Goal: Task Accomplishment & Management: Manage account settings

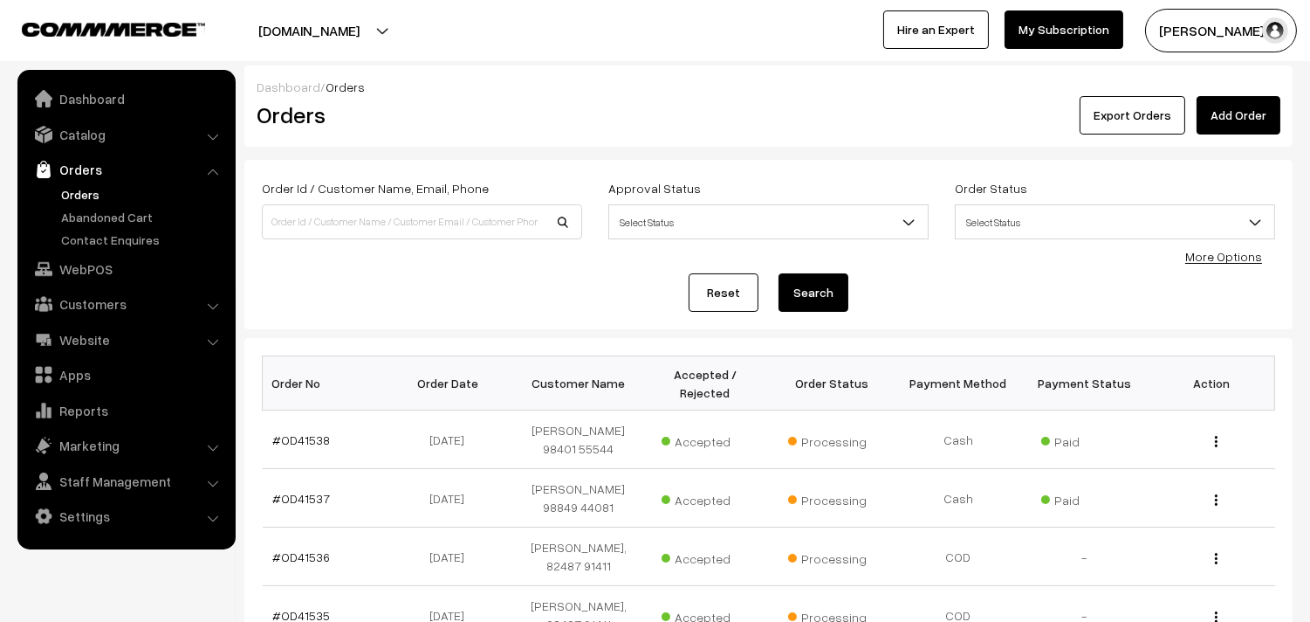
click at [79, 177] on link "Orders" at bounding box center [126, 169] width 208 height 31
click at [67, 196] on link "Orders" at bounding box center [143, 194] width 173 height 18
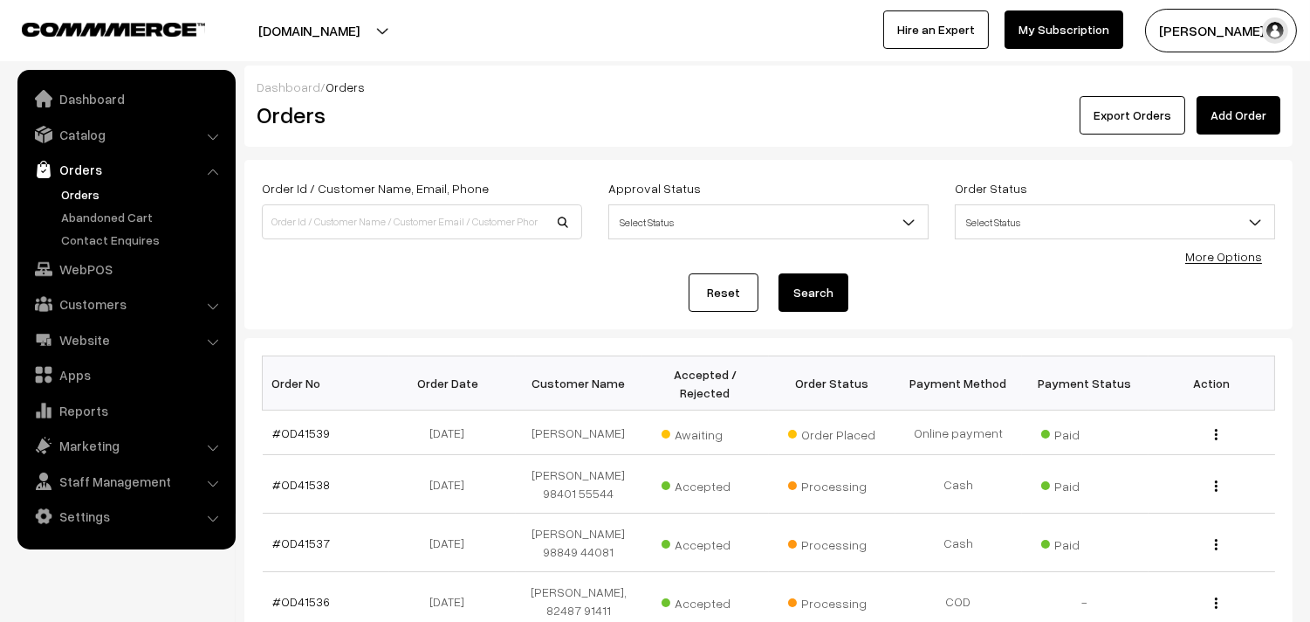
scroll to position [291, 0]
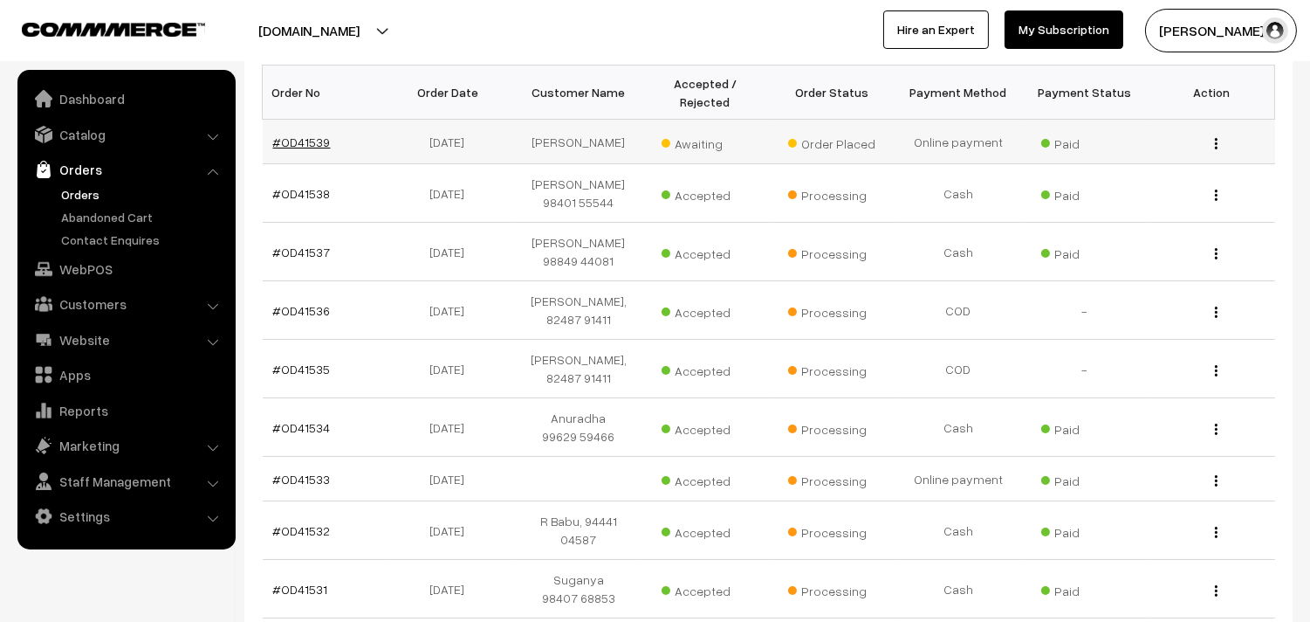
click at [299, 142] on link "#OD41539" at bounding box center [302, 141] width 58 height 15
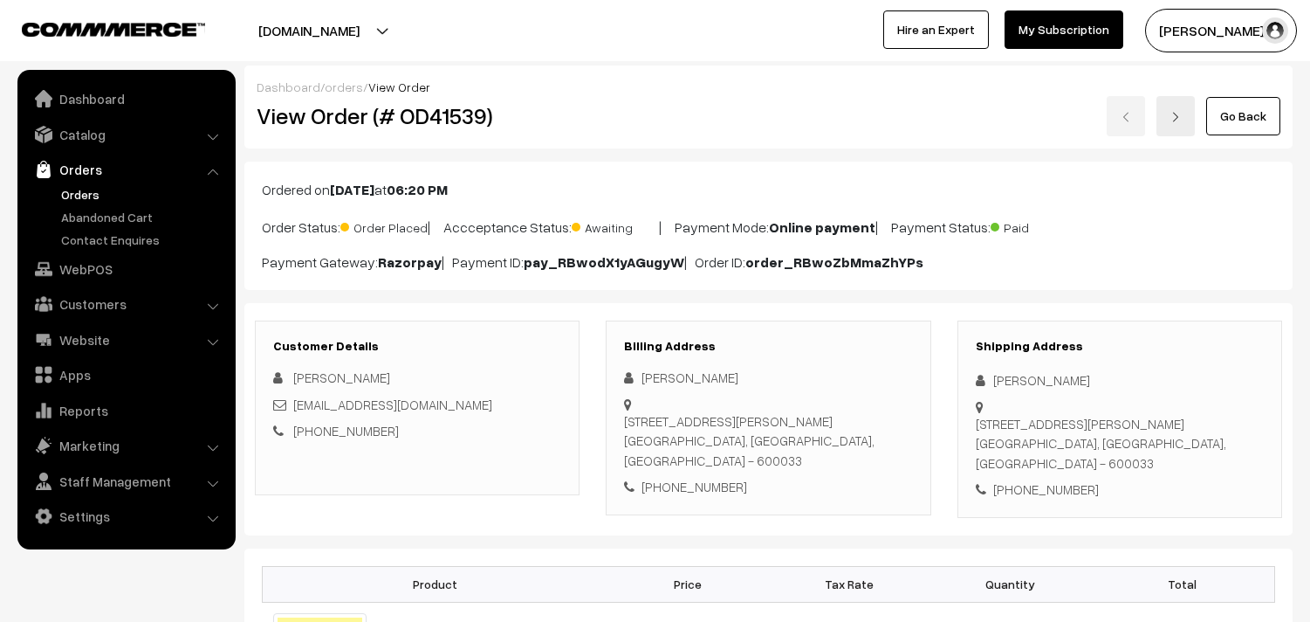
scroll to position [291, 0]
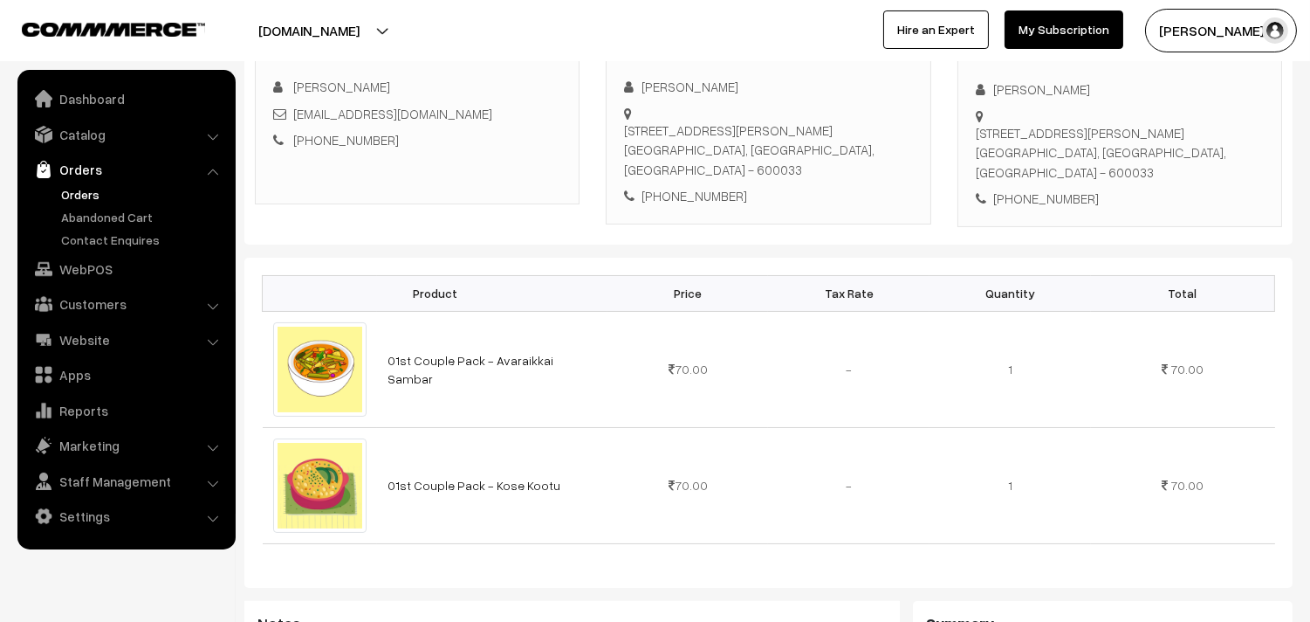
click at [683, 186] on div "+91 9841056131" at bounding box center [768, 196] width 288 height 20
click at [684, 186] on div "+91 9841056131" at bounding box center [768, 196] width 288 height 20
click at [684, 186] on div "[PHONE_NUMBER]" at bounding box center [768, 196] width 288 height 20
copy div "9841056131"
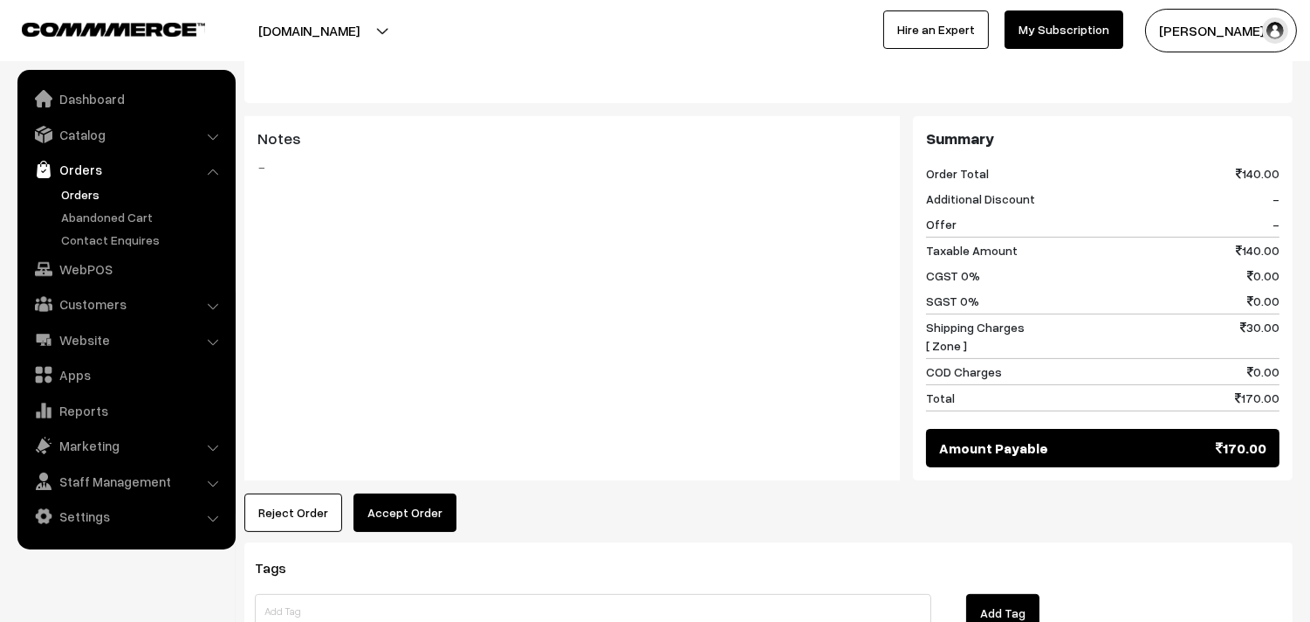
click at [391, 493] on button "Accept Order" at bounding box center [405, 512] width 103 height 38
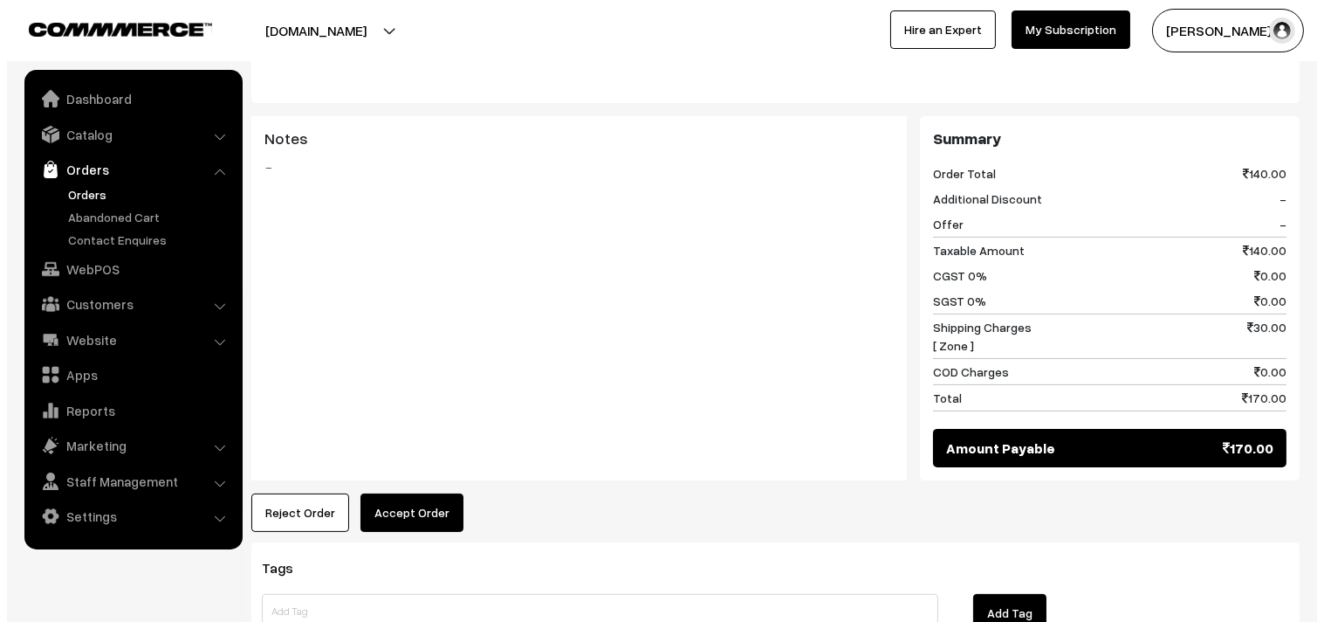
scroll to position [778, 0]
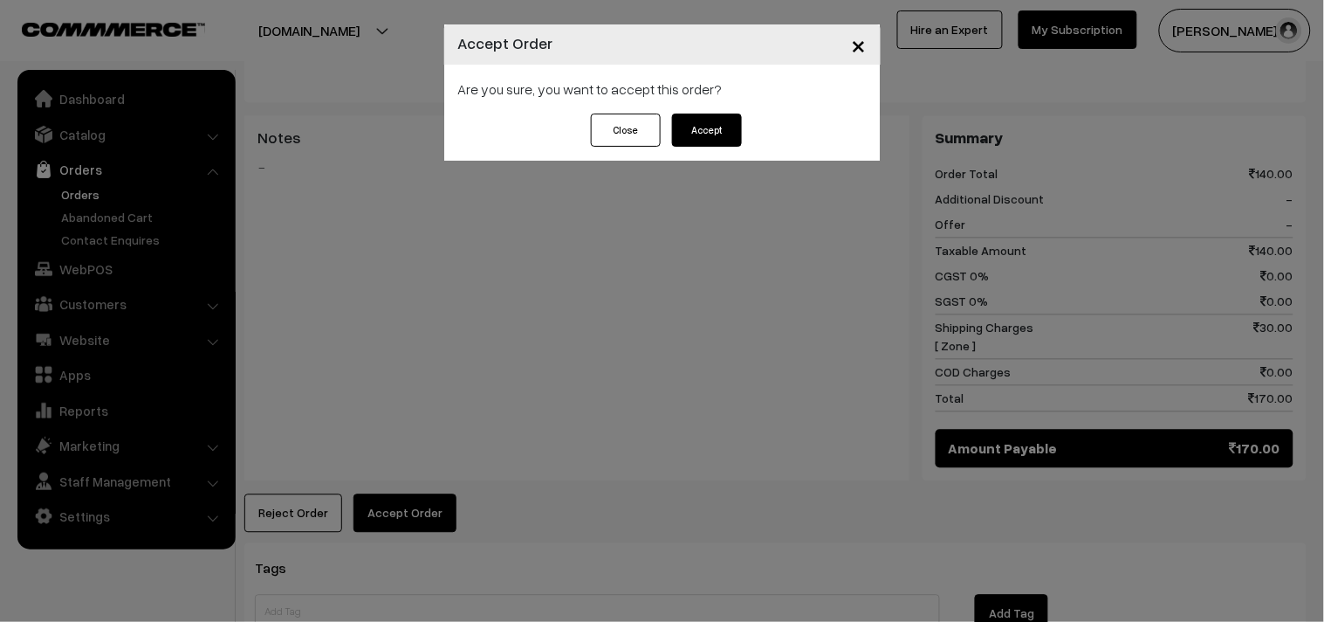
click at [704, 132] on button "Accept" at bounding box center [707, 129] width 70 height 33
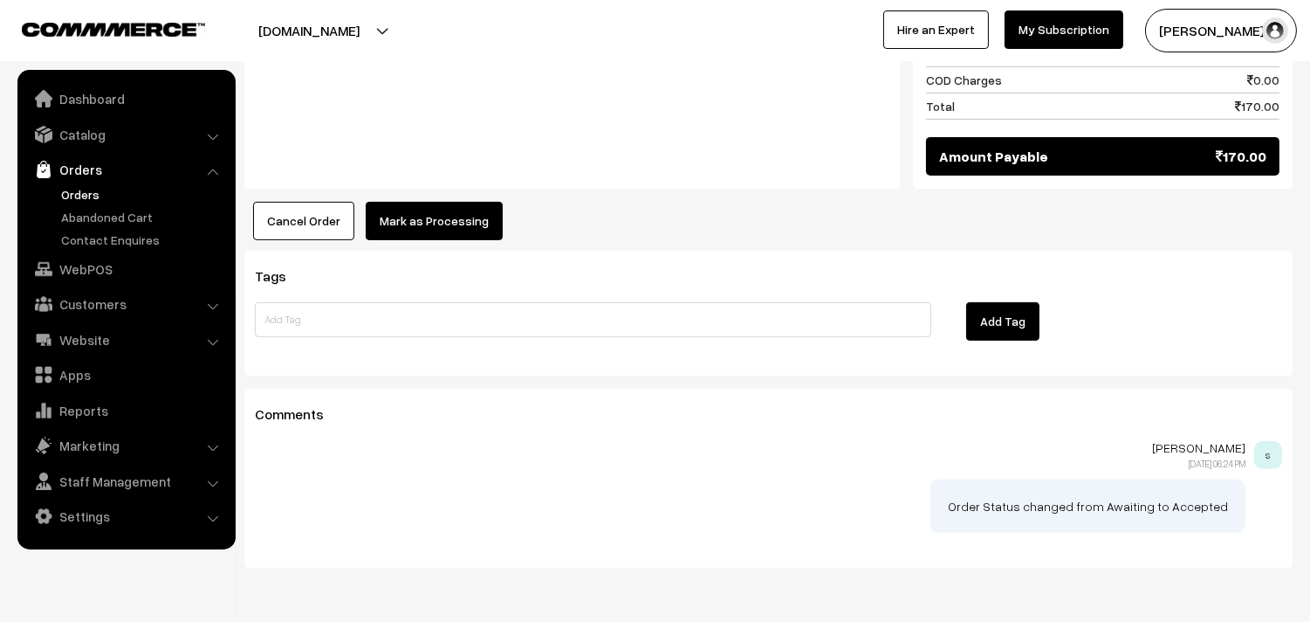
click at [446, 202] on button "Mark as Processing" at bounding box center [434, 221] width 137 height 38
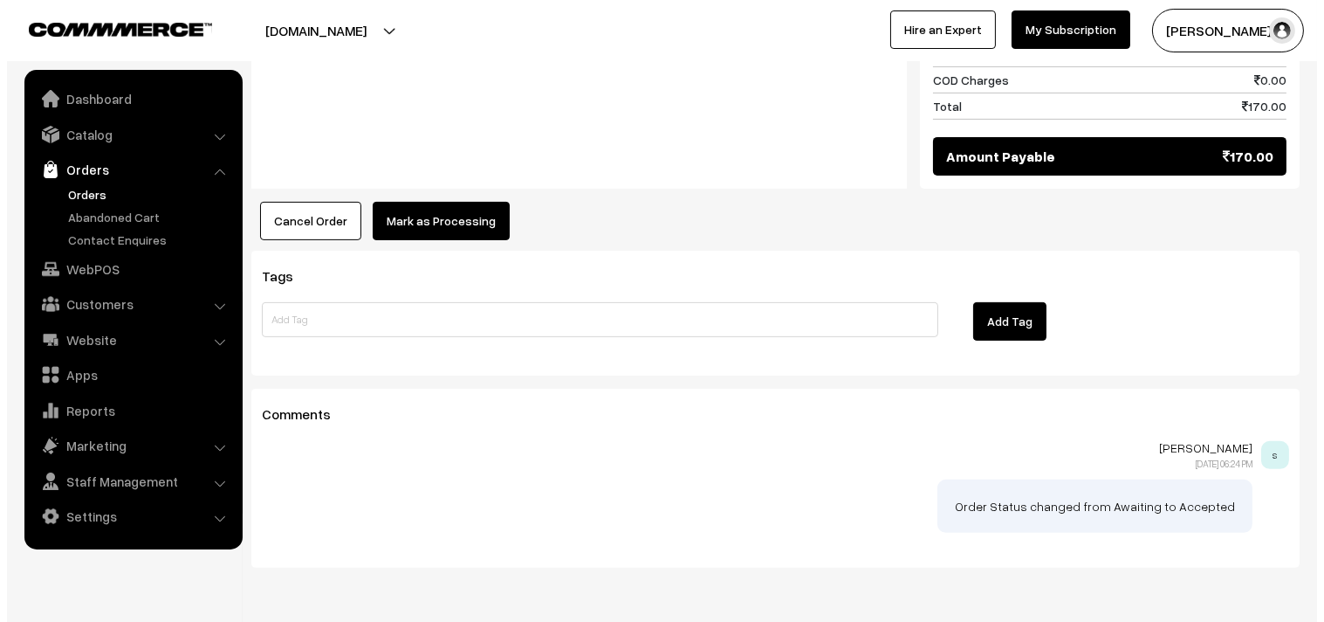
scroll to position [1070, 0]
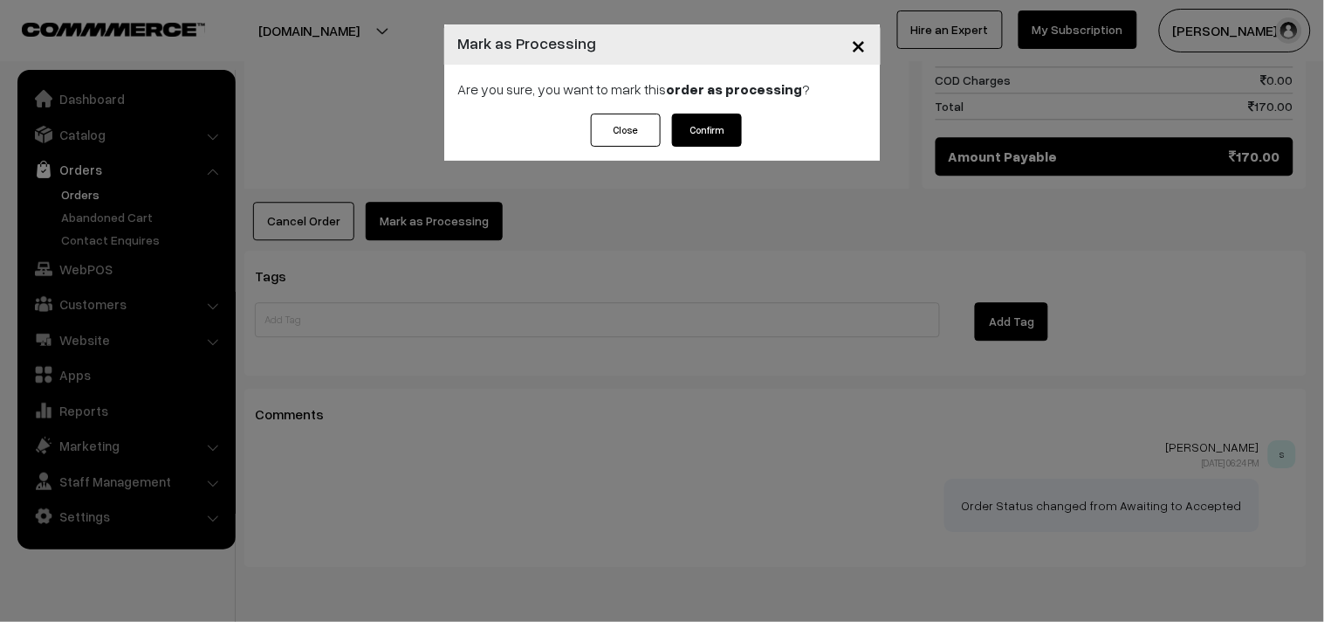
click at [705, 141] on button "Confirm" at bounding box center [707, 129] width 70 height 33
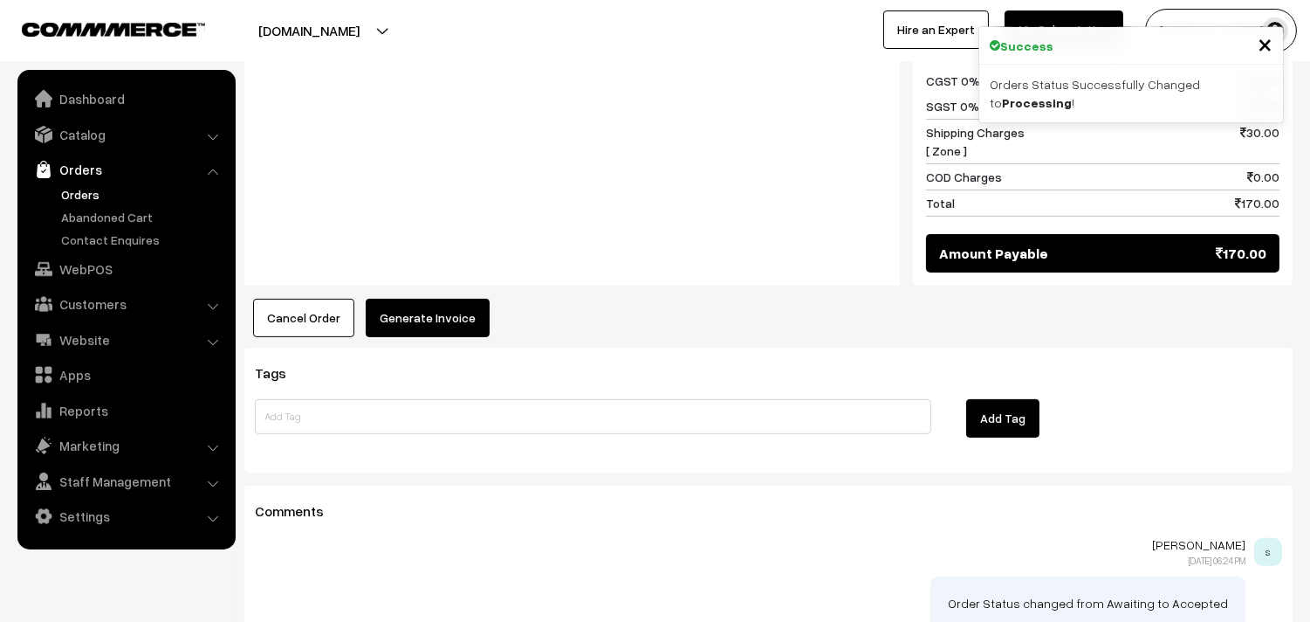
click at [424, 299] on button "Generate Invoice" at bounding box center [428, 318] width 124 height 38
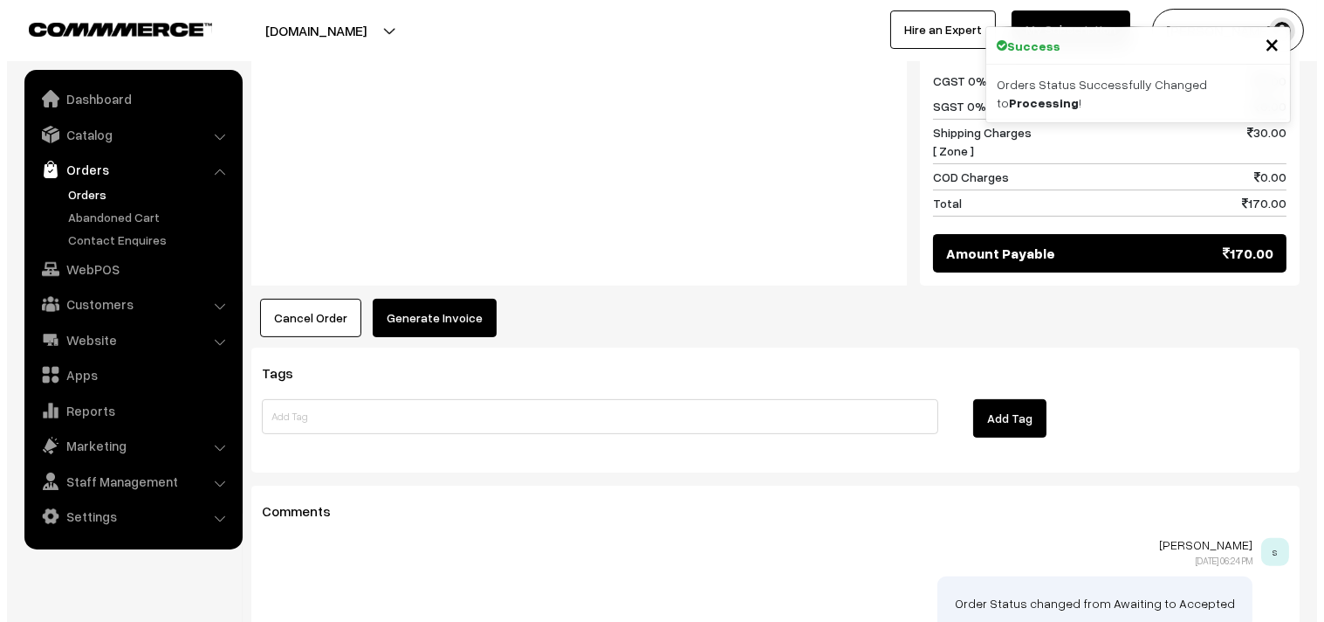
scroll to position [973, 0]
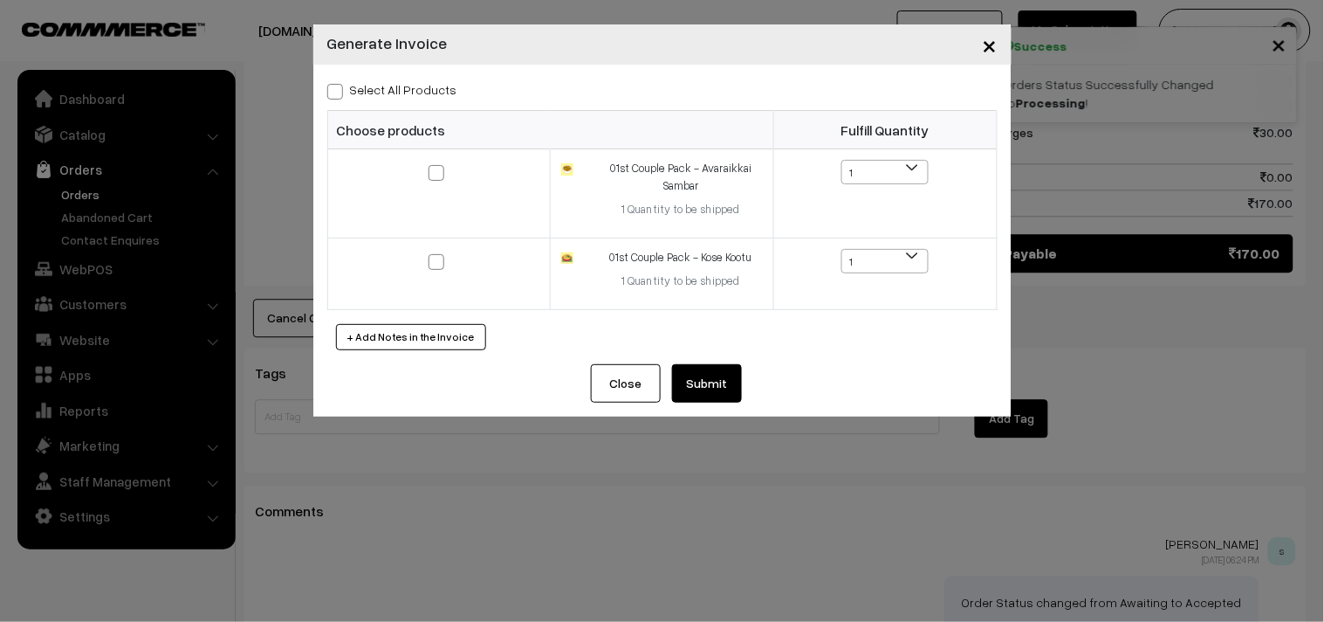
click at [434, 86] on label "Select All Products" at bounding box center [392, 89] width 130 height 18
click at [339, 86] on input "Select All Products" at bounding box center [332, 88] width 11 height 11
checkbox input "true"
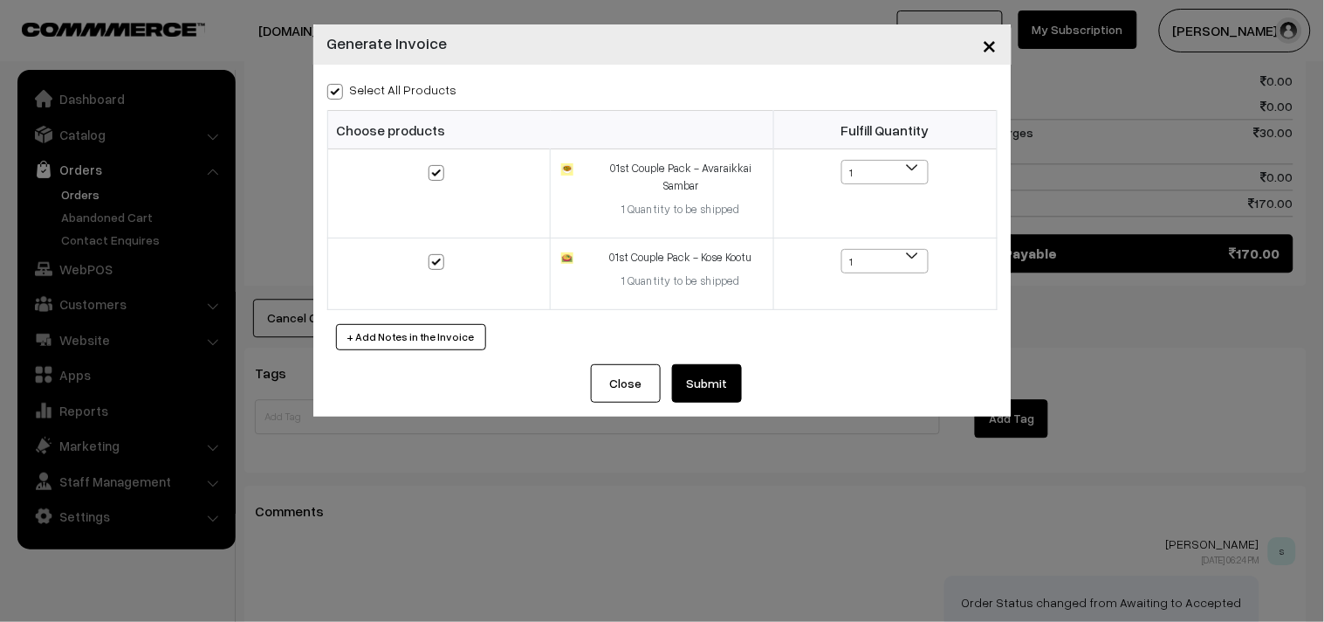
click at [718, 387] on button "Submit" at bounding box center [707, 383] width 70 height 38
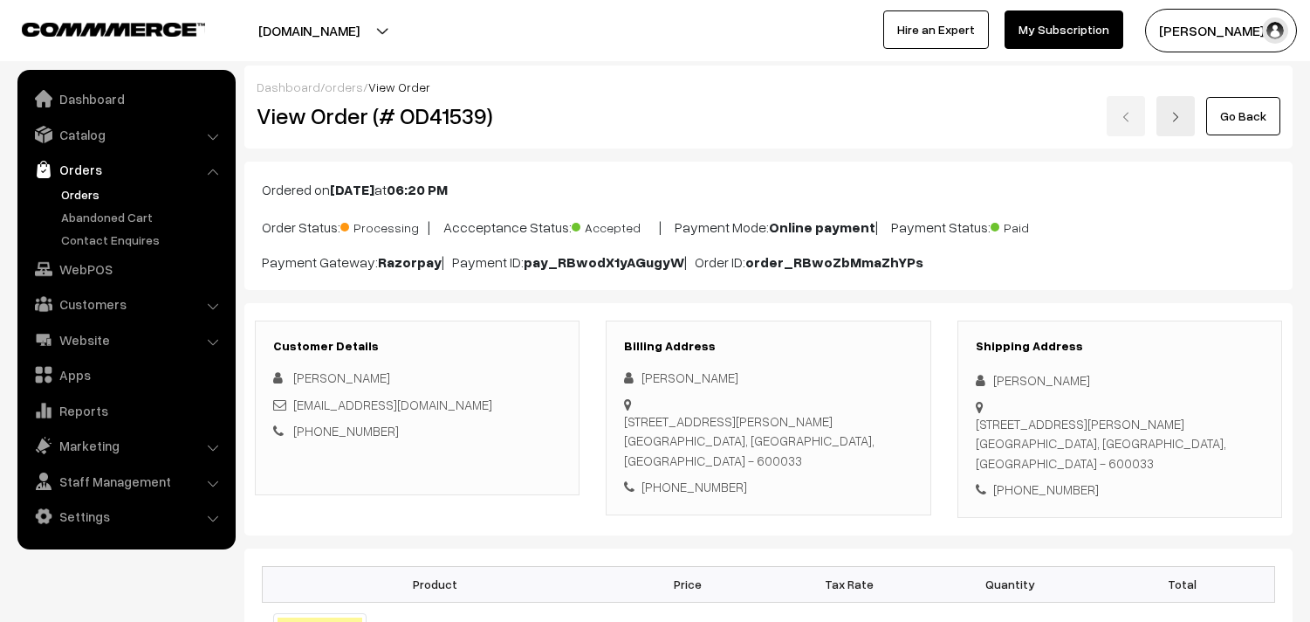
scroll to position [970, 0]
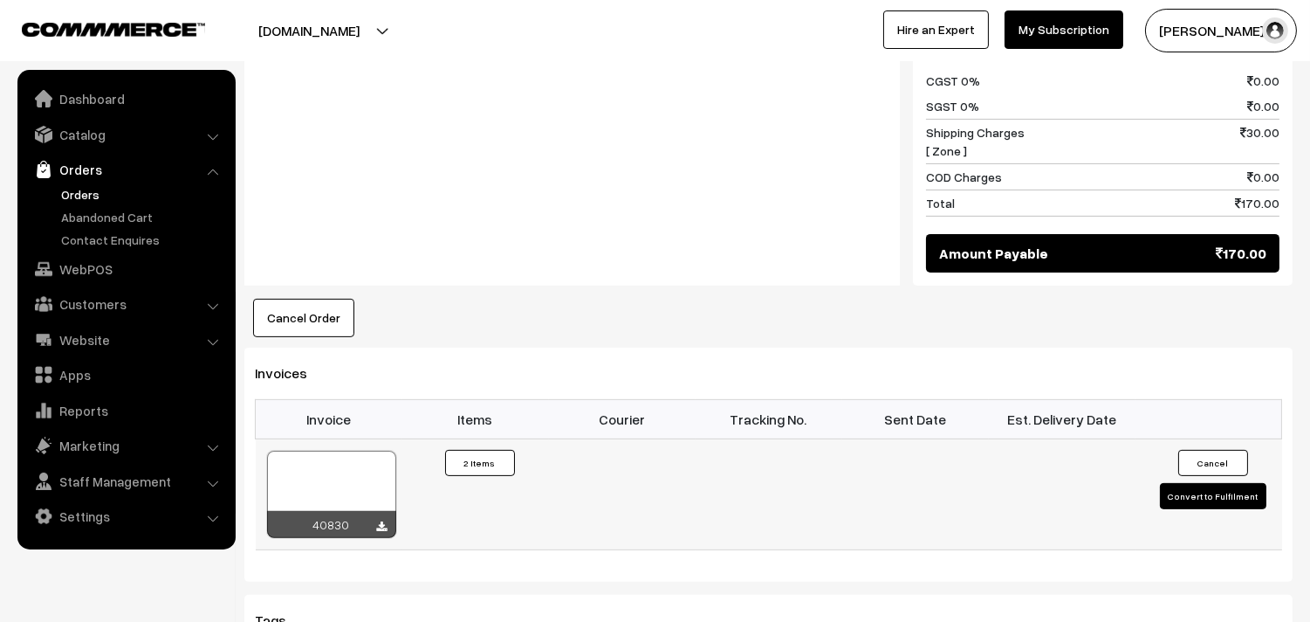
click at [321, 450] on div at bounding box center [331, 493] width 129 height 87
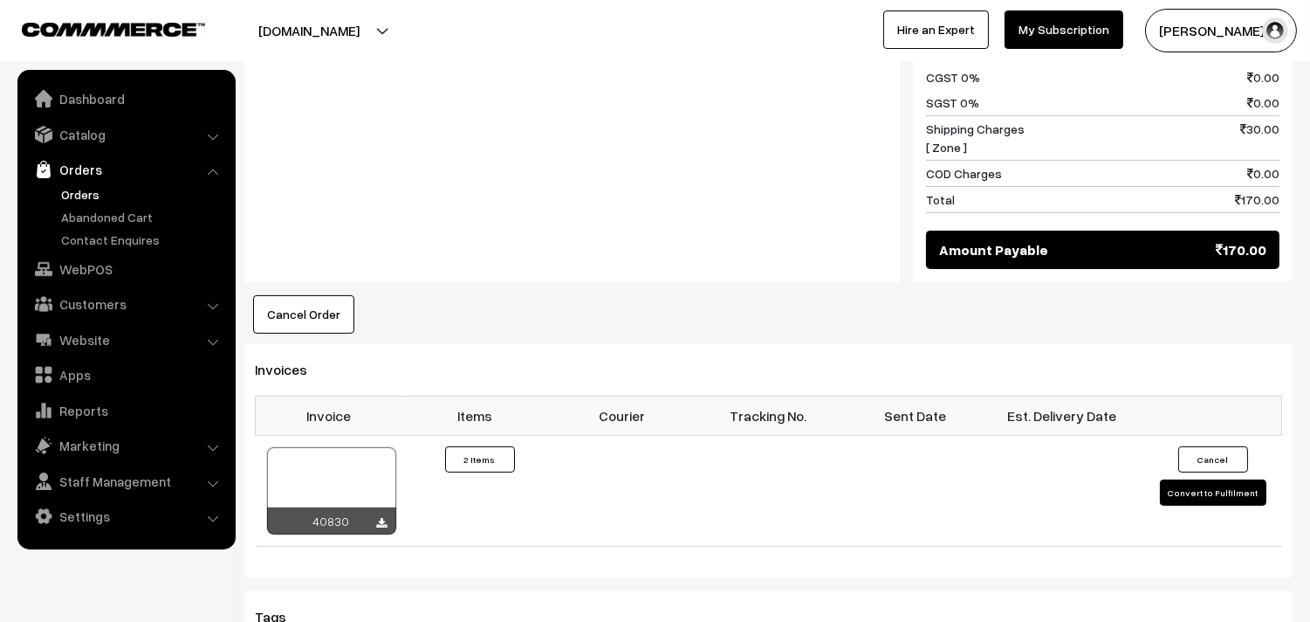
click at [86, 192] on link "Orders" at bounding box center [143, 194] width 173 height 18
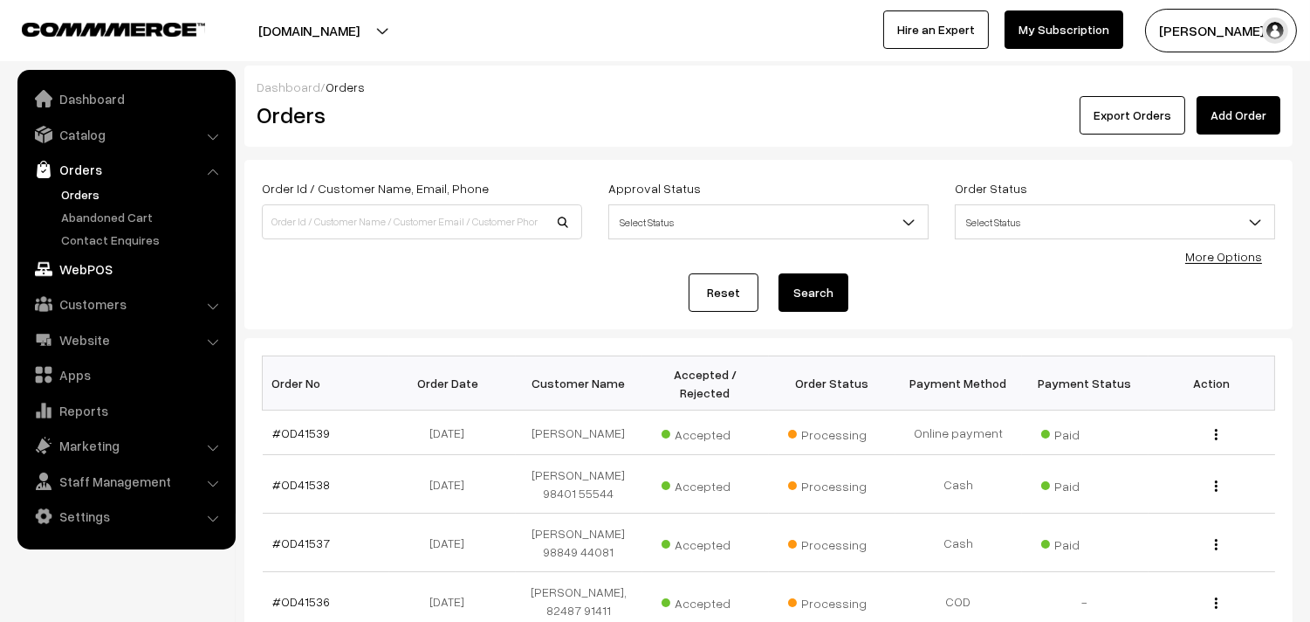
click at [93, 273] on link "WebPOS" at bounding box center [126, 268] width 208 height 31
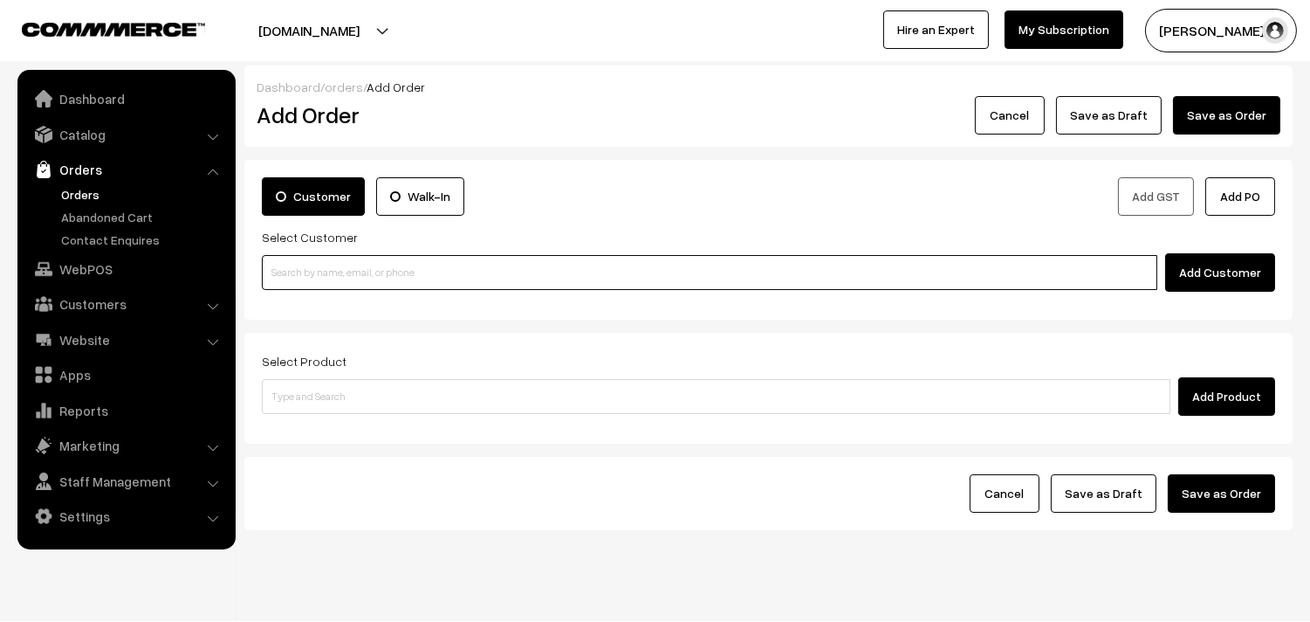
paste input "80562 86172"
click at [306, 282] on input at bounding box center [710, 272] width 896 height 35
click at [307, 271] on input "80562 86172" at bounding box center [710, 272] width 896 height 35
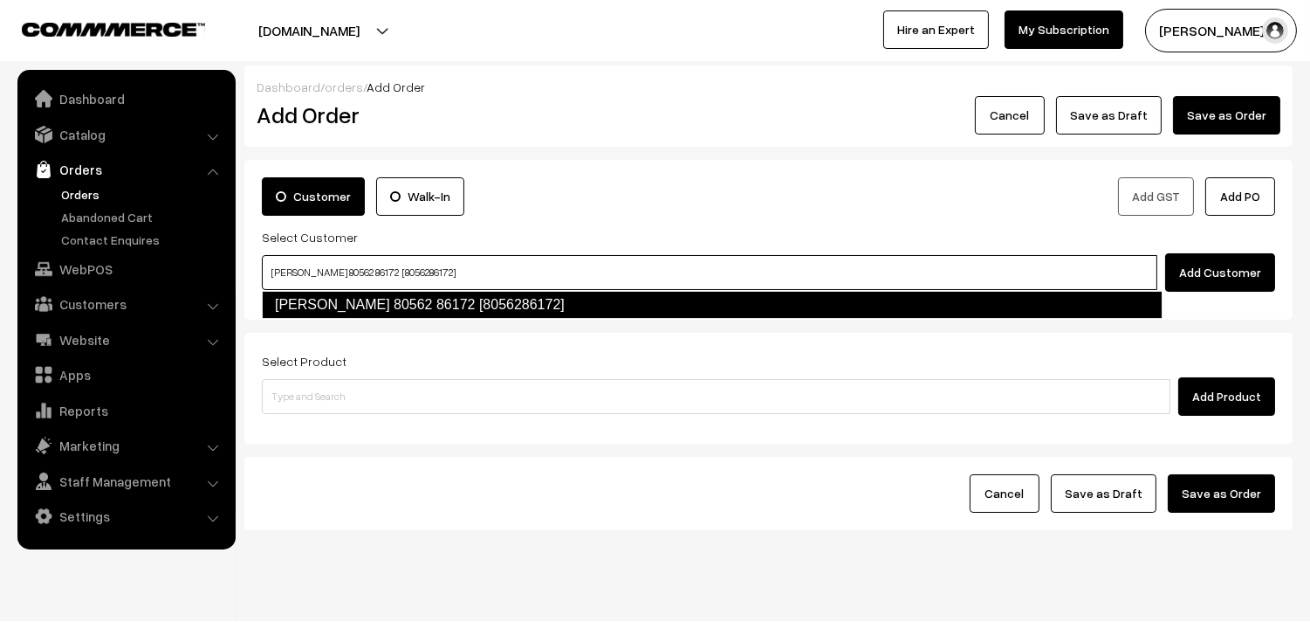
type input "Narasimhan Swaminathan 80562 86172 [8056286172]"
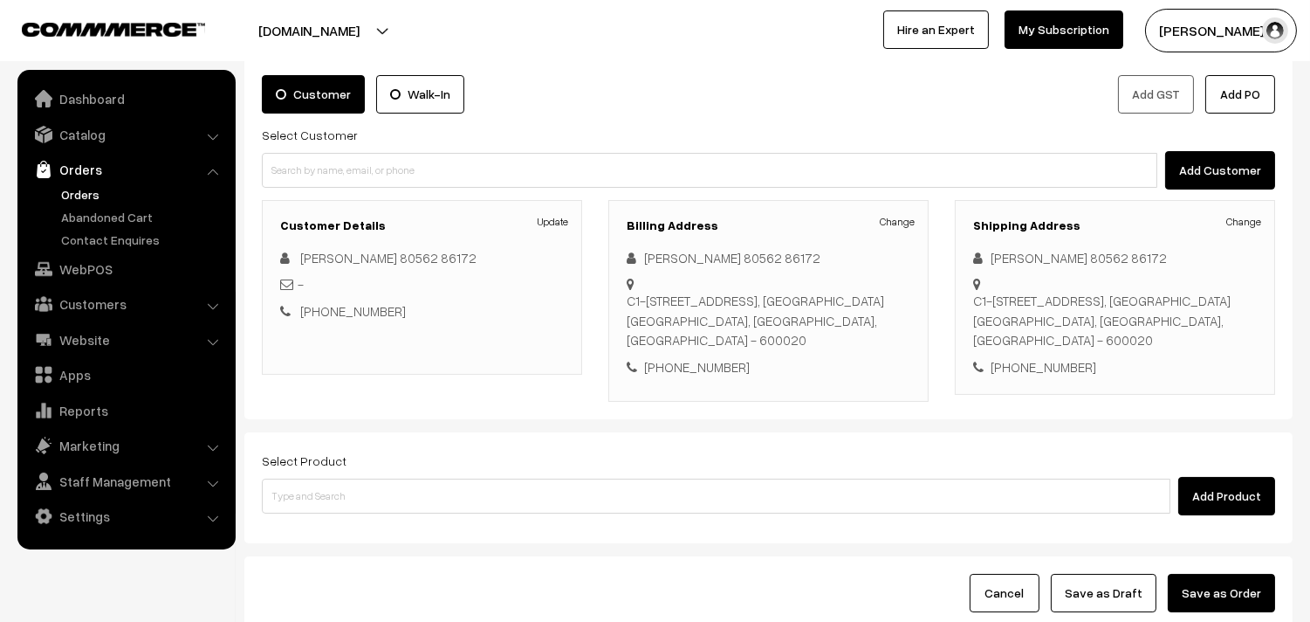
scroll to position [194, 0]
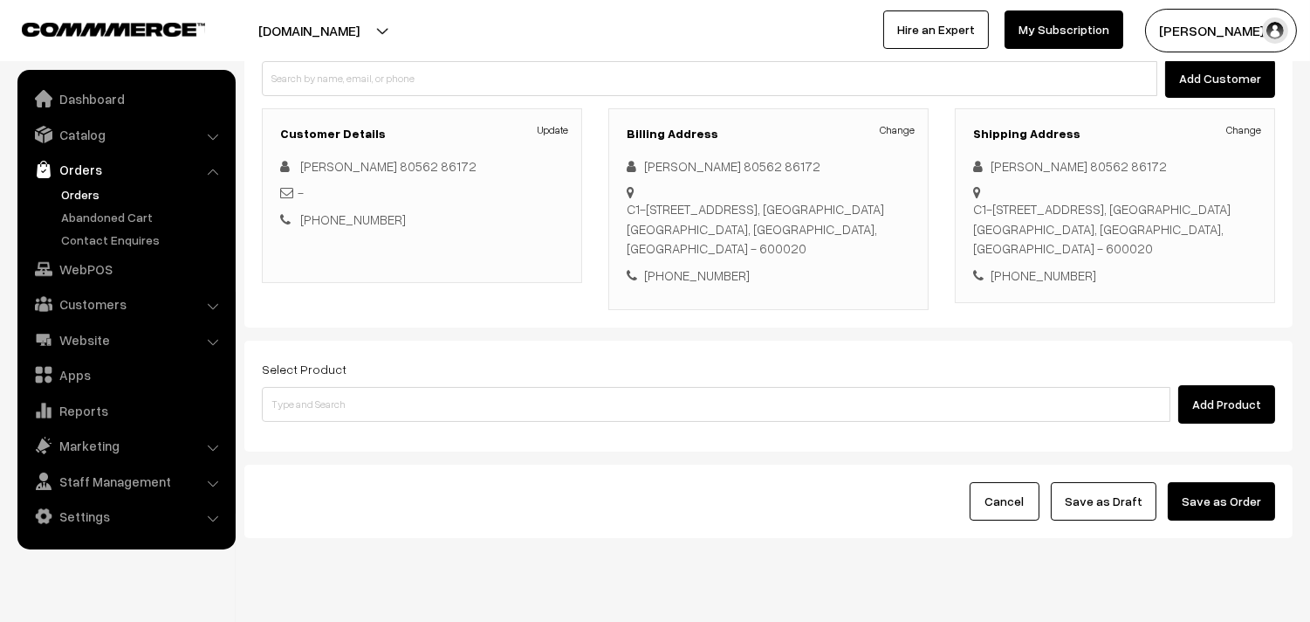
drag, startPoint x: 402, startPoint y: 428, endPoint x: 404, endPoint y: 417, distance: 10.6
click at [402, 424] on div "Select Product Add Product" at bounding box center [768, 395] width 1048 height 111
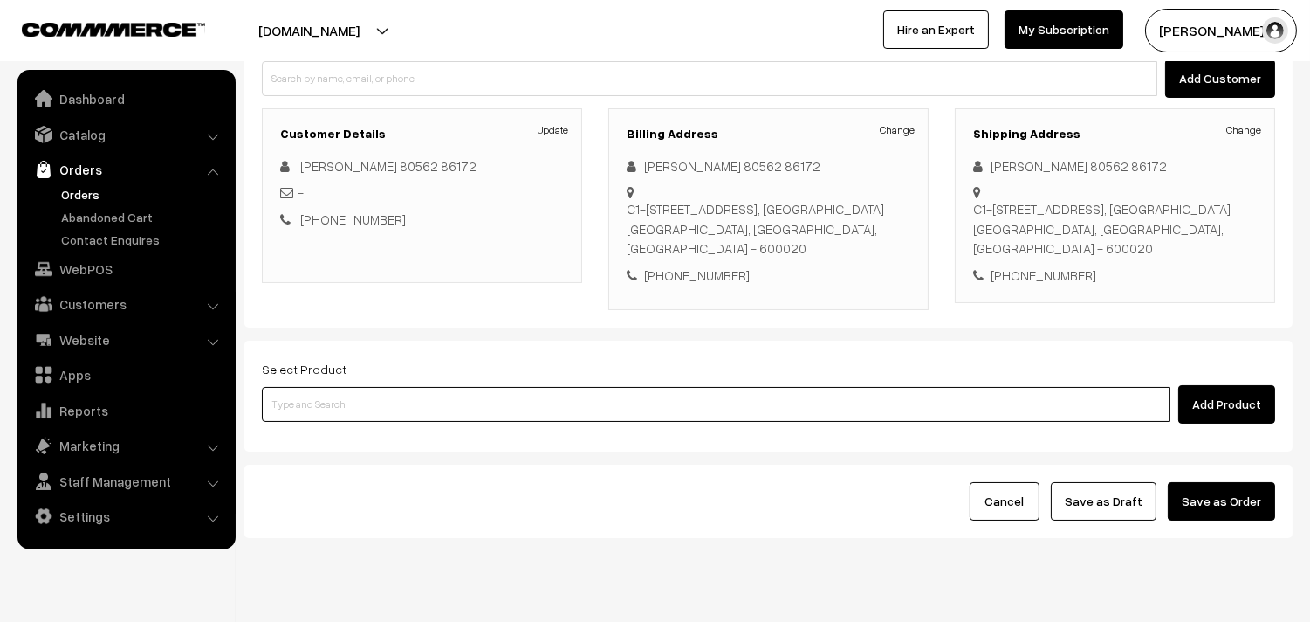
click at [411, 396] on input at bounding box center [716, 404] width 909 height 35
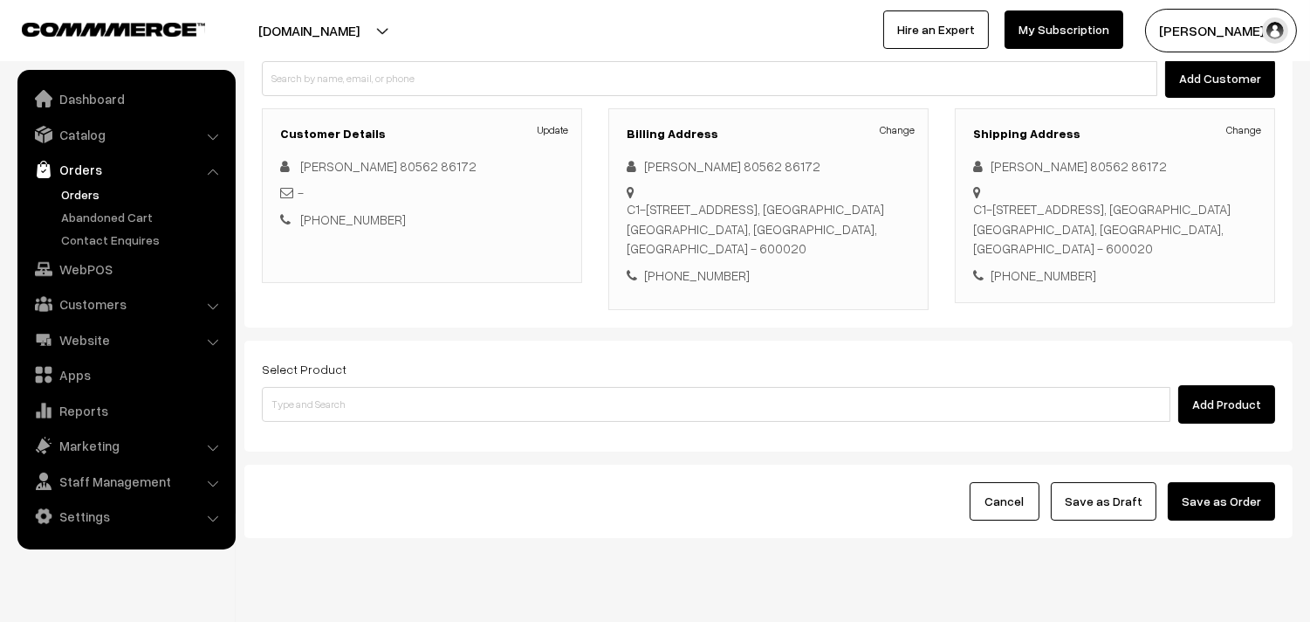
click at [438, 382] on div "Select Product Add Product" at bounding box center [769, 390] width 1014 height 65
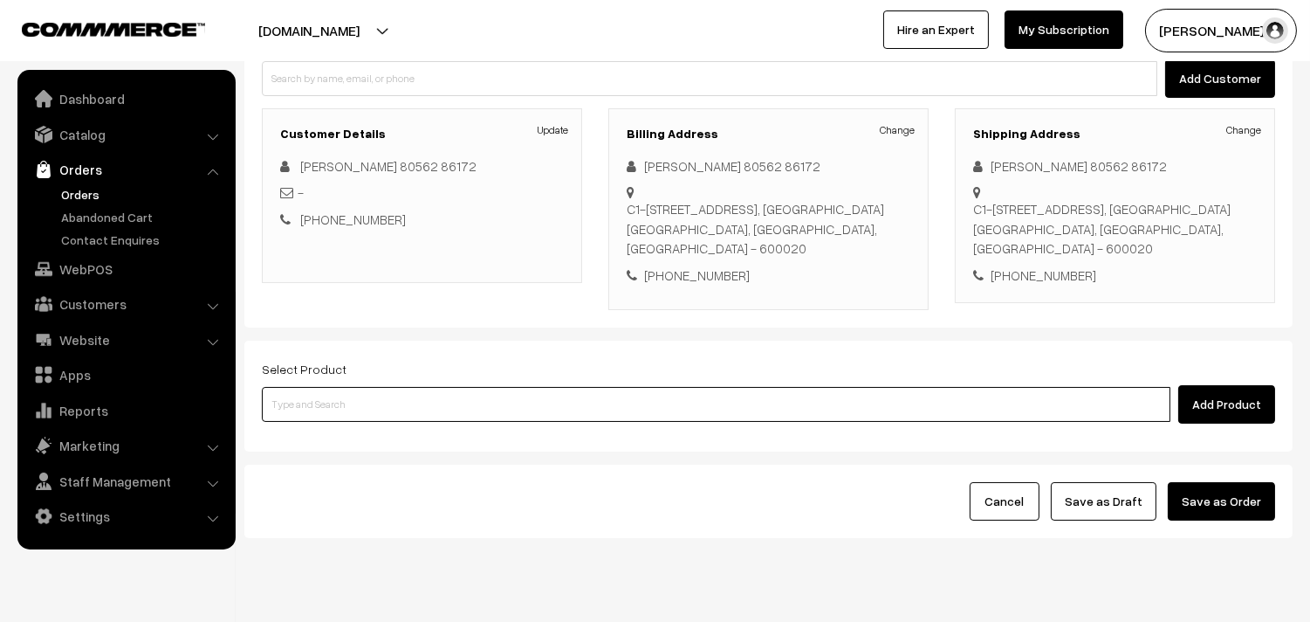
paste input "01st Without Rice..."
type input "01st Without Rice..."
click at [429, 395] on input "01st Without Rice..." at bounding box center [716, 404] width 909 height 35
click at [397, 431] on link "01st Without Rice..." at bounding box center [718, 437] width 910 height 26
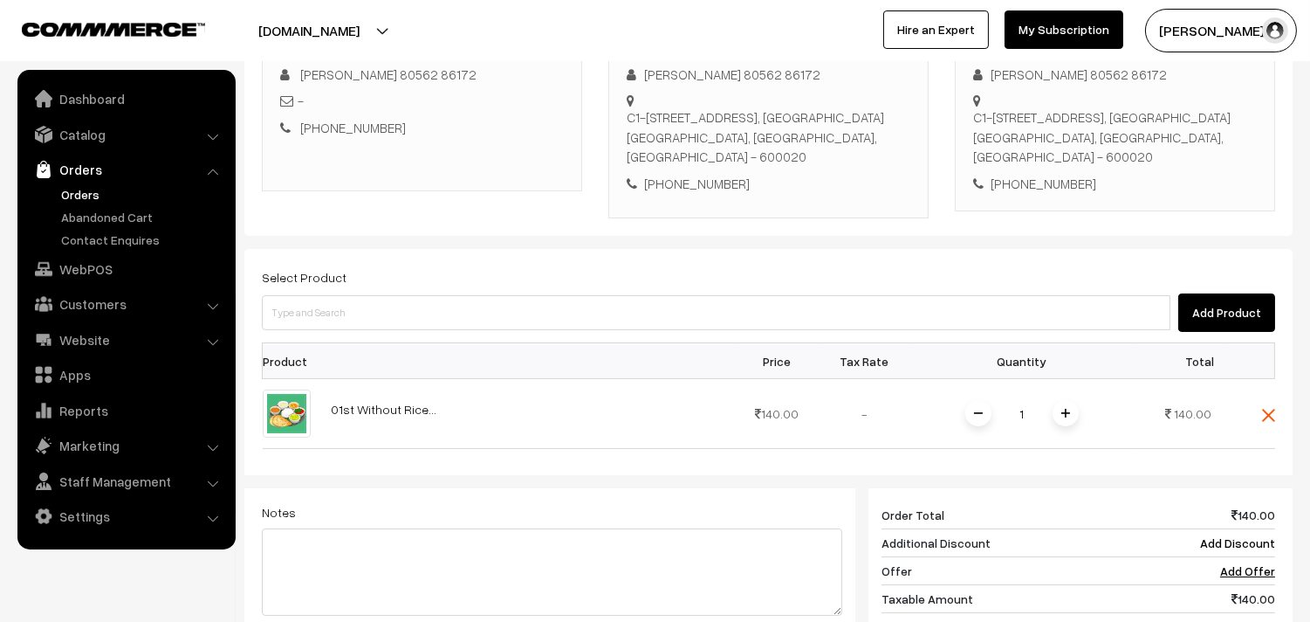
scroll to position [291, 0]
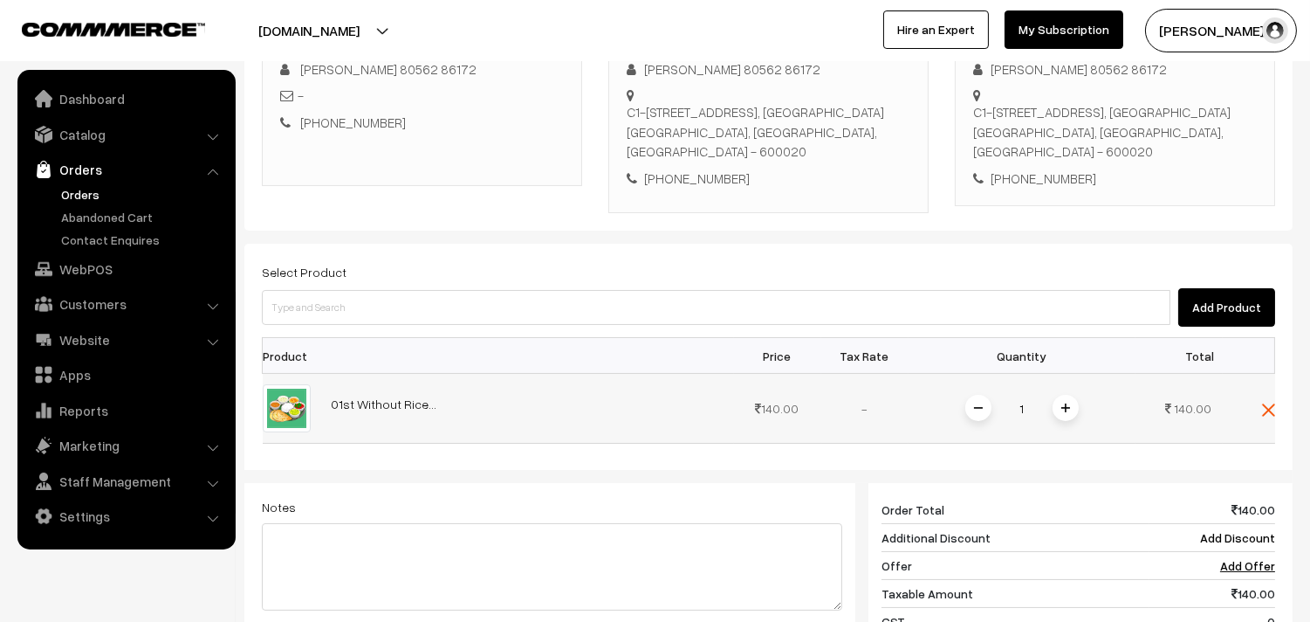
click at [1071, 402] on span at bounding box center [1066, 408] width 26 height 26
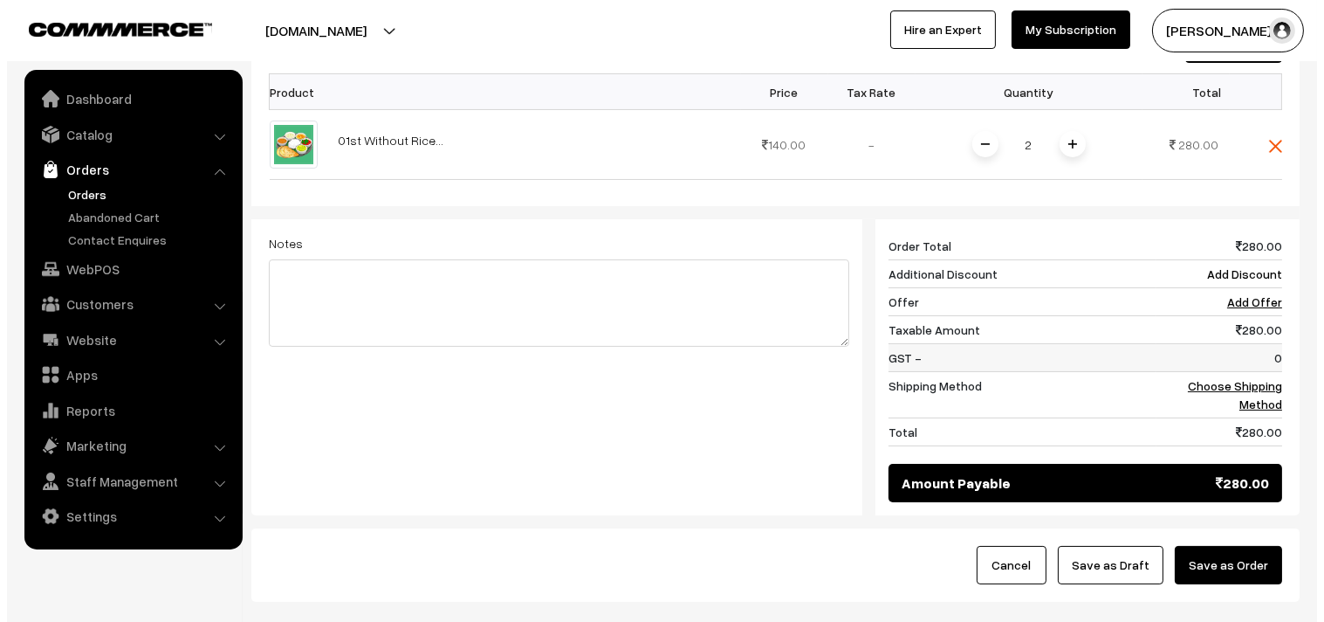
scroll to position [581, 0]
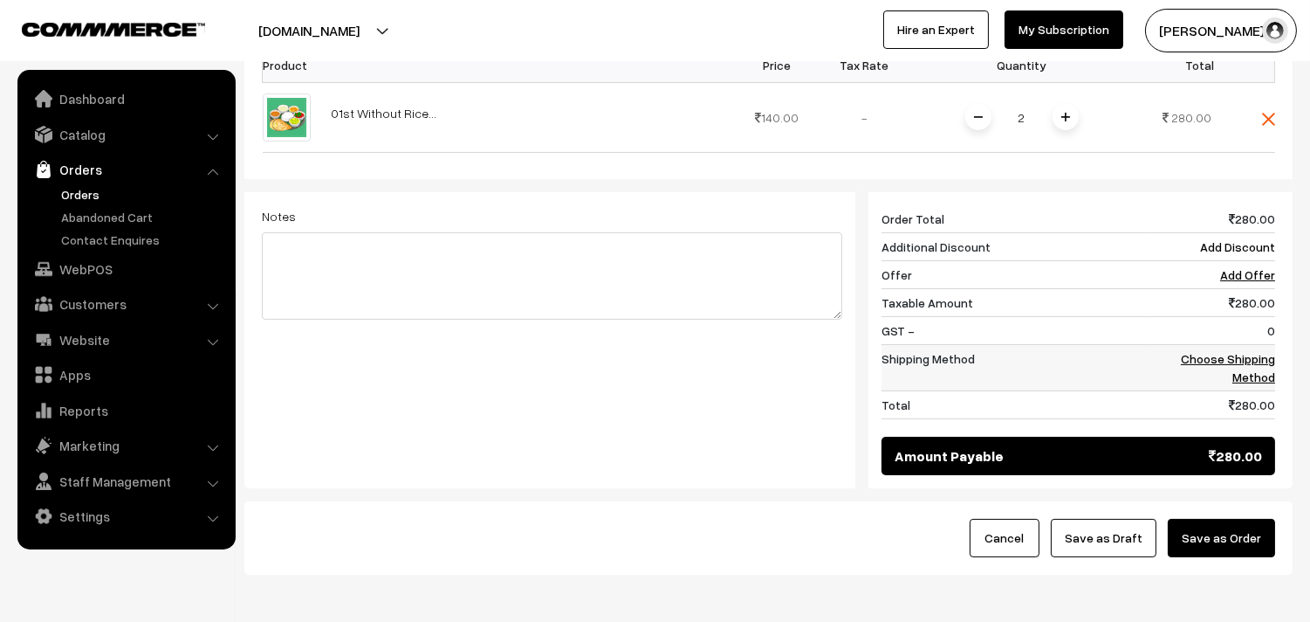
click at [1248, 368] on td "Choose Shipping Method" at bounding box center [1213, 368] width 126 height 46
click at [1255, 349] on td "Choose Shipping Method" at bounding box center [1213, 368] width 126 height 46
click at [1240, 342] on td "0" at bounding box center [1213, 331] width 126 height 28
click at [1228, 361] on link "Choose Shipping Method" at bounding box center [1228, 367] width 94 height 33
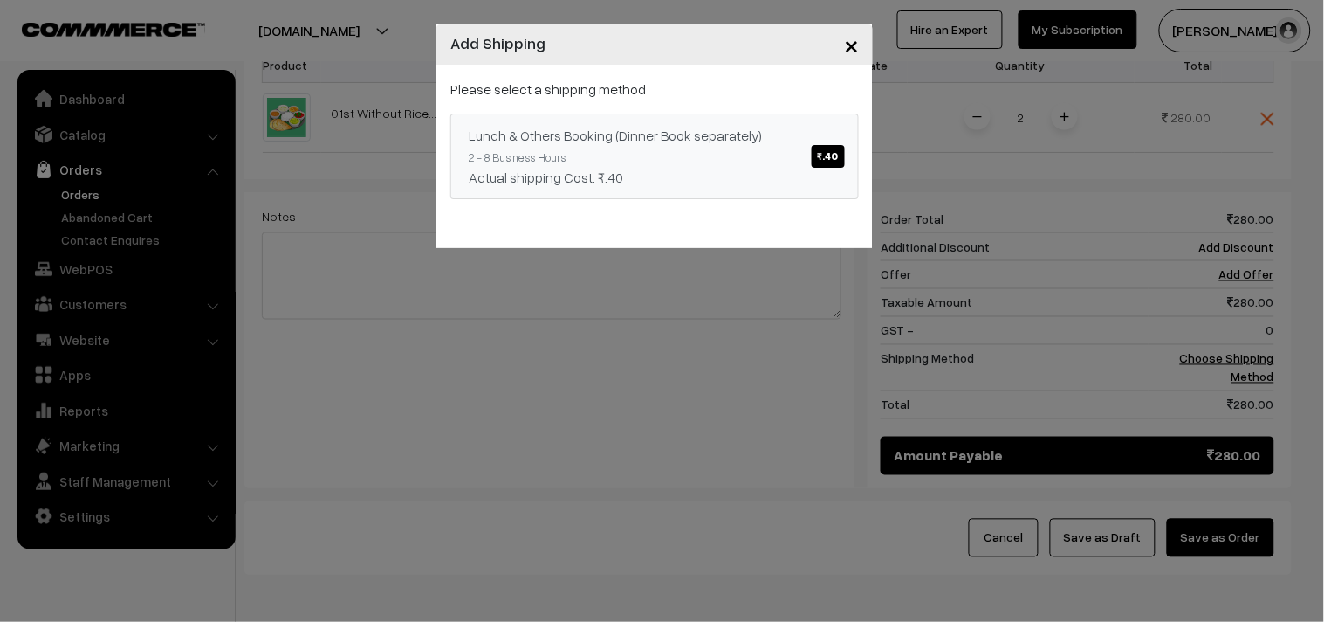
click at [508, 127] on div "Lunch & Others Booking (Dinner Book separately) ₹.40" at bounding box center [655, 135] width 372 height 21
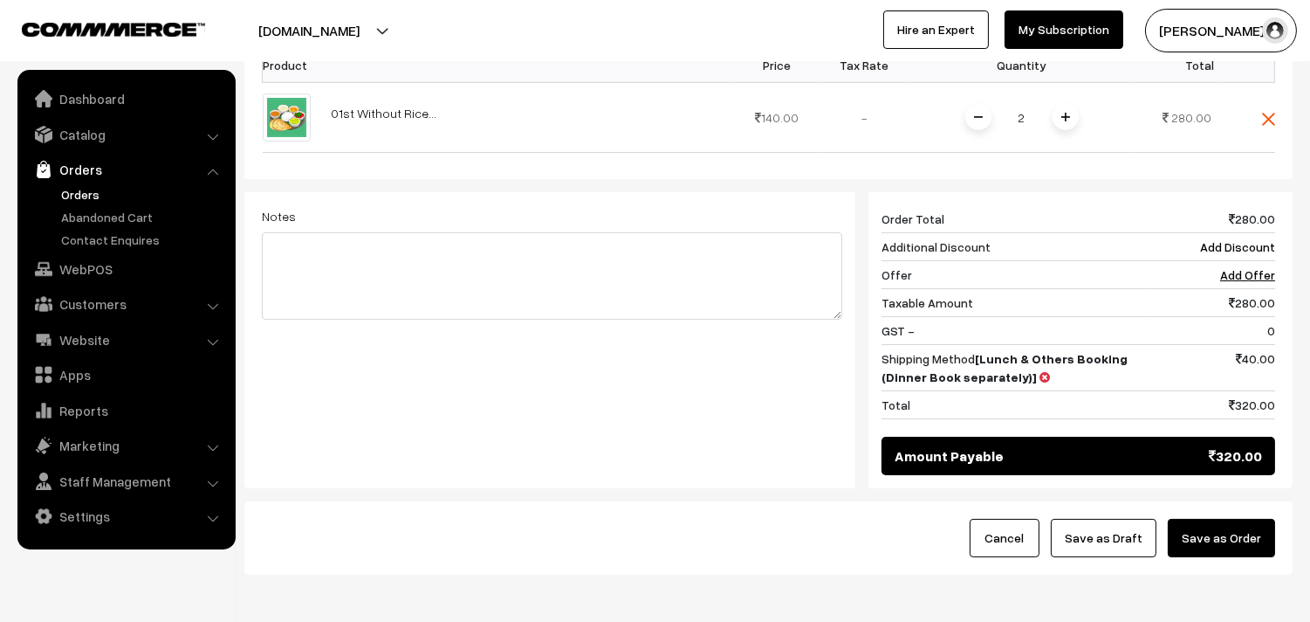
click at [1222, 527] on button "Save as Order" at bounding box center [1221, 538] width 107 height 38
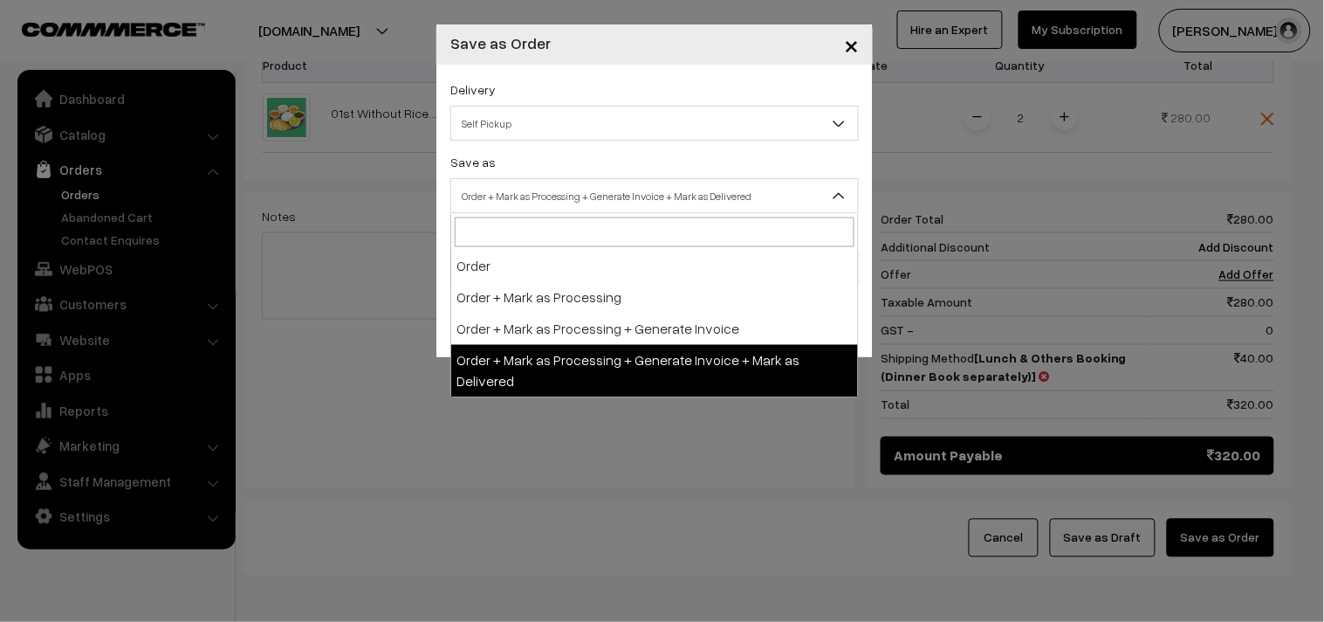
click at [710, 196] on span "Order + Mark as Processing + Generate Invoice + Mark as Delivered" at bounding box center [654, 196] width 407 height 31
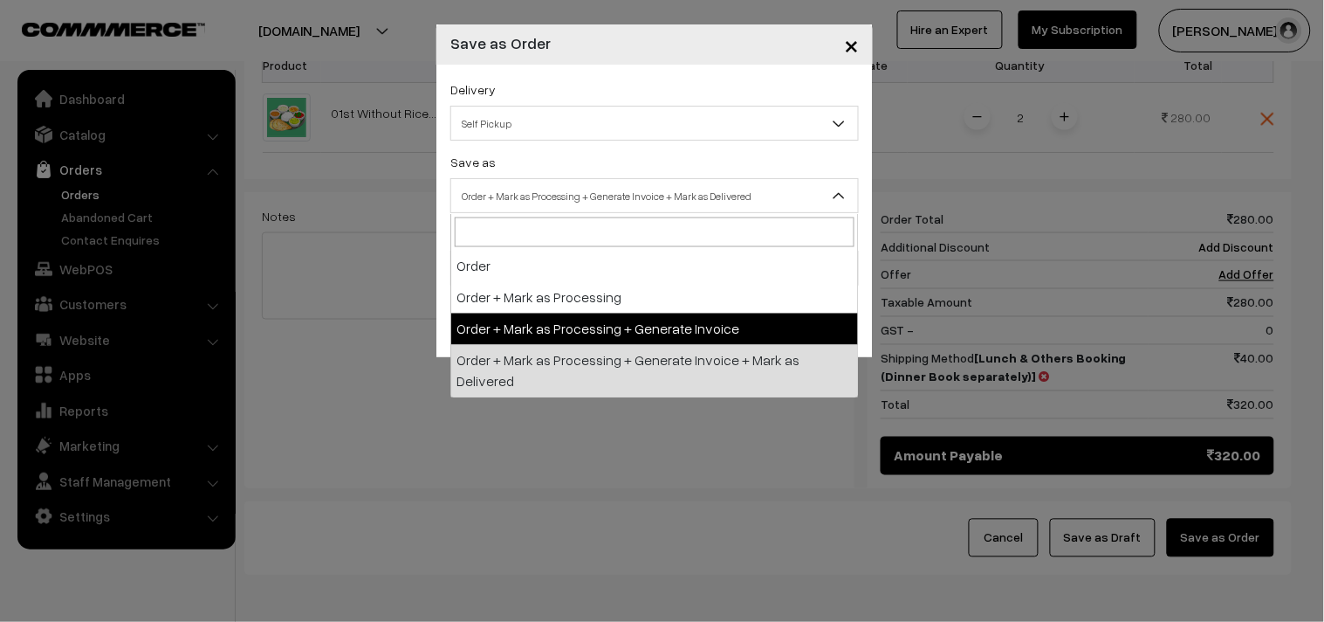
select select "3"
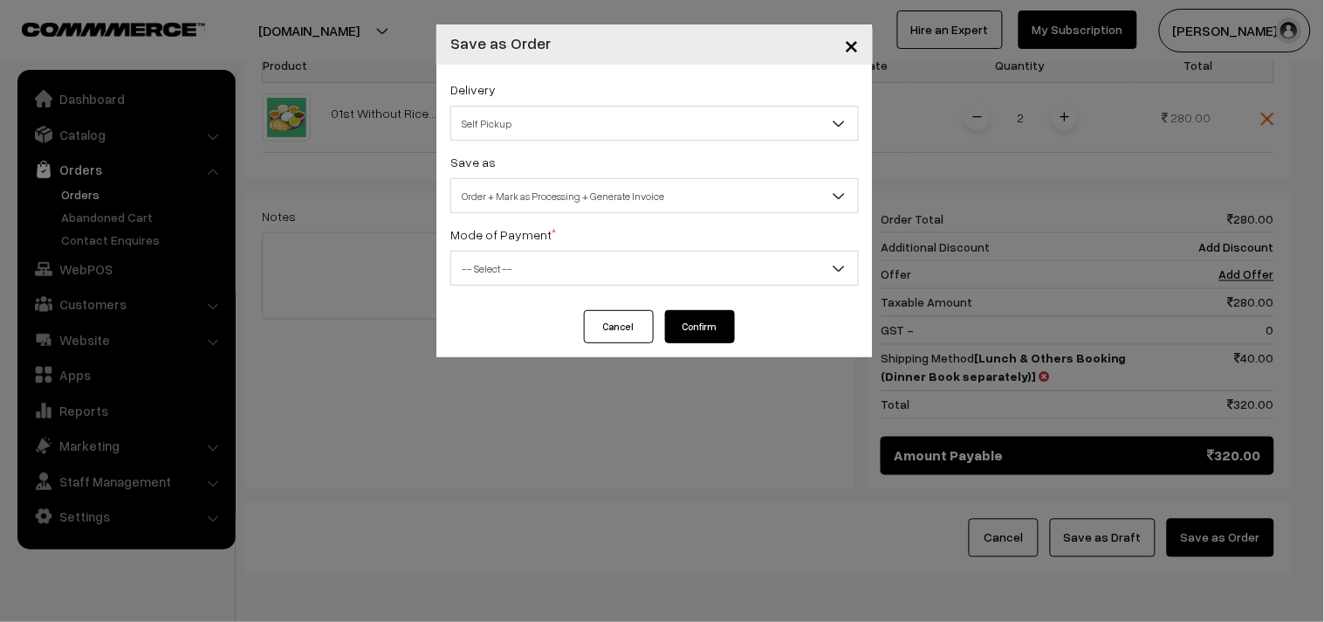
click at [547, 267] on span "-- Select --" at bounding box center [654, 268] width 407 height 31
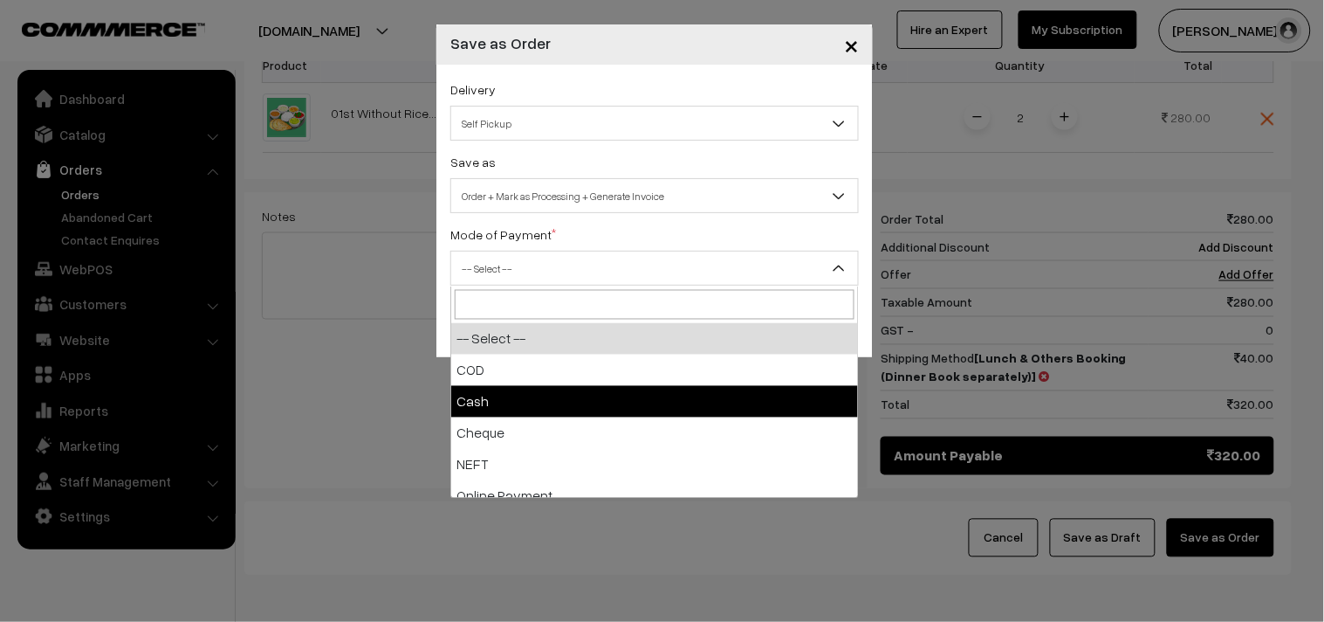
select select "2"
checkbox input "true"
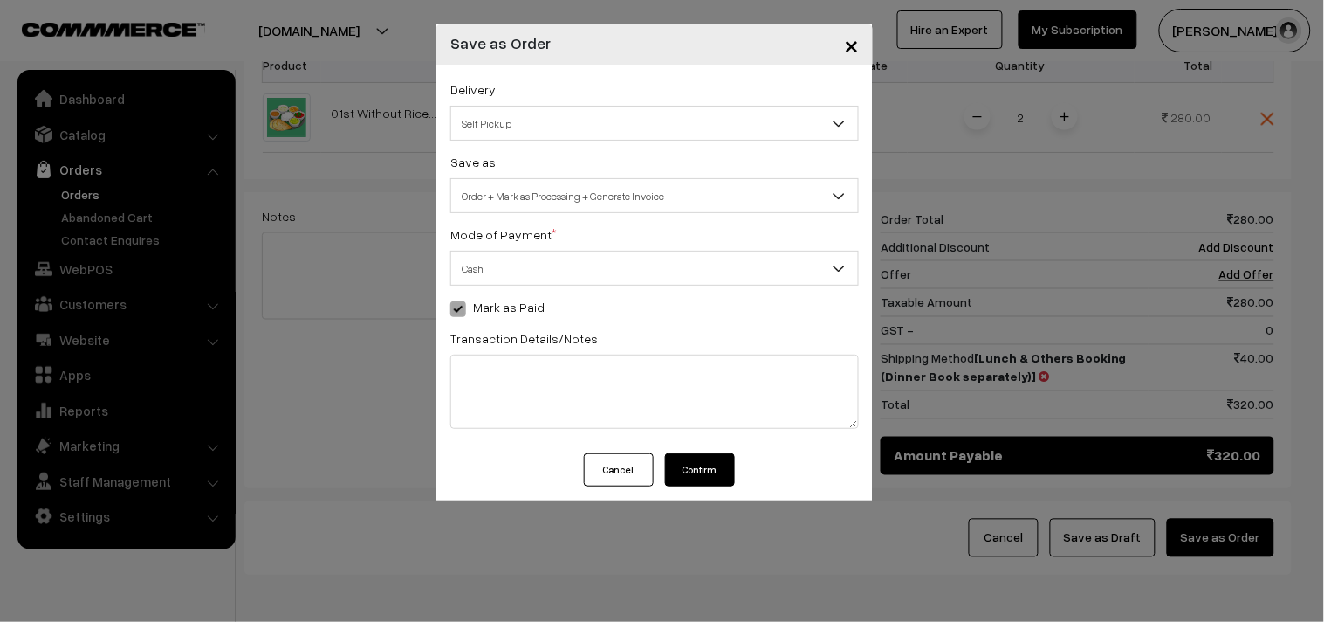
click at [710, 478] on button "Confirm" at bounding box center [700, 469] width 70 height 33
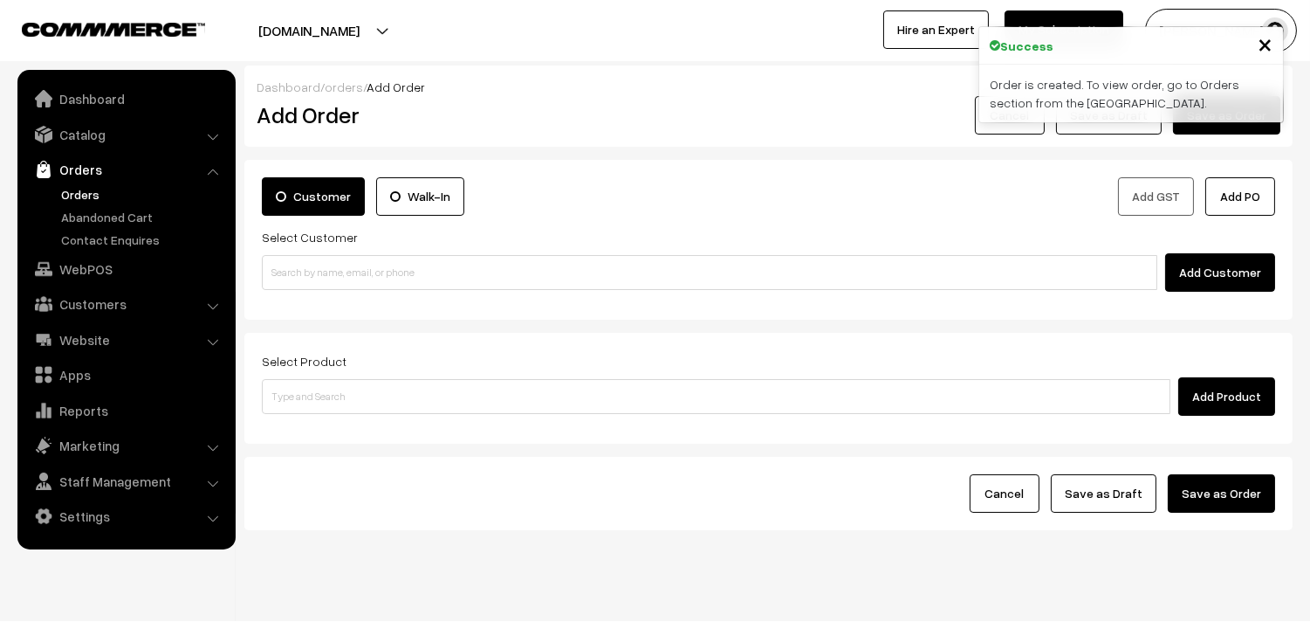
click at [71, 196] on link "Orders" at bounding box center [143, 194] width 173 height 18
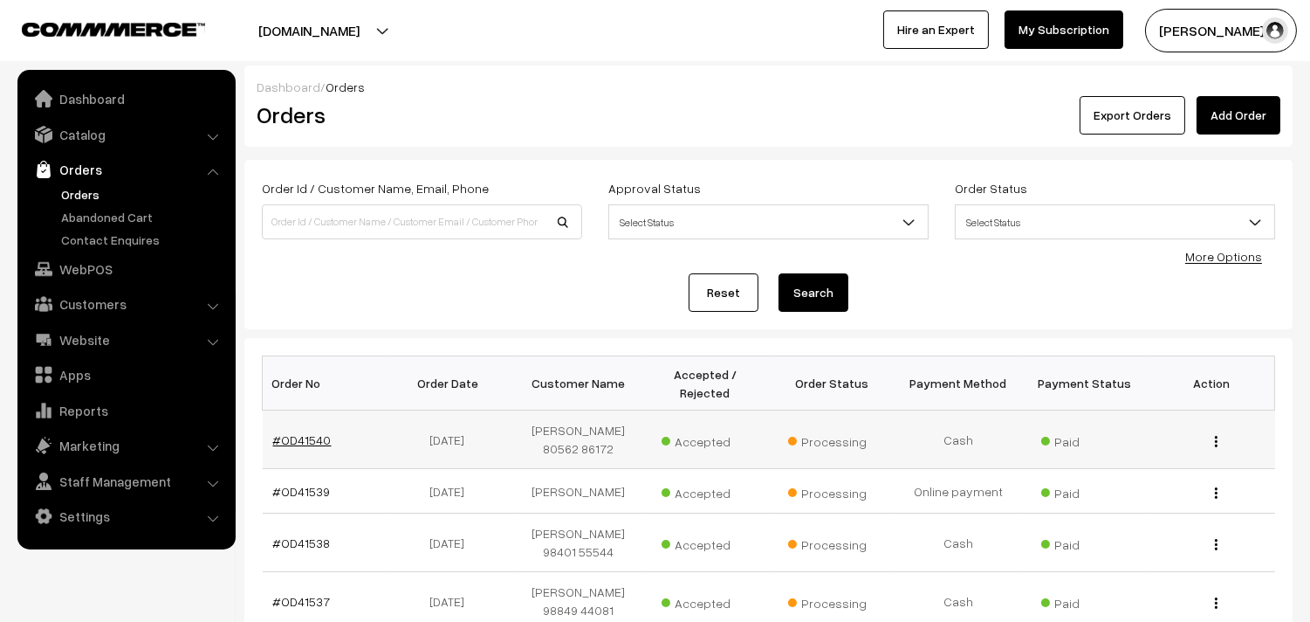
click at [311, 447] on link "#OD41540" at bounding box center [302, 439] width 58 height 15
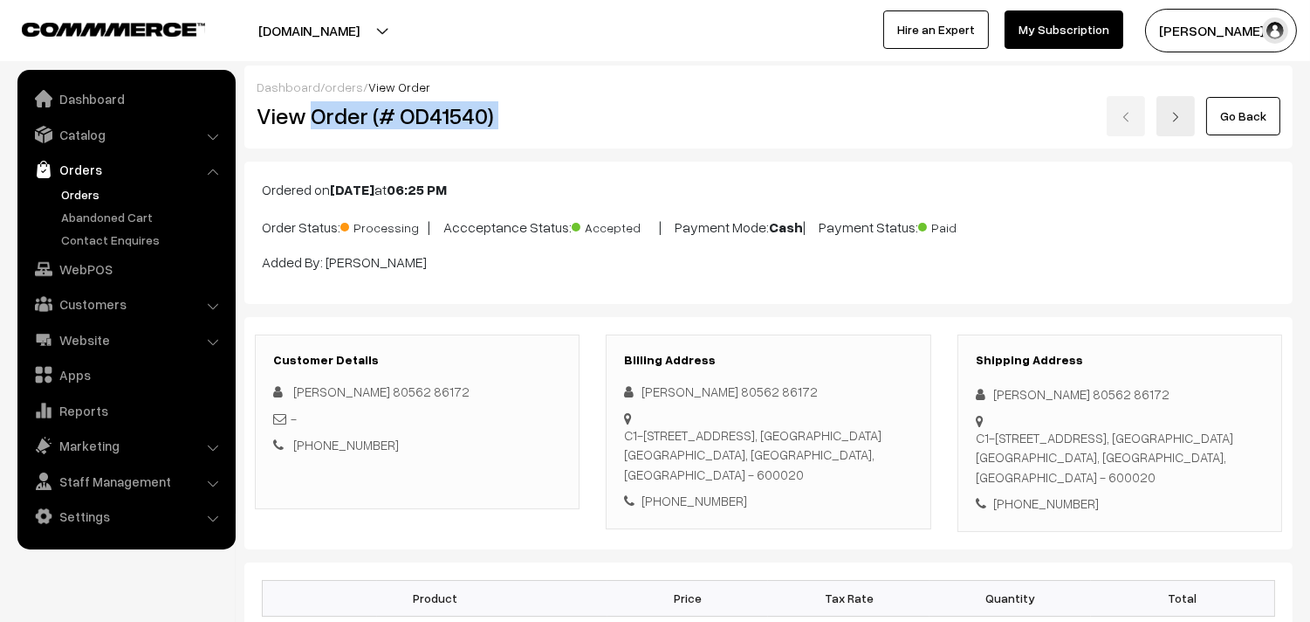
drag, startPoint x: 311, startPoint y: 119, endPoint x: 611, endPoint y: 125, distance: 300.4
click at [612, 126] on div "View Order (# OD41540) Go Back" at bounding box center [769, 116] width 1050 height 40
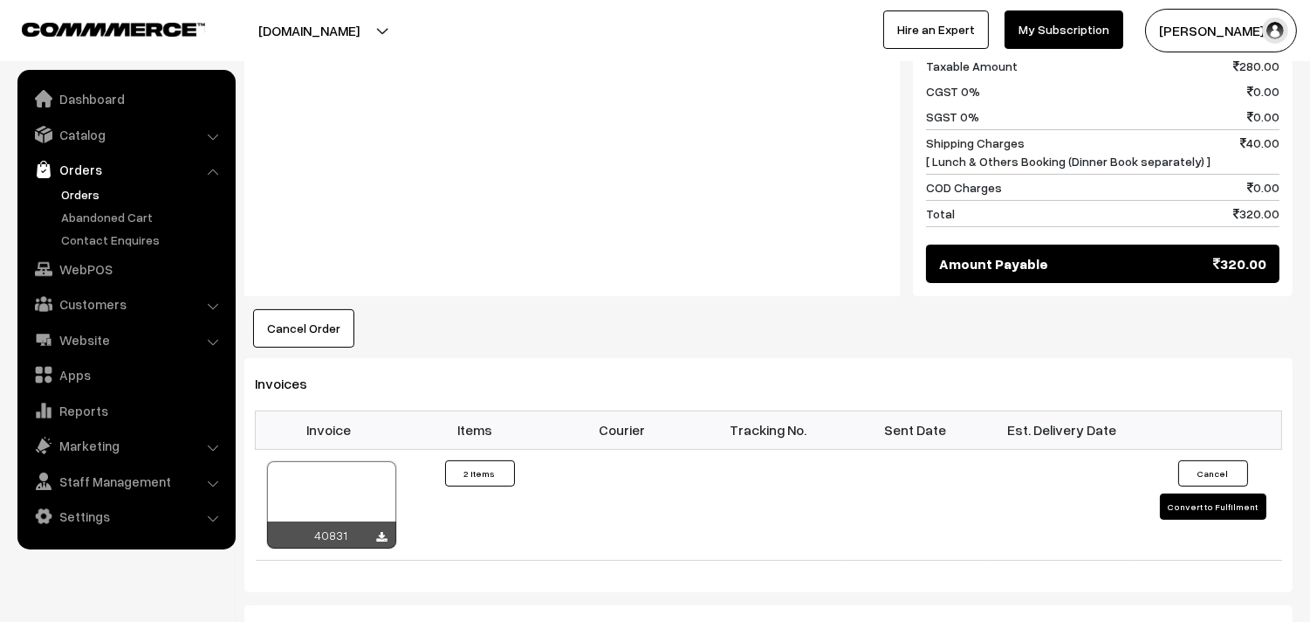
scroll to position [873, 0]
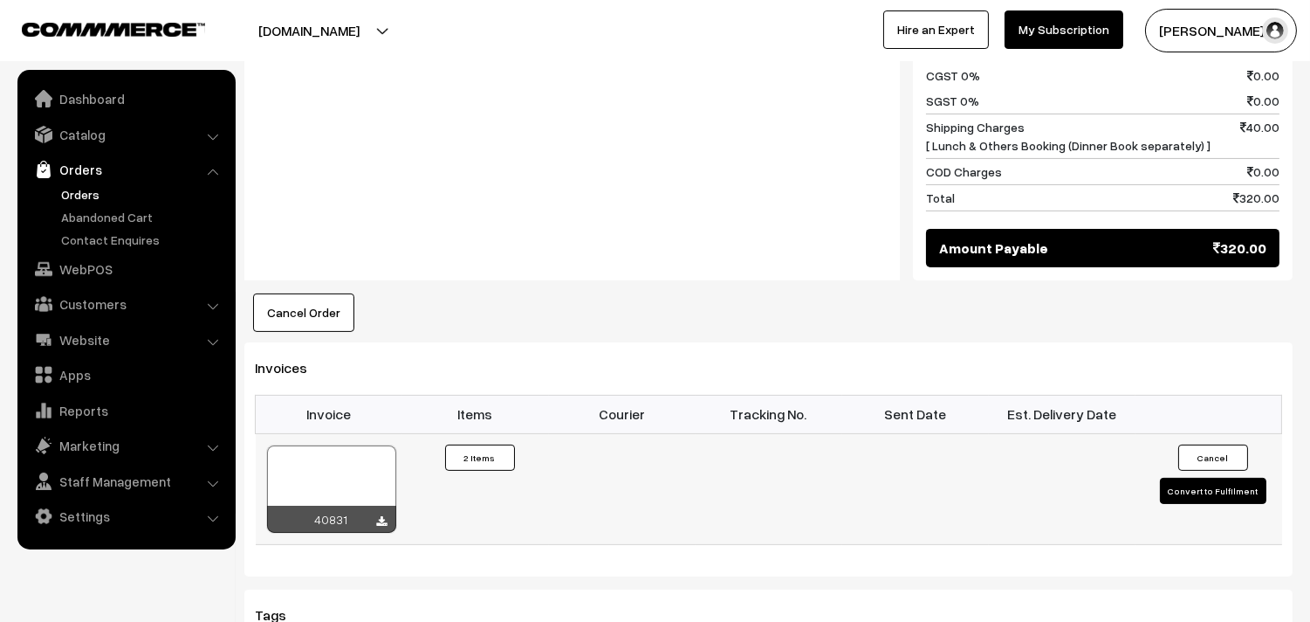
click at [337, 457] on div at bounding box center [331, 488] width 129 height 87
click at [97, 308] on link "Customers" at bounding box center [126, 303] width 208 height 31
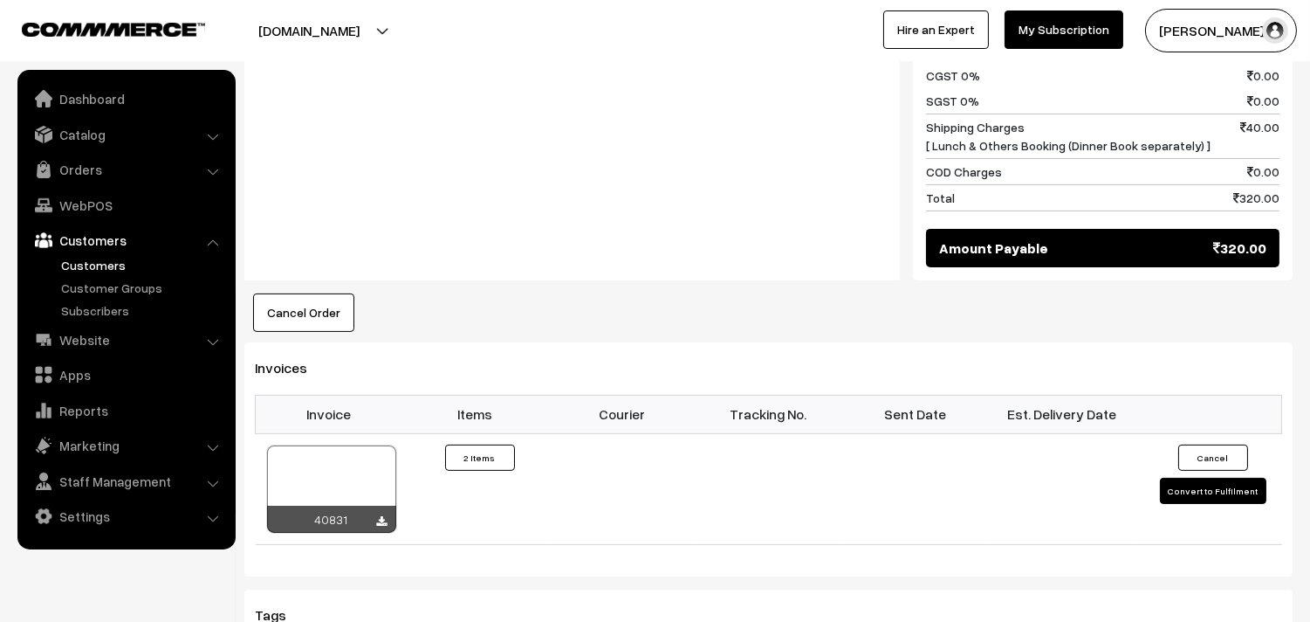
click at [107, 267] on link "Customers" at bounding box center [143, 265] width 173 height 18
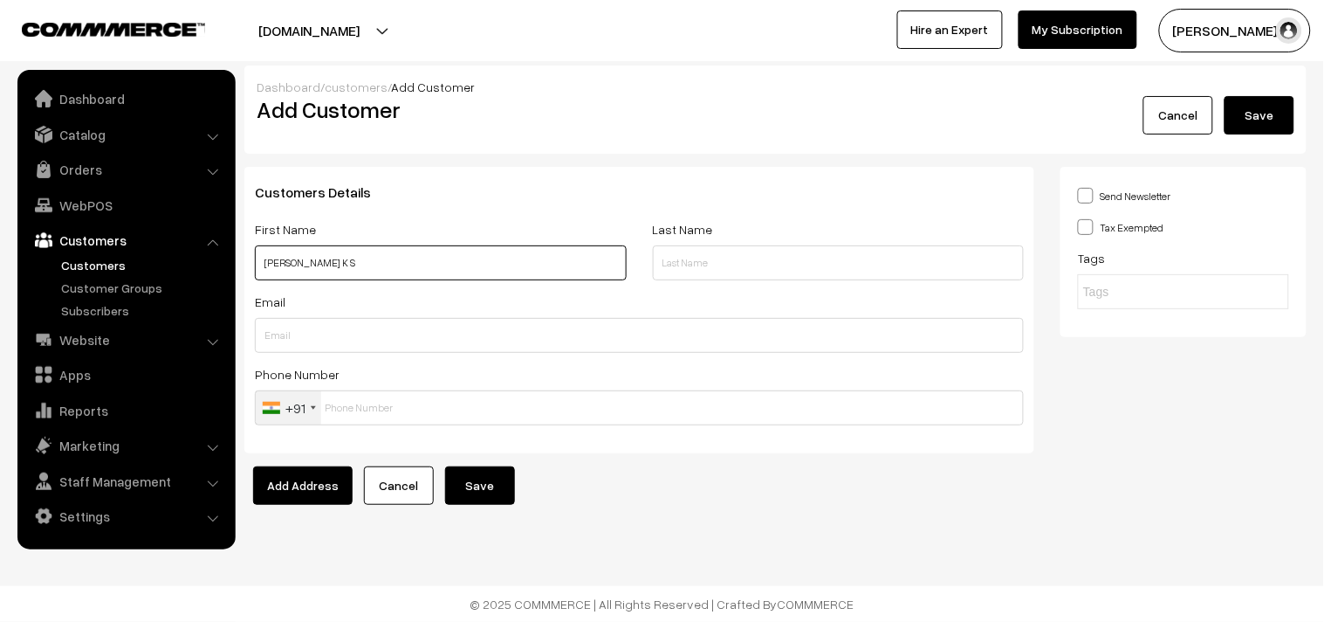
paste input "79817 50630"
type input "[PERSON_NAME] K S 79817 50630"
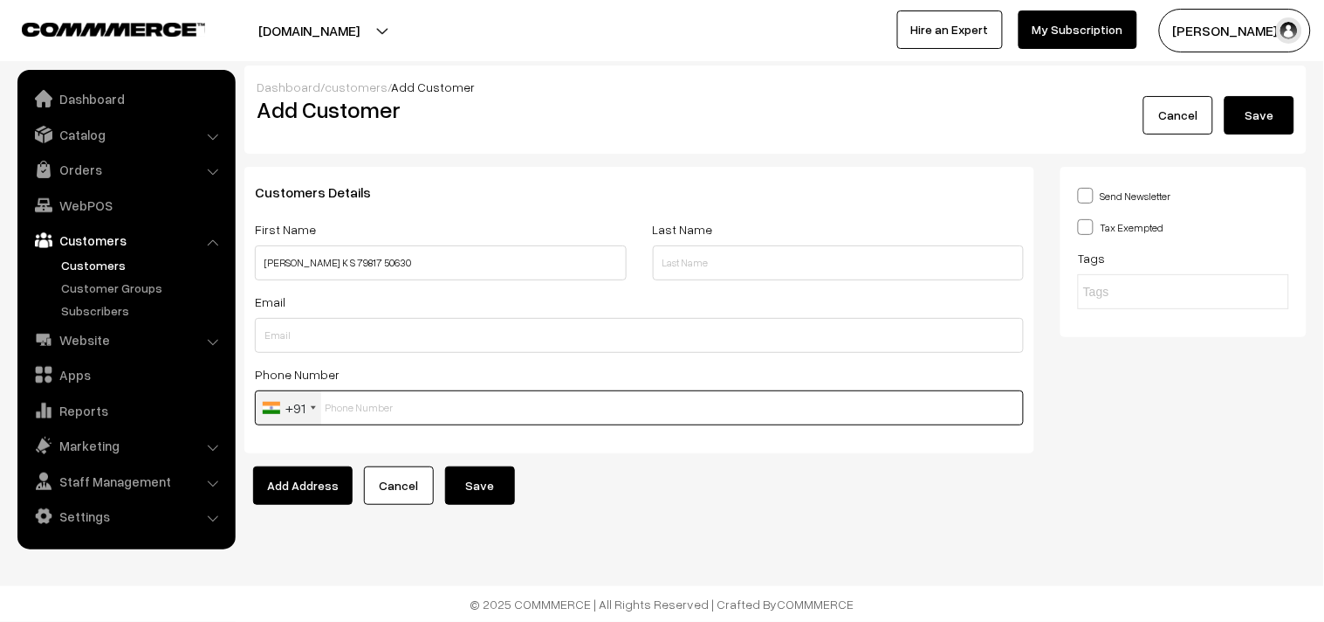
click at [390, 404] on input "text" at bounding box center [639, 407] width 769 height 35
paste input "79817 5063"
click at [367, 400] on input "79817 5063" at bounding box center [639, 407] width 769 height 35
type input "7981750630"
click at [478, 485] on button "Save" at bounding box center [480, 485] width 70 height 38
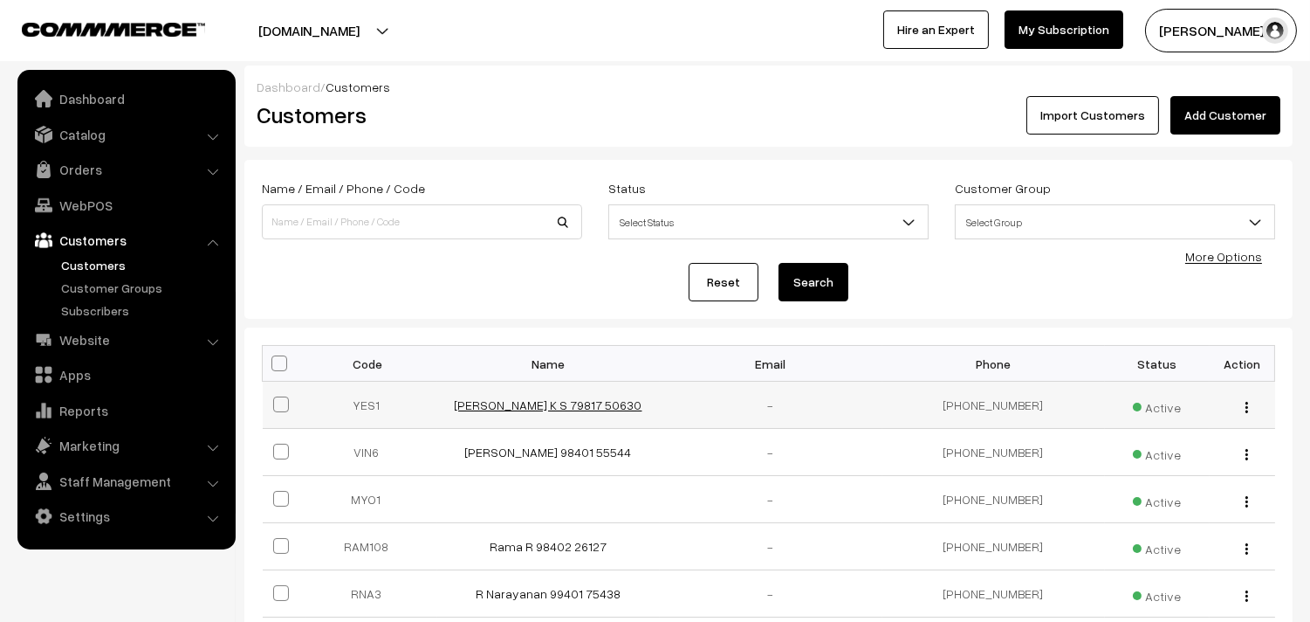
click at [568, 406] on link "[PERSON_NAME] K S 79817 50630" at bounding box center [549, 404] width 188 height 15
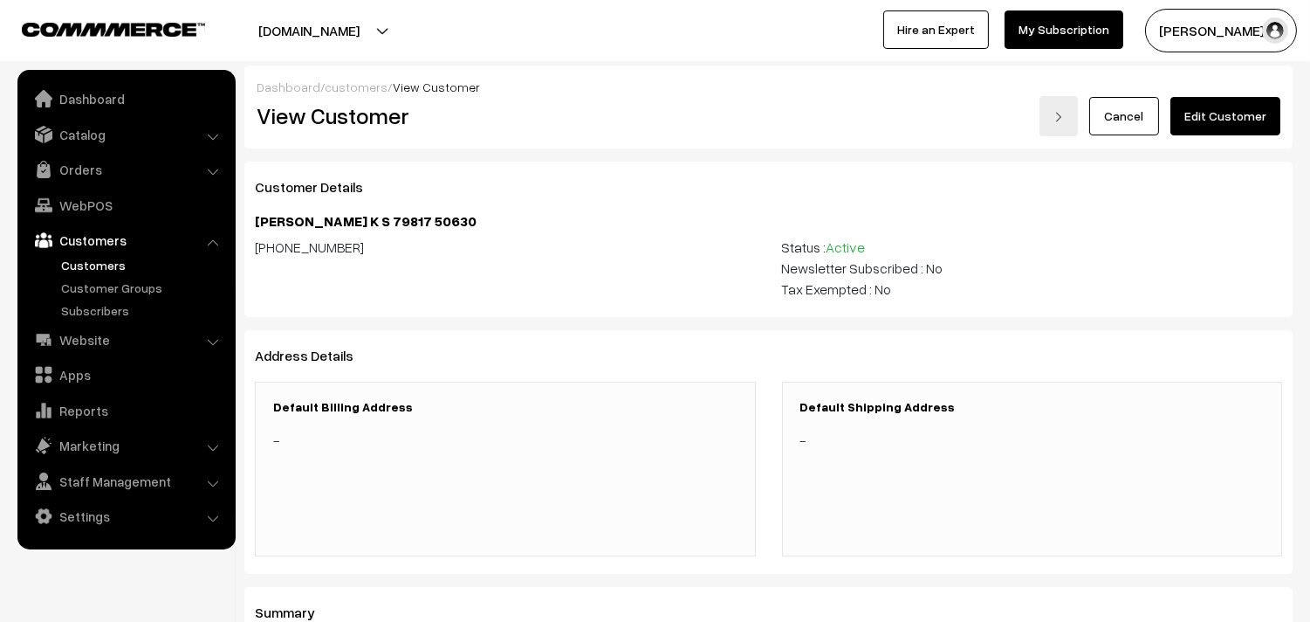
click at [1199, 119] on link "Edit Customer" at bounding box center [1226, 116] width 110 height 38
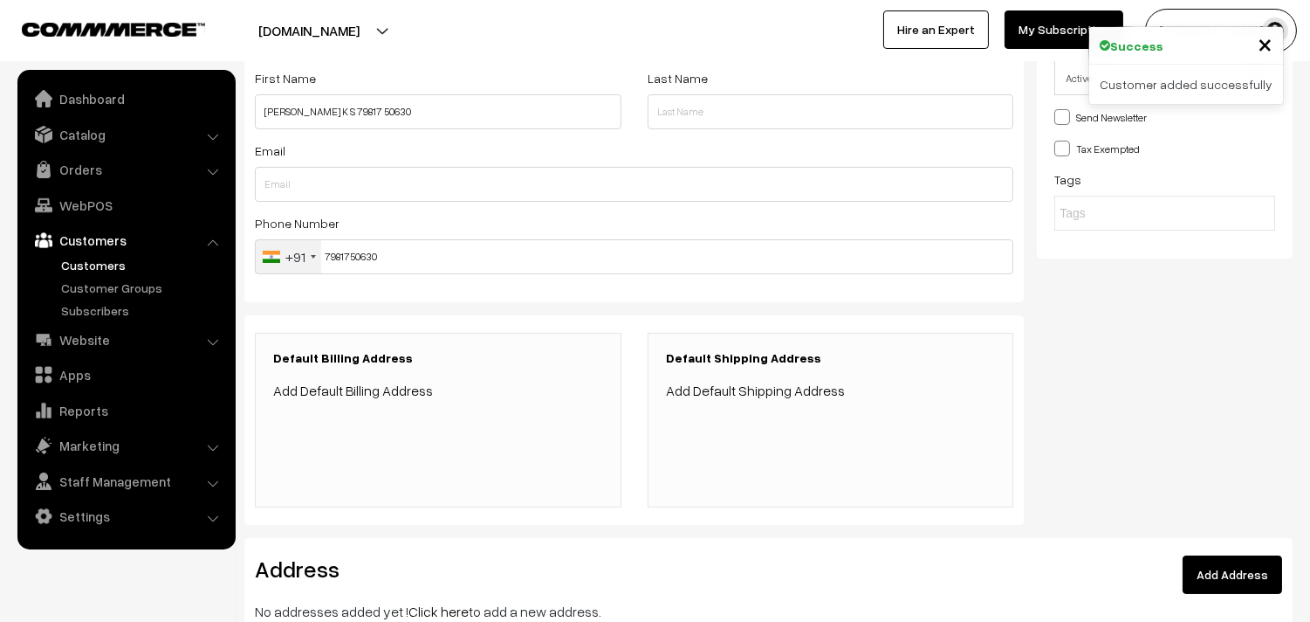
scroll to position [344, 0]
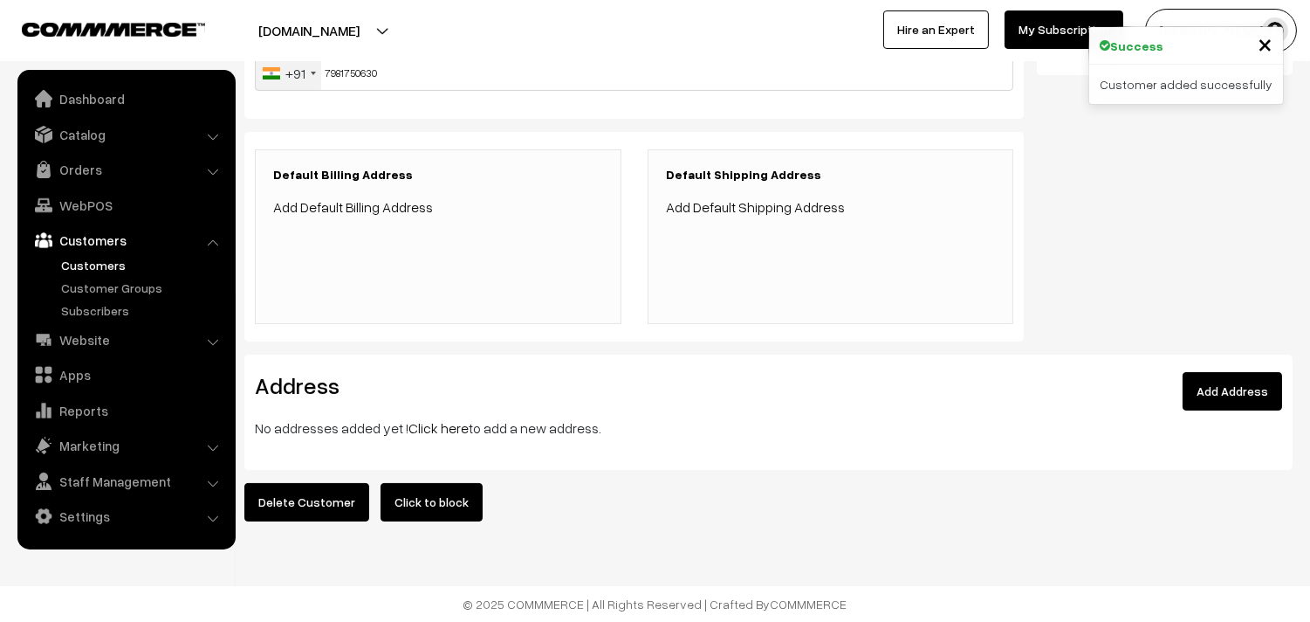
click at [421, 419] on link "Click here" at bounding box center [439, 427] width 60 height 17
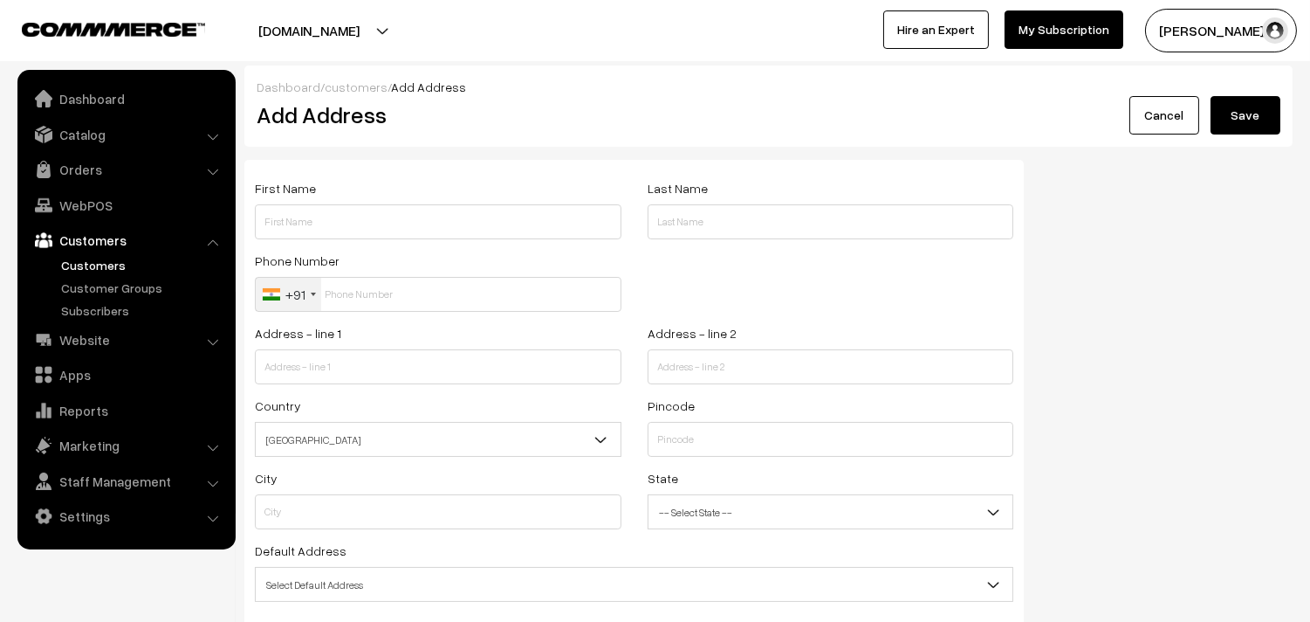
drag, startPoint x: 0, startPoint y: 0, endPoint x: 367, endPoint y: 229, distance: 432.1
click at [376, 198] on div "First Name" at bounding box center [438, 208] width 367 height 62
click at [365, 237] on input "text" at bounding box center [438, 221] width 367 height 35
paste input "Yeshwanth K S"
type input "Yeshwanth K S"
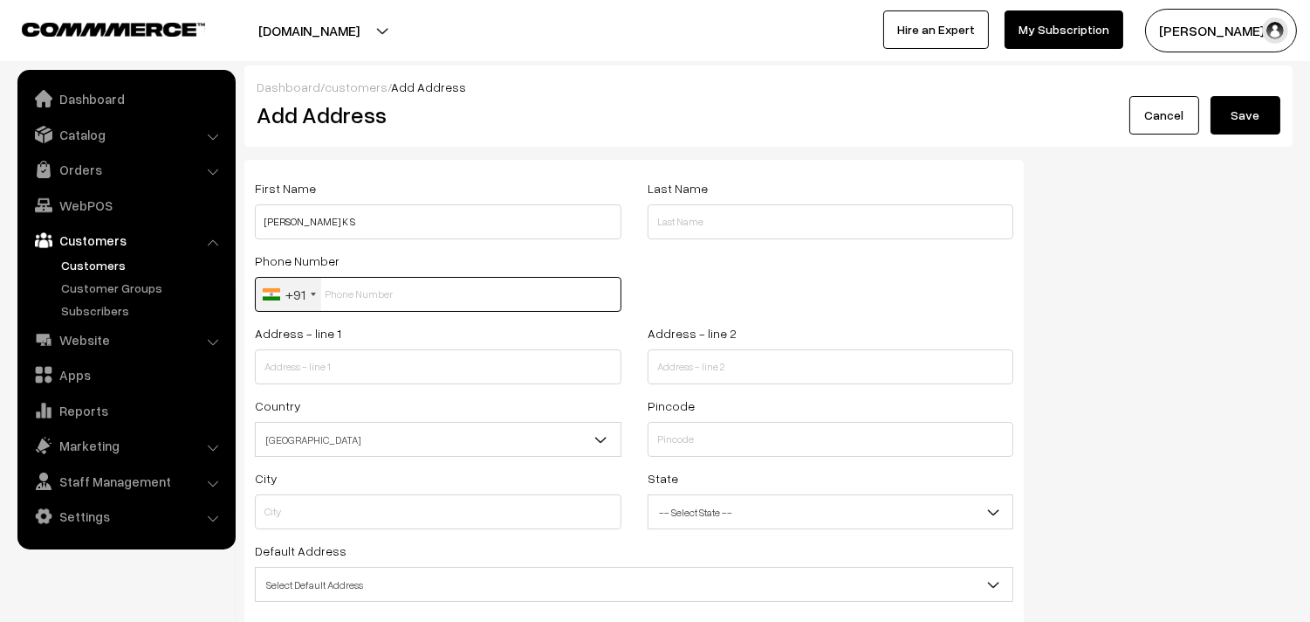
paste input "79817 5063"
click at [351, 291] on input "79817 5063" at bounding box center [438, 294] width 367 height 35
type input "79817 5063"
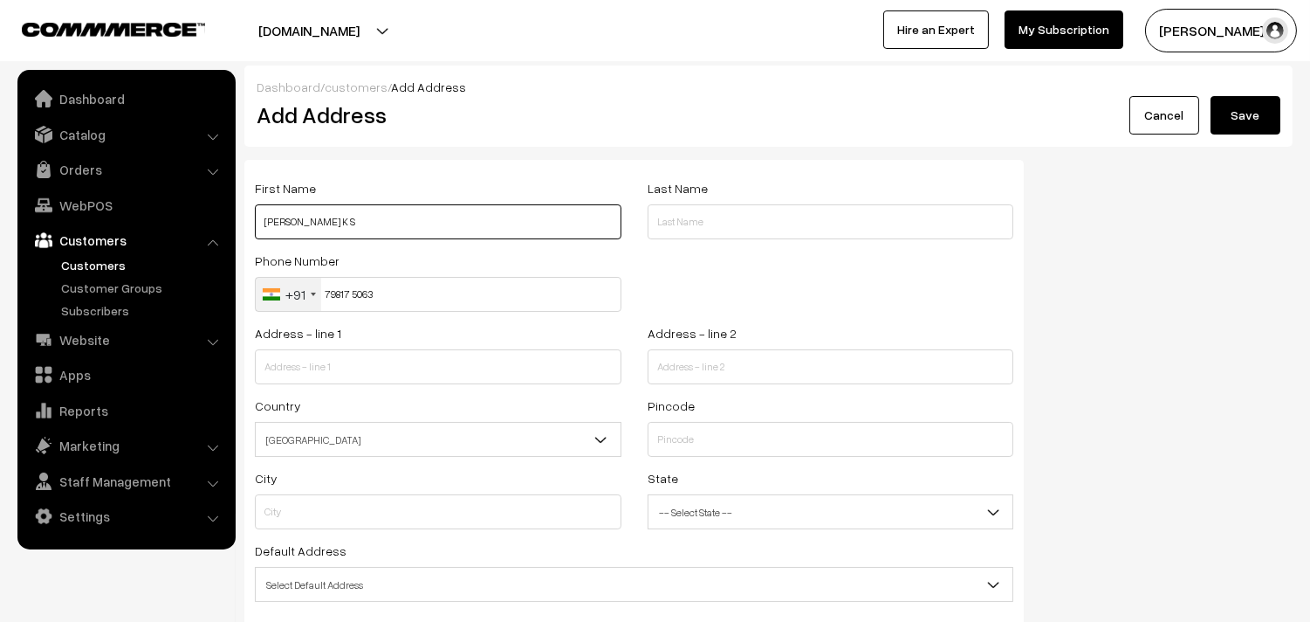
click at [354, 238] on input "Yeshwanth K S" at bounding box center [438, 221] width 367 height 35
paste input "79817 50630"
type input "[PERSON_NAME] K S 79817 50630"
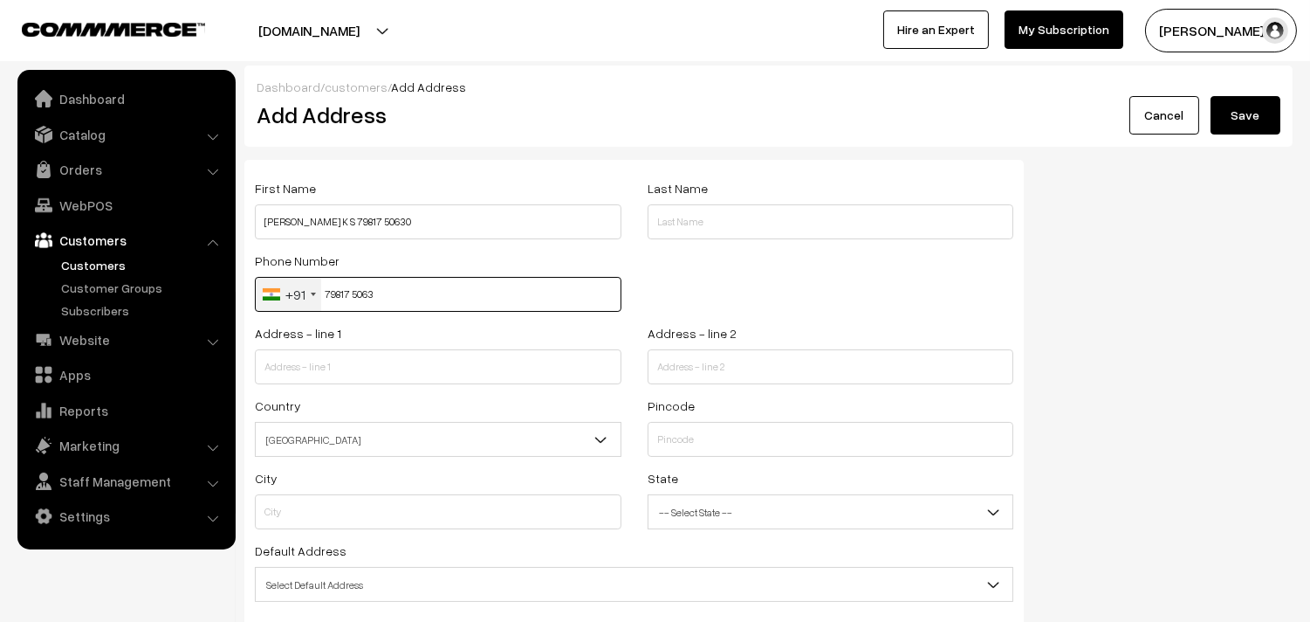
click at [349, 285] on input "79817 5063" at bounding box center [438, 294] width 367 height 35
type input "7981750630"
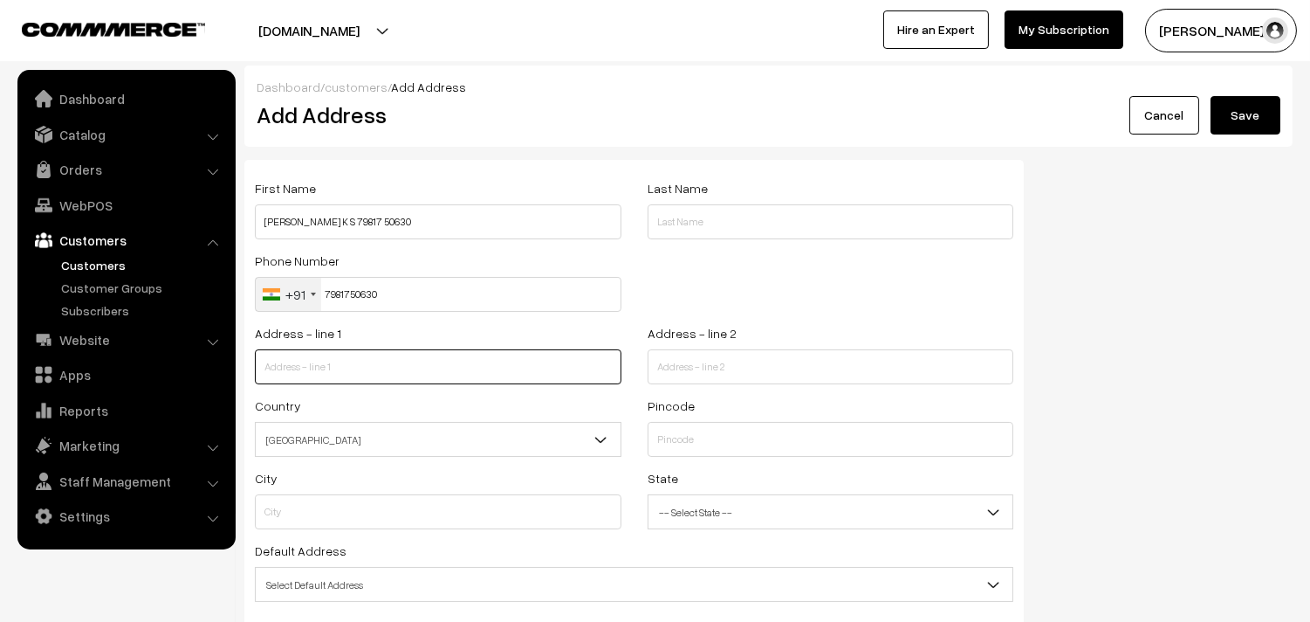
click at [339, 370] on input "text" at bounding box center [438, 366] width 367 height 35
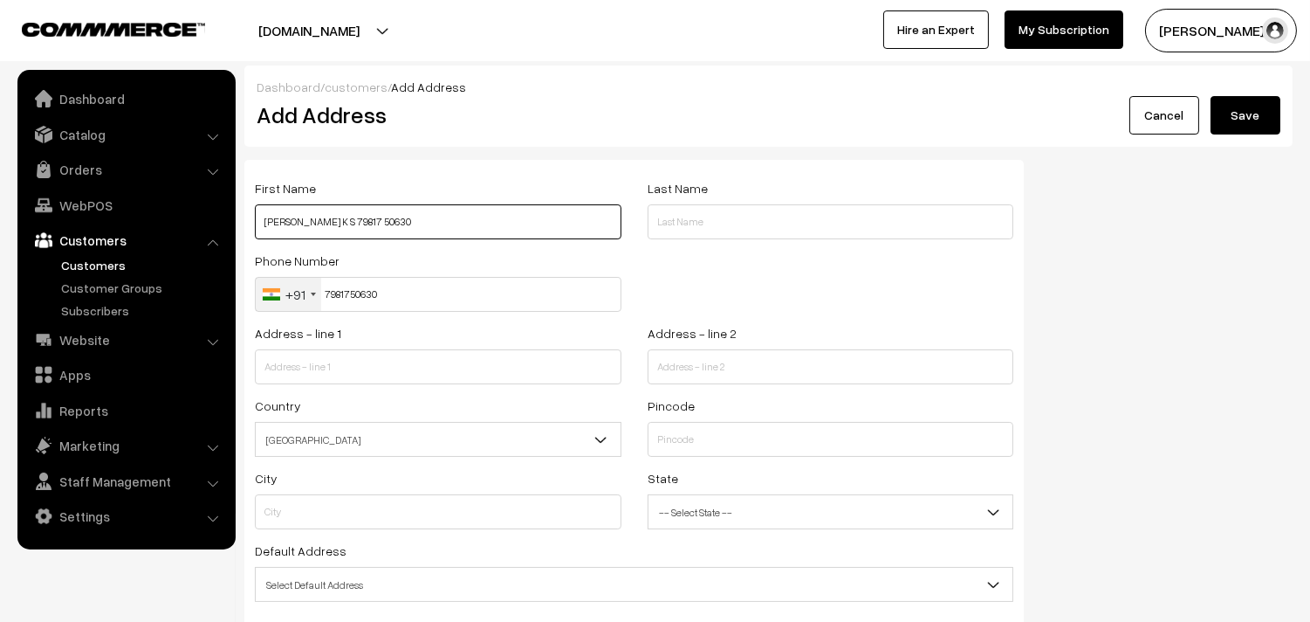
drag, startPoint x: 370, startPoint y: 223, endPoint x: 398, endPoint y: 228, distance: 28.3
click at [398, 228] on input "Yeshwanth K S 79817 50630" at bounding box center [438, 221] width 367 height 35
paste input "9840306262"
type input "Yeshwanth K S 9840306262"
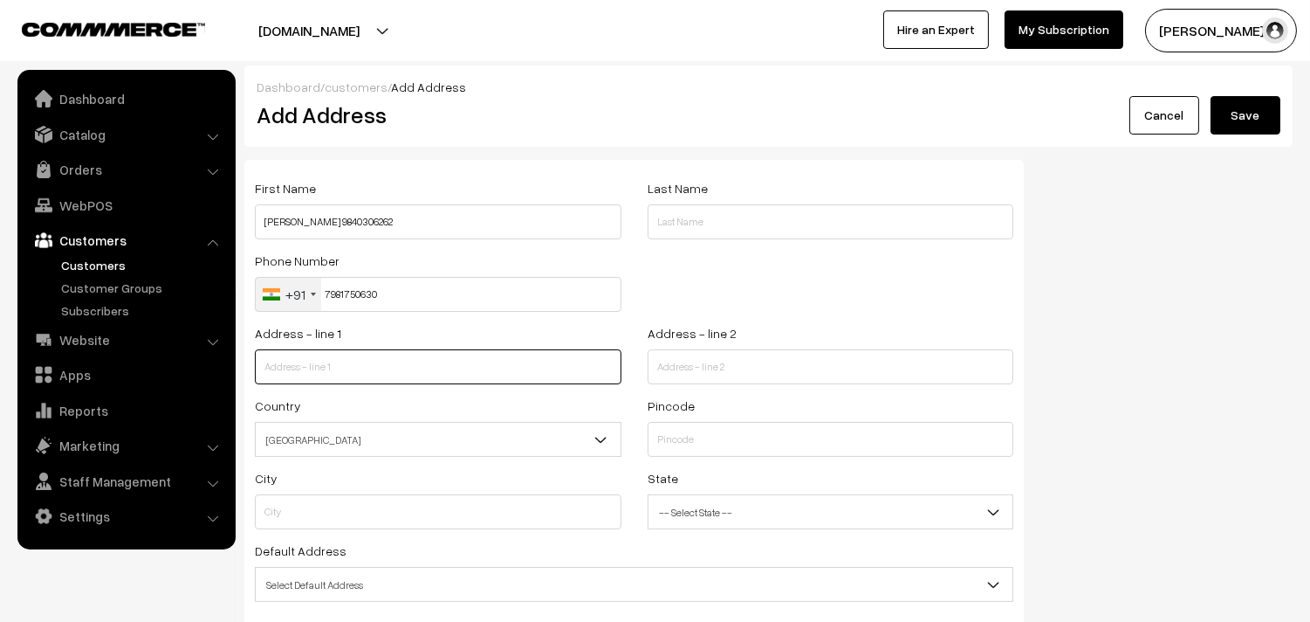
click at [396, 379] on input "text" at bounding box center [438, 366] width 367 height 35
paste input "F2, Ramapriya Apartments, 1st Floor, 2/3, LIC Colony 2nd Street, Near Nagathamm…"
drag, startPoint x: 404, startPoint y: 368, endPoint x: 620, endPoint y: 381, distance: 216.0
click at [620, 381] on input "F2, Ramapriya Apartments, 1st Floor, 2/3, LIC Colony 2nd Street, Near Nagathamm…" at bounding box center [438, 366] width 367 height 35
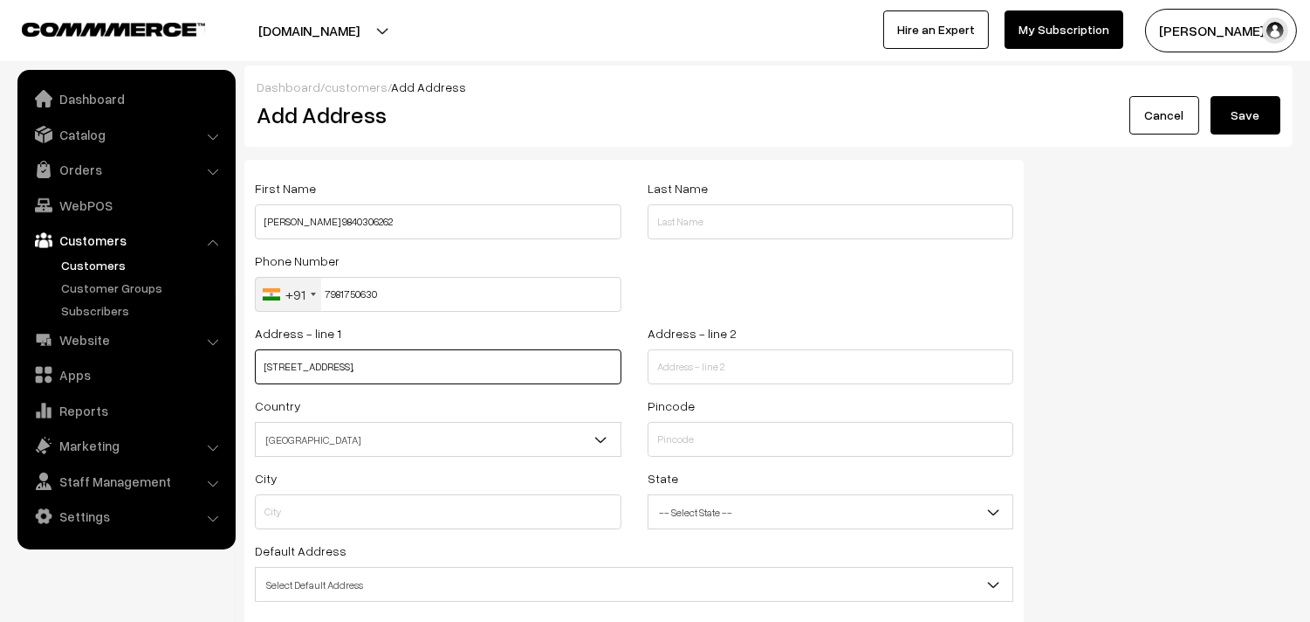
scroll to position [0, 0]
type input "F2, Ramapriya Apartments, 1st Floor, 2/3,"
paste input "LIC Colony 2nd Street, Near Nagathamman Koil"
click at [692, 368] on input "text" at bounding box center [831, 366] width 367 height 35
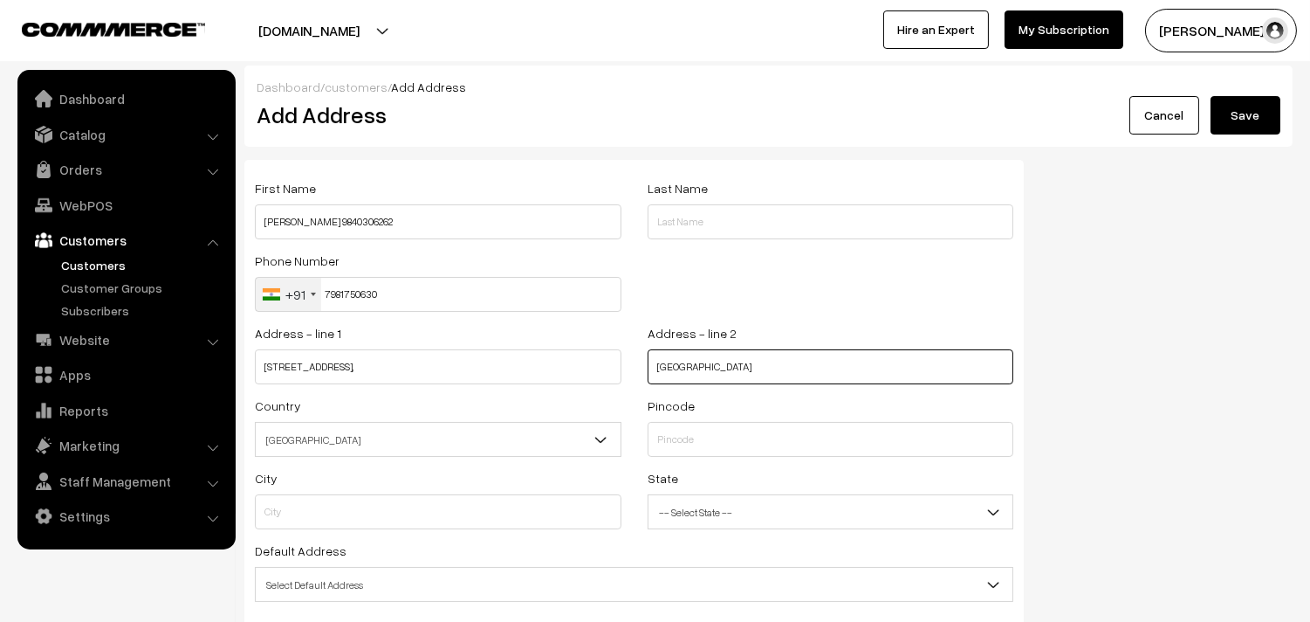
click at [938, 377] on input "LIC Colony 2nd Street, Near Nagathamman Koil" at bounding box center [831, 366] width 367 height 35
paste input "Ashok Nagar"
type input "LIC Colony 2nd Street, Near Nagathamman Koil Ashok Nagar"
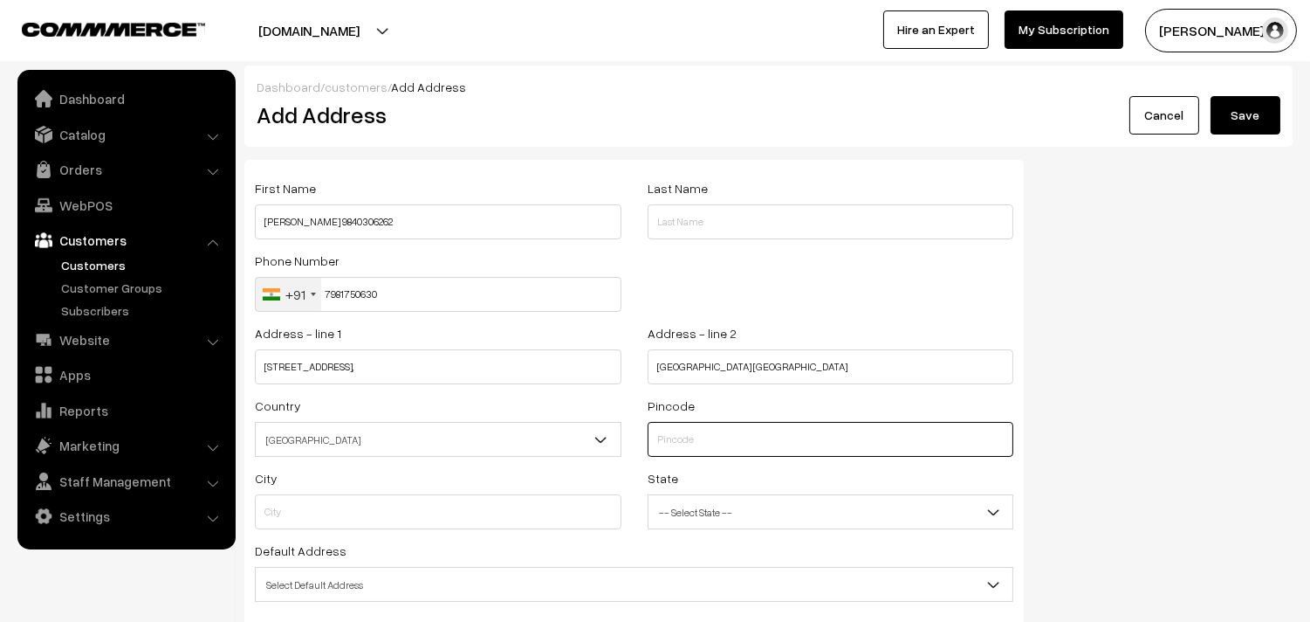
click at [677, 438] on input "text" at bounding box center [831, 439] width 367 height 35
type input "600083"
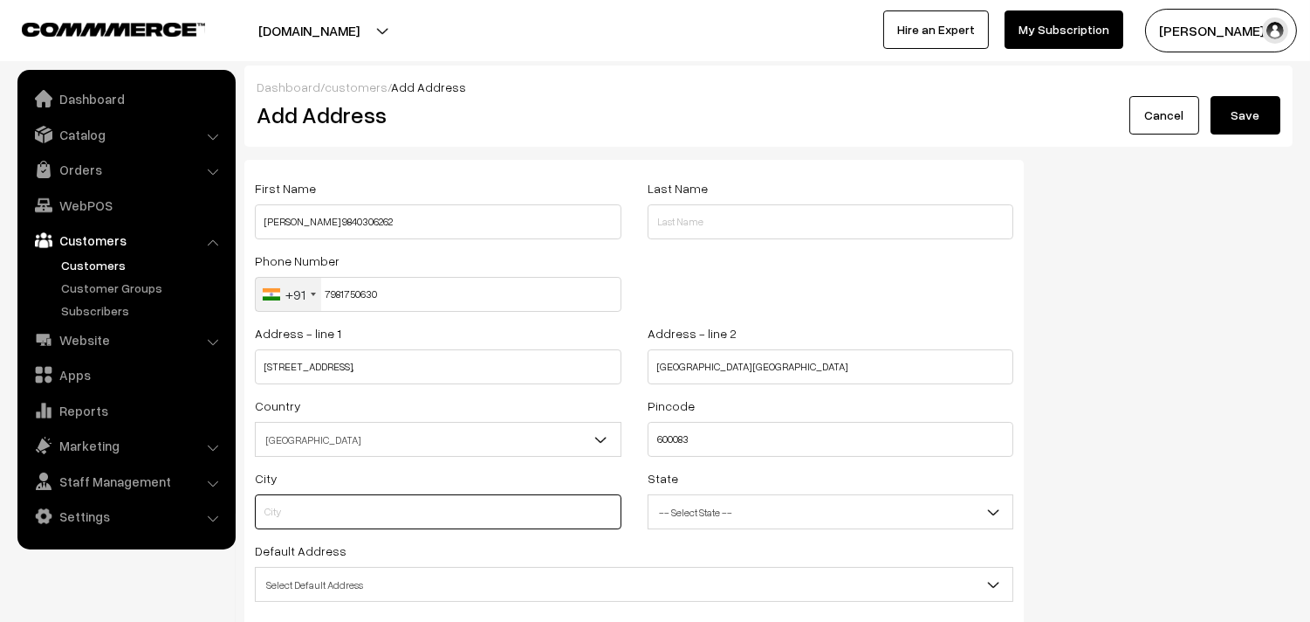
type input "Chennai"
select select "[GEOGRAPHIC_DATA]"
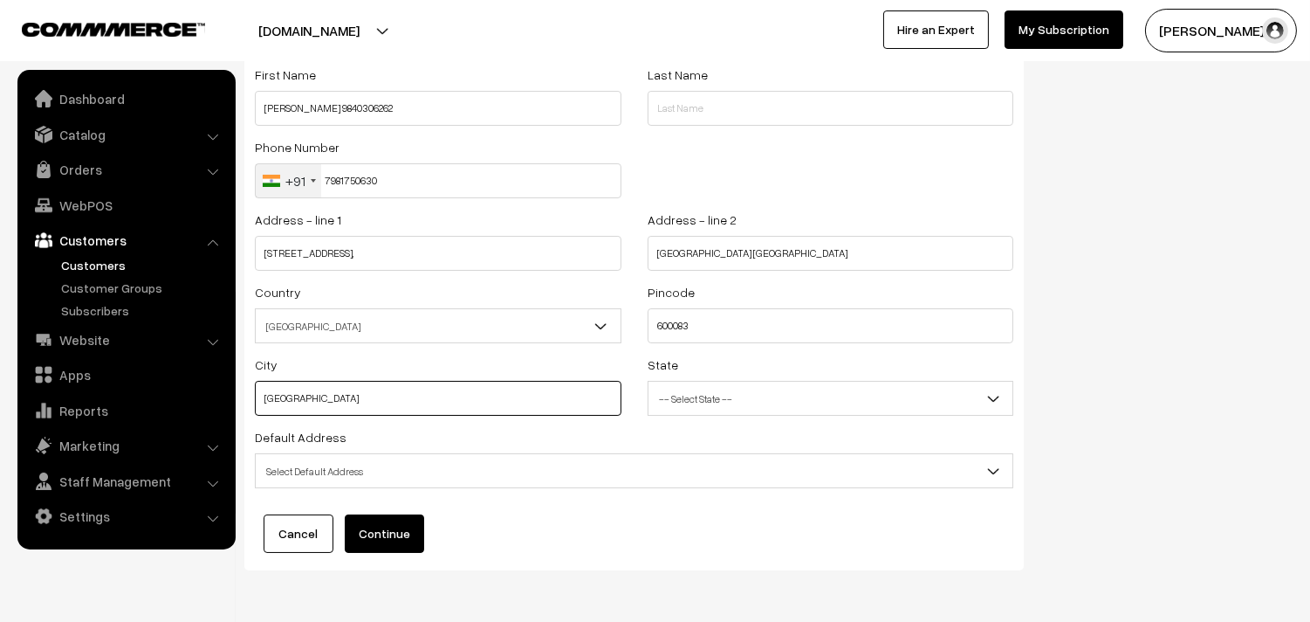
scroll to position [79, 0]
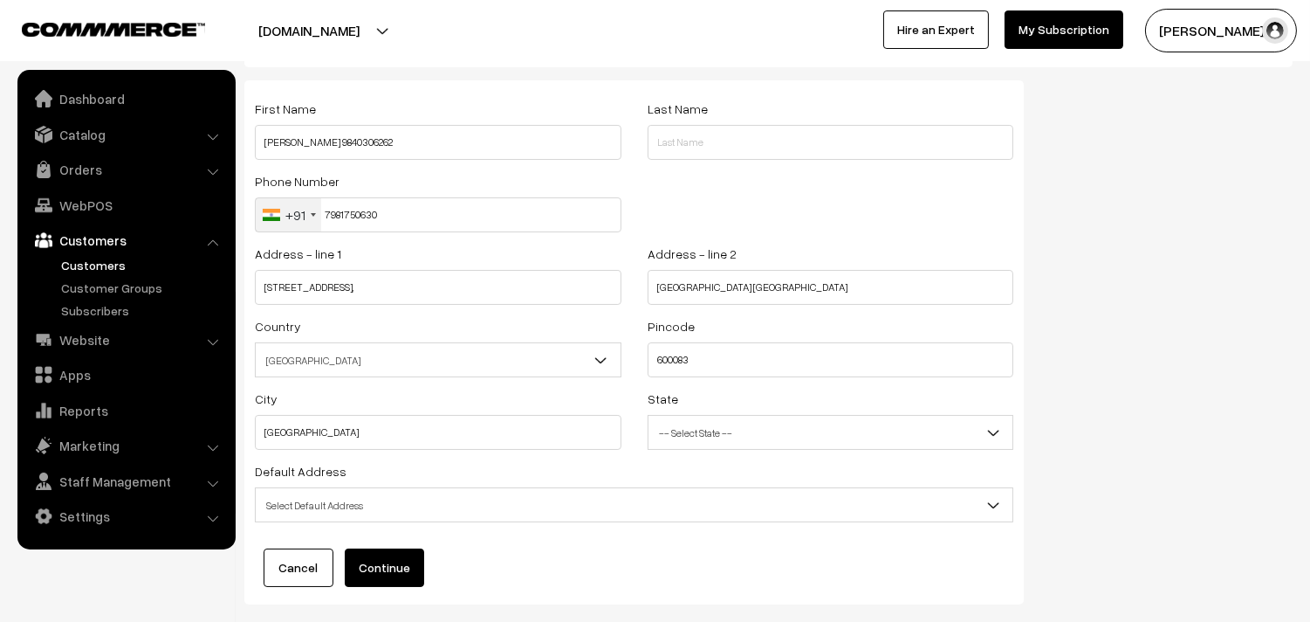
click at [410, 500] on span "Select Default Address" at bounding box center [634, 505] width 757 height 31
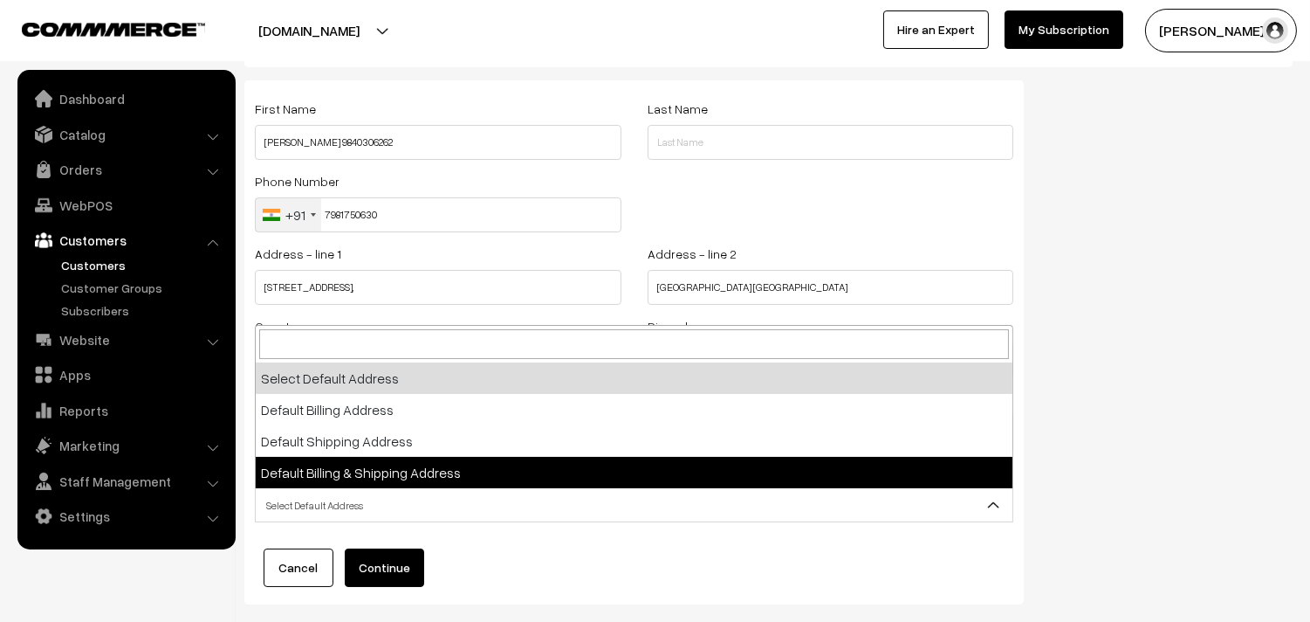
select select "3"
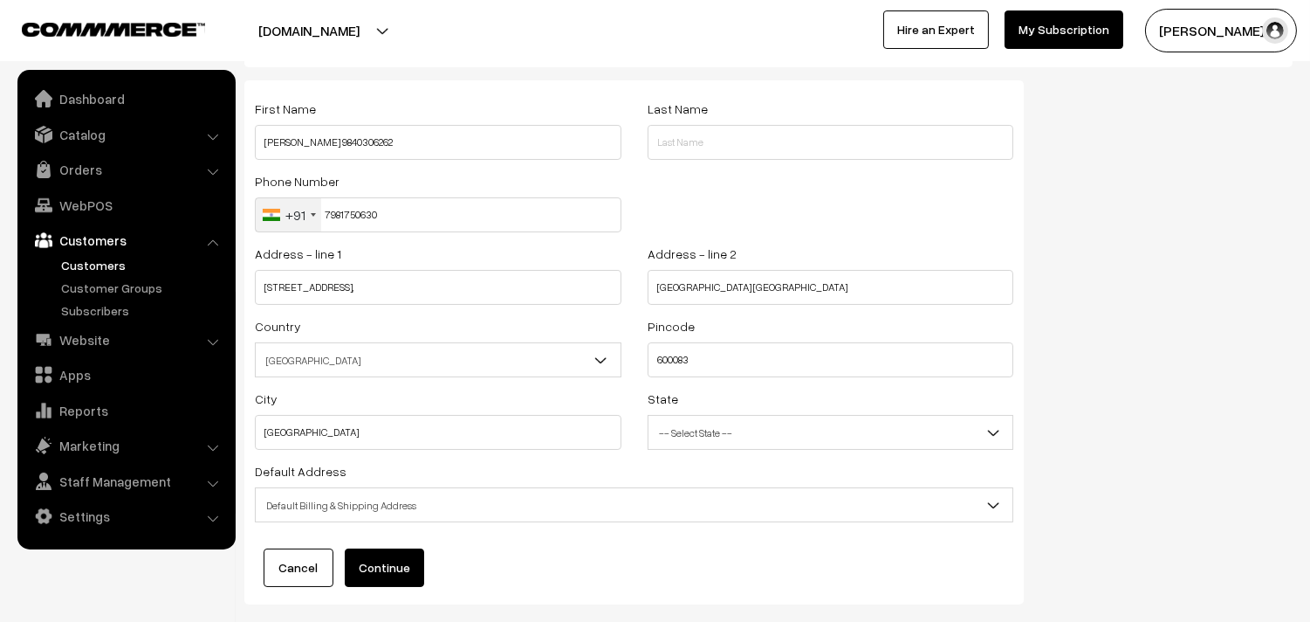
click at [394, 569] on button "Continue" at bounding box center [384, 567] width 79 height 38
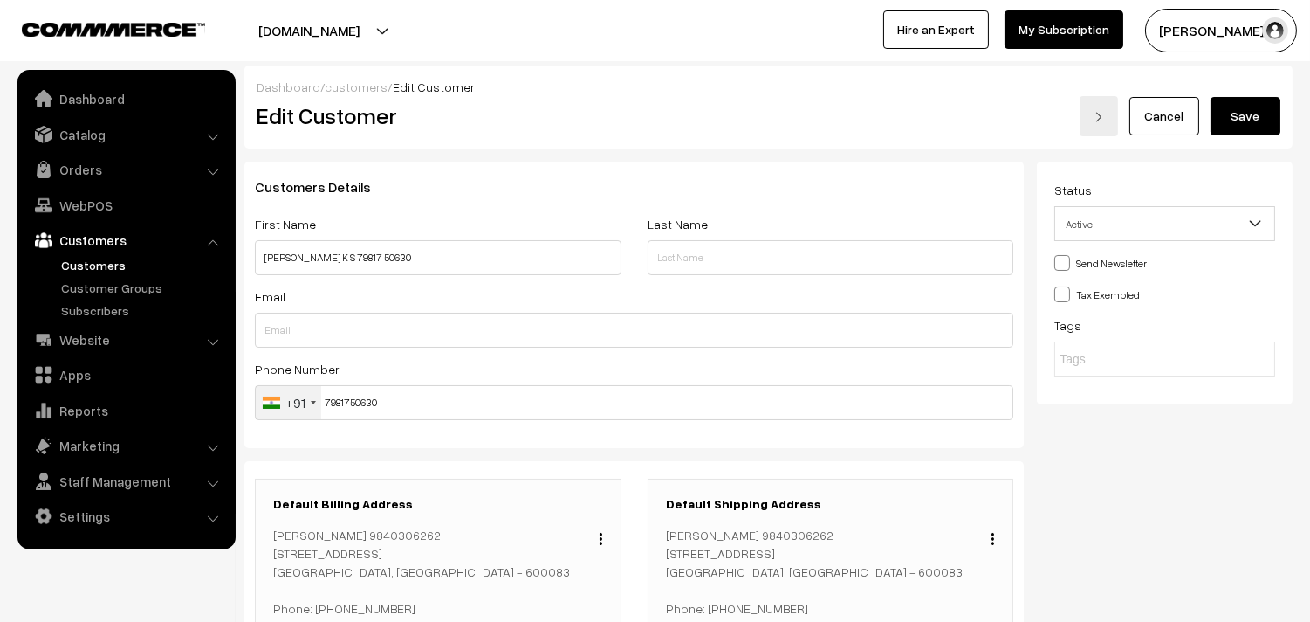
drag, startPoint x: 1238, startPoint y: 122, endPoint x: 1124, endPoint y: 267, distance: 184.1
click at [1237, 122] on button "Save" at bounding box center [1246, 116] width 70 height 38
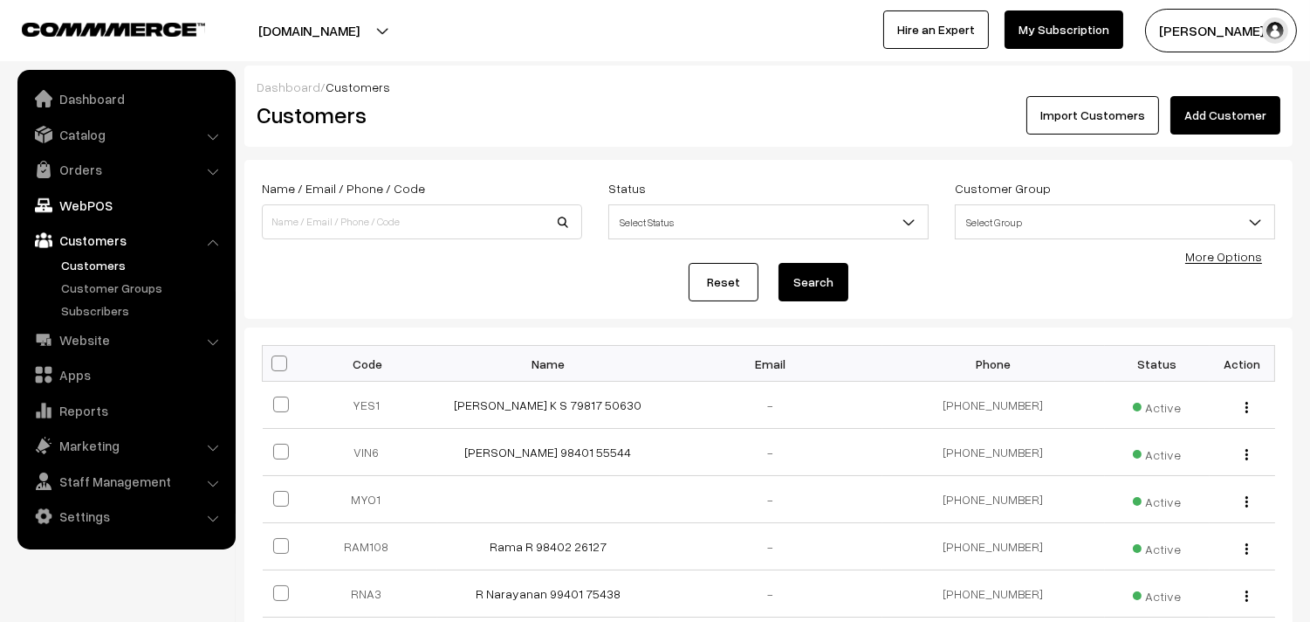
click at [116, 197] on link "WebPOS" at bounding box center [126, 204] width 208 height 31
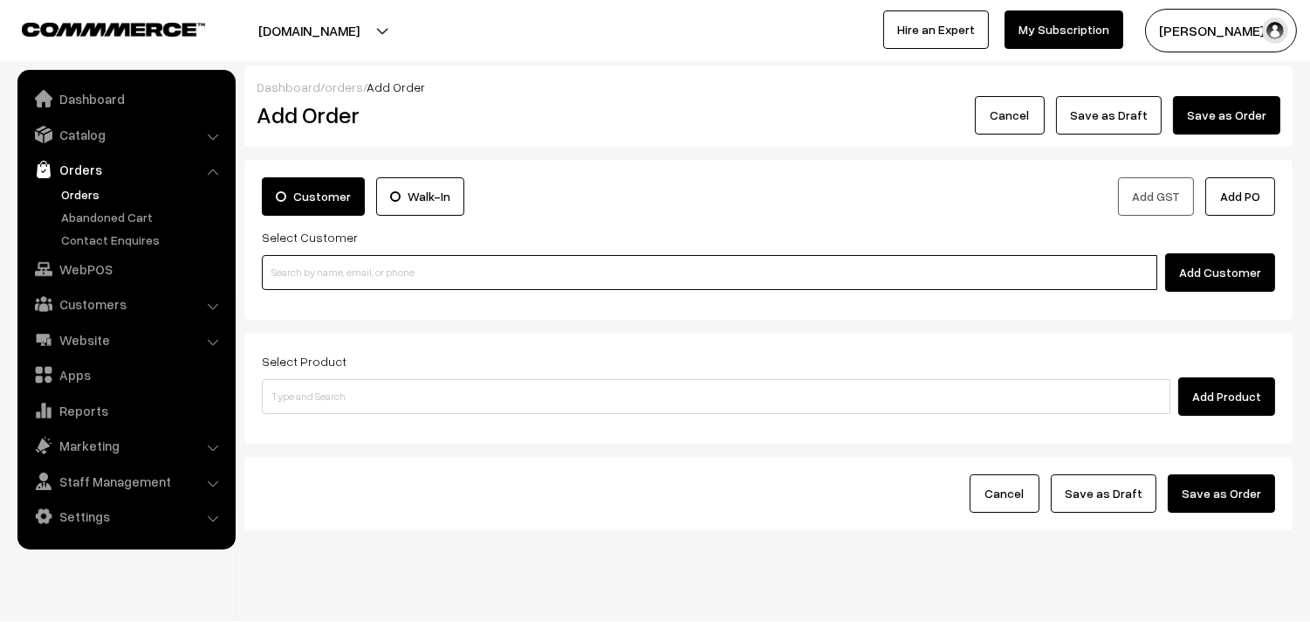
click at [376, 272] on input at bounding box center [710, 272] width 896 height 35
paste input "79817 50630"
click at [326, 312] on link "[PERSON_NAME] K S 79817 50630 [7981750630]" at bounding box center [712, 305] width 899 height 26
type input "79817 50630"
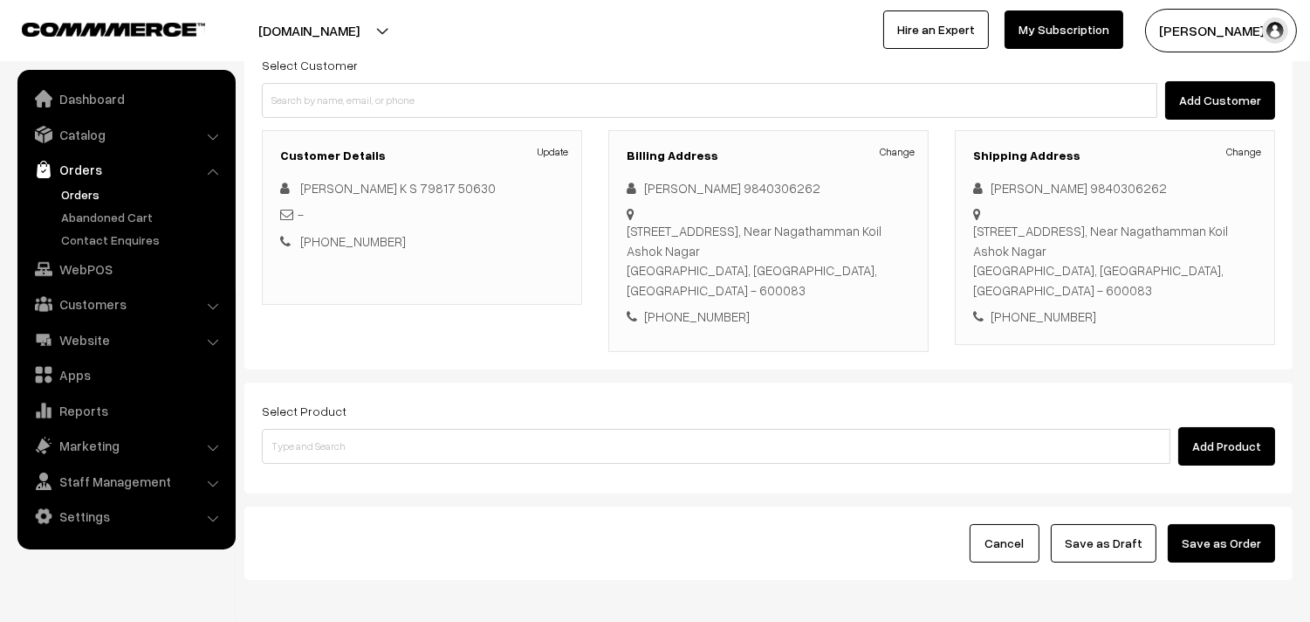
scroll to position [194, 0]
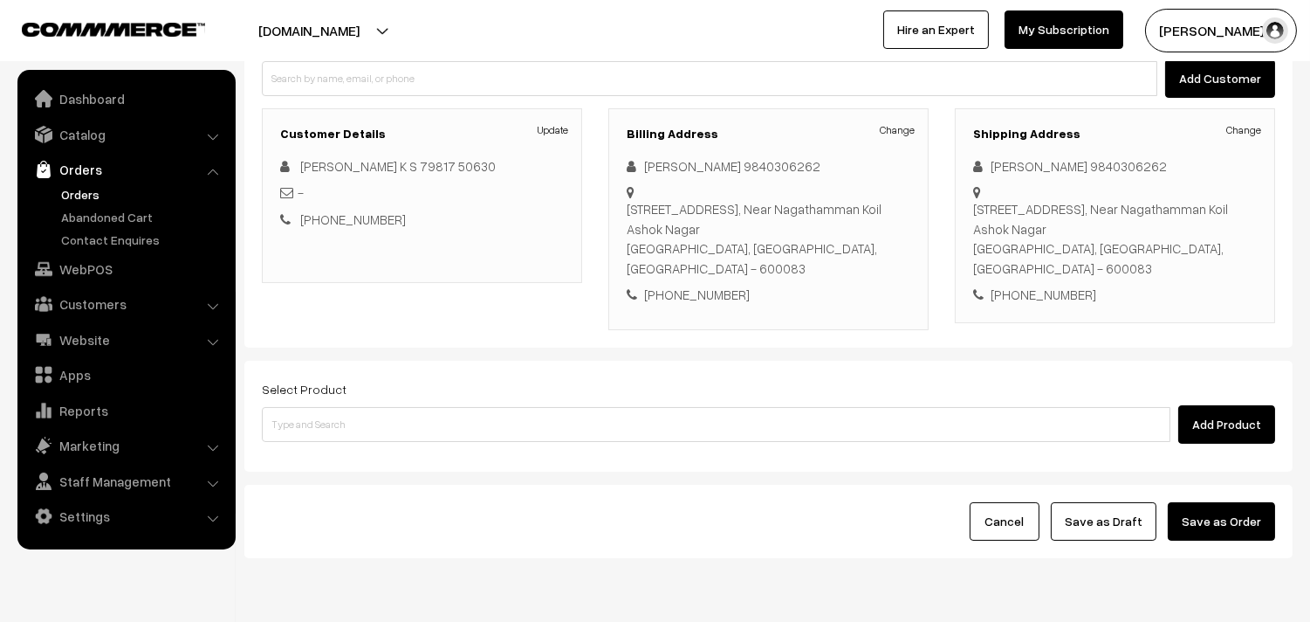
click at [533, 29] on div at bounding box center [323, 31] width 638 height 44
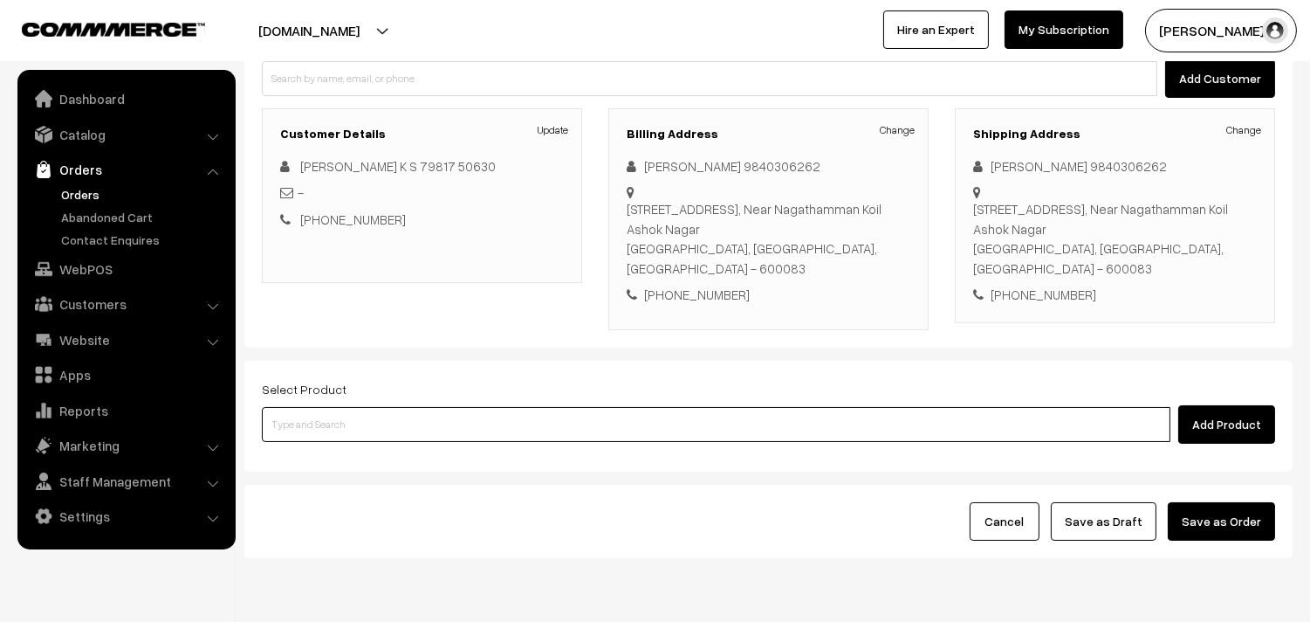
click at [326, 407] on input at bounding box center [716, 424] width 909 height 35
paste input "01st Without Rice..."
type input "01st Without Rice..."
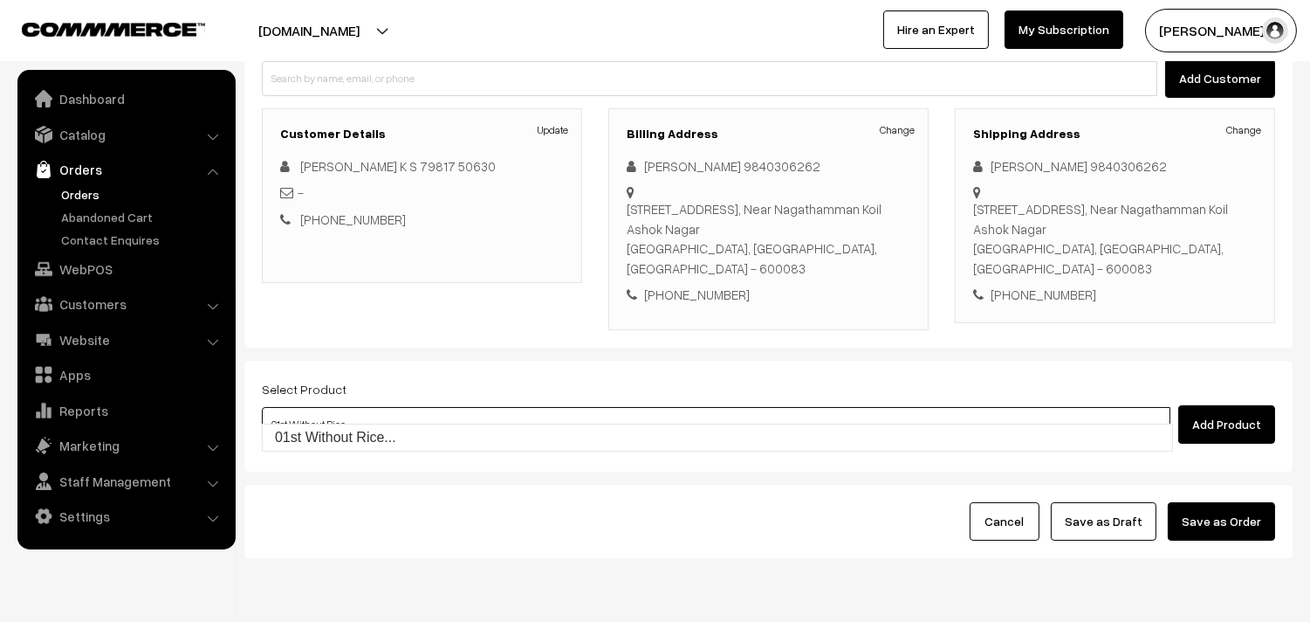
click at [326, 449] on link "01st Without Rice..." at bounding box center [718, 437] width 910 height 26
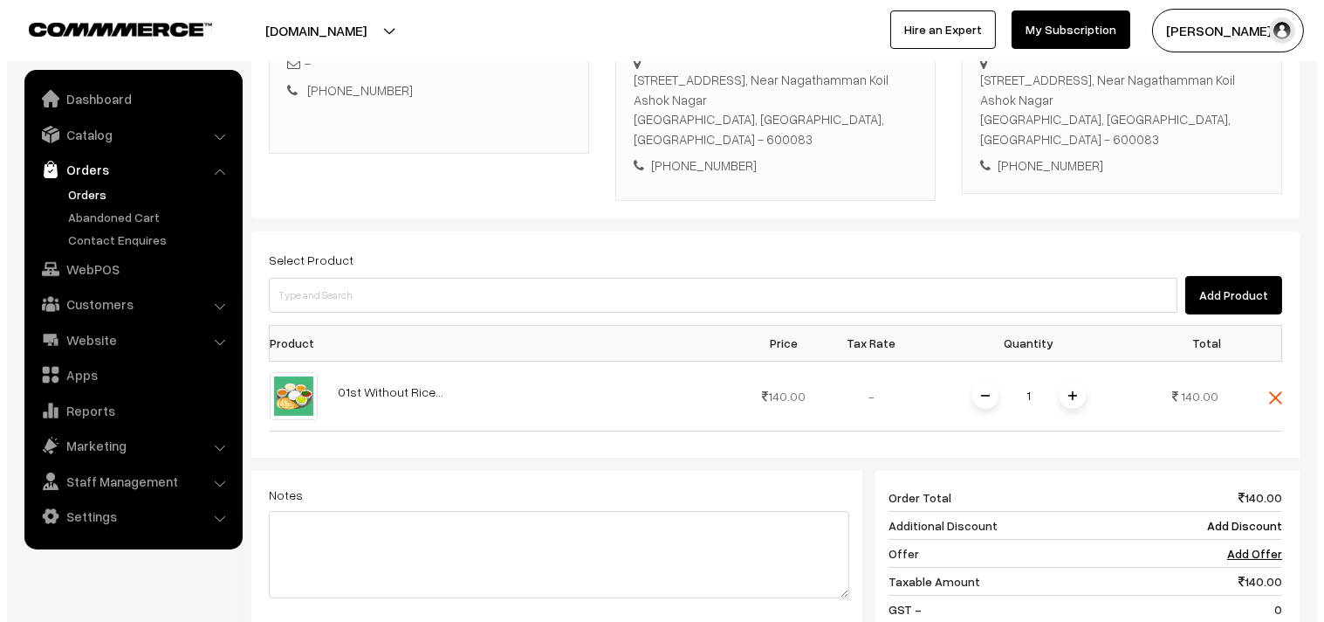
scroll to position [388, 0]
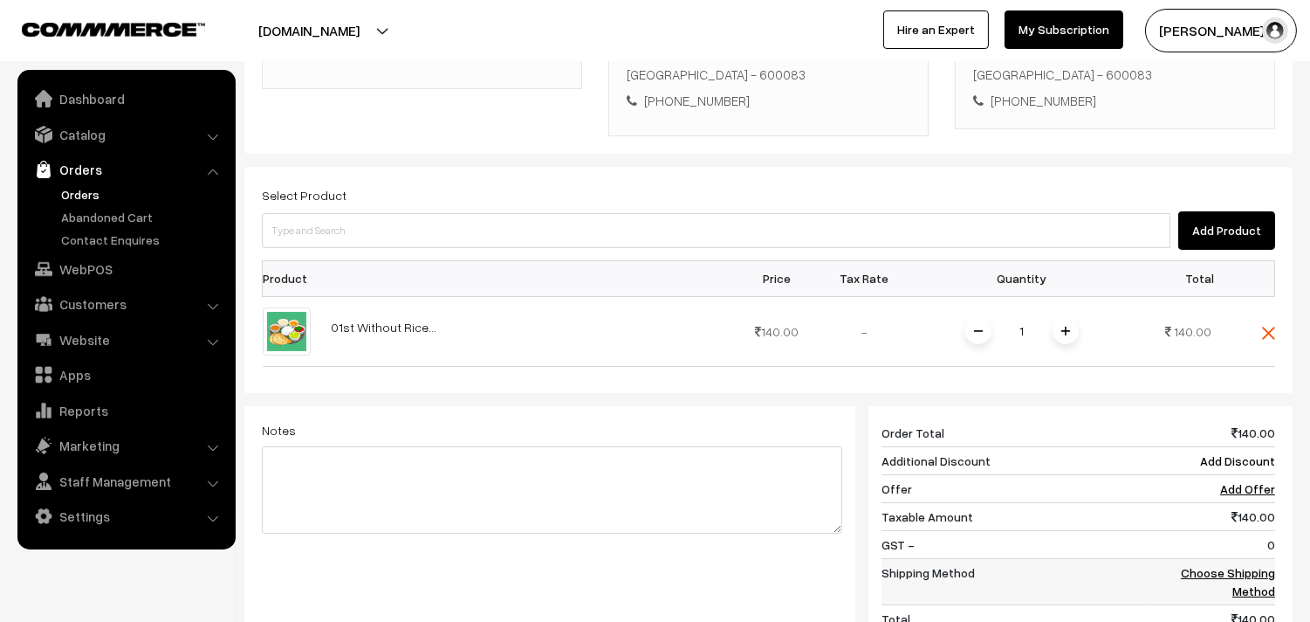
click at [1247, 558] on td "Choose Shipping Method" at bounding box center [1213, 581] width 126 height 46
drag, startPoint x: 1240, startPoint y: 561, endPoint x: 1228, endPoint y: 544, distance: 20.8
click at [1233, 558] on td "Choose Shipping Method" at bounding box center [1213, 581] width 126 height 46
click at [1245, 565] on link "Choose Shipping Method" at bounding box center [1228, 581] width 94 height 33
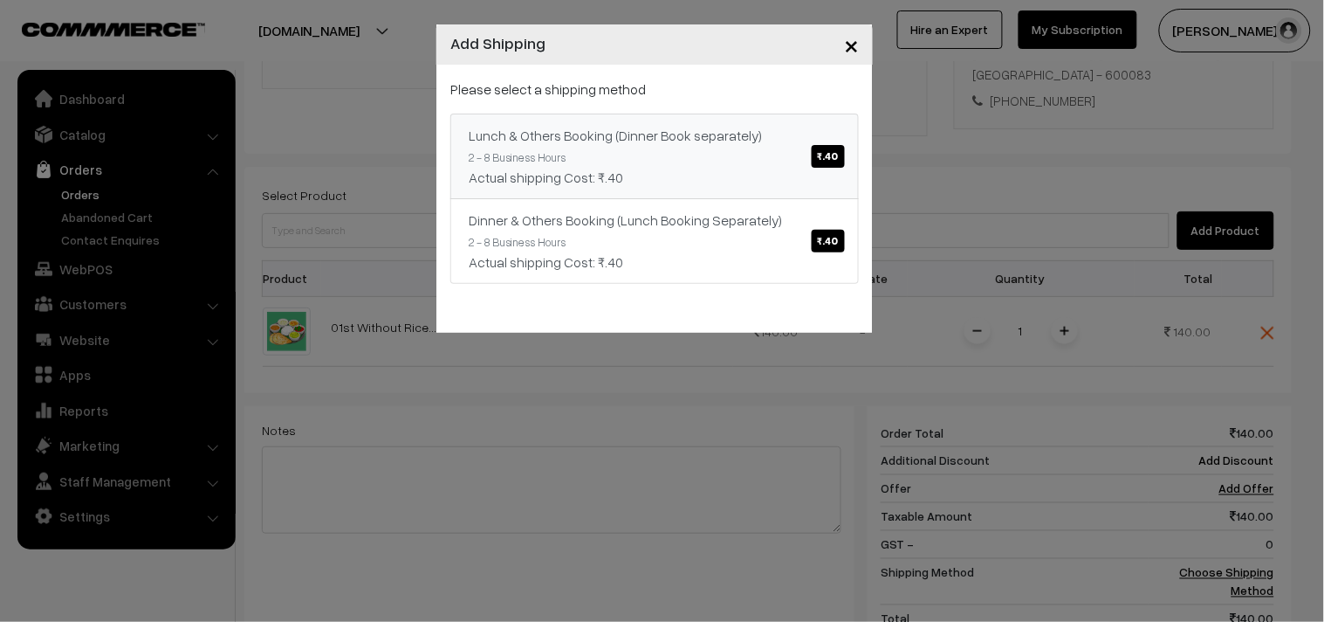
click at [692, 105] on div "Please select a shipping method Lunch & Others Booking (Dinner Book separately)…" at bounding box center [654, 181] width 409 height 205
click at [692, 167] on div "Actual shipping Cost: ₹.40" at bounding box center [655, 177] width 372 height 21
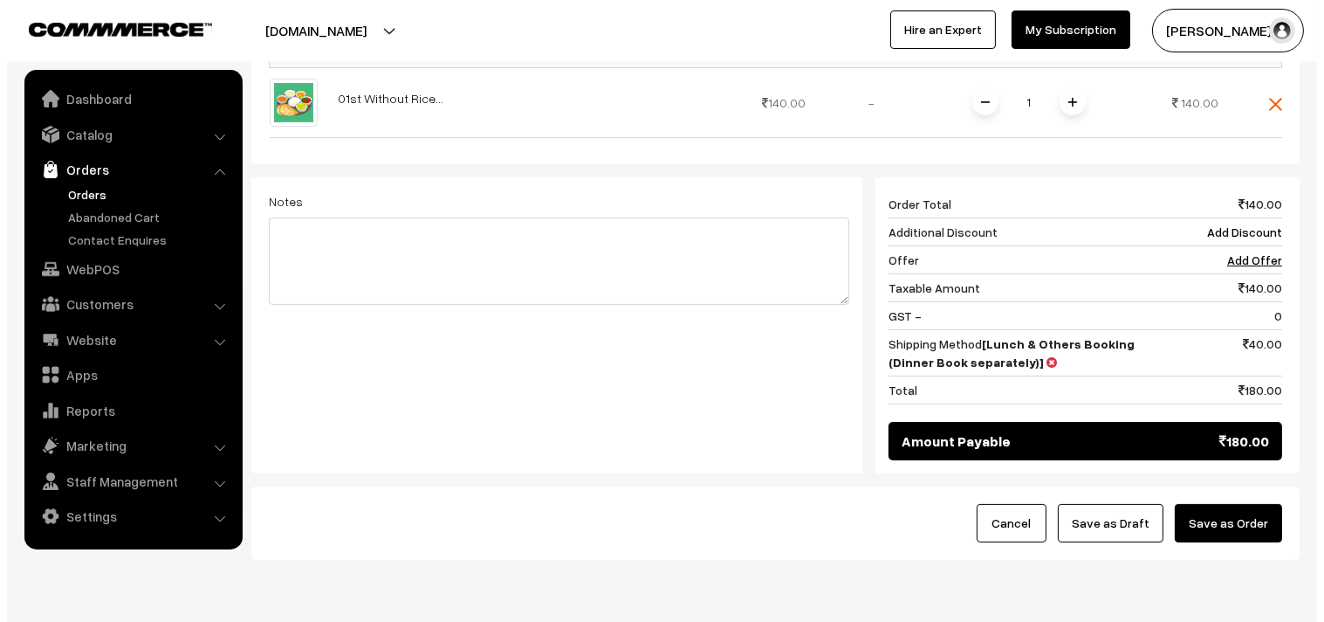
scroll to position [663, 0]
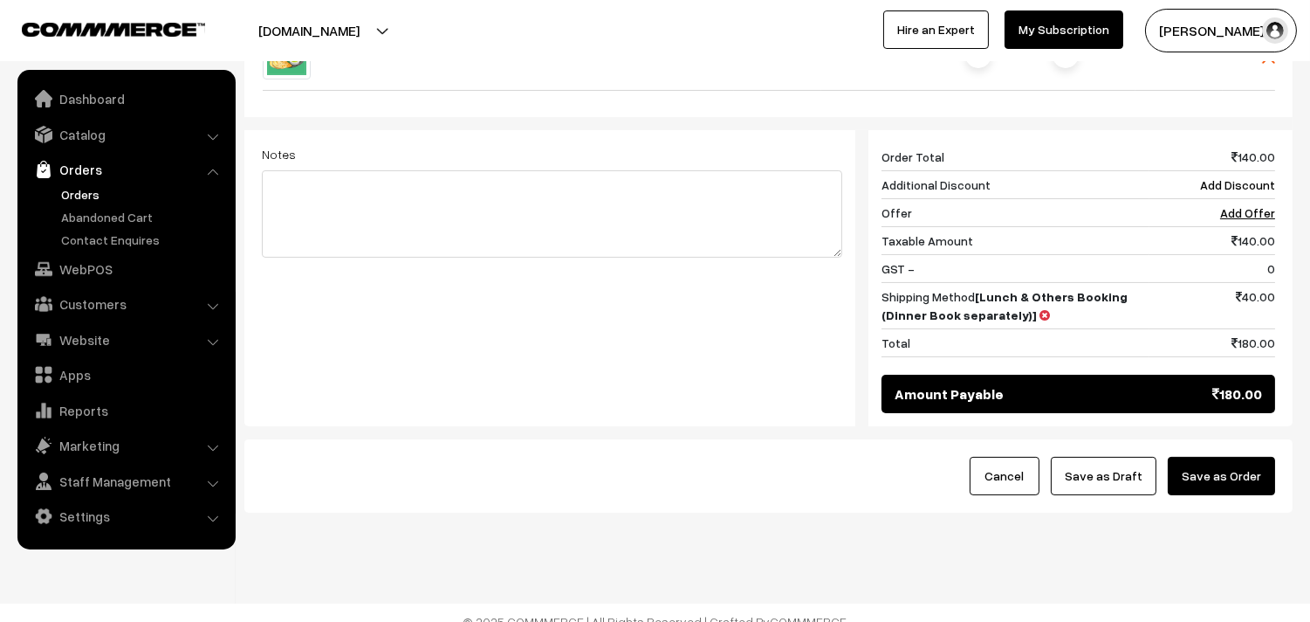
click at [1242, 457] on button "Save as Order" at bounding box center [1221, 476] width 107 height 38
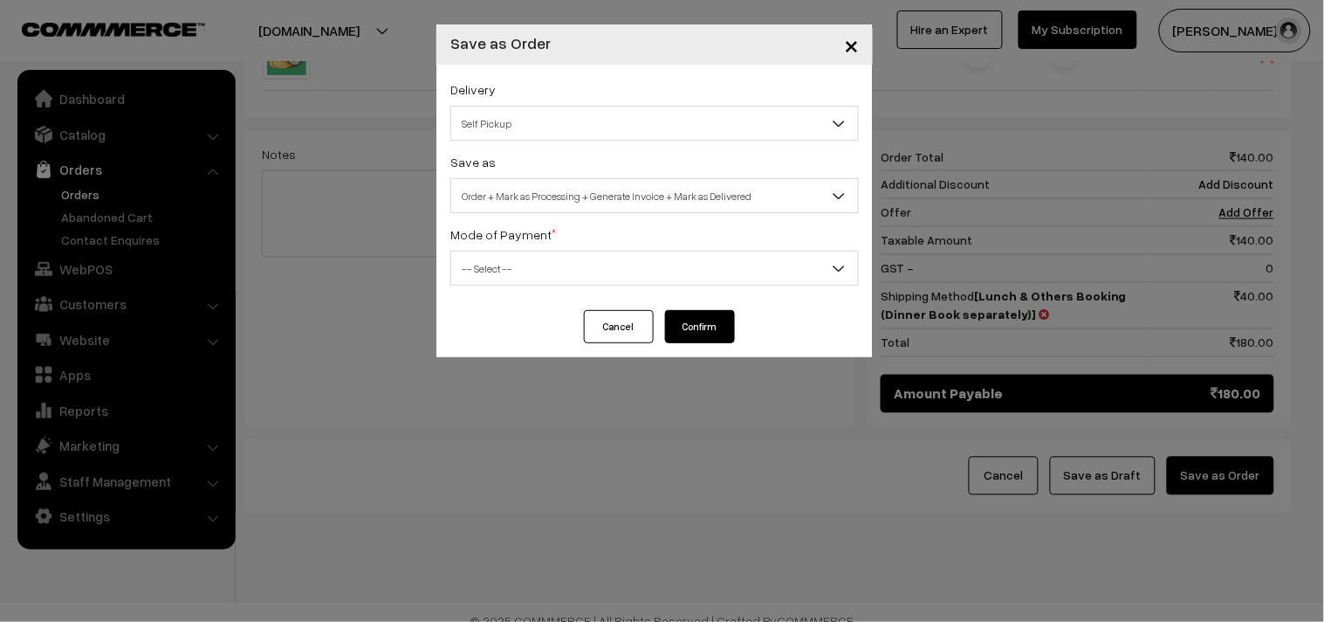
click at [595, 203] on span "Order + Mark as Processing + Generate Invoice + Mark as Delivered" at bounding box center [654, 196] width 407 height 31
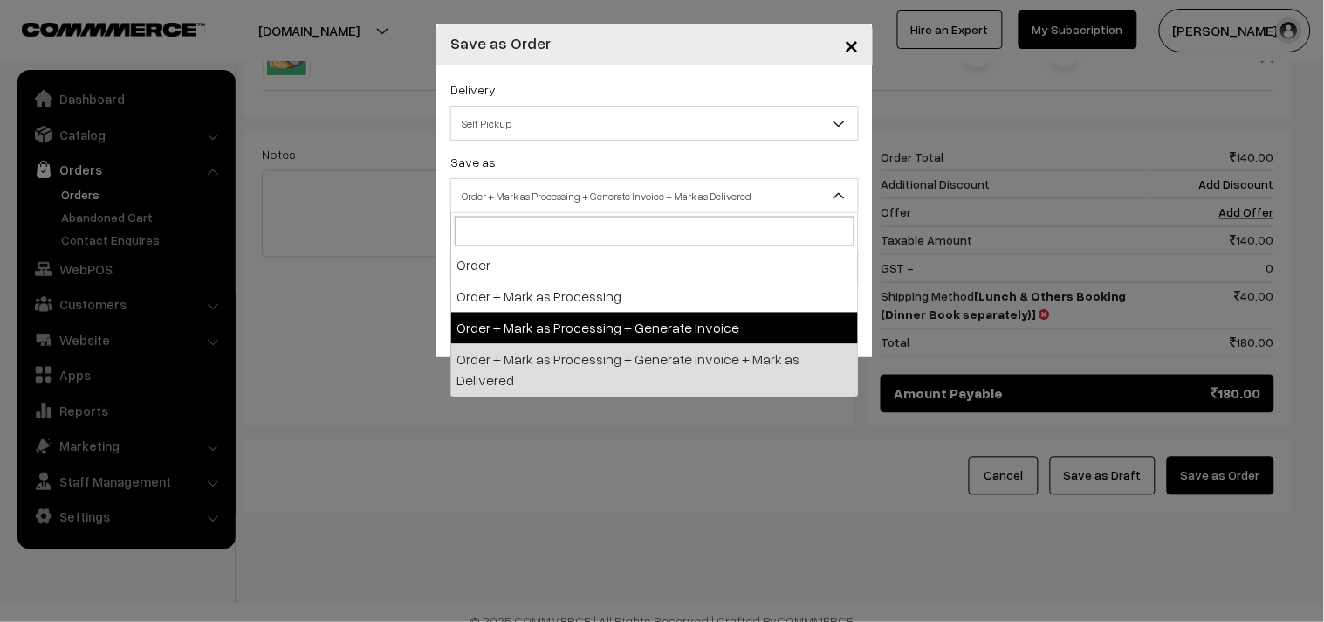
select select "3"
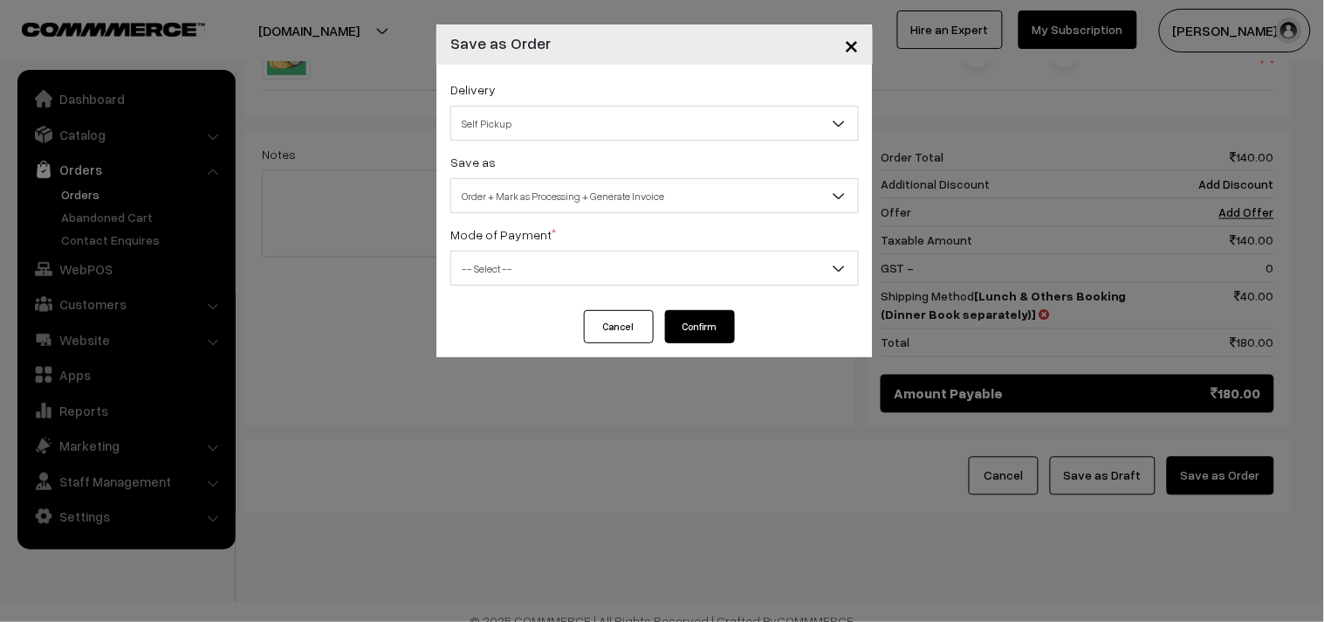
click at [535, 271] on span "-- Select --" at bounding box center [654, 268] width 407 height 31
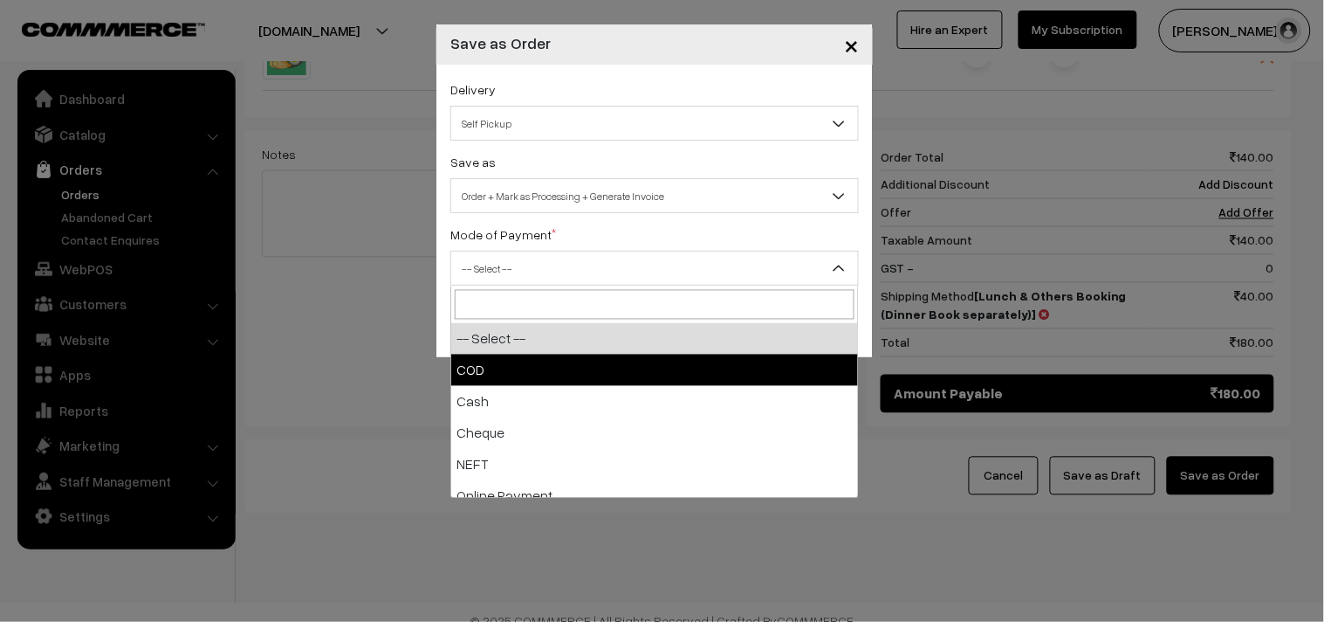
select select "1"
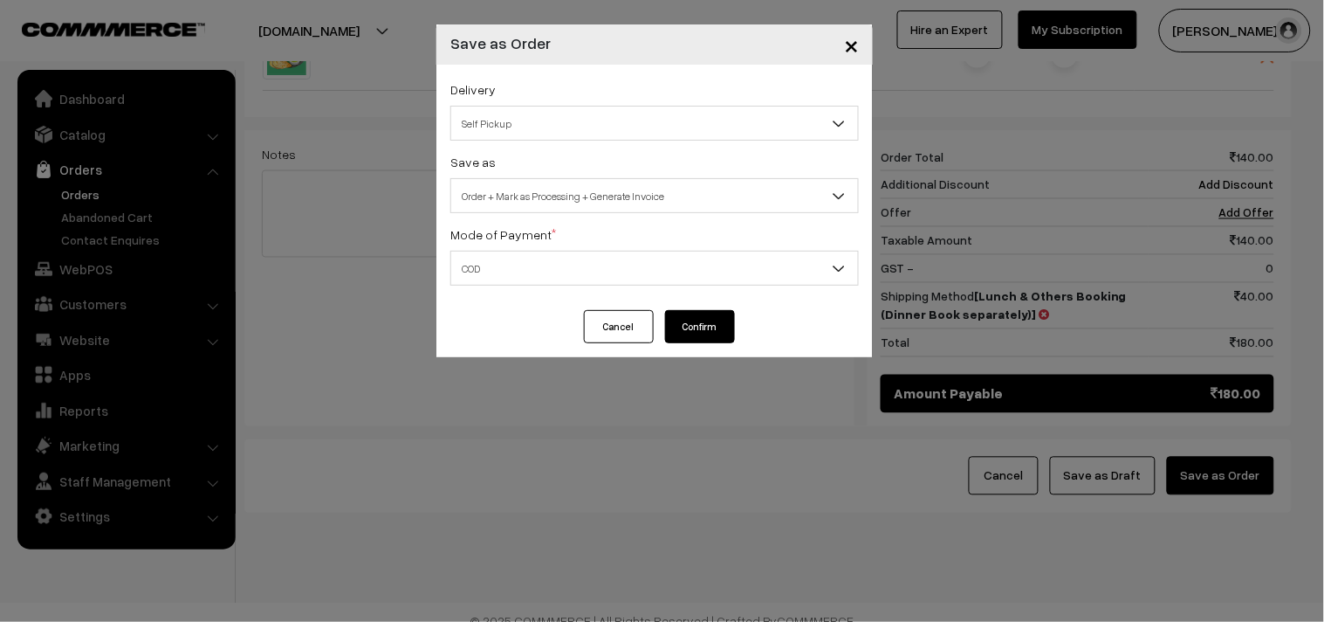
click at [696, 323] on button "Confirm" at bounding box center [700, 326] width 70 height 33
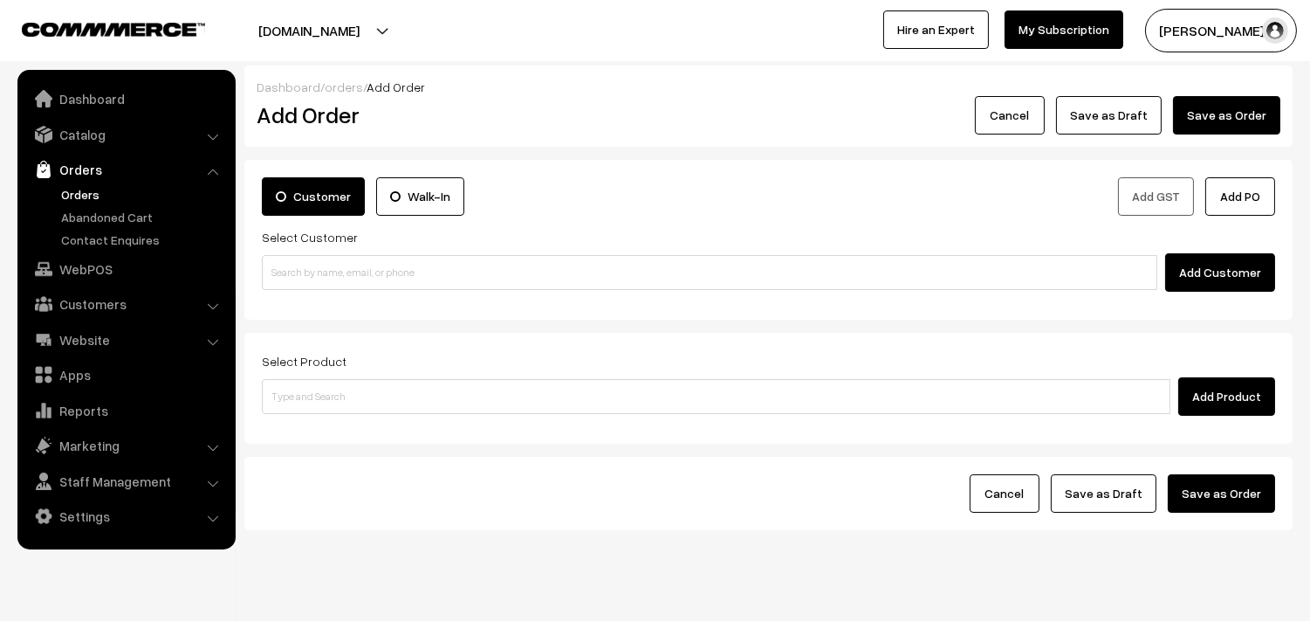
click at [55, 196] on ul "Orders" at bounding box center [127, 217] width 210 height 64
click at [82, 185] on link "Orders" at bounding box center [143, 194] width 173 height 18
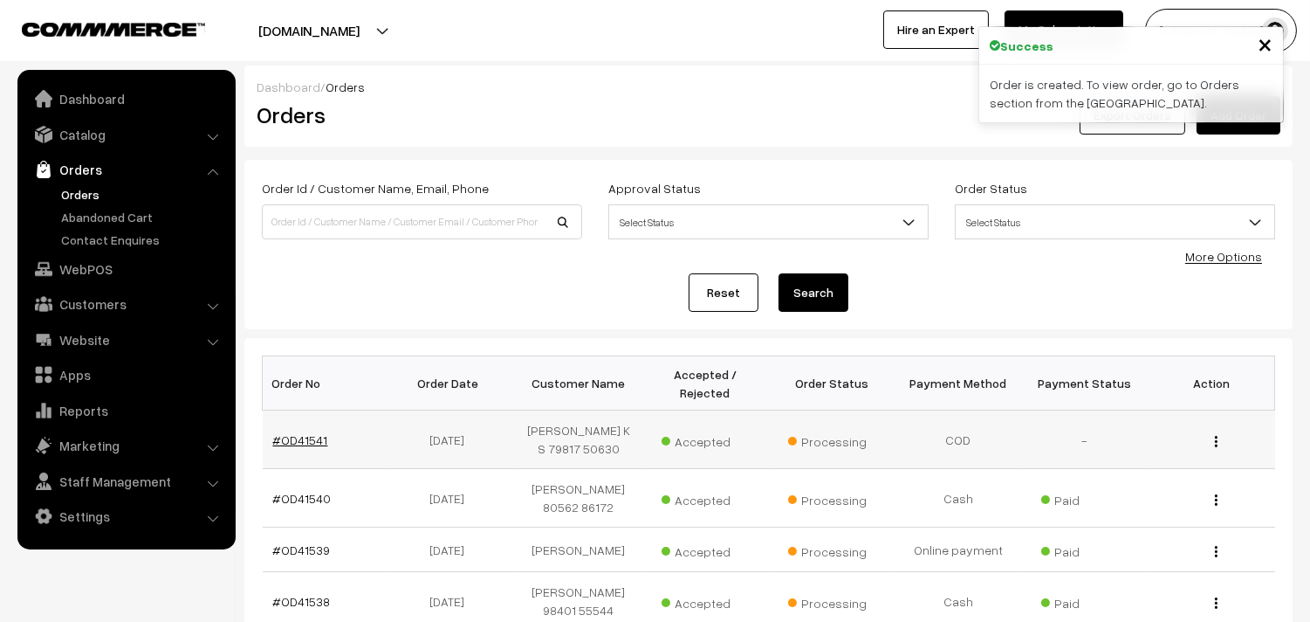
click at [302, 443] on link "#OD41541" at bounding box center [300, 439] width 55 height 15
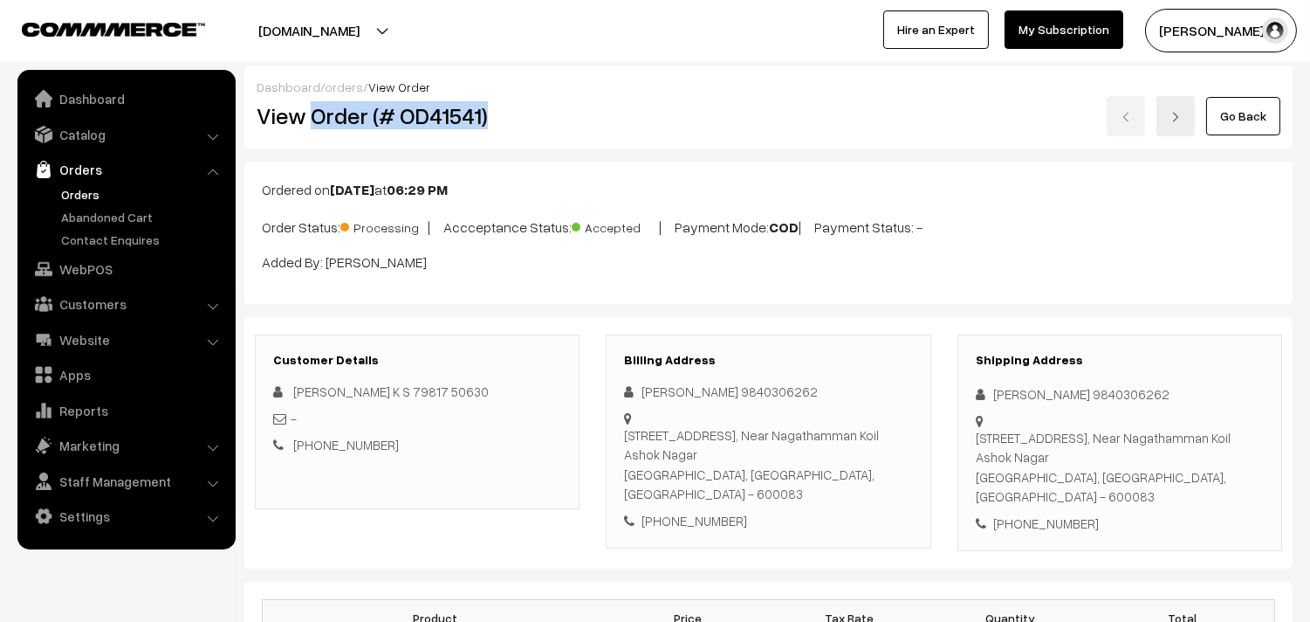
click at [517, 110] on h2 "View Order (# OD41541)" at bounding box center [419, 115] width 324 height 27
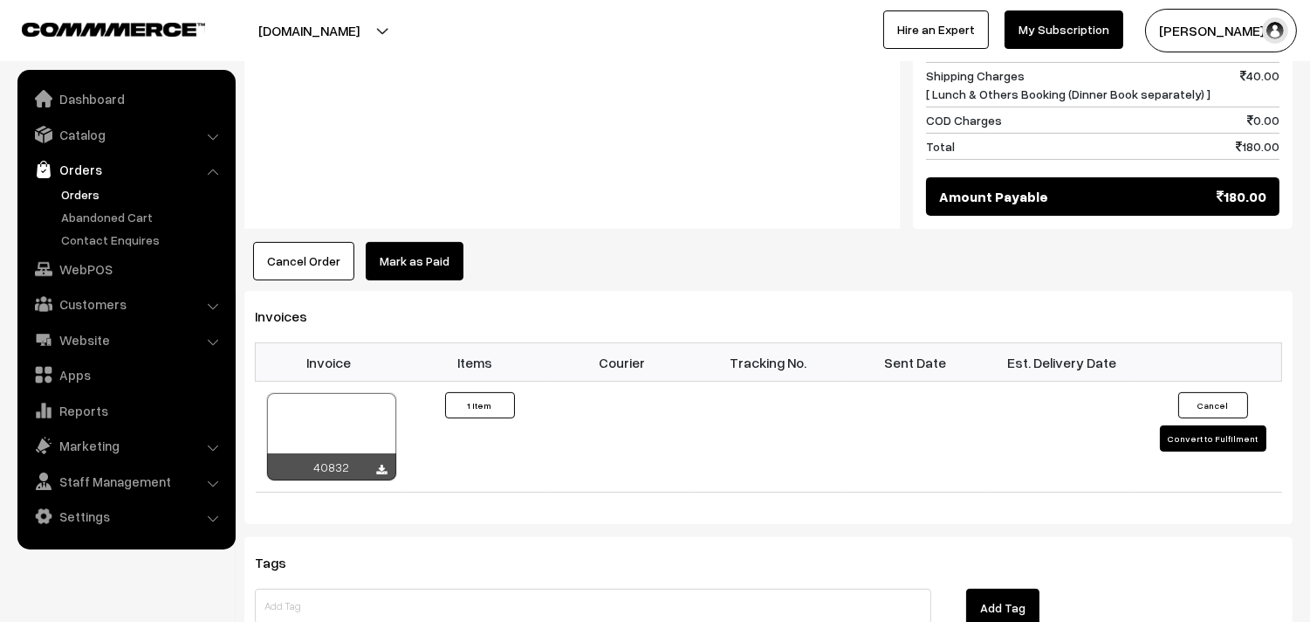
scroll to position [775, 0]
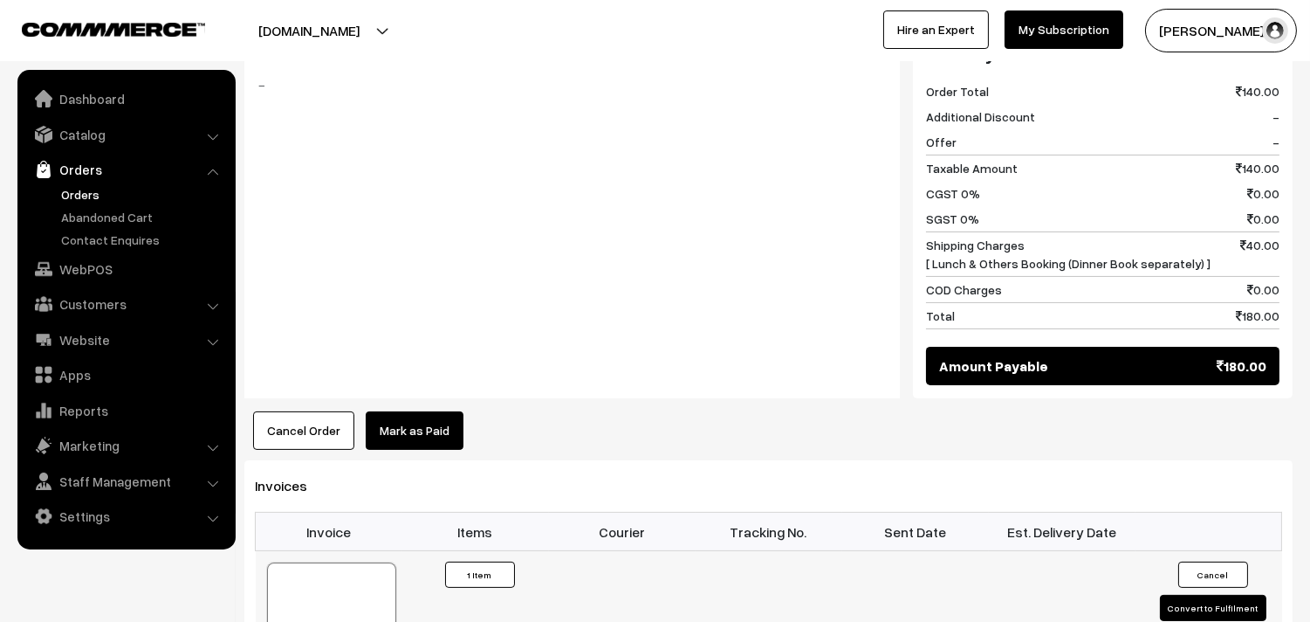
click at [325, 567] on div at bounding box center [331, 605] width 129 height 87
click at [116, 283] on link "WebPOS" at bounding box center [126, 268] width 208 height 31
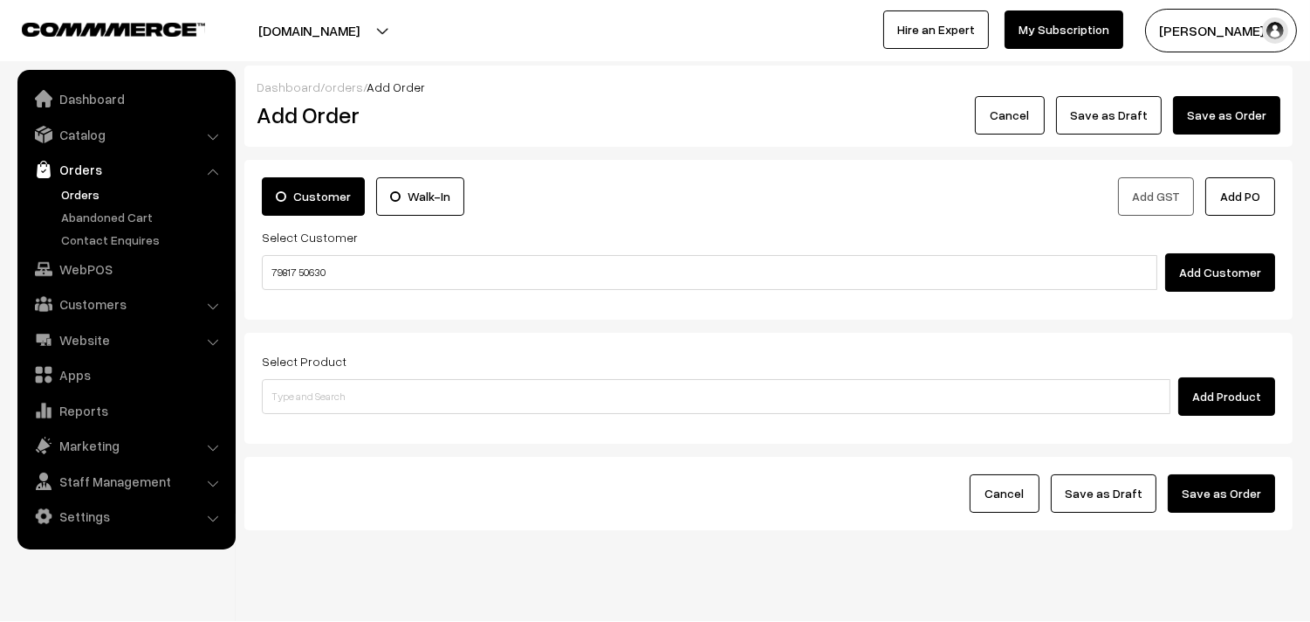
click at [320, 269] on input "79817 50630" at bounding box center [710, 272] width 896 height 35
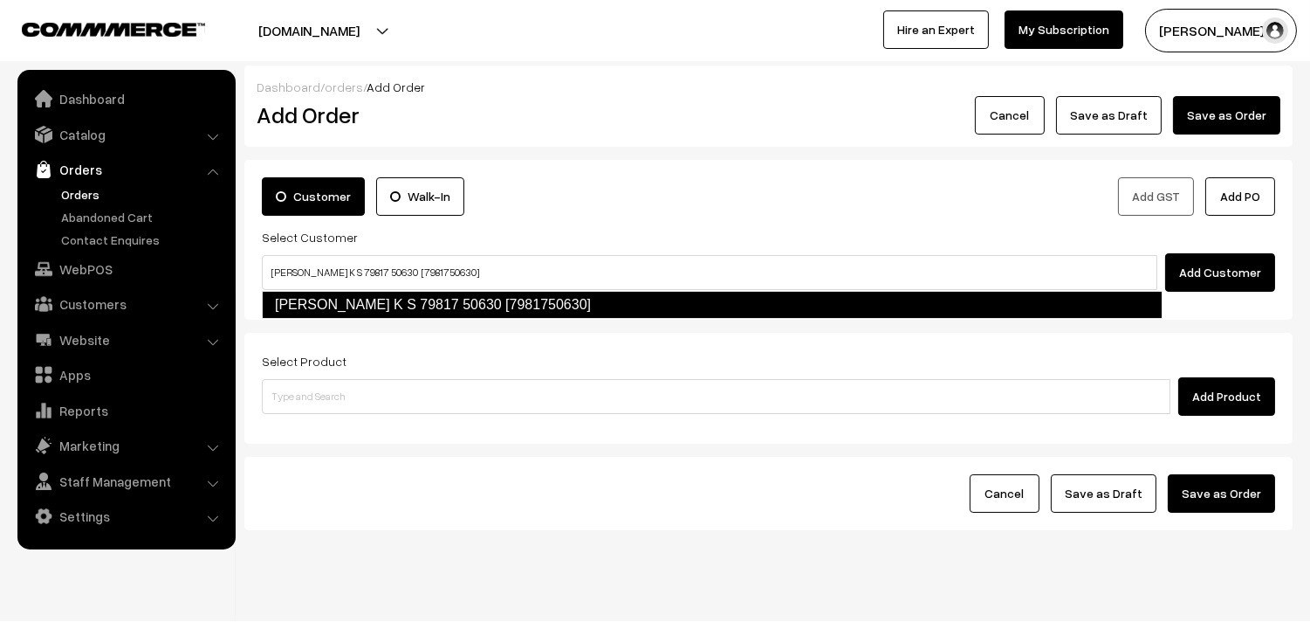
type input "[PERSON_NAME] K S 79817 50630 [7981750630]"
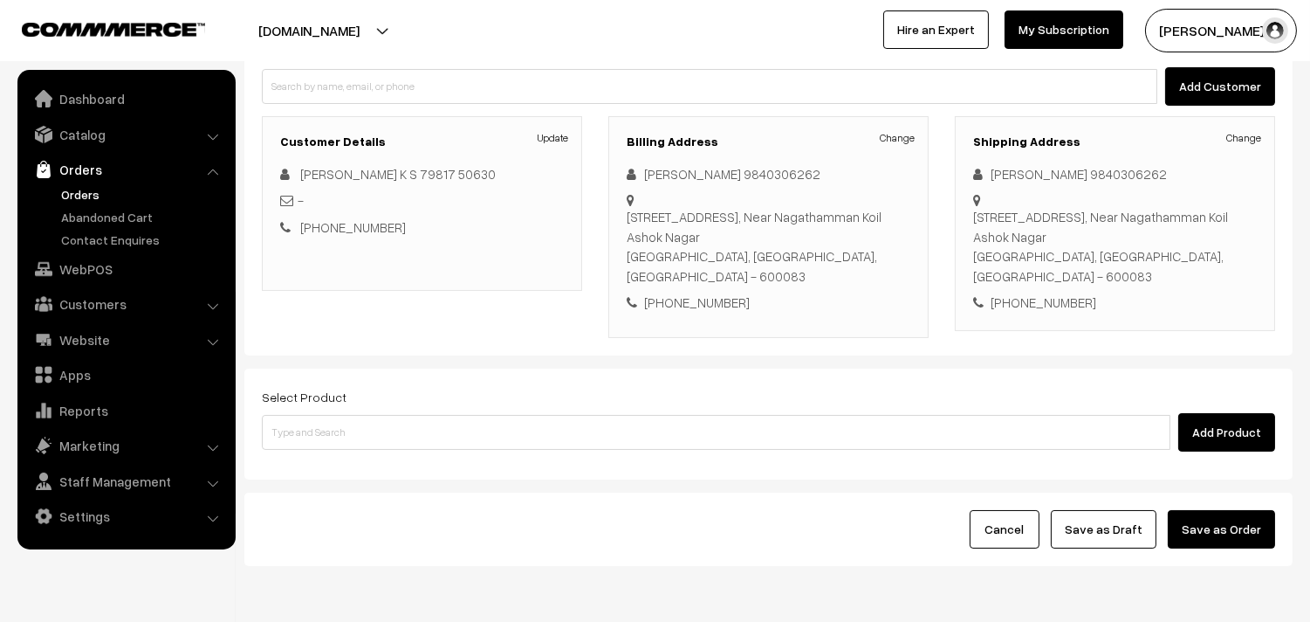
scroll to position [194, 0]
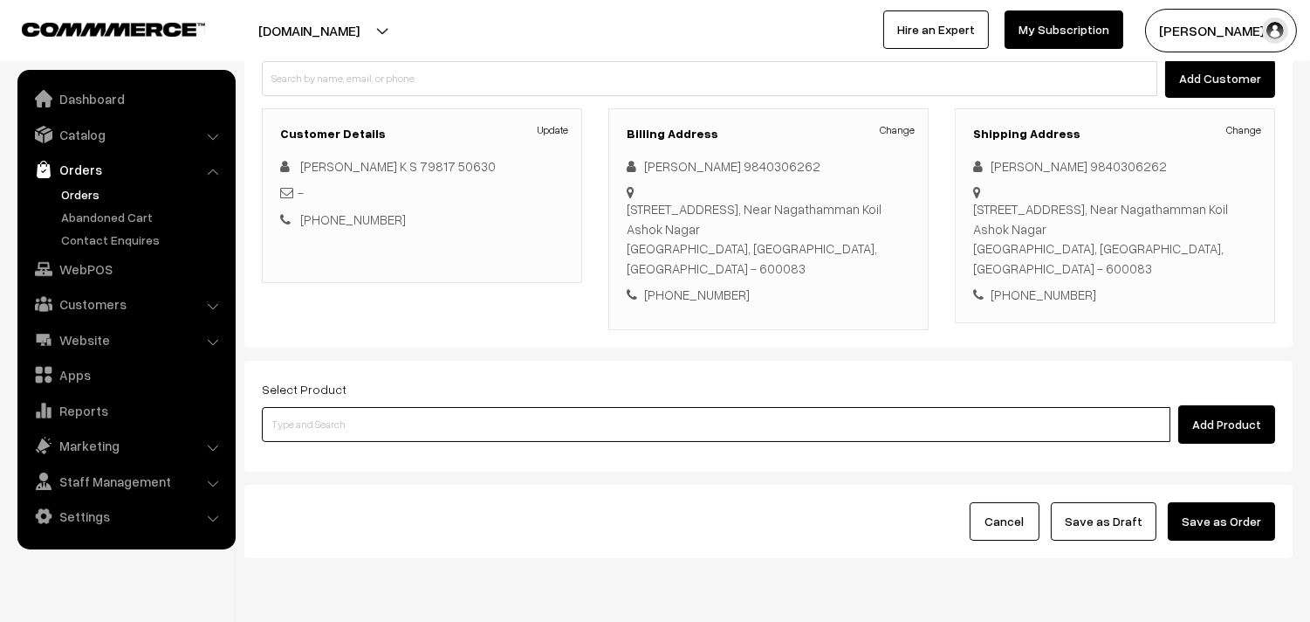
click at [380, 412] on input at bounding box center [716, 424] width 909 height 35
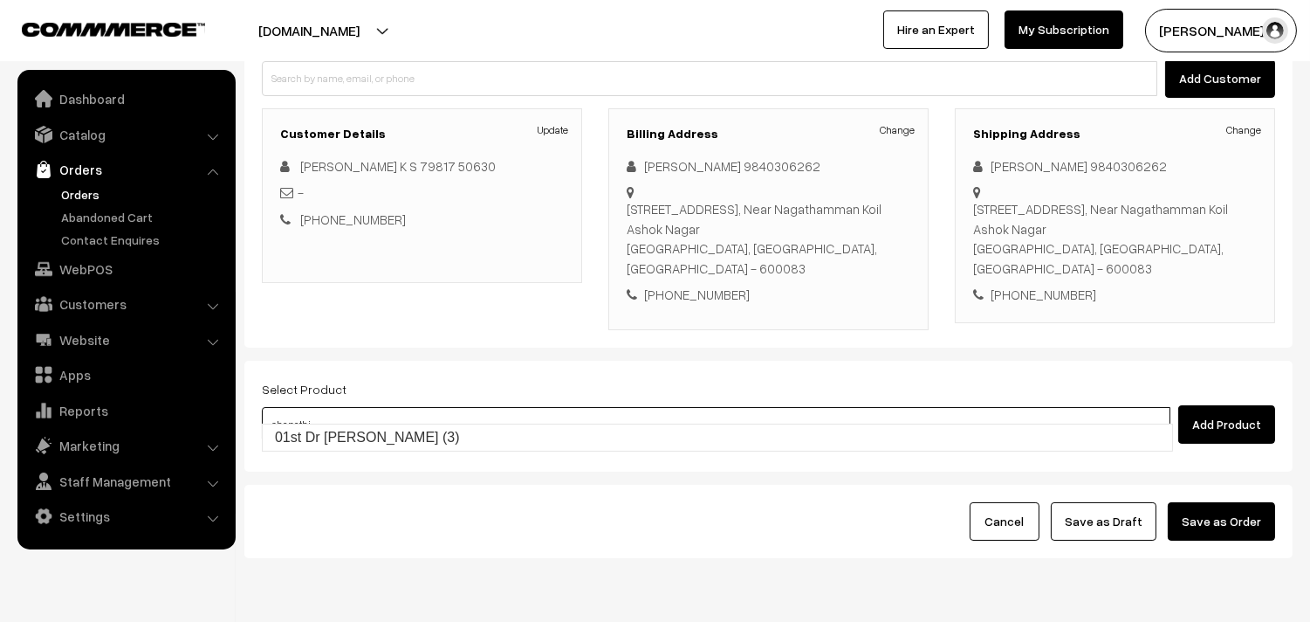
type input "01st Dr [PERSON_NAME] (3)"
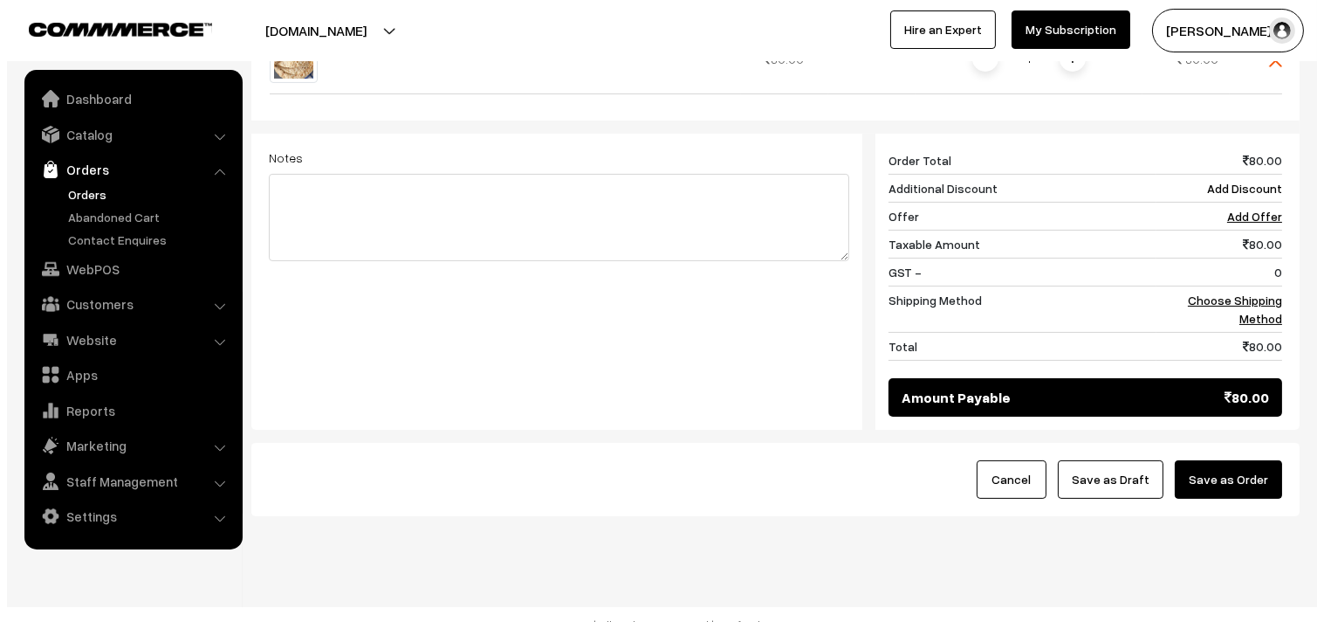
scroll to position [663, 0]
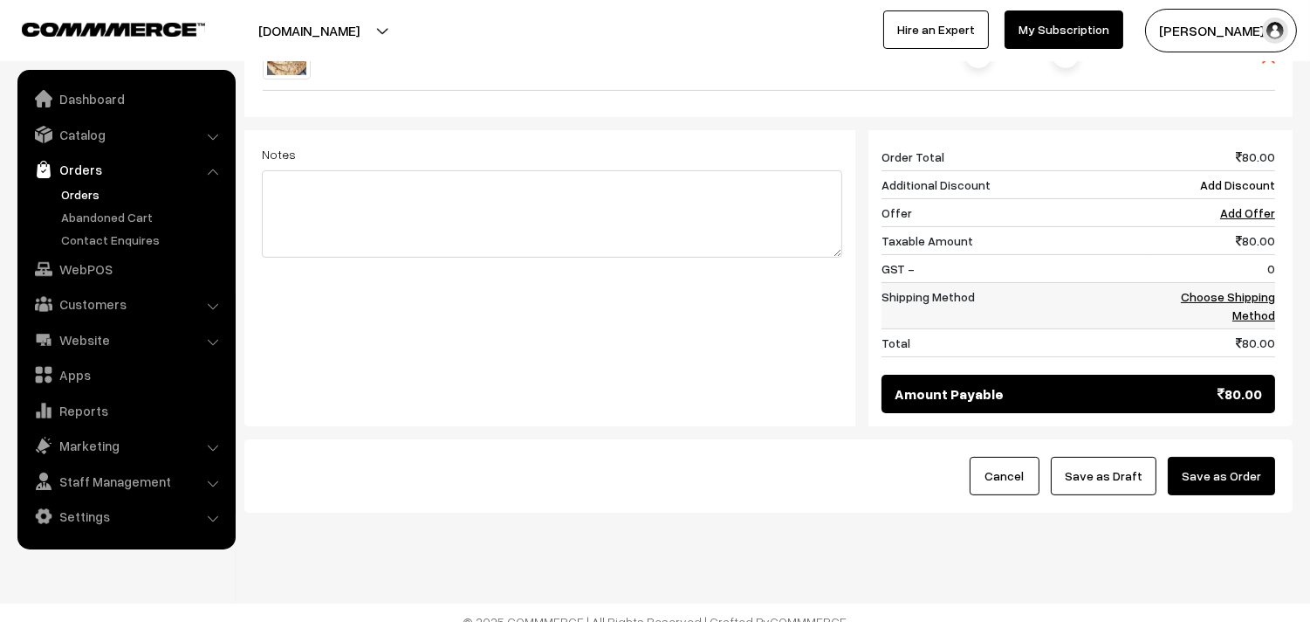
click at [1250, 289] on link "Choose Shipping Method" at bounding box center [1228, 305] width 94 height 33
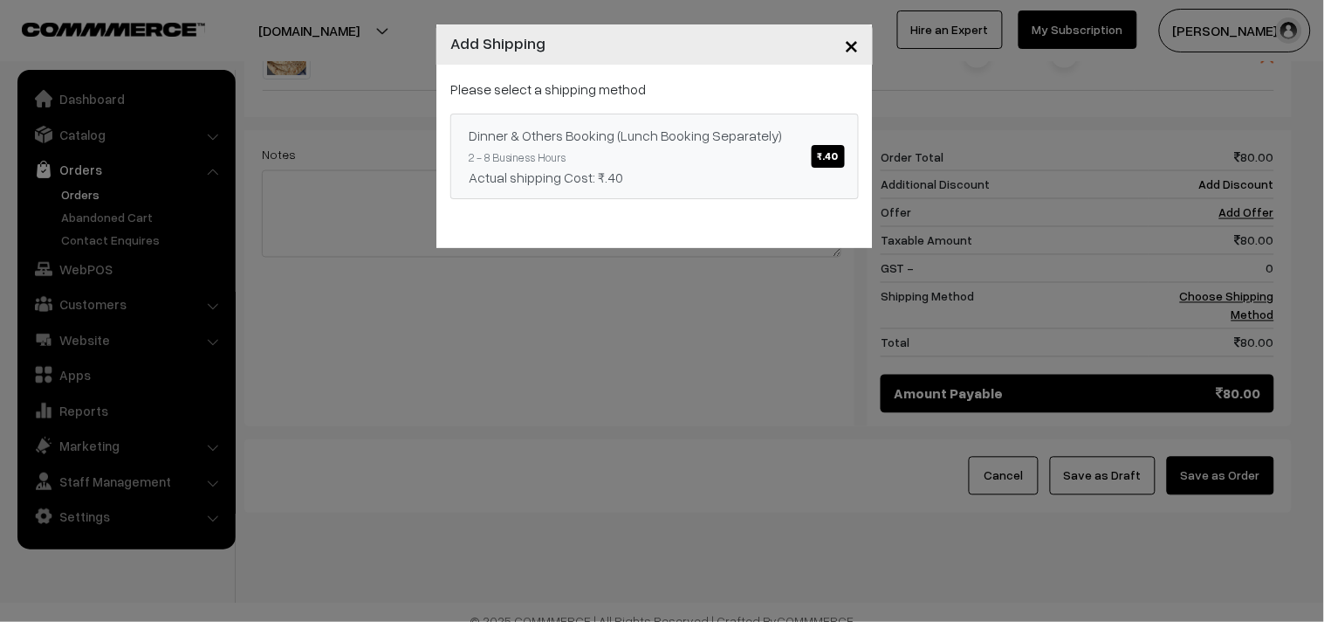
click at [737, 132] on div "Dinner & Others Booking (Lunch Booking Separately) ₹.40" at bounding box center [655, 135] width 372 height 21
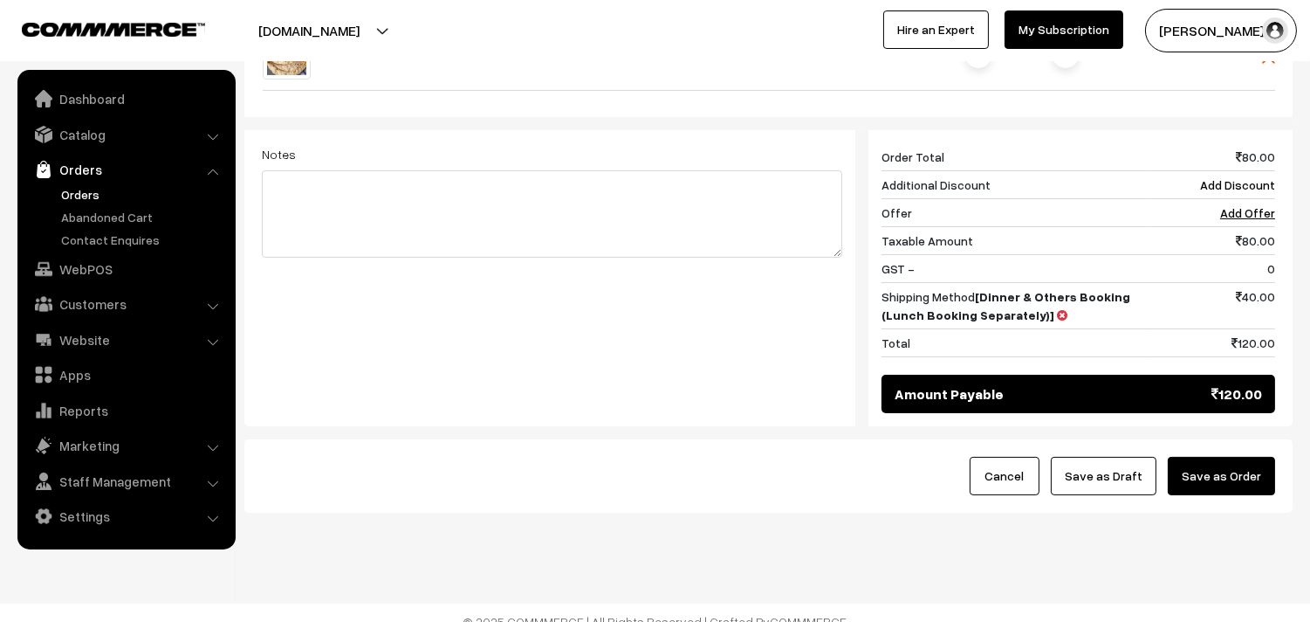
click at [1228, 464] on button "Save as Order" at bounding box center [1221, 476] width 107 height 38
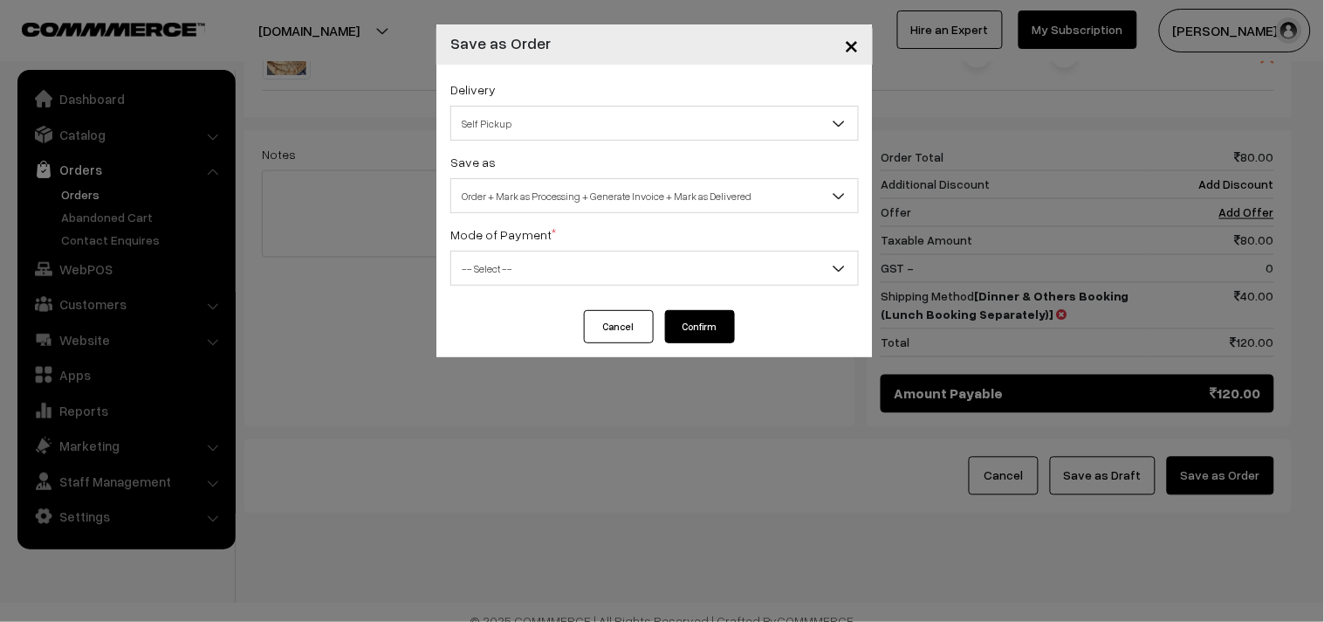
click at [569, 210] on span "Order + Mark as Processing + Generate Invoice + Mark as Delivered" at bounding box center [654, 196] width 407 height 31
select select "3"
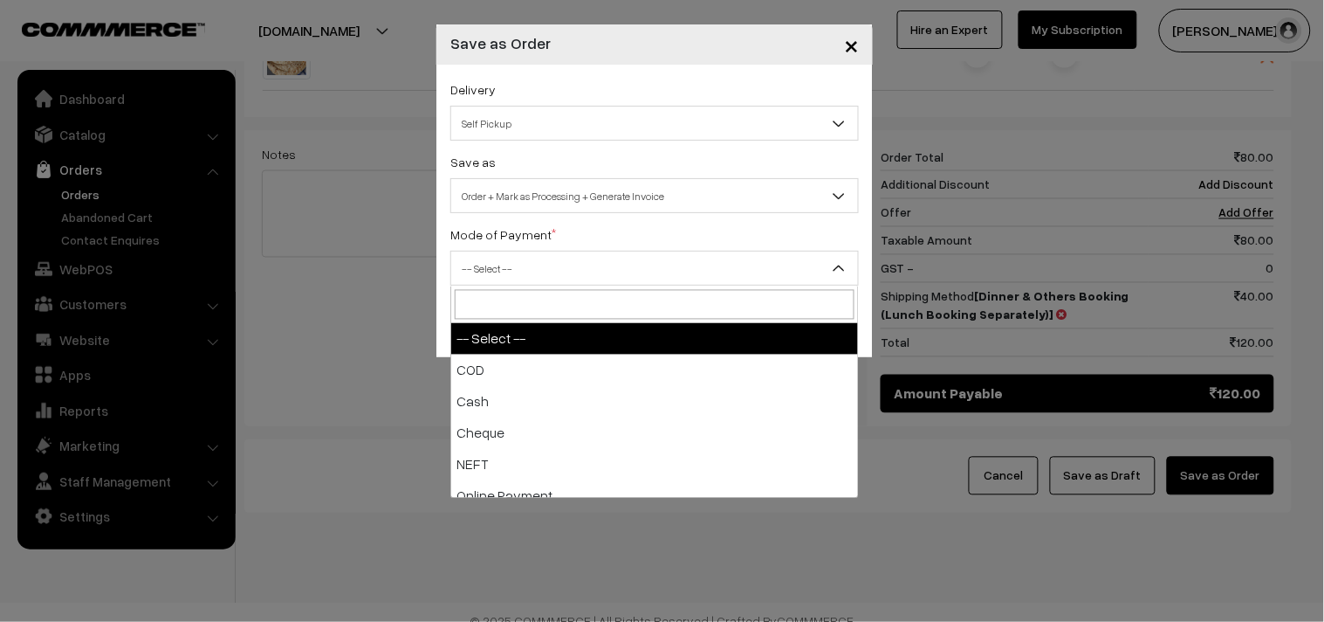
click at [526, 275] on span "-- Select --" at bounding box center [654, 268] width 407 height 31
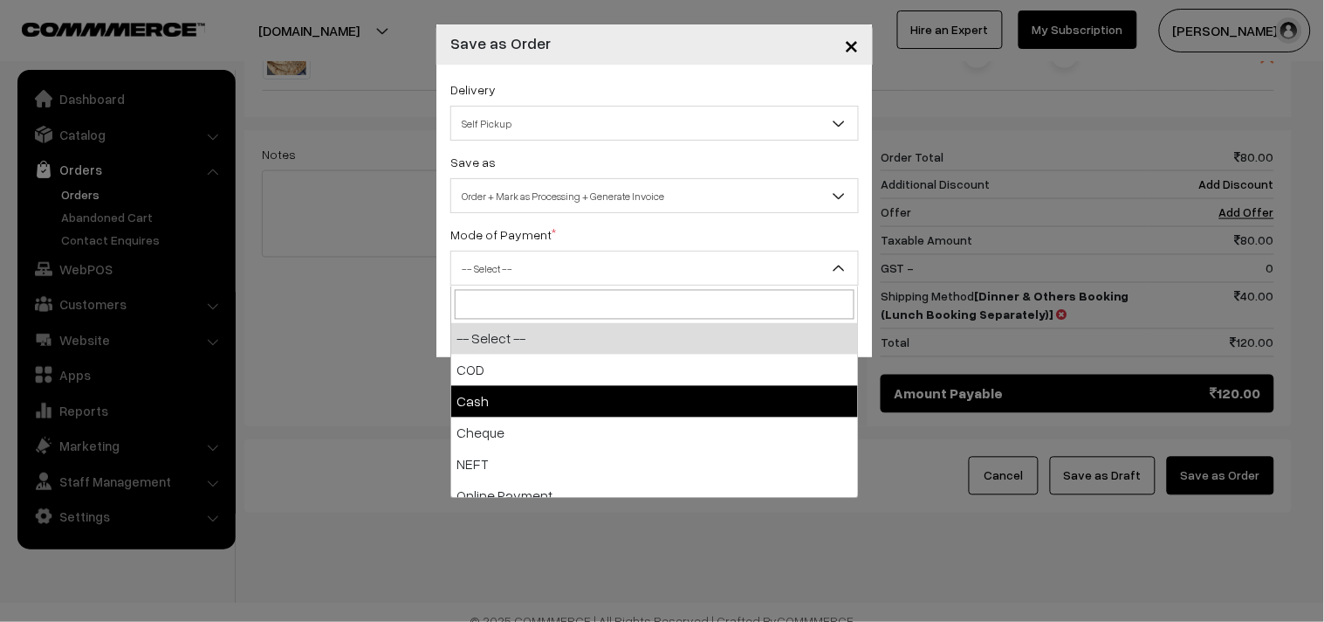
select select "2"
checkbox input "true"
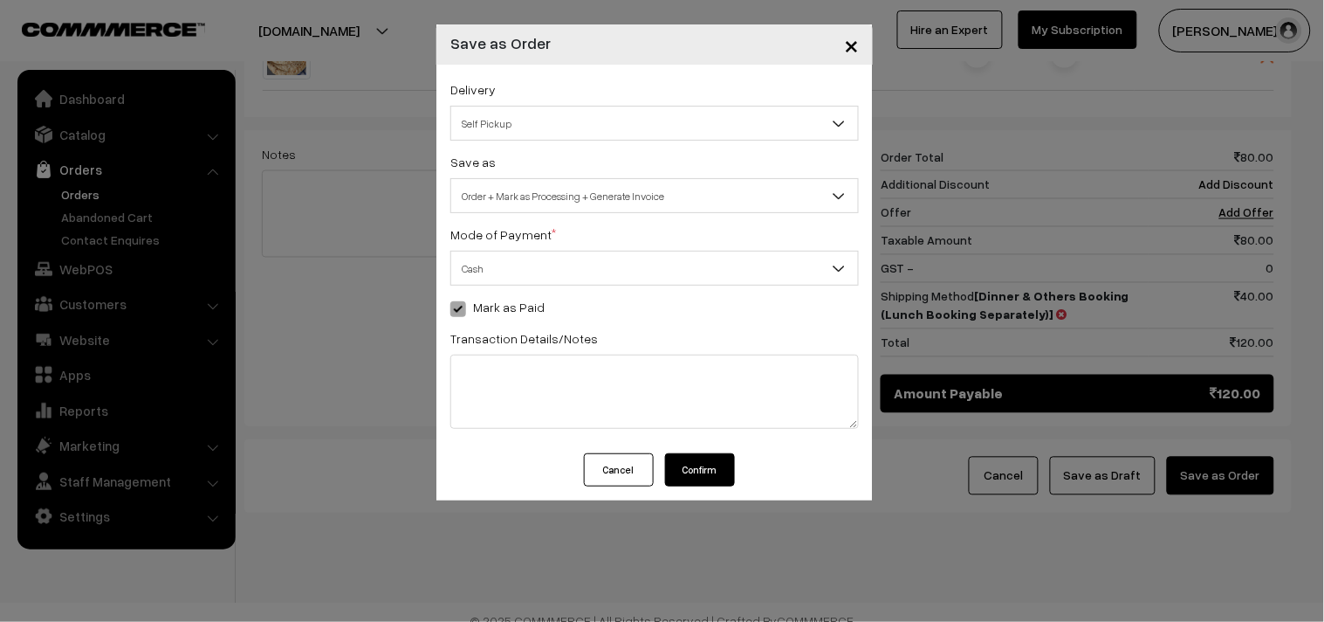
click at [716, 483] on button "Confirm" at bounding box center [700, 469] width 70 height 33
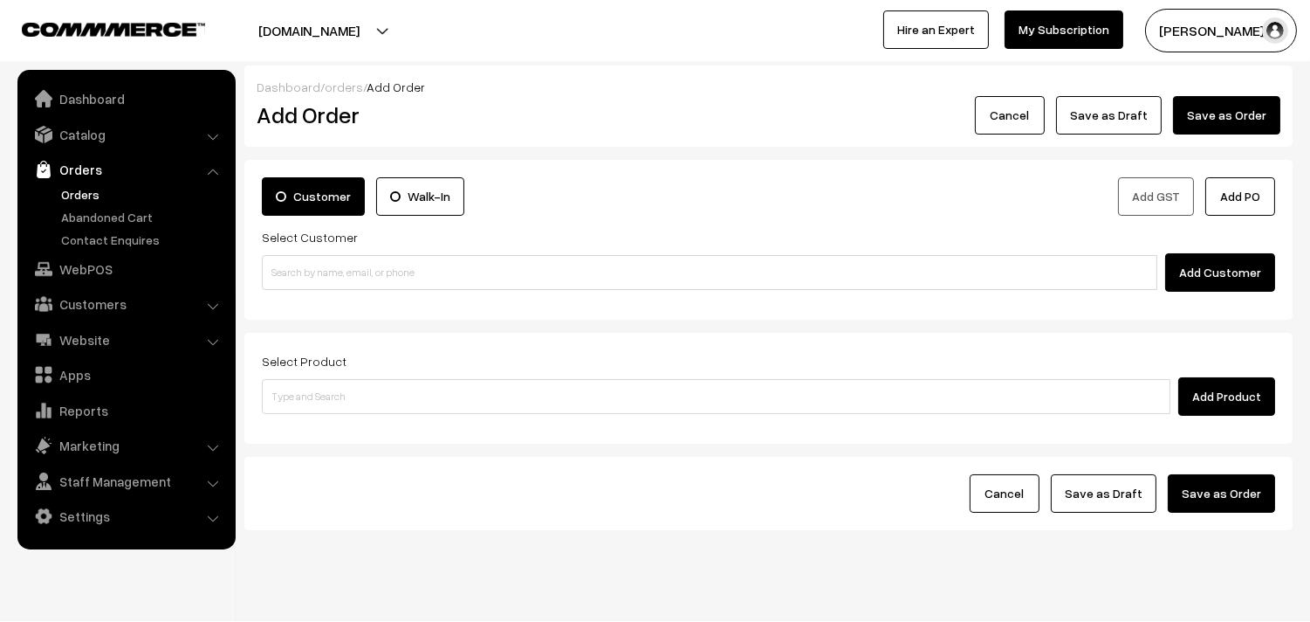
click at [90, 196] on link "Orders" at bounding box center [143, 194] width 173 height 18
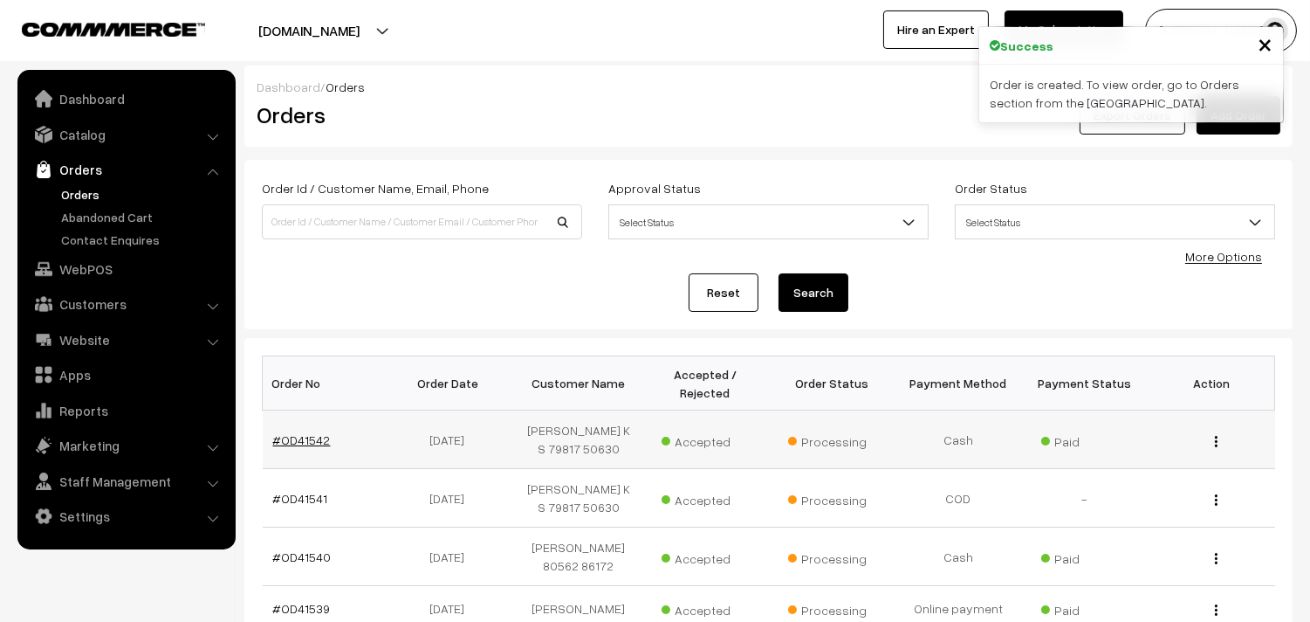
click at [307, 436] on link "#OD41542" at bounding box center [302, 439] width 58 height 15
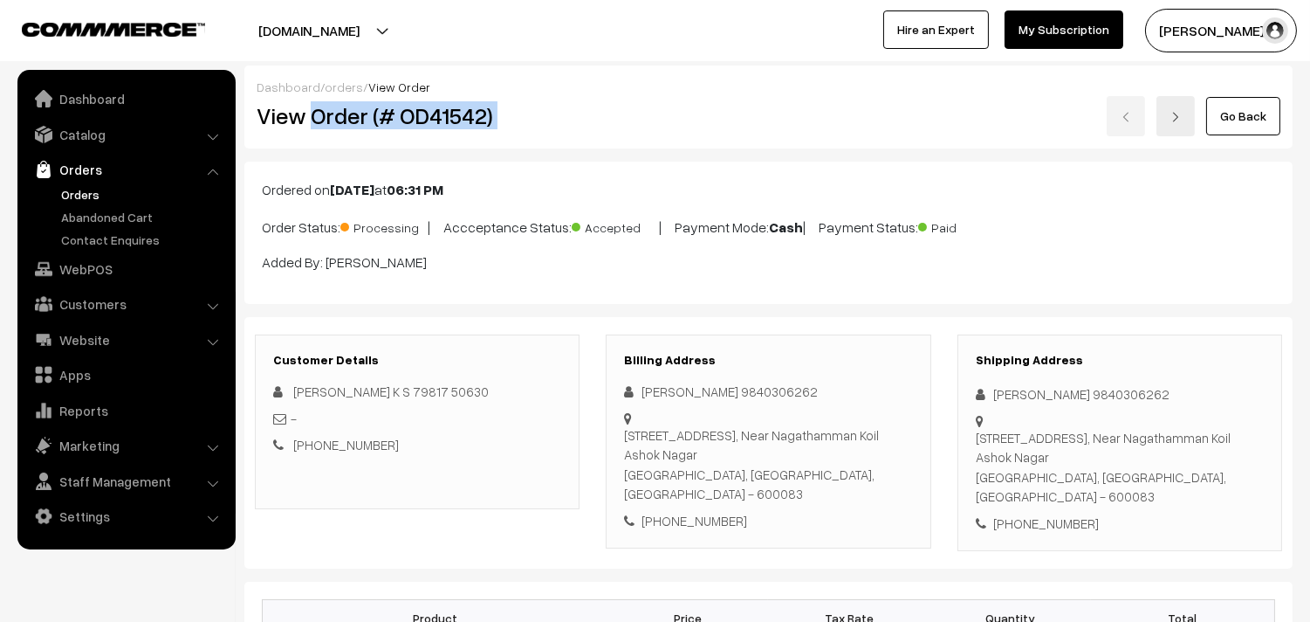
drag, startPoint x: 313, startPoint y: 114, endPoint x: 687, endPoint y: 109, distance: 374.5
click at [687, 109] on div "View Order (# OD41542) Go Back" at bounding box center [769, 116] width 1050 height 40
copy div "Order (# OD41542)"
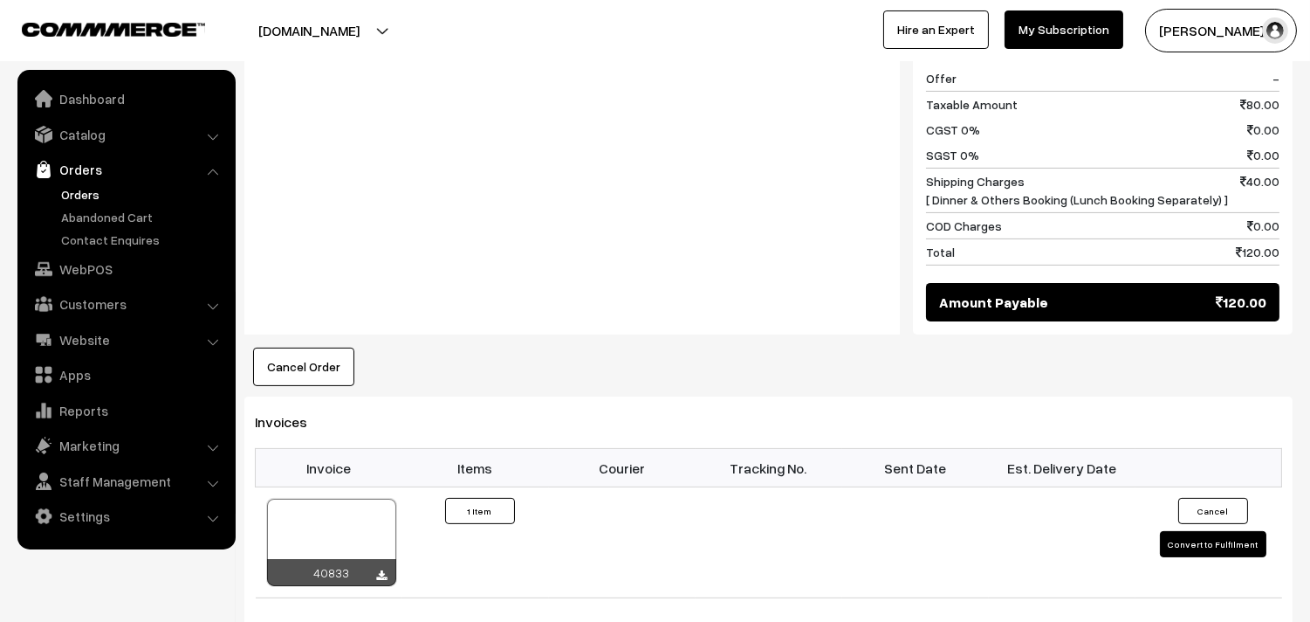
scroll to position [873, 0]
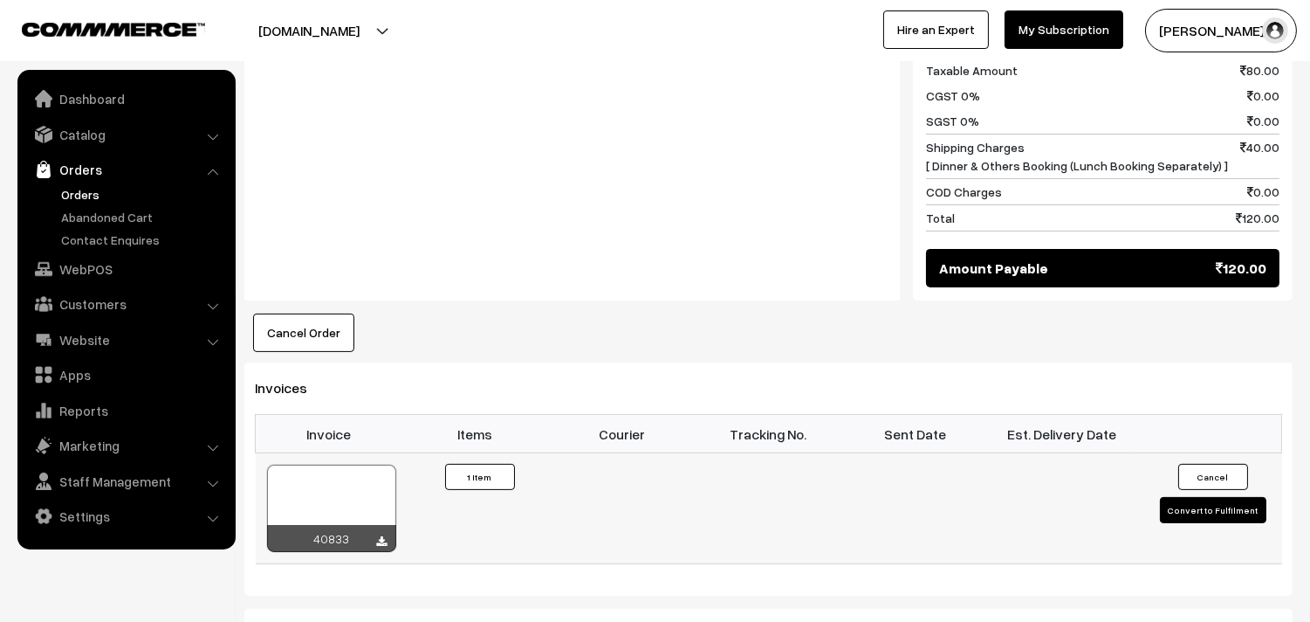
click at [350, 465] on div at bounding box center [331, 507] width 129 height 87
click at [73, 193] on link "Orders" at bounding box center [143, 194] width 173 height 18
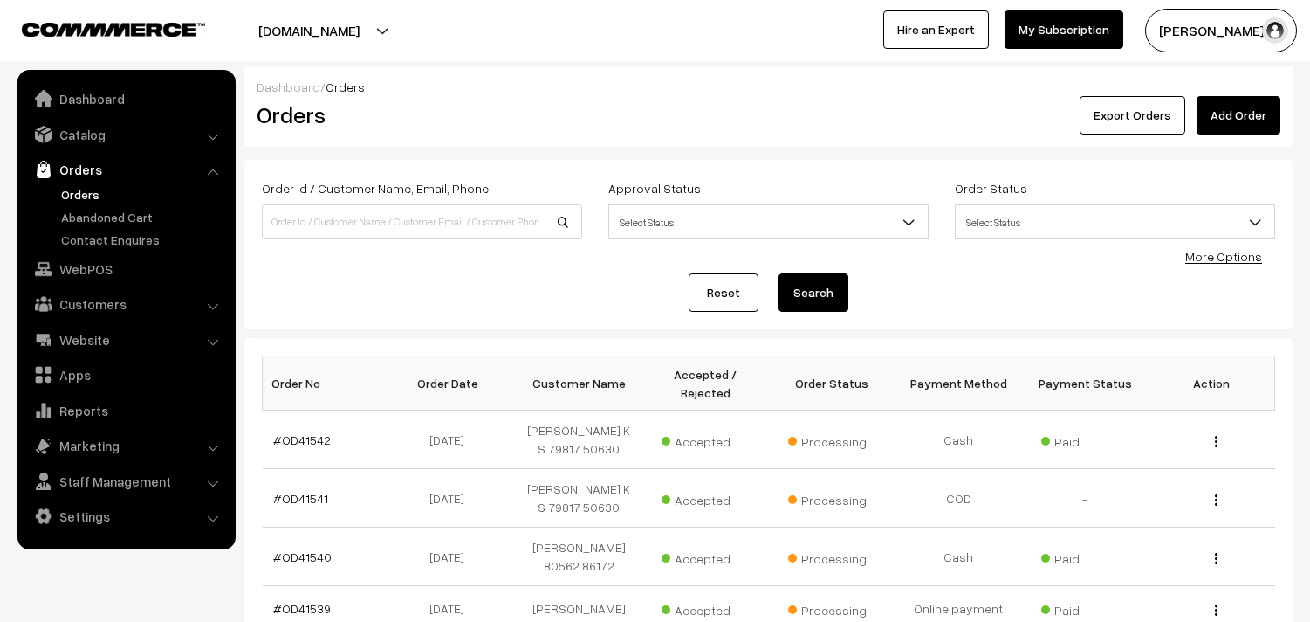
scroll to position [194, 0]
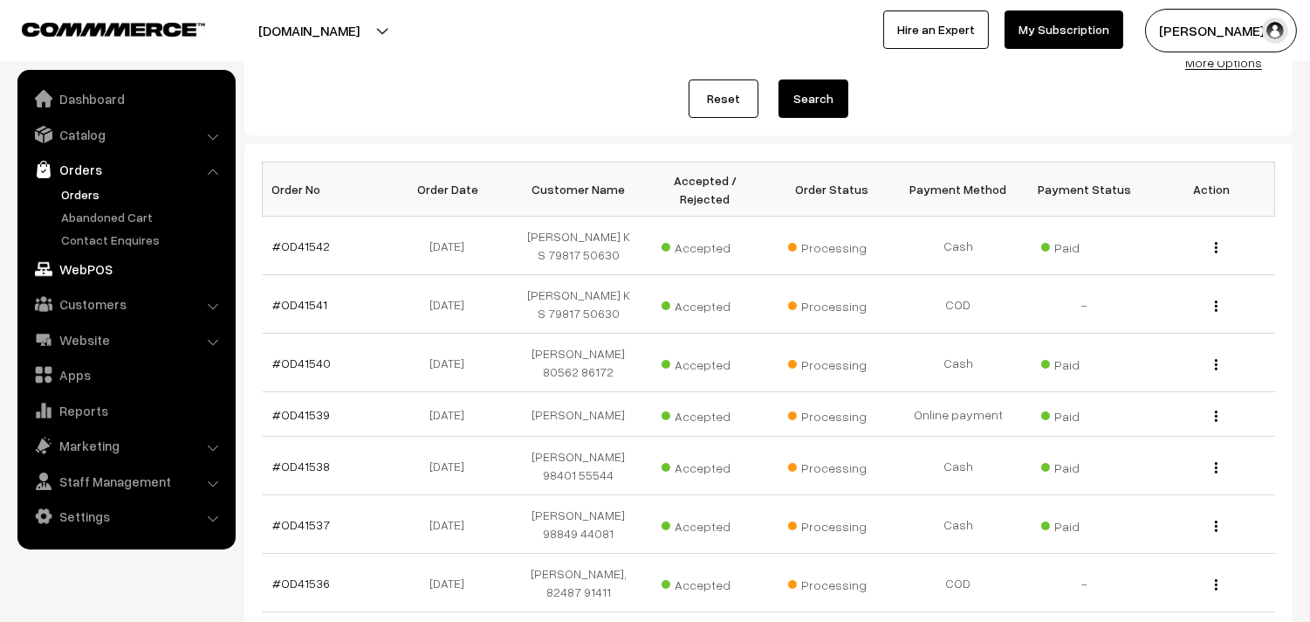
click at [70, 260] on link "WebPOS" at bounding box center [126, 268] width 208 height 31
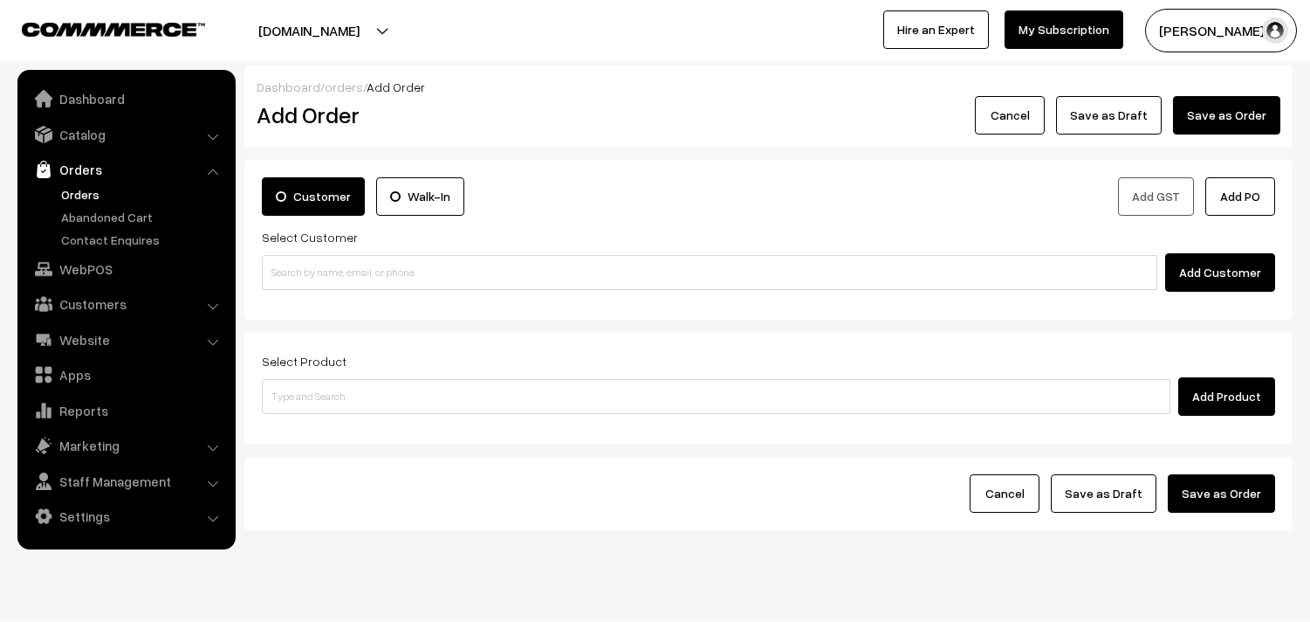
click at [413, 250] on div "Select Customer Add Customer" at bounding box center [769, 258] width 1014 height 65
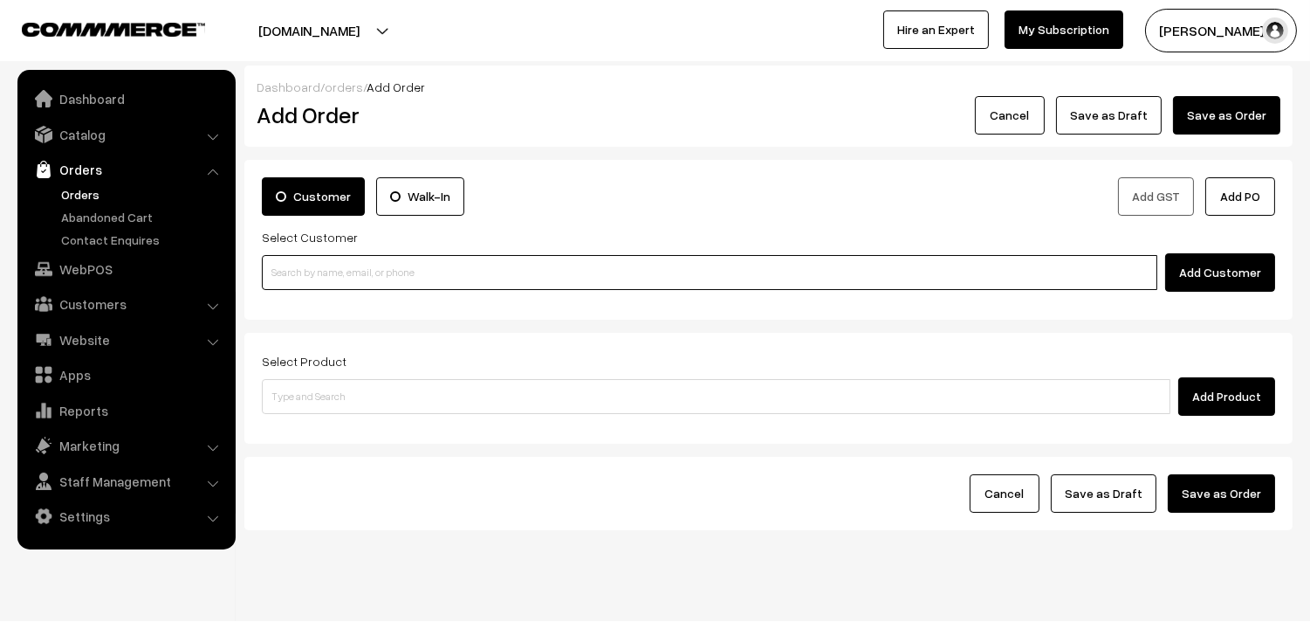
paste input "7550057572"
click at [387, 279] on input "7550057572" at bounding box center [710, 272] width 896 height 35
type input "7550057572"
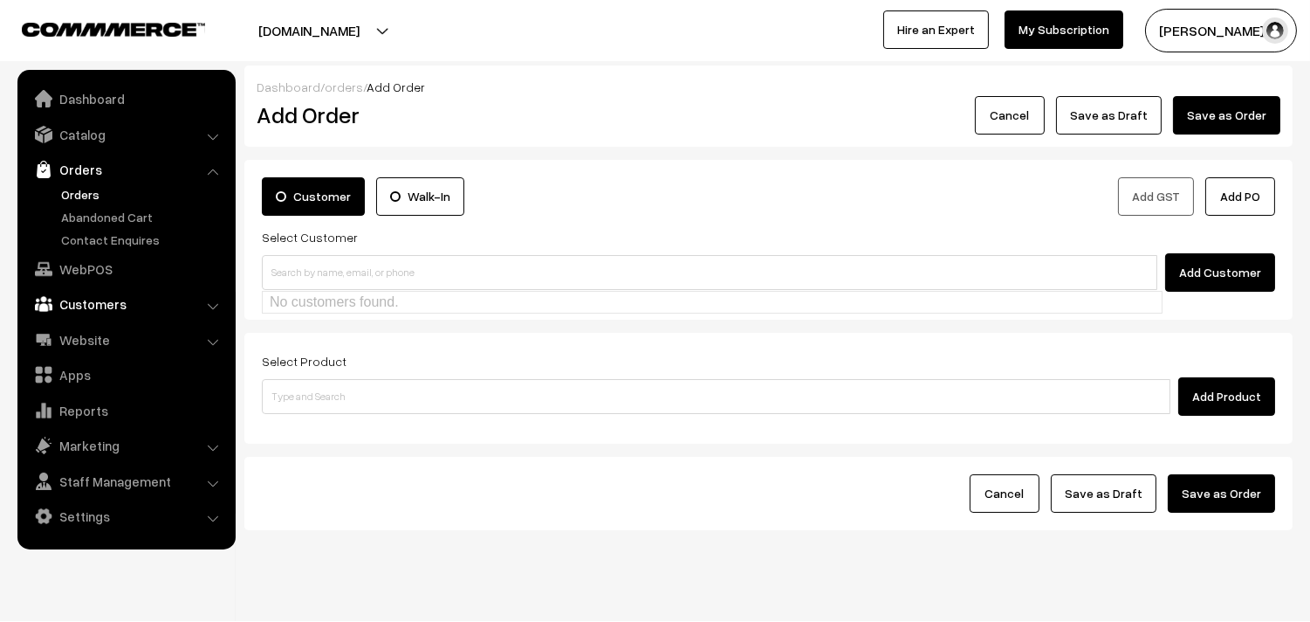
click at [86, 306] on link "Customers" at bounding box center [126, 303] width 208 height 31
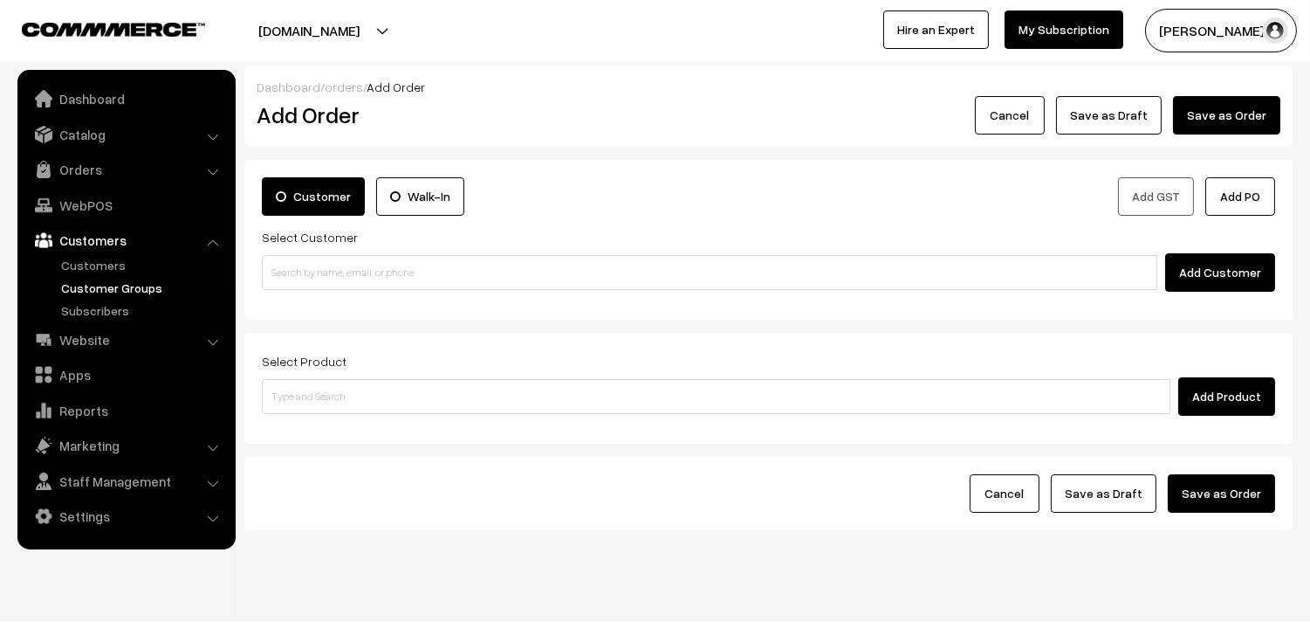
click at [93, 278] on link "Customer Groups" at bounding box center [143, 287] width 173 height 18
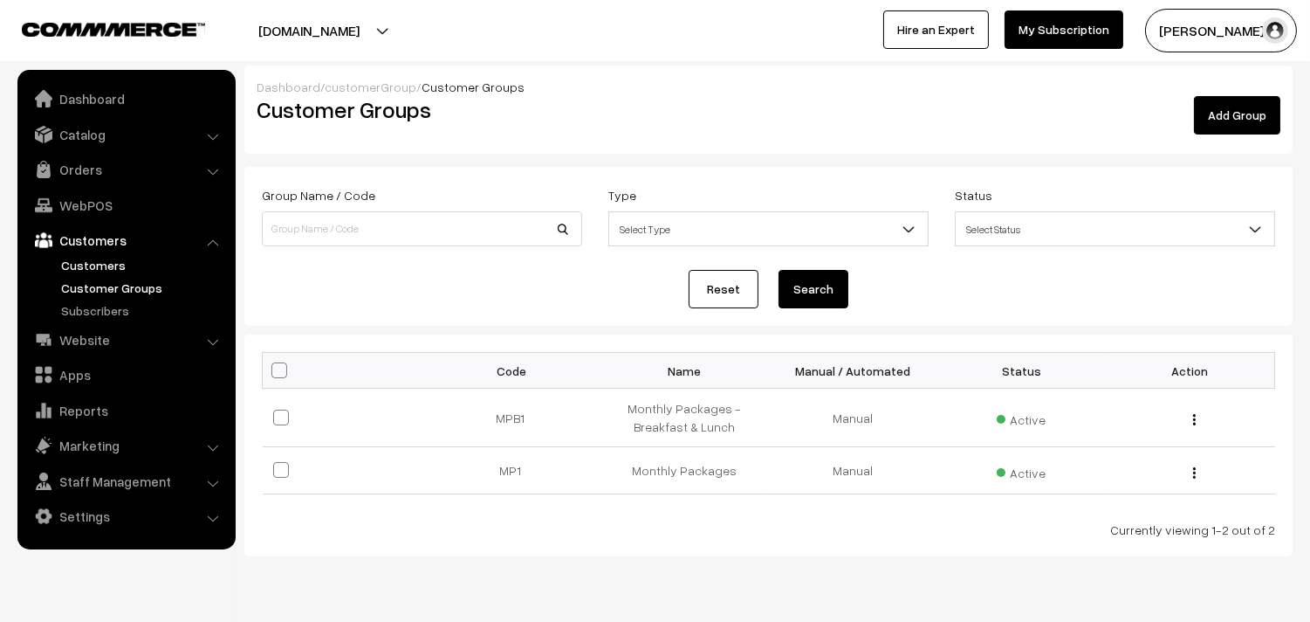
click at [100, 262] on link "Customers" at bounding box center [143, 265] width 173 height 18
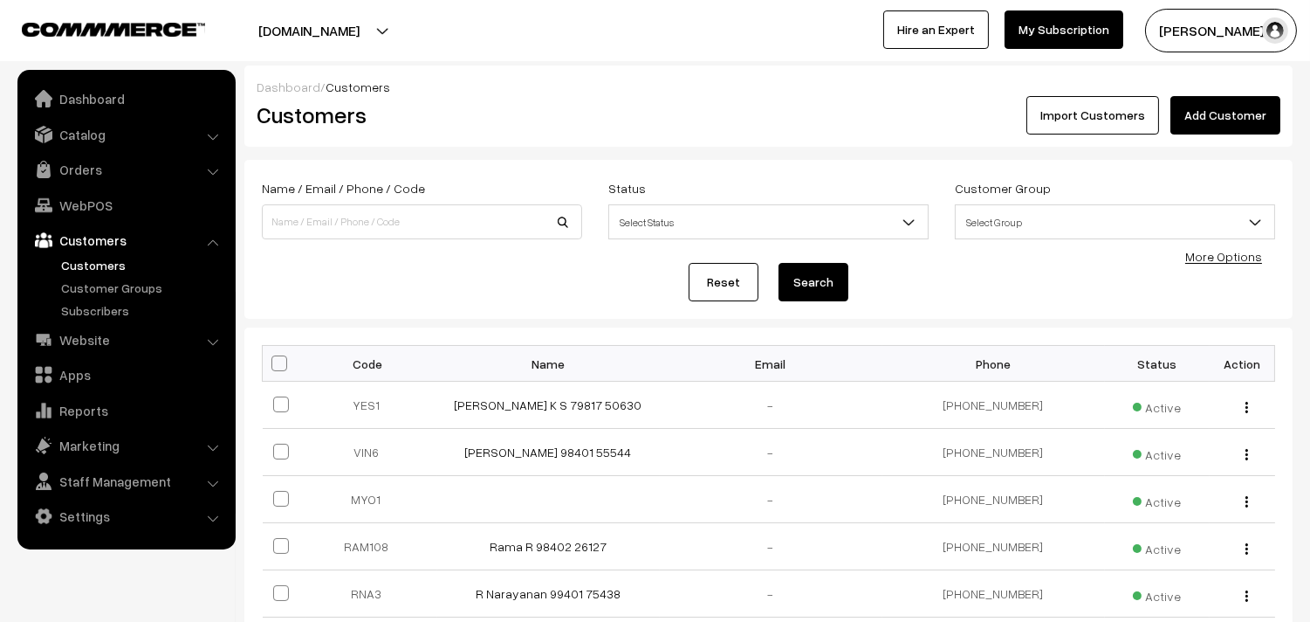
click at [1220, 120] on link "Add Customer" at bounding box center [1226, 115] width 110 height 38
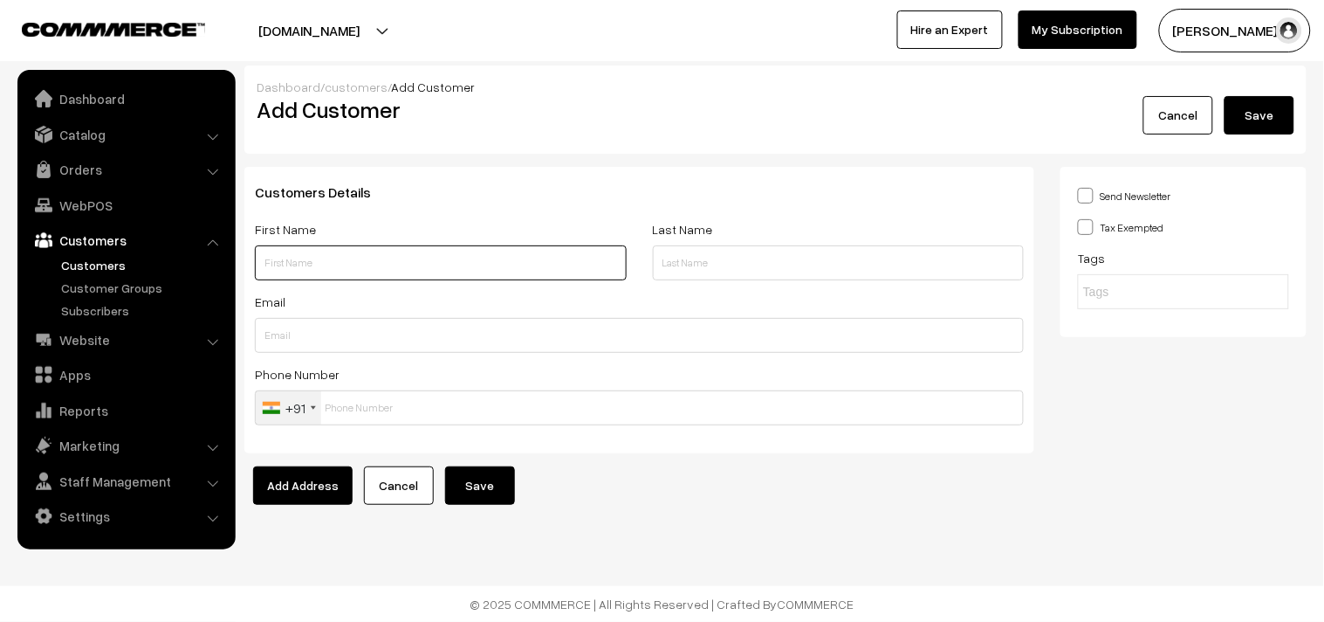
paste input "K.PITCHUMANI"
paste input "7550057572"
type input "[PERSON_NAME] 7550057572"
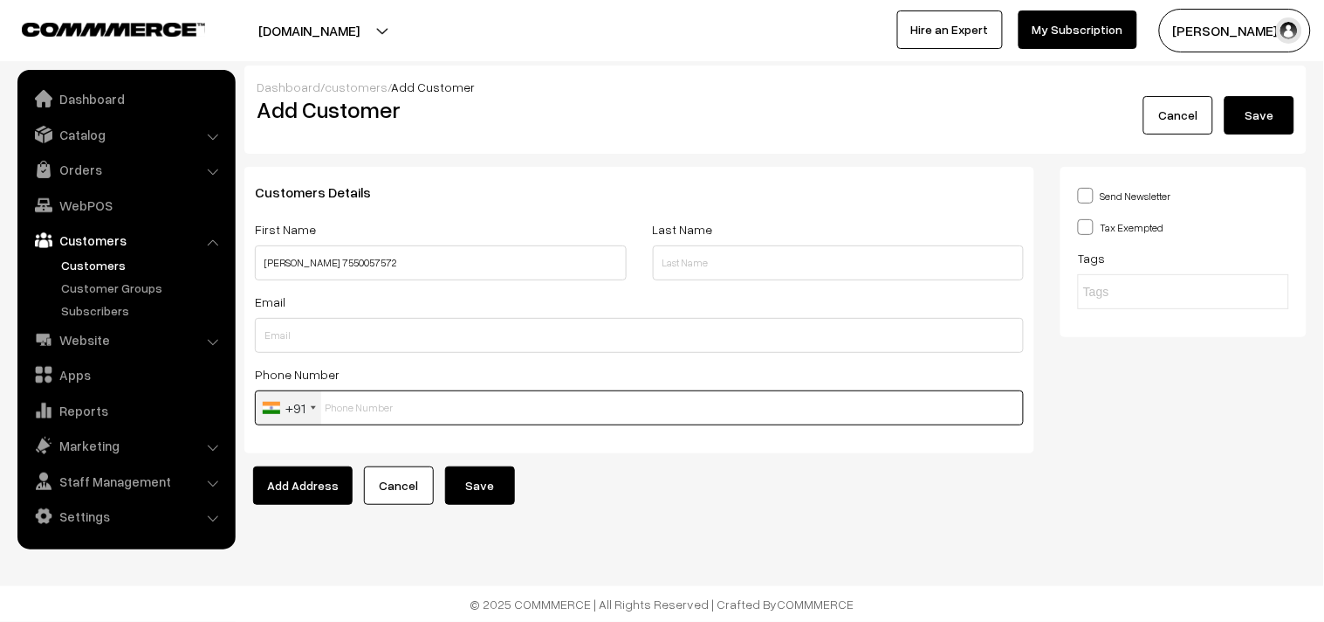
click at [382, 398] on input "text" at bounding box center [639, 407] width 769 height 35
paste input "7550057572"
type input "7550057572"
click at [345, 256] on input "[PERSON_NAME] 7550057572" at bounding box center [441, 262] width 372 height 35
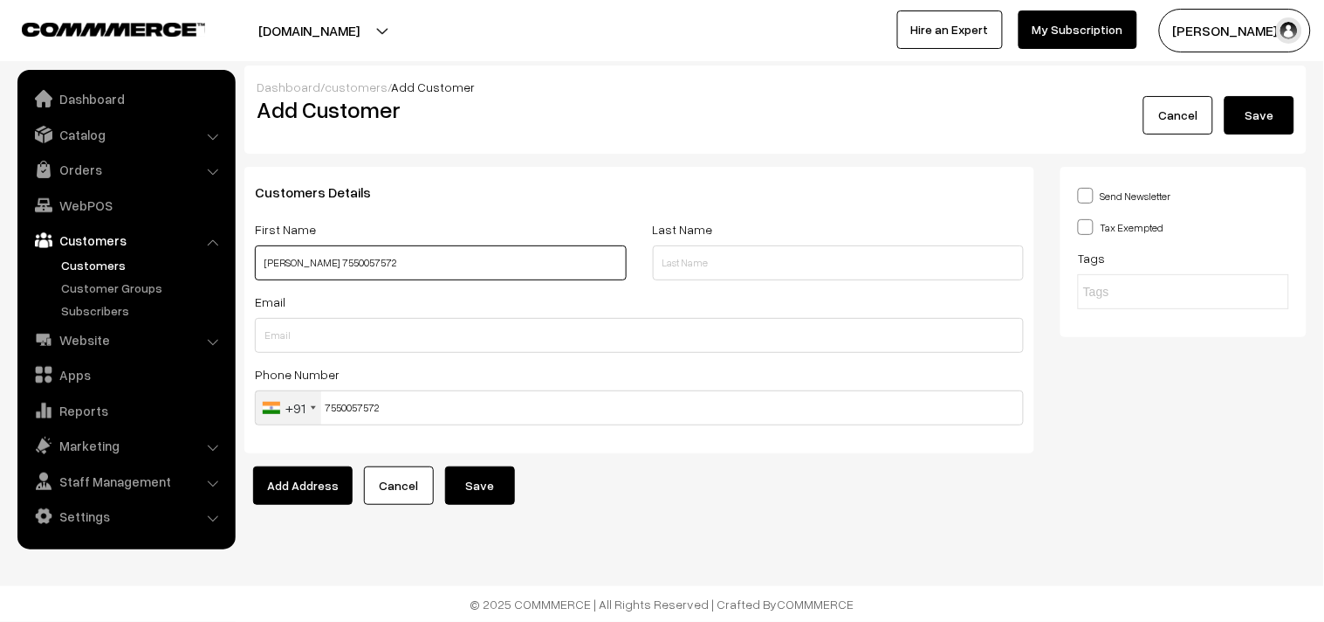
click at [345, 256] on input "[PERSON_NAME] 7550057572" at bounding box center [441, 262] width 372 height 35
drag, startPoint x: 481, startPoint y: 496, endPoint x: 476, endPoint y: 485, distance: 11.7
click at [482, 496] on button "Save" at bounding box center [480, 485] width 70 height 38
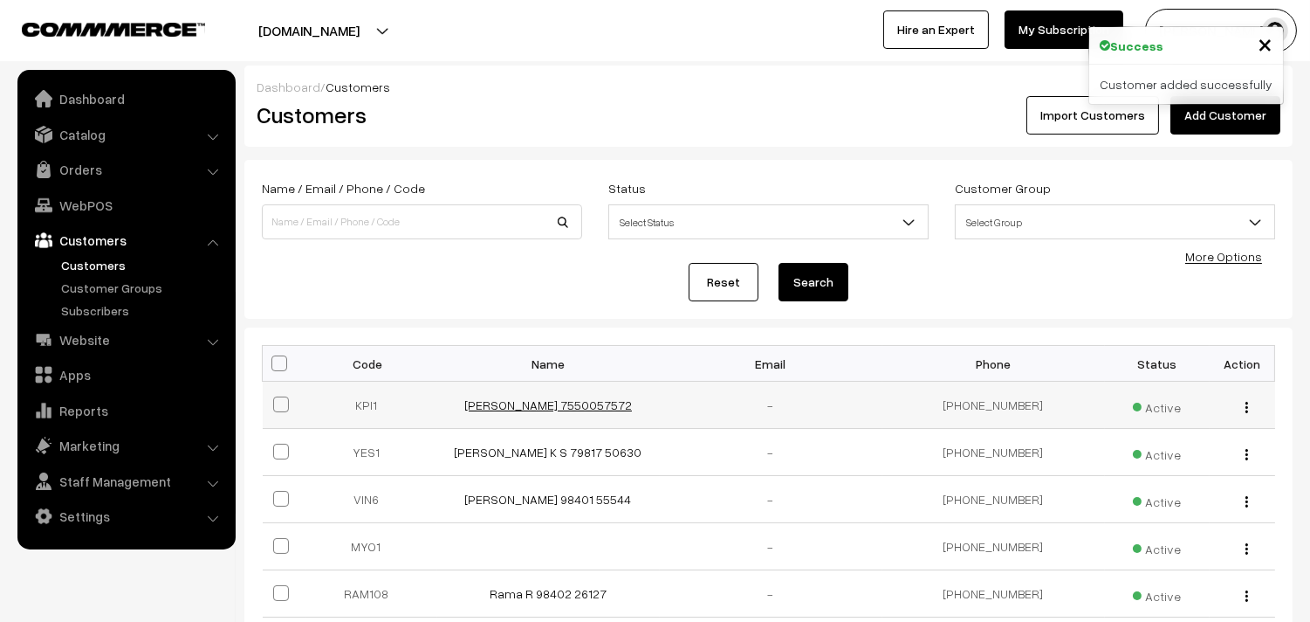
drag, startPoint x: 594, startPoint y: 420, endPoint x: 590, endPoint y: 402, distance: 18.7
click at [591, 417] on td "[PERSON_NAME] 7550057572" at bounding box center [548, 404] width 223 height 47
click at [590, 402] on link "[PERSON_NAME] 7550057572" at bounding box center [548, 404] width 168 height 15
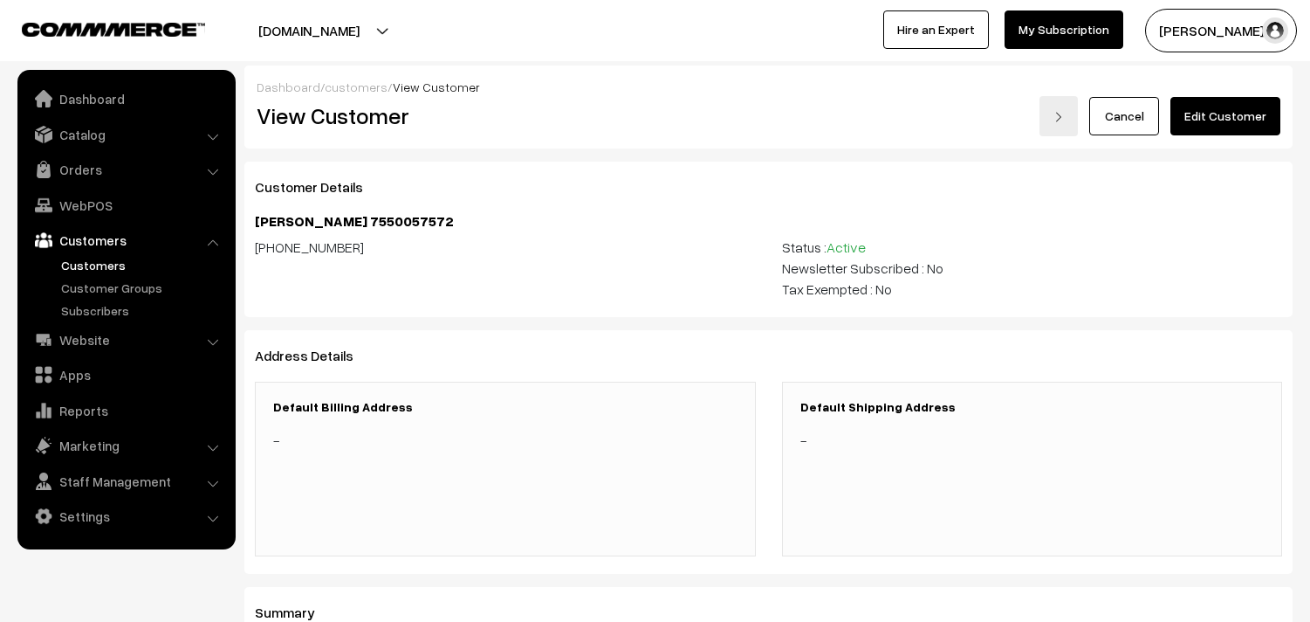
click at [1232, 125] on link "Edit Customer" at bounding box center [1226, 116] width 110 height 38
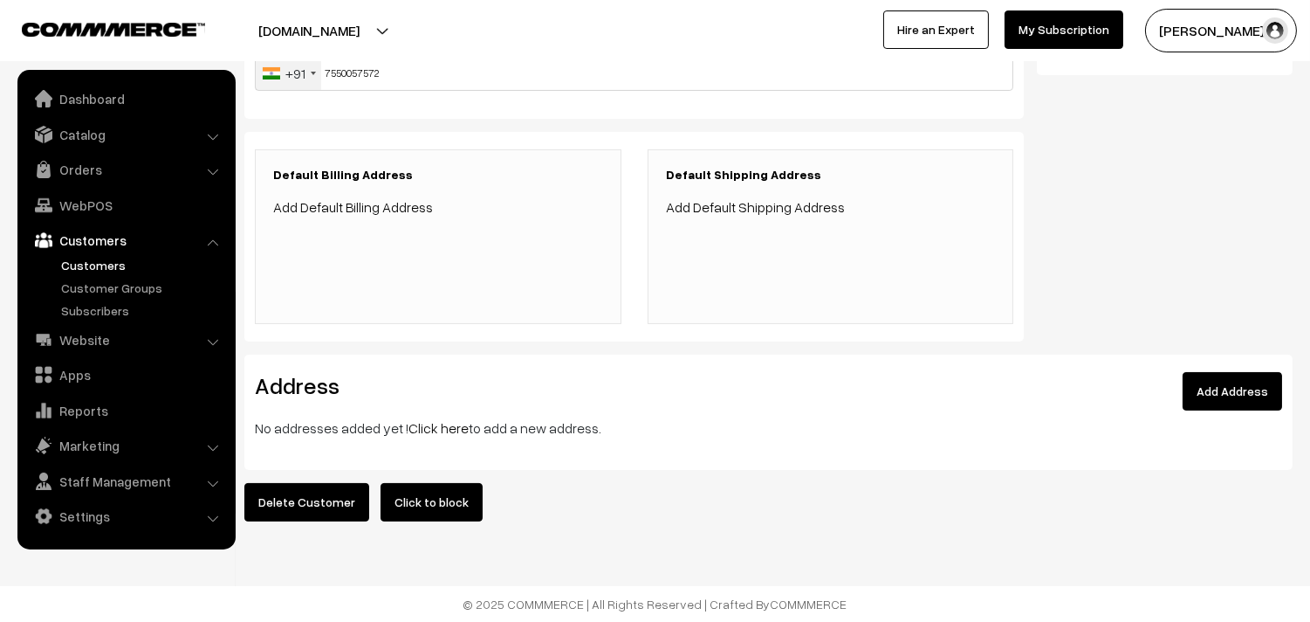
scroll to position [344, 0]
click at [456, 430] on div "Address Add Address No addresses added yet ! Click here to add a new address." at bounding box center [768, 411] width 1048 height 115
click at [456, 419] on link "Click here" at bounding box center [439, 427] width 60 height 17
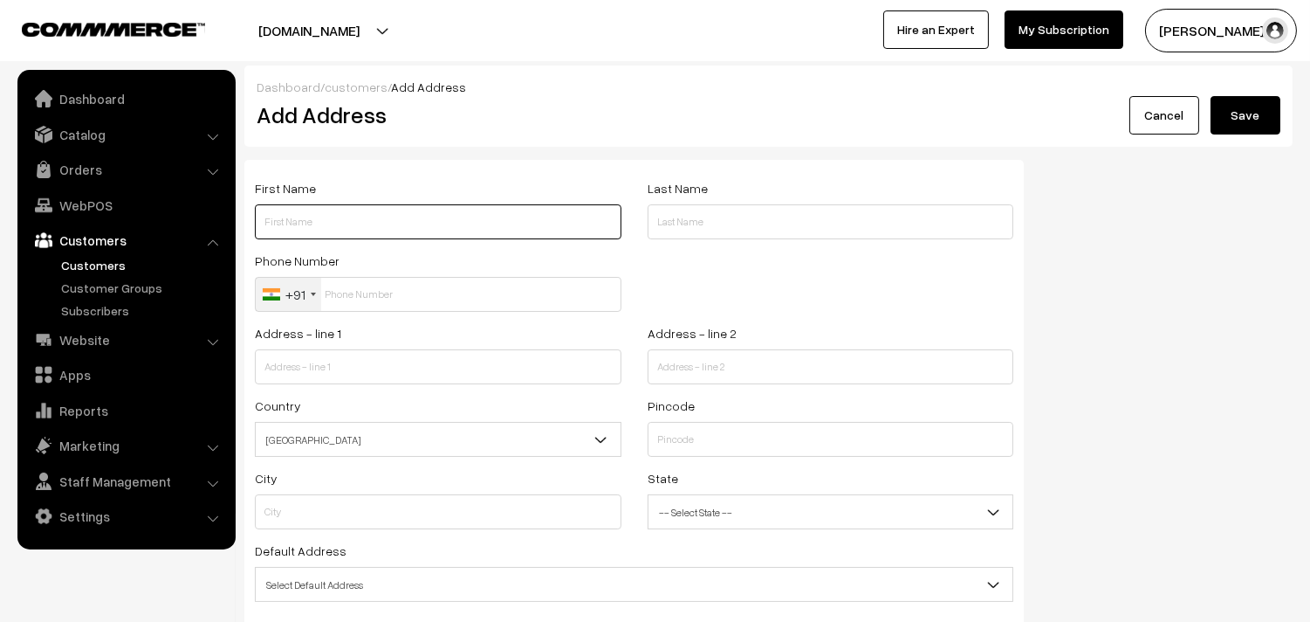
click at [347, 207] on input "text" at bounding box center [438, 221] width 367 height 35
paste input "[PERSON_NAME] 7550057572"
click at [364, 227] on input "[PERSON_NAME] 7550057572" at bounding box center [438, 221] width 367 height 35
type input "[PERSON_NAME] 7550057572"
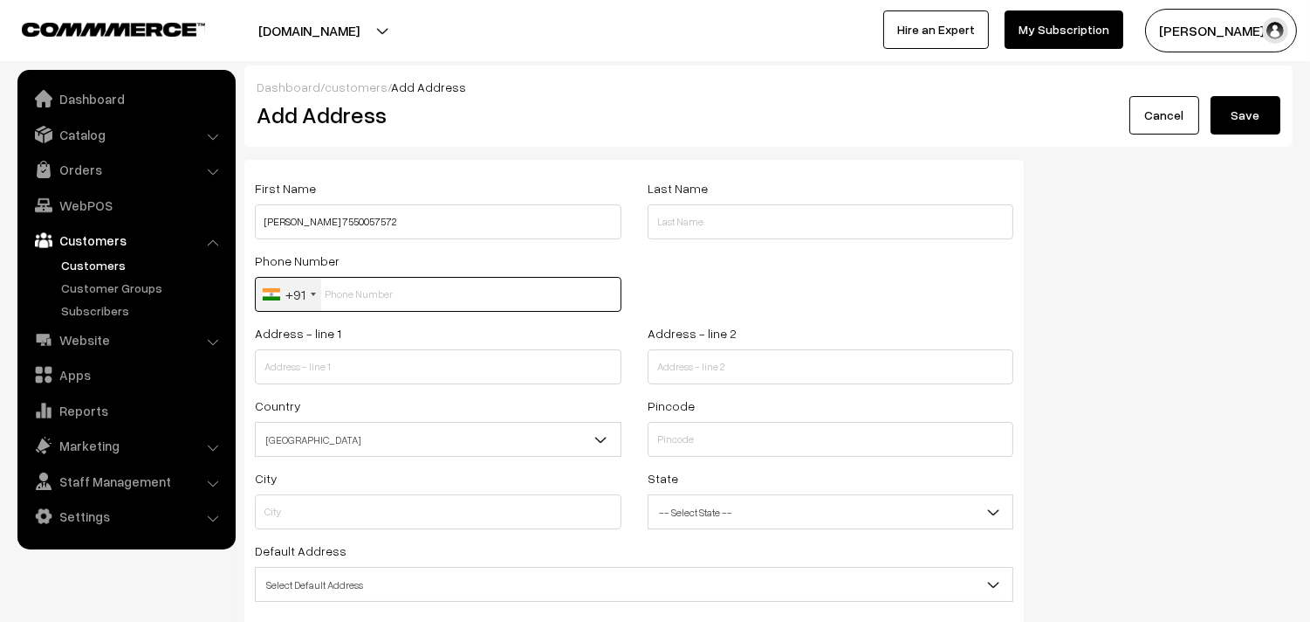
click at [365, 279] on input "text" at bounding box center [438, 294] width 367 height 35
paste input "7550057572"
type input "7550057572"
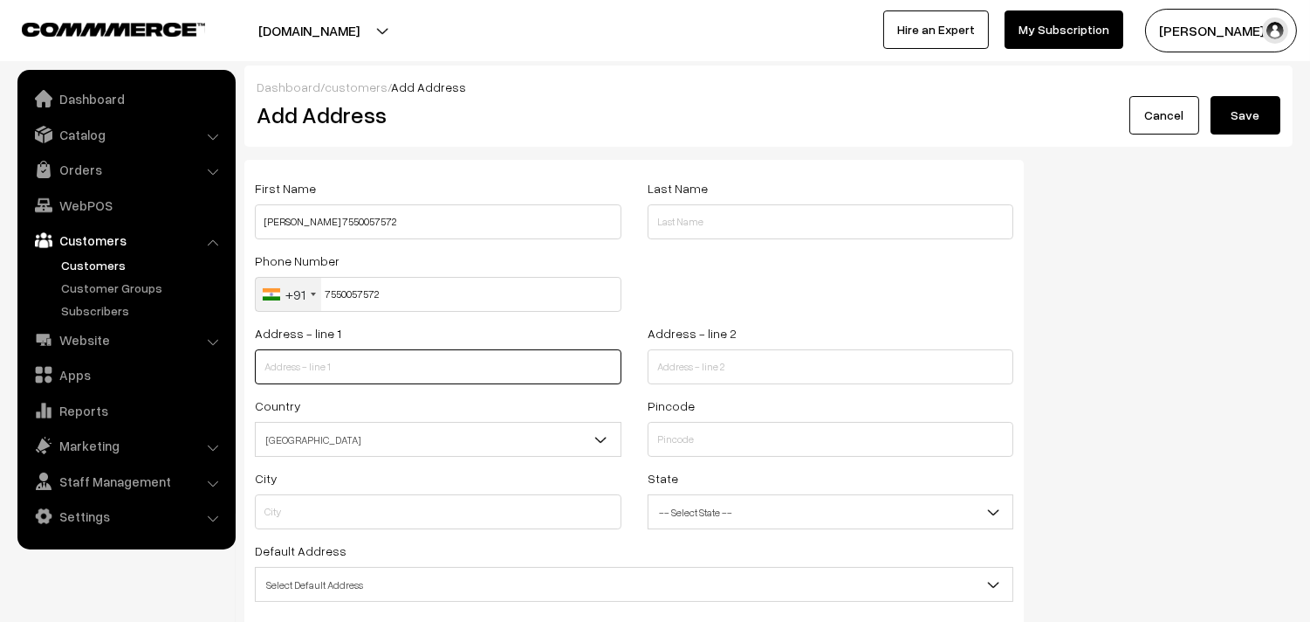
click at [379, 368] on input "text" at bounding box center [438, 366] width 367 height 35
paste input "Vedic Astrologer 6/2, BALAMMAL STREET Opposite to Vipin dental clinic NESAPAKKA…"
drag, startPoint x: 395, startPoint y: 367, endPoint x: 635, endPoint y: 386, distance: 240.8
click at [635, 386] on div "Address - line 1 Vedic Astrologer 6/2, BALAMMAL STREET Opposite to Vipin dental…" at bounding box center [634, 358] width 785 height 72
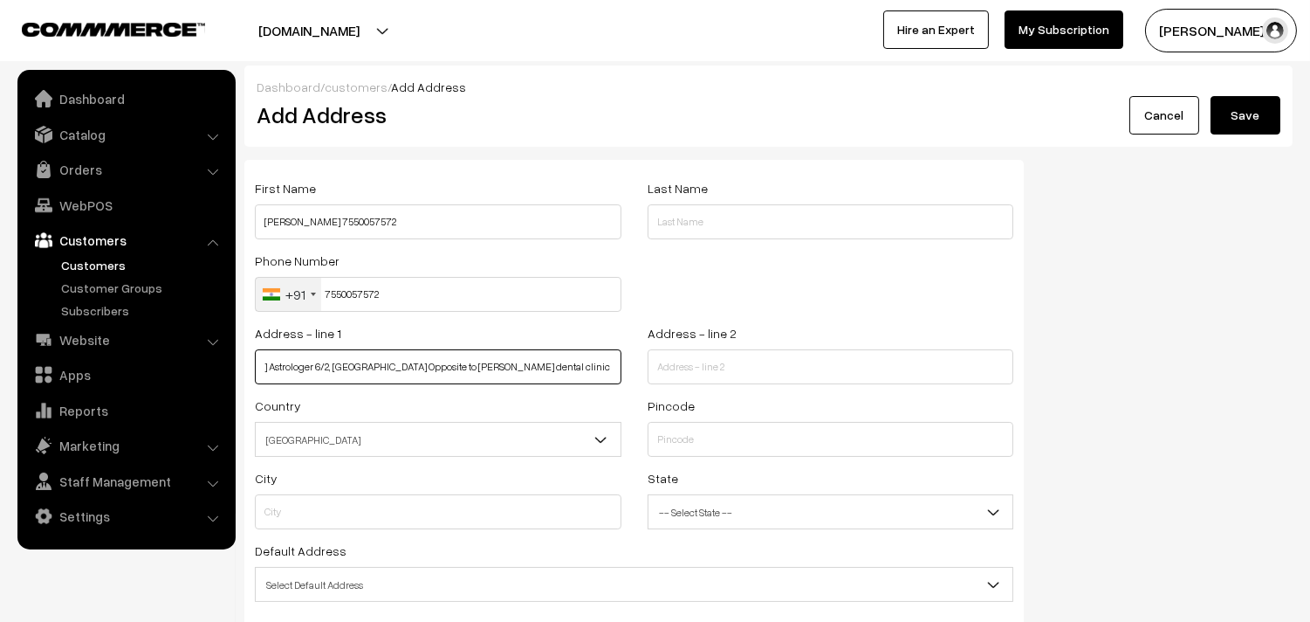
scroll to position [0, 0]
type input "Vedic Astrologer 6/2, BALAMMAL STREET Opposite to Vipin dental clinic"
click at [679, 385] on div "Address - line 2" at bounding box center [831, 358] width 393 height 72
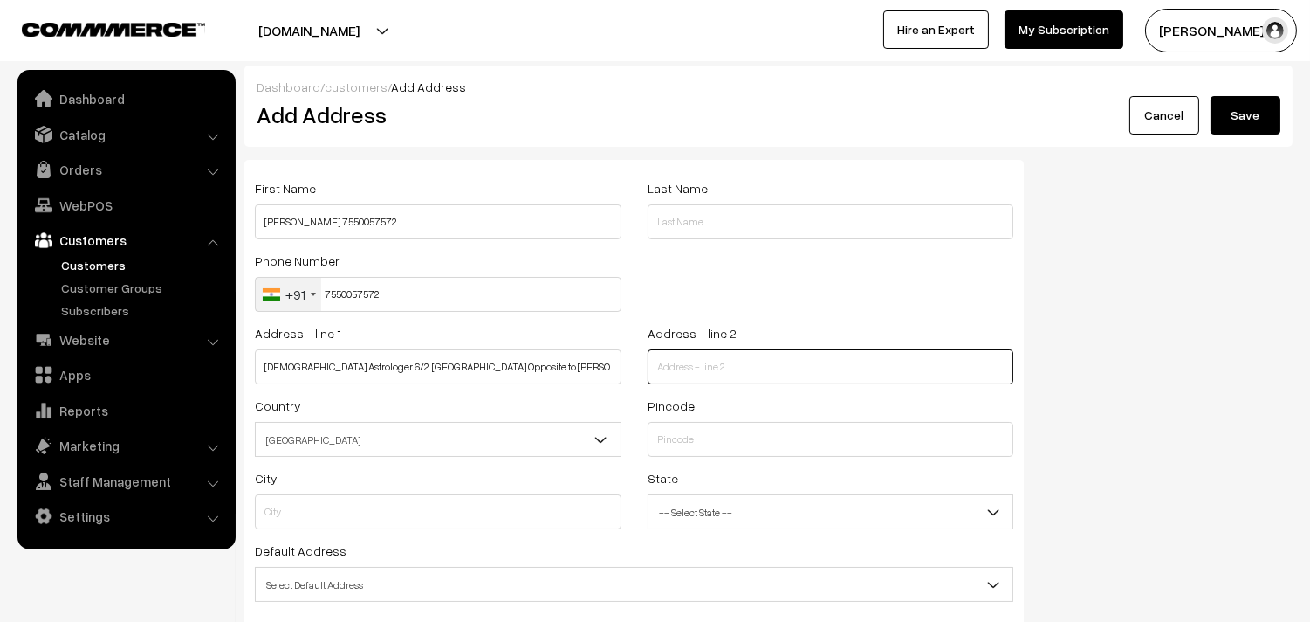
click at [687, 368] on input "text" at bounding box center [831, 366] width 367 height 35
paste input "NESAPAKKAM K.K.NAGAR WEST CHENNAI 600078"
type input "NESAPAKKAM K.K.NAGAR WEST CHENNAI 600078"
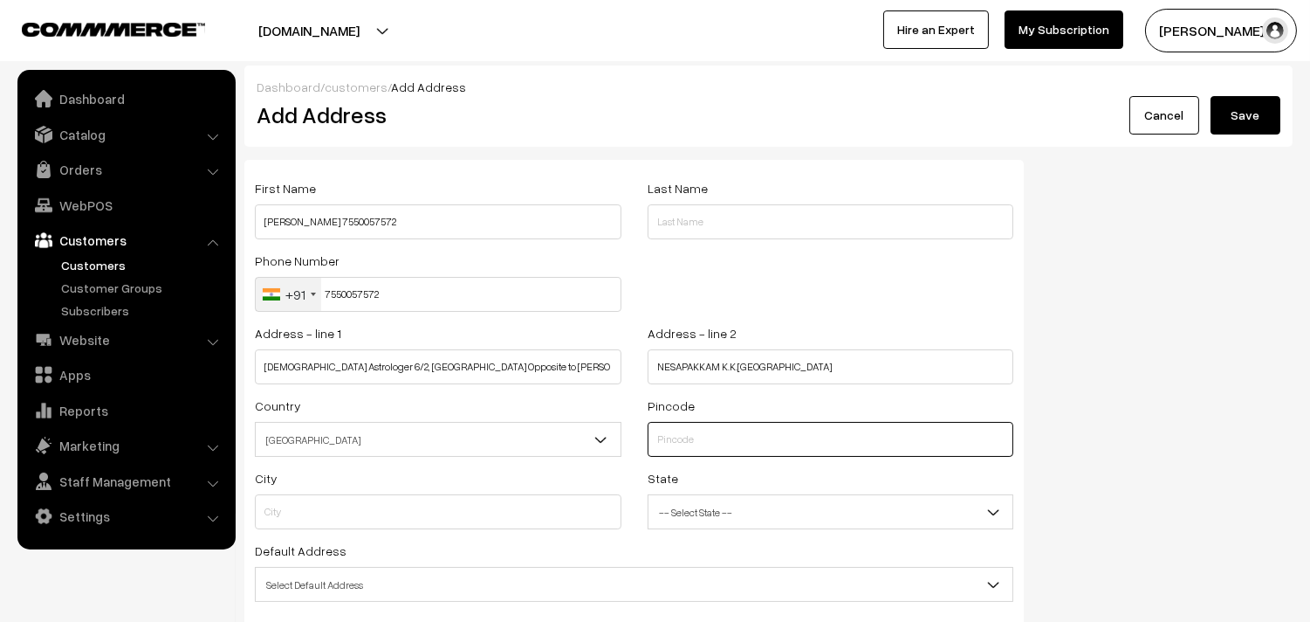
click at [681, 429] on input "text" at bounding box center [831, 439] width 367 height 35
type input "600078"
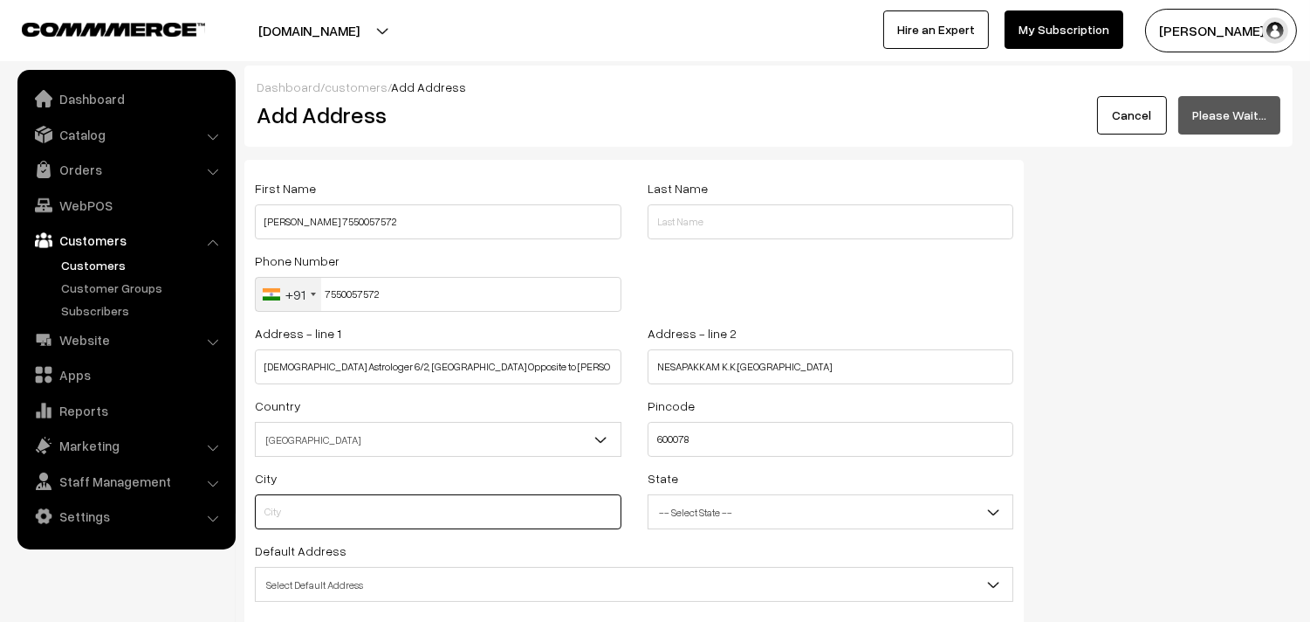
type input "Chennai"
select select "[GEOGRAPHIC_DATA]"
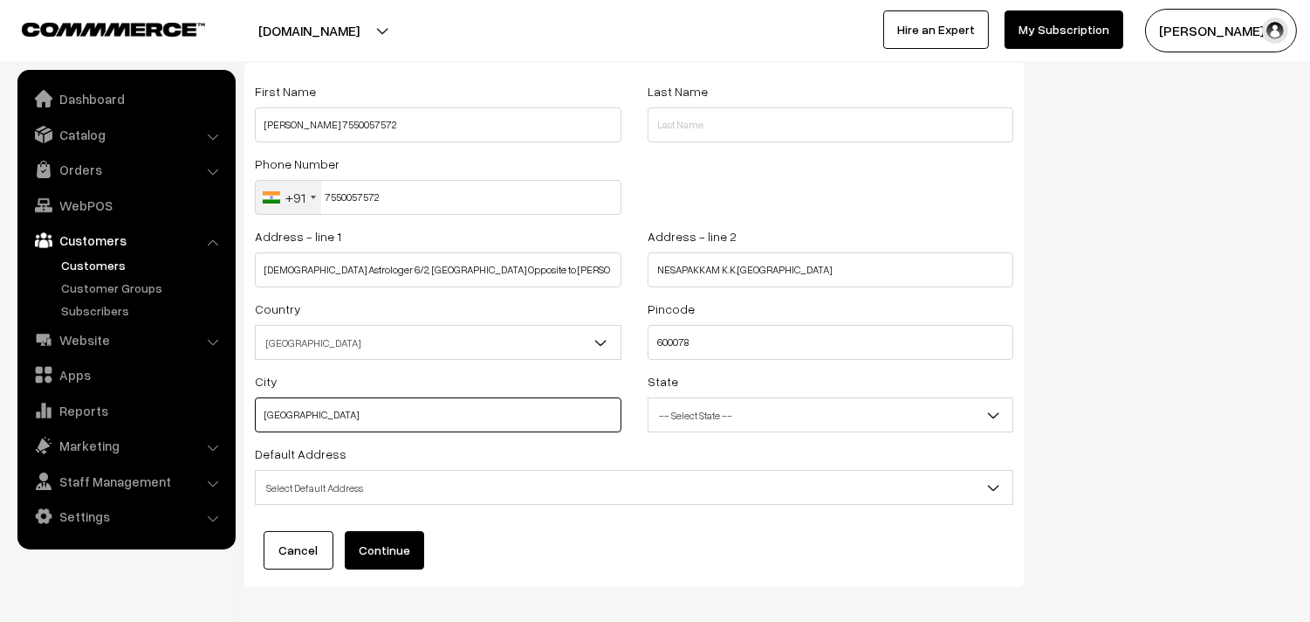
scroll to position [176, 0]
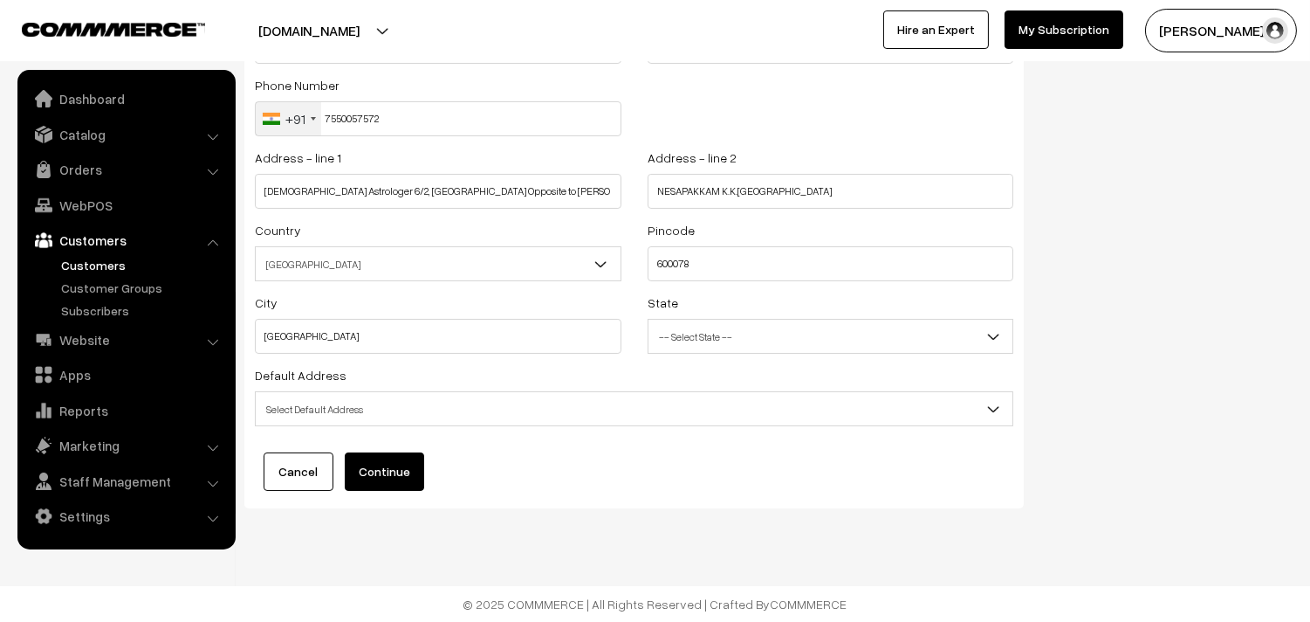
click at [450, 391] on span "Select Default Address" at bounding box center [634, 408] width 759 height 35
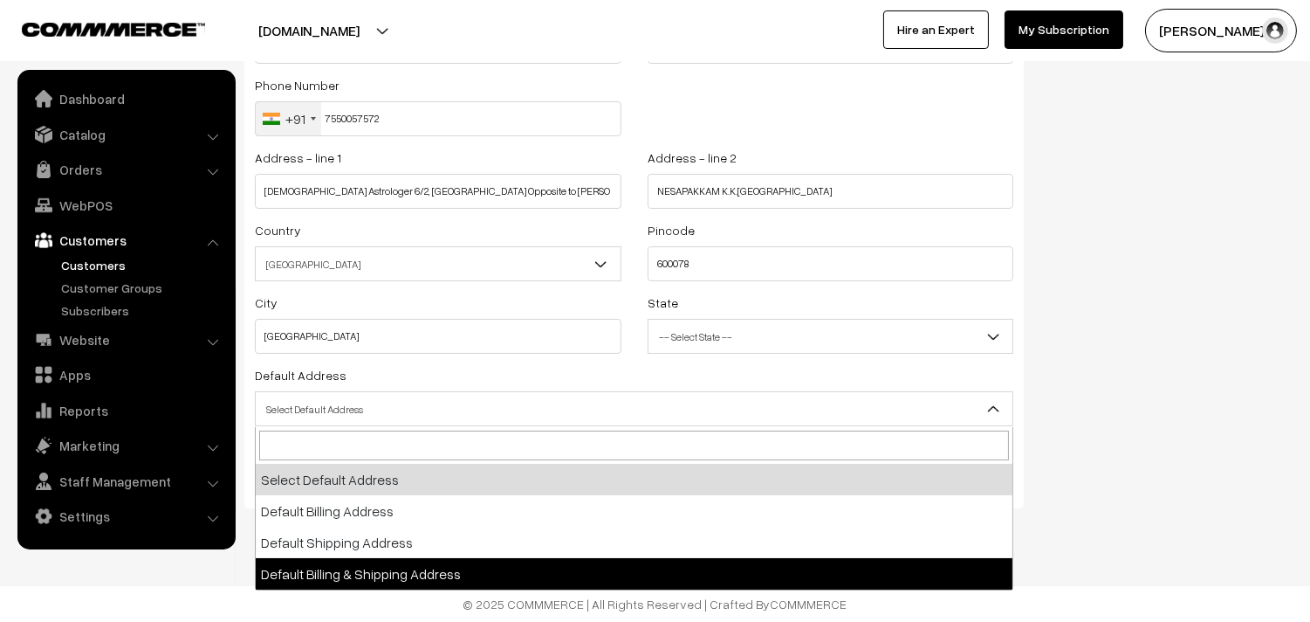
select select "3"
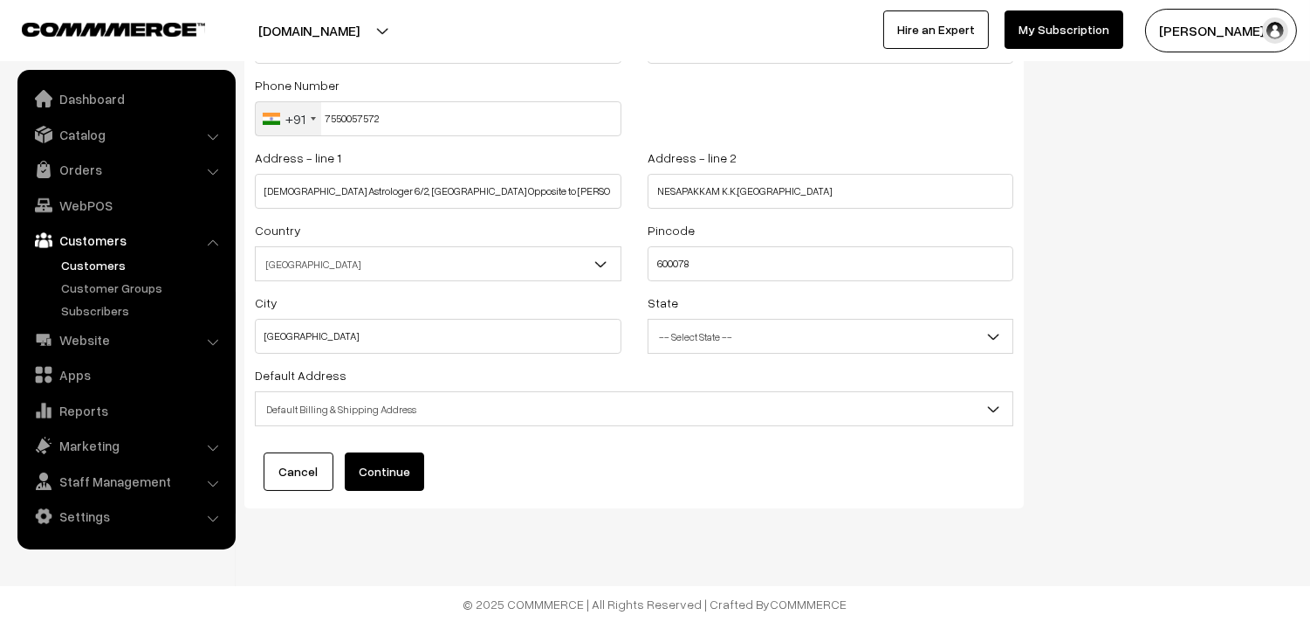
click at [385, 461] on button "Continue" at bounding box center [384, 471] width 79 height 38
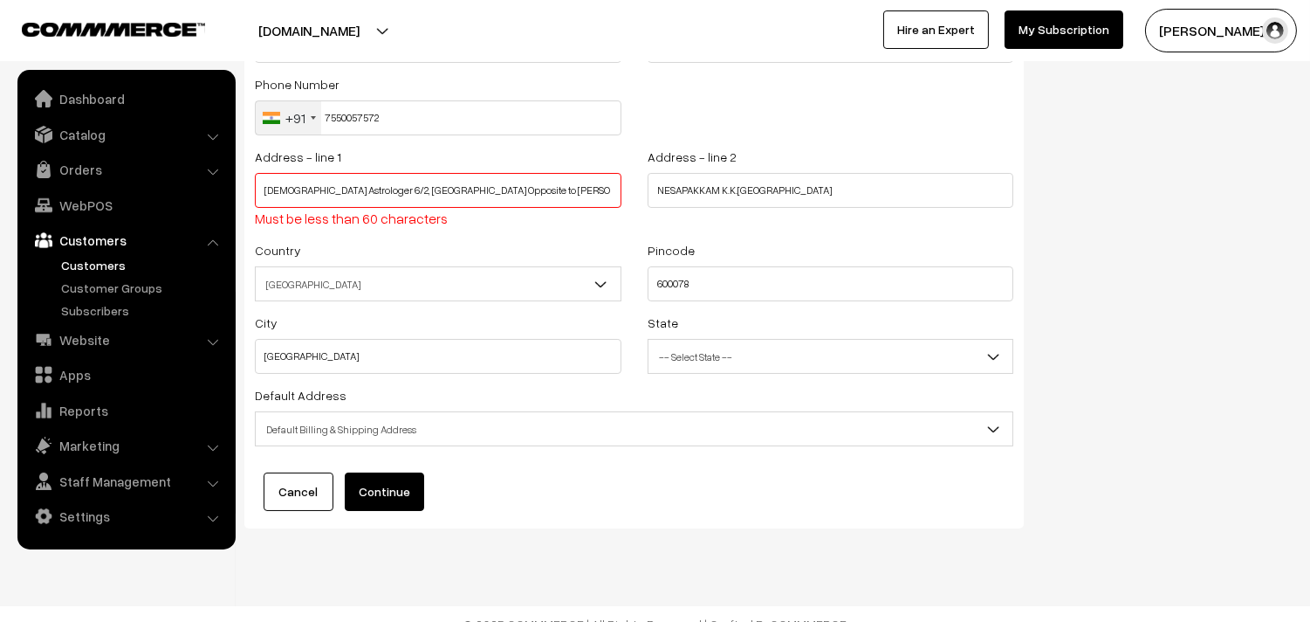
drag, startPoint x: 502, startPoint y: 189, endPoint x: 570, endPoint y: 195, distance: 68.3
click at [581, 195] on input "Vedic Astrologer 6/2, BALAMMAL STREET Opposite to Vipin dental clinic" at bounding box center [438, 190] width 367 height 35
type input "Vedic Astrologer 6/2, BALAMMAL STREET Opposite to"
click at [656, 185] on input "NESAPAKKAM K.K.NAGAR WEST CHENNAI 600078" at bounding box center [831, 190] width 367 height 35
paste input "Vipin dental clinic"
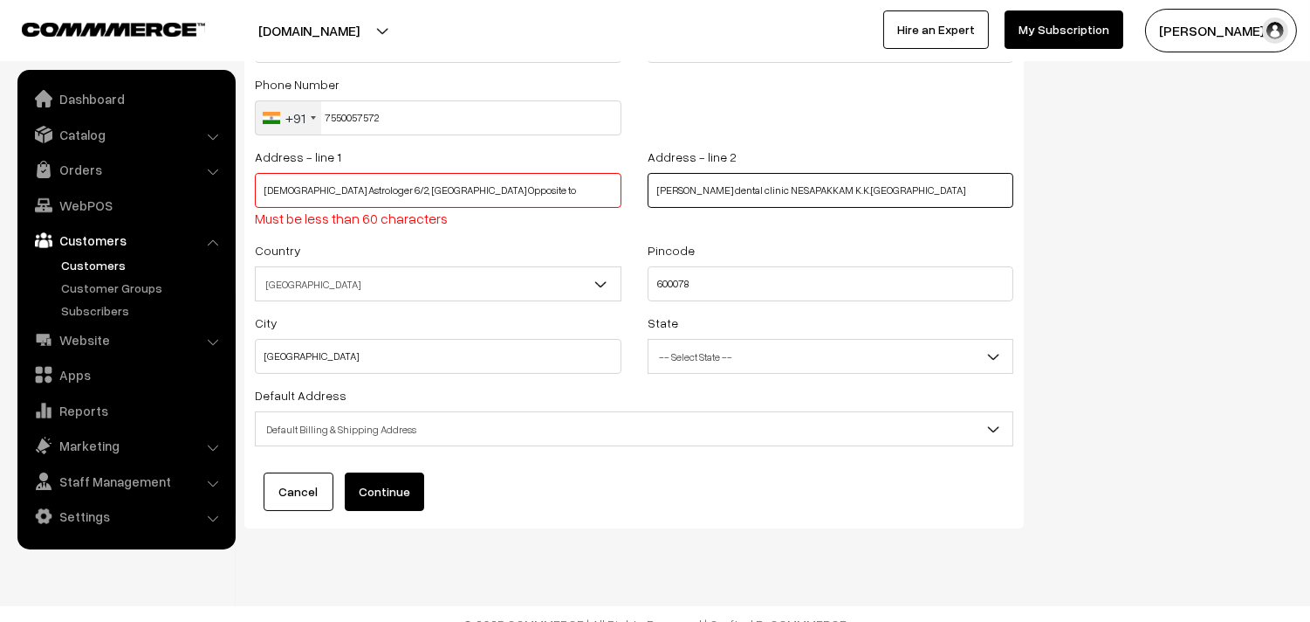
click at [931, 188] on input "Vipin dental clinic NESAPAKKAM K.K.NAGAR WEST CHENNAI 600078" at bounding box center [831, 190] width 367 height 35
click at [932, 188] on input "Vipin dental clinic NESAPAKKAM K.K.NAGAR WEST CHENNAI 600078" at bounding box center [831, 190] width 367 height 35
click at [884, 190] on input "Vipin dental clinic NESAPAKKAM K.K.NAGAR WEST CHENNAI" at bounding box center [831, 190] width 367 height 35
type input "Vipin dental clinic NESAPAKKAM K.K.NAGAR WEST"
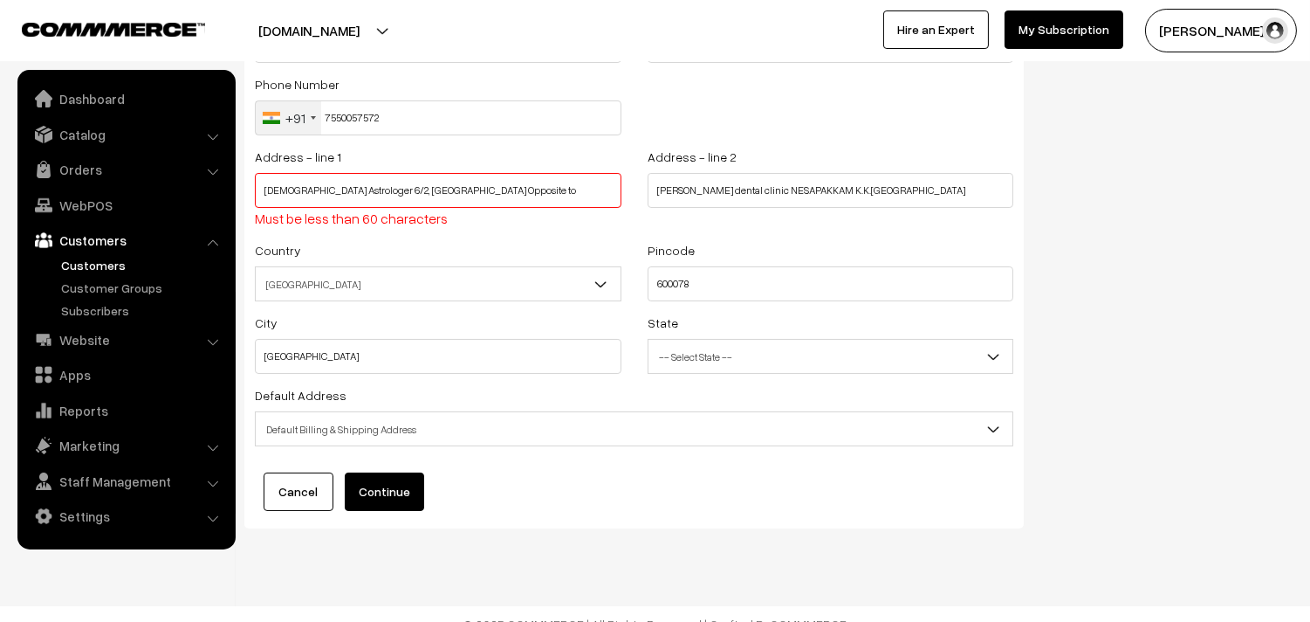
click at [369, 415] on span "Default Billing & Shipping Address" at bounding box center [634, 429] width 757 height 31
click at [389, 498] on button "Continue" at bounding box center [384, 491] width 79 height 38
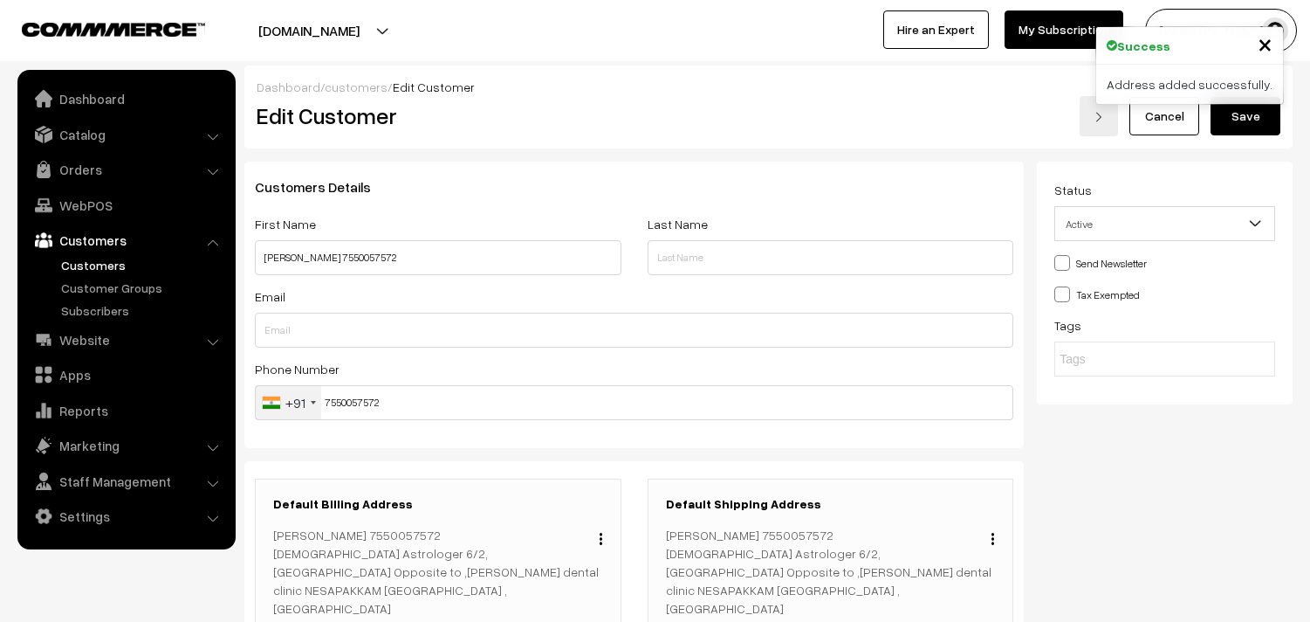
click at [1248, 108] on button "Save" at bounding box center [1246, 116] width 70 height 38
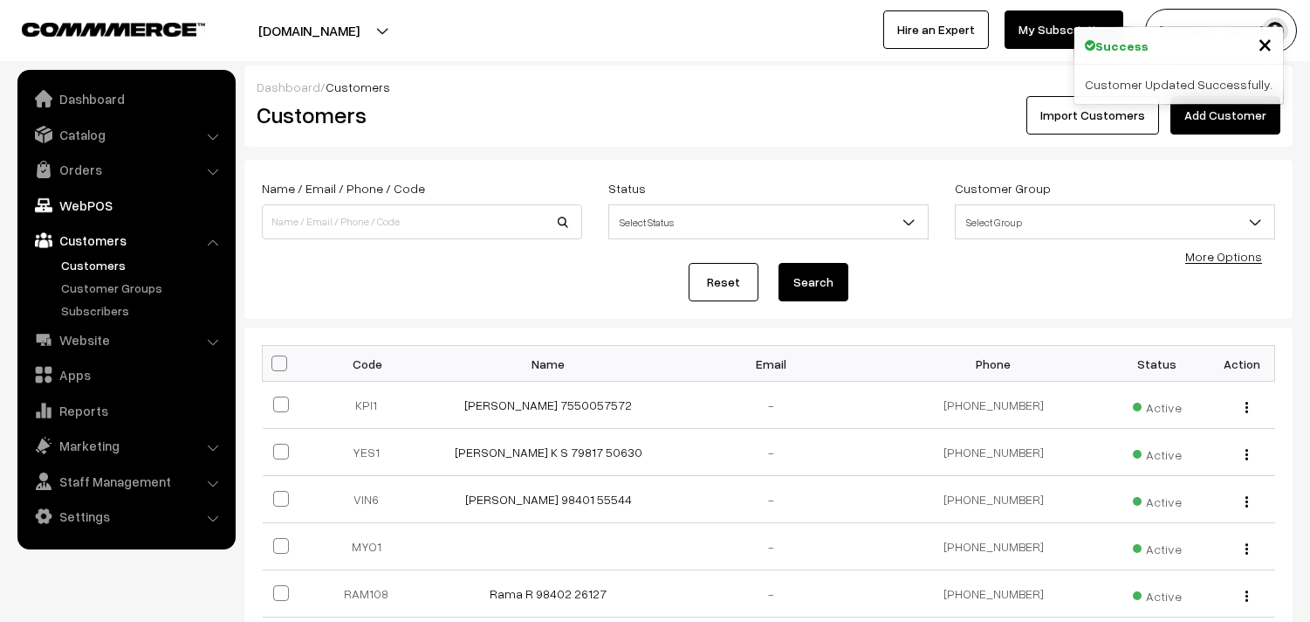
click at [97, 195] on link "WebPOS" at bounding box center [126, 204] width 208 height 31
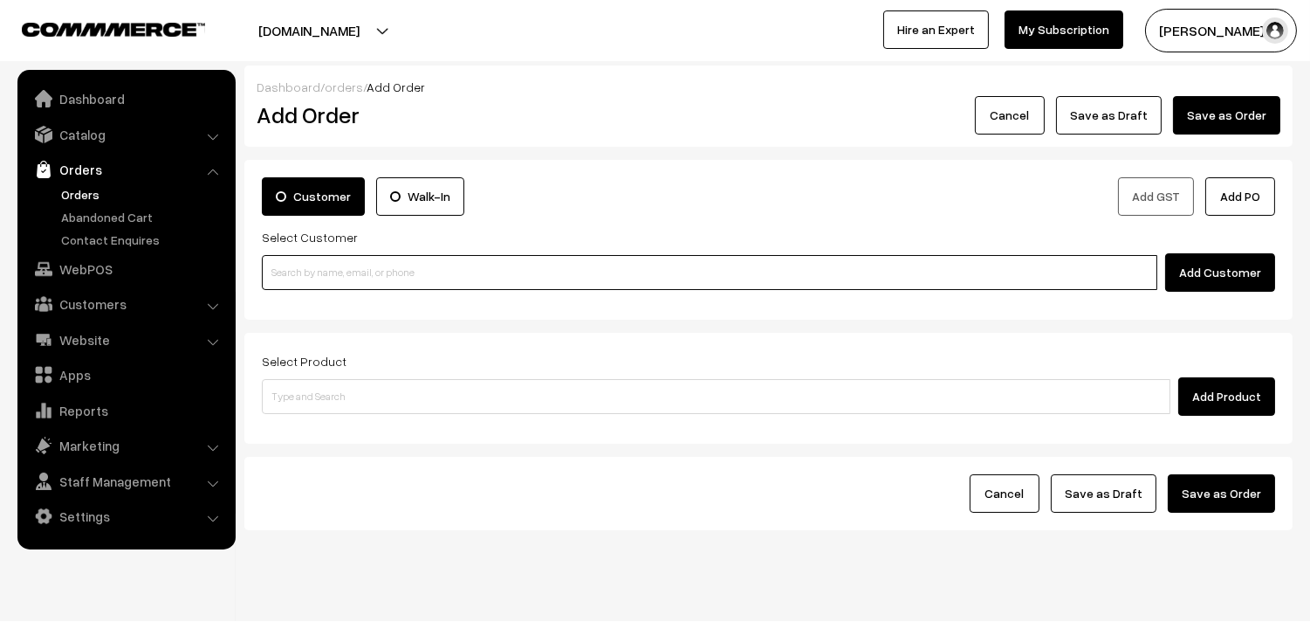
click at [353, 271] on input at bounding box center [710, 272] width 896 height 35
paste input "7550057572"
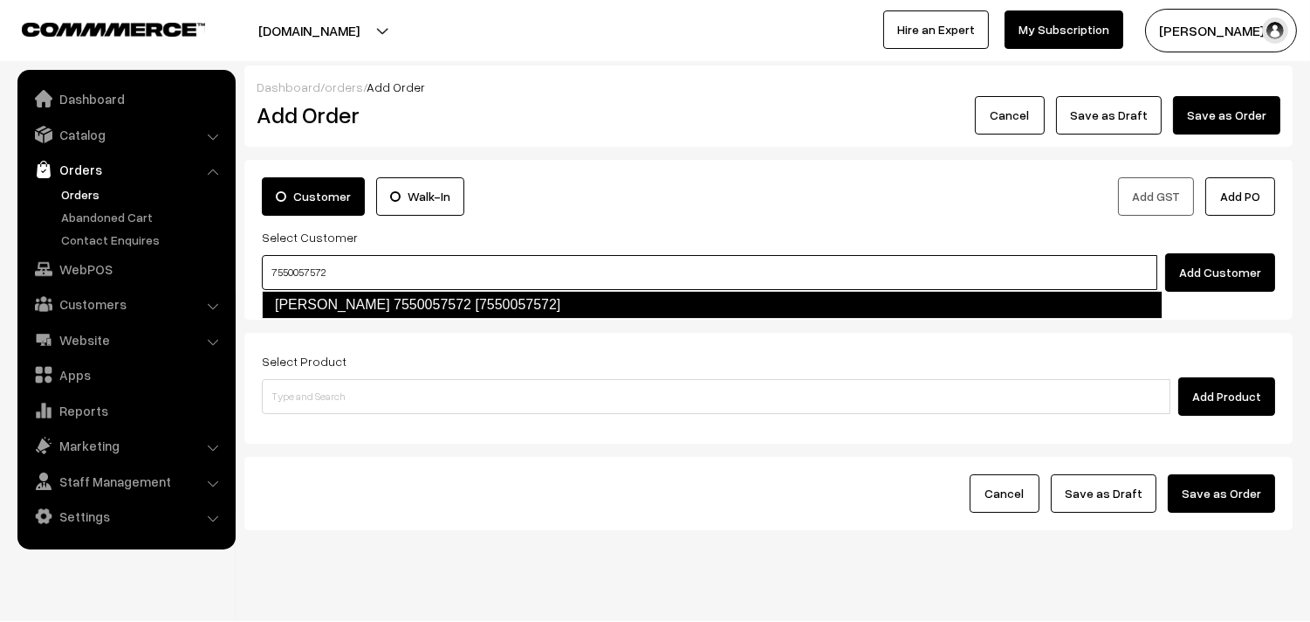
click at [332, 312] on link "[PERSON_NAME] 7550057572 [7550057572]" at bounding box center [712, 305] width 901 height 28
type input "7550057572"
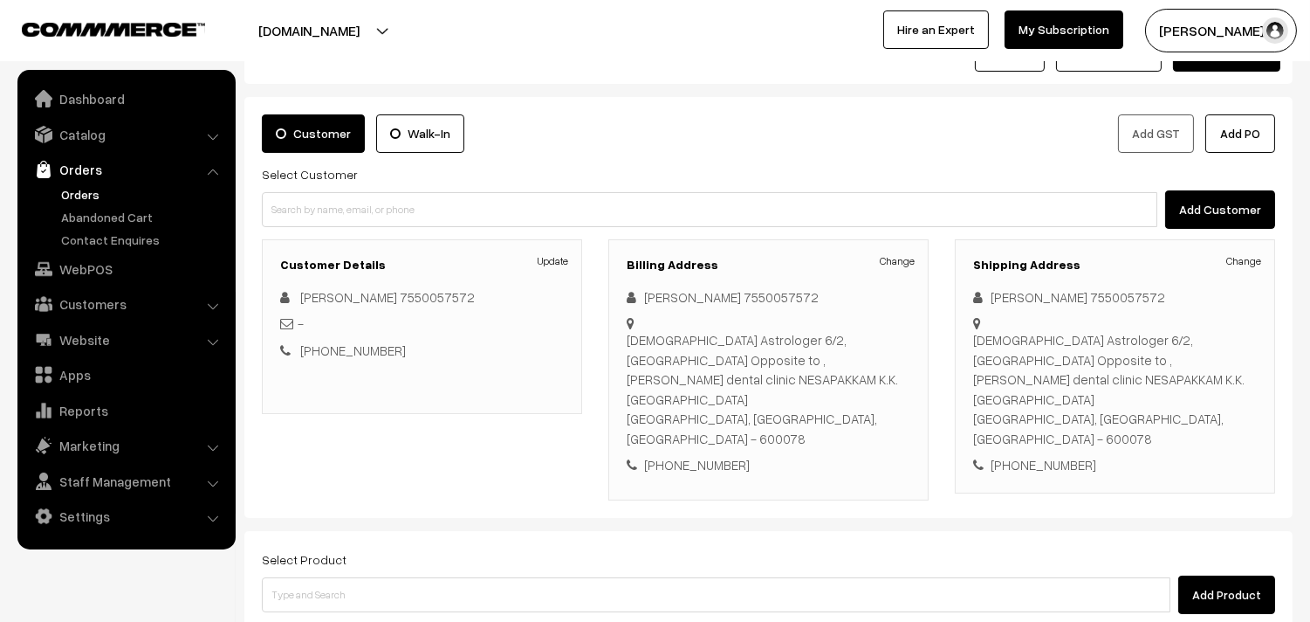
scroll to position [97, 0]
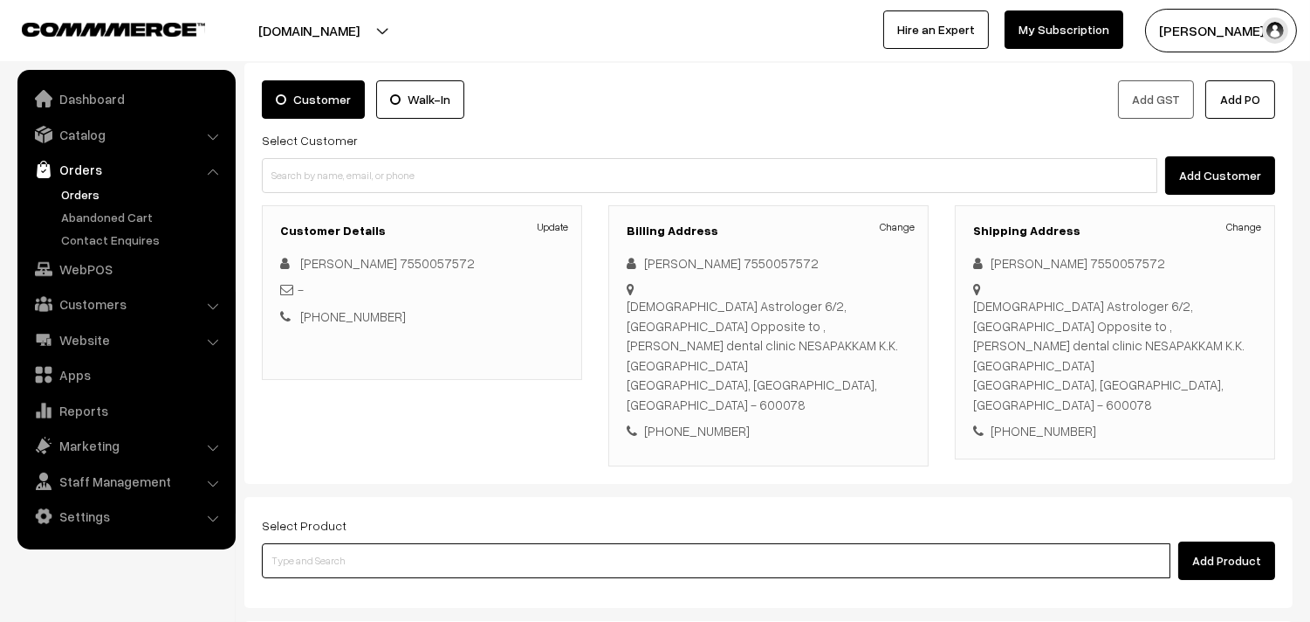
click at [378, 543] on input at bounding box center [716, 560] width 909 height 35
paste input "01st With Rice"
type input "01st With Rice"
drag, startPoint x: 362, startPoint y: 553, endPoint x: 354, endPoint y: 526, distance: 29.0
click at [361, 547] on link "01st With Rice" at bounding box center [718, 553] width 910 height 26
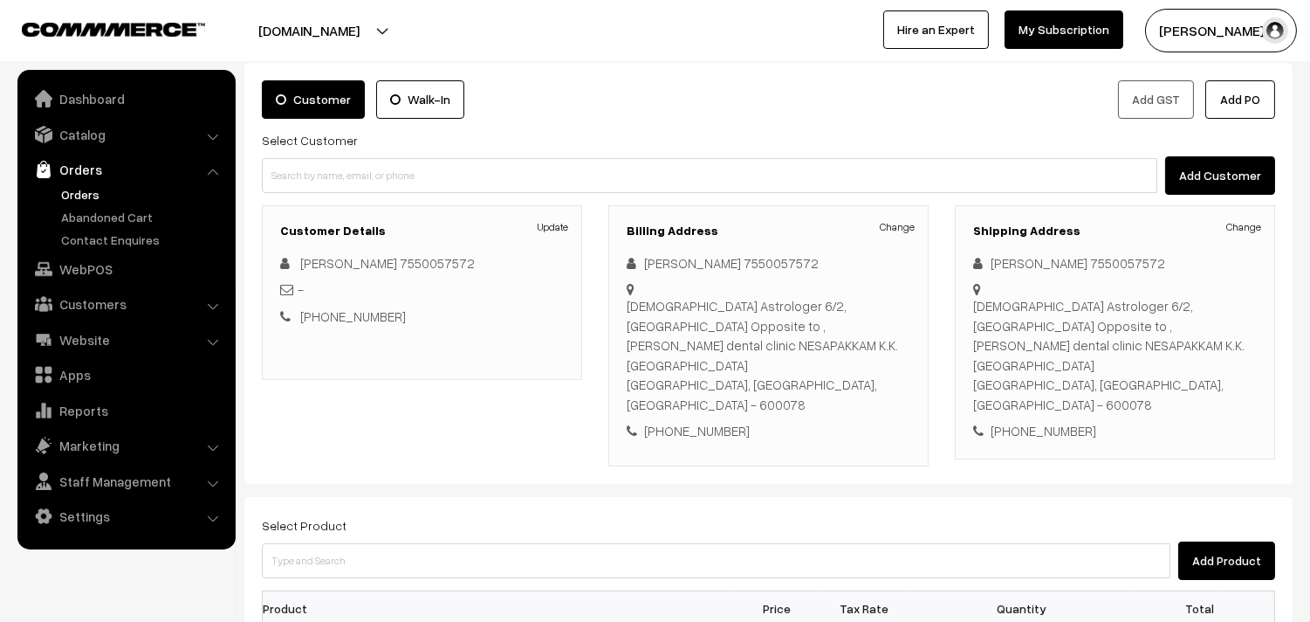
scroll to position [581, 0]
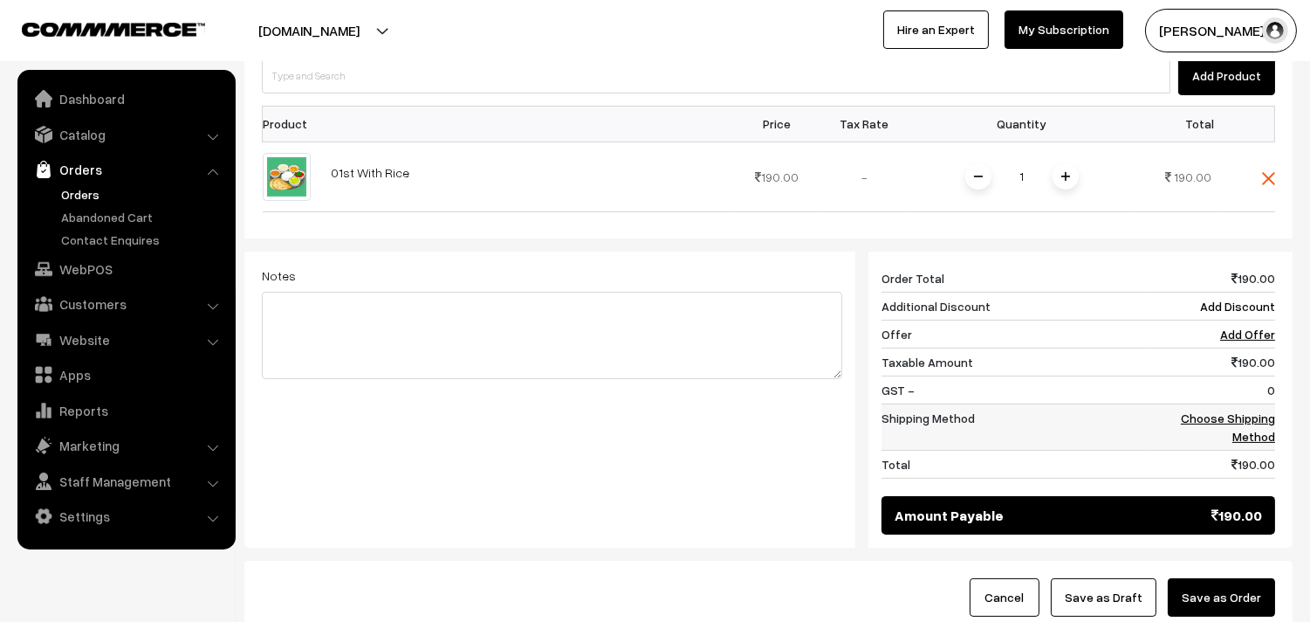
click at [1259, 410] on link "Choose Shipping Method" at bounding box center [1228, 426] width 94 height 33
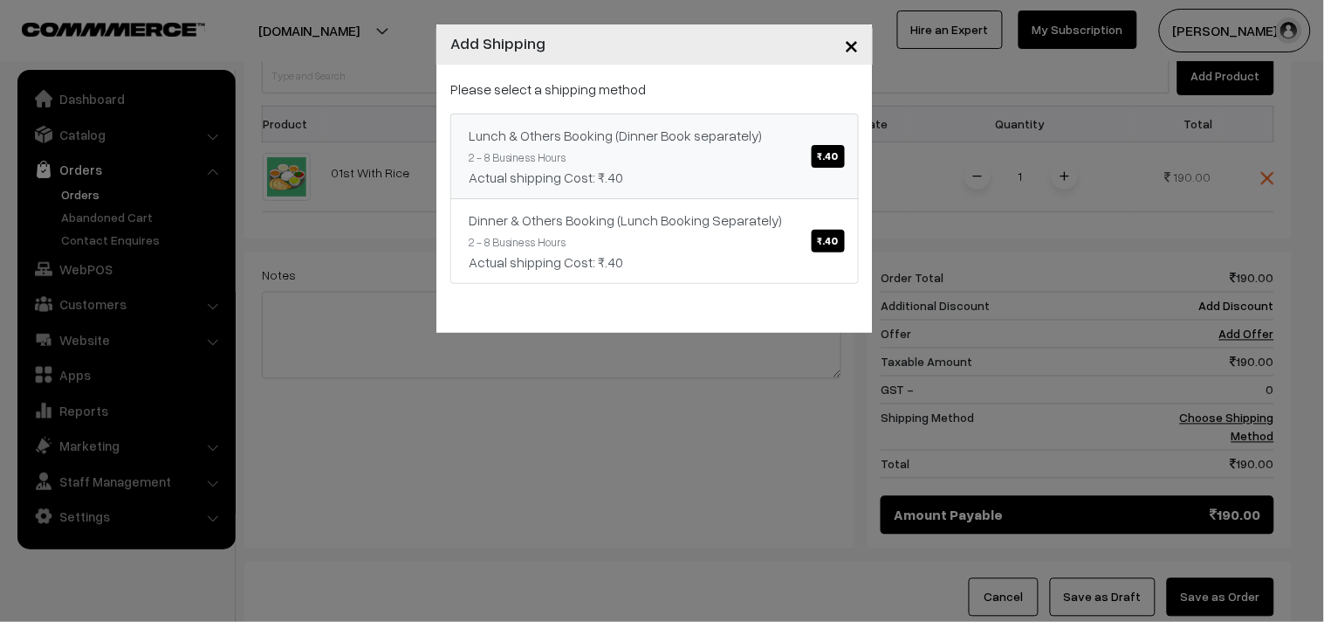
click at [641, 167] on div "Actual shipping Cost: ₹.40" at bounding box center [655, 177] width 372 height 21
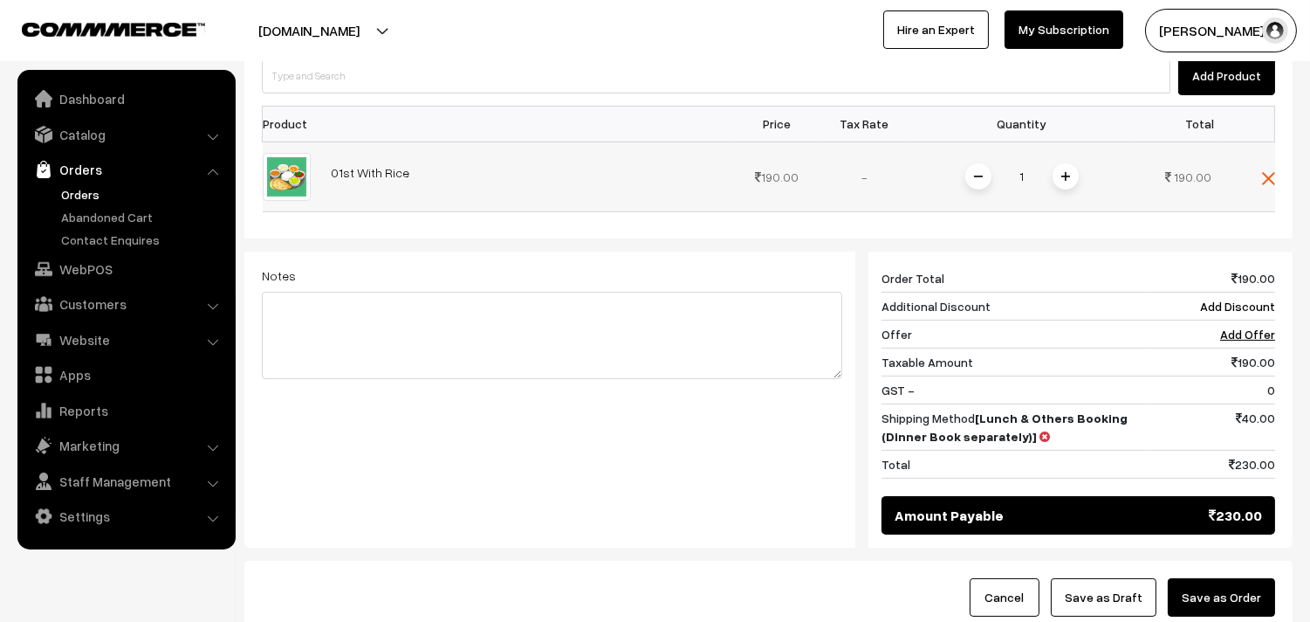
click at [1070, 163] on span at bounding box center [1066, 176] width 26 height 26
click at [1068, 172] on img at bounding box center [1066, 176] width 9 height 9
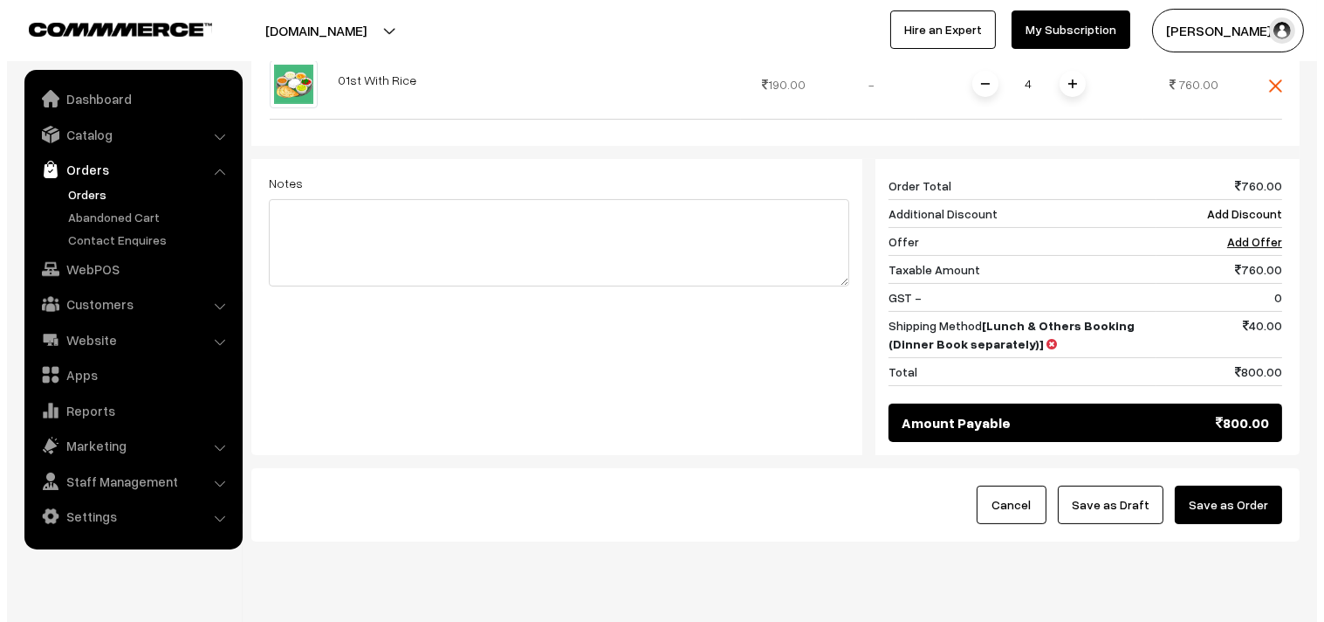
scroll to position [683, 0]
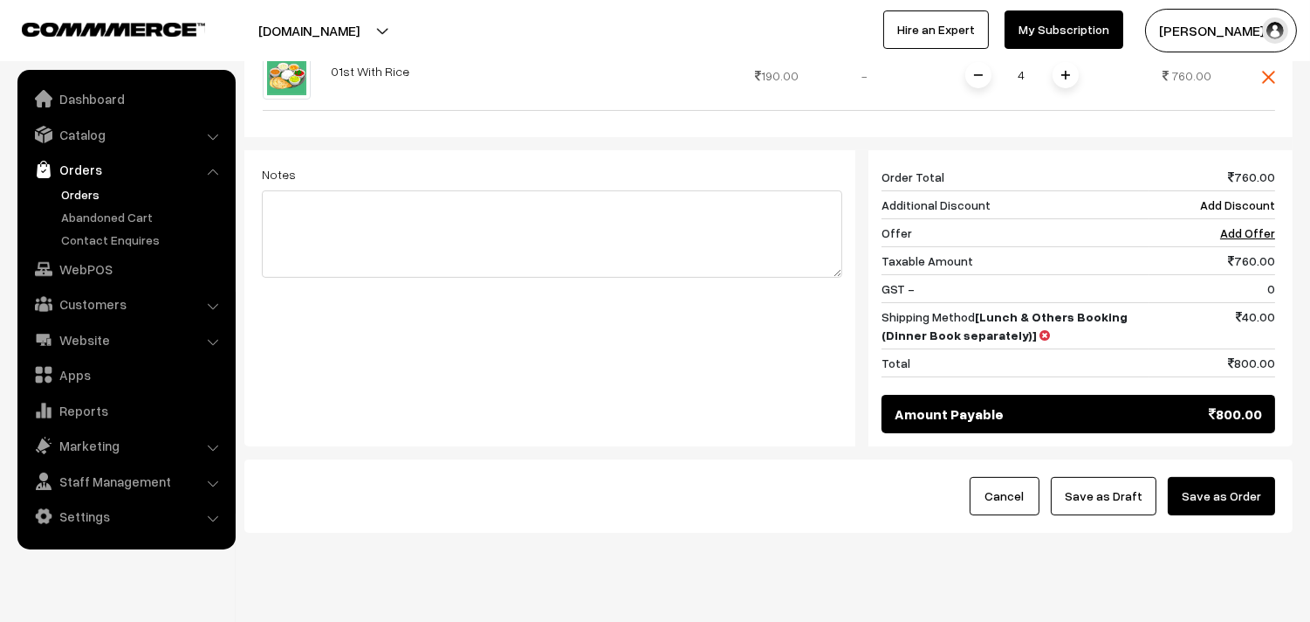
click at [1227, 477] on button "Save as Order" at bounding box center [1221, 496] width 107 height 38
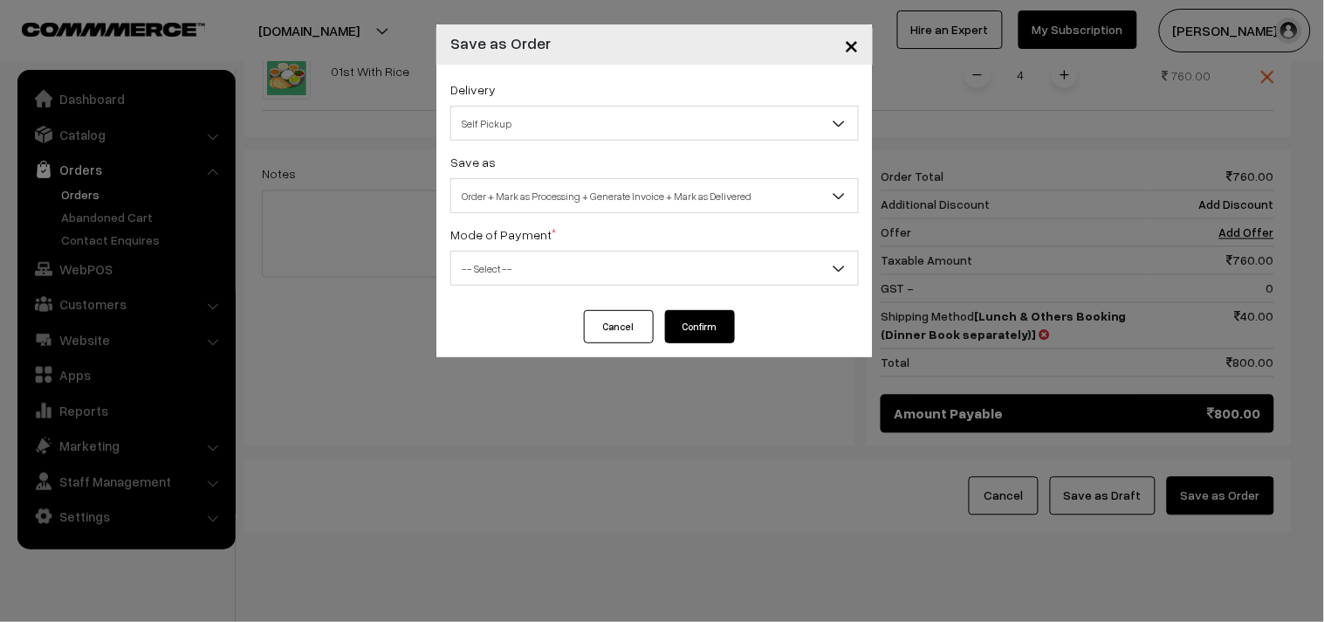
click at [528, 199] on span "Order + Mark as Processing + Generate Invoice + Mark as Delivered" at bounding box center [654, 196] width 407 height 31
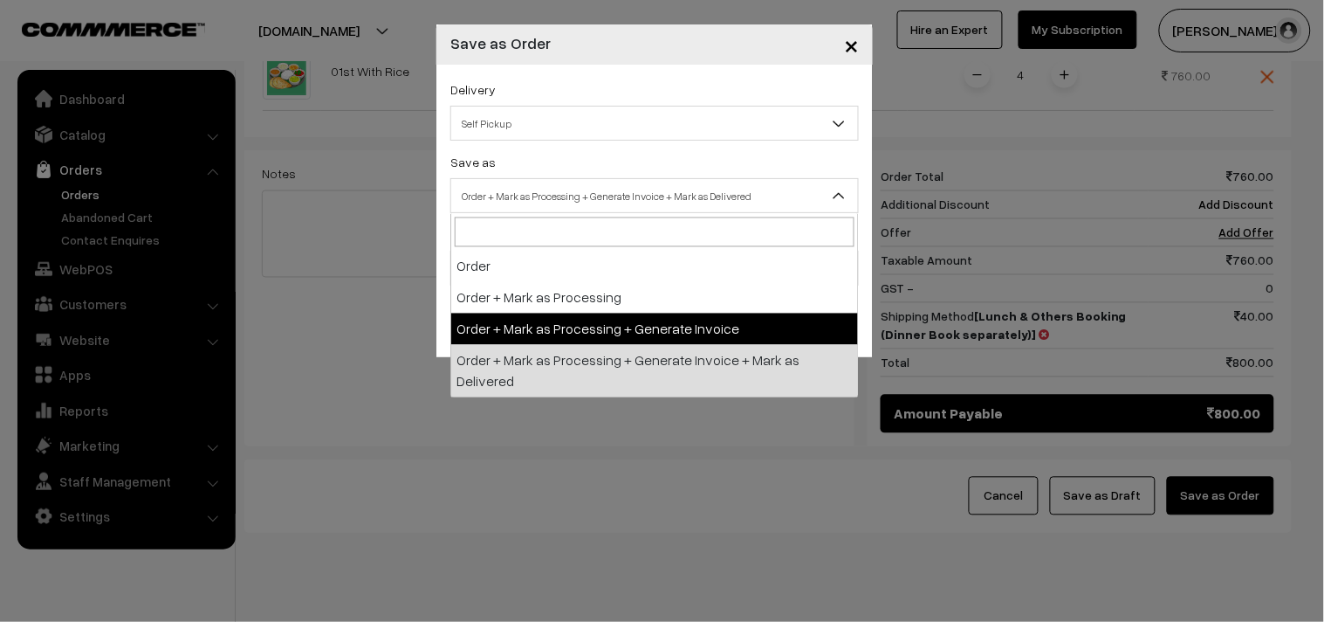
select select "3"
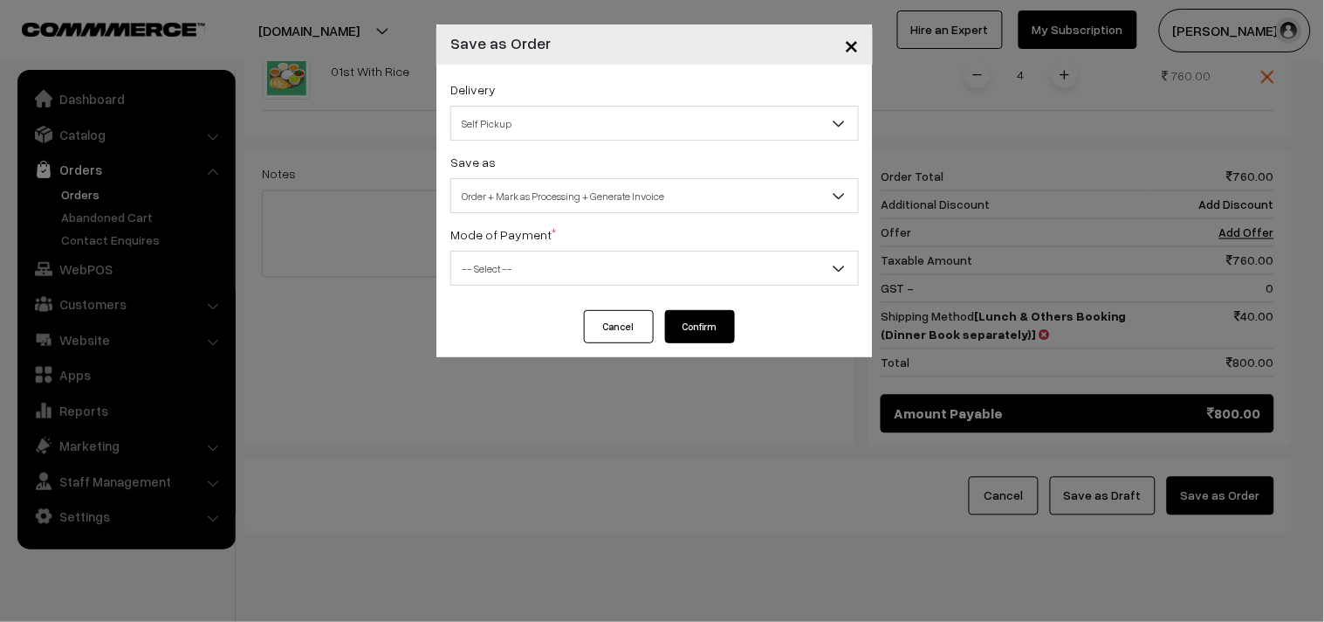
click at [513, 251] on span "-- Select --" at bounding box center [654, 268] width 409 height 35
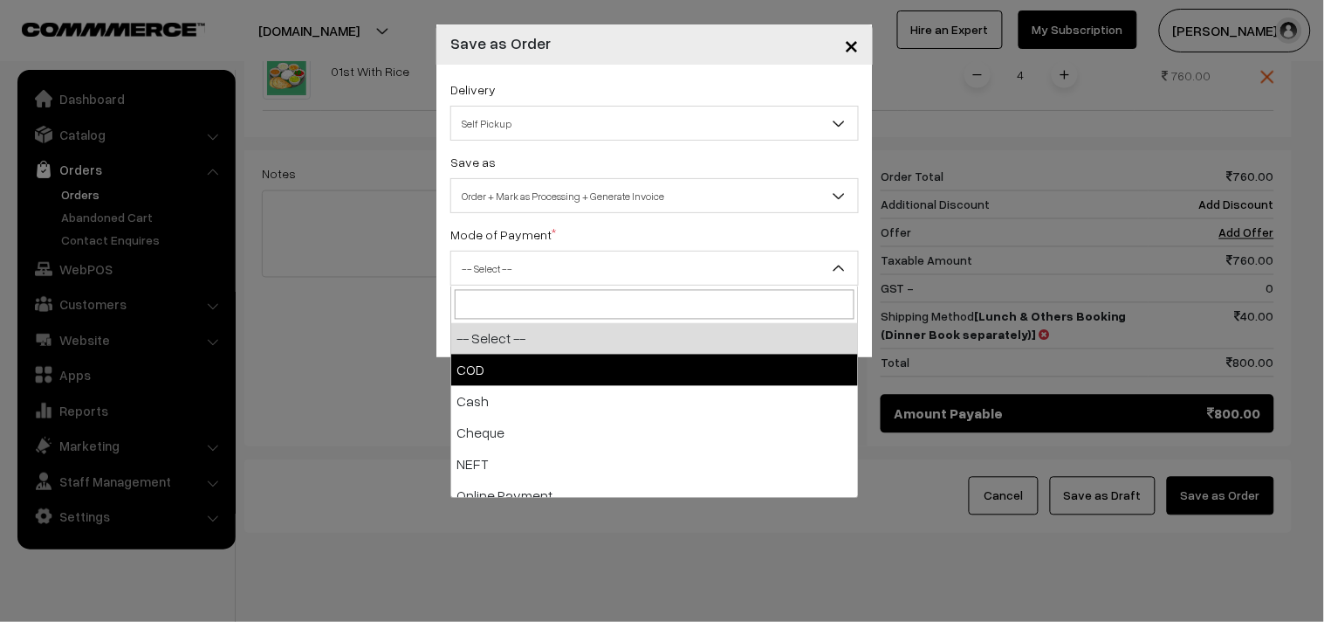
select select "1"
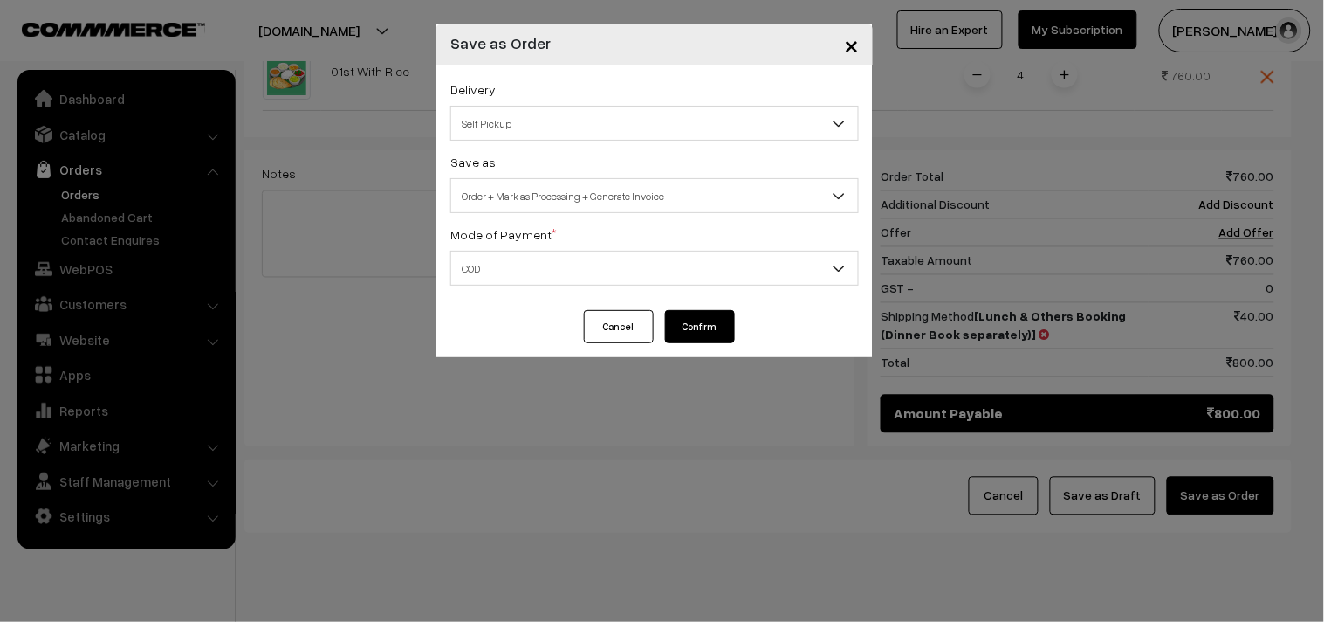
drag, startPoint x: 726, startPoint y: 324, endPoint x: 722, endPoint y: 332, distance: 9.0
click at [722, 332] on button "Confirm" at bounding box center [700, 326] width 70 height 33
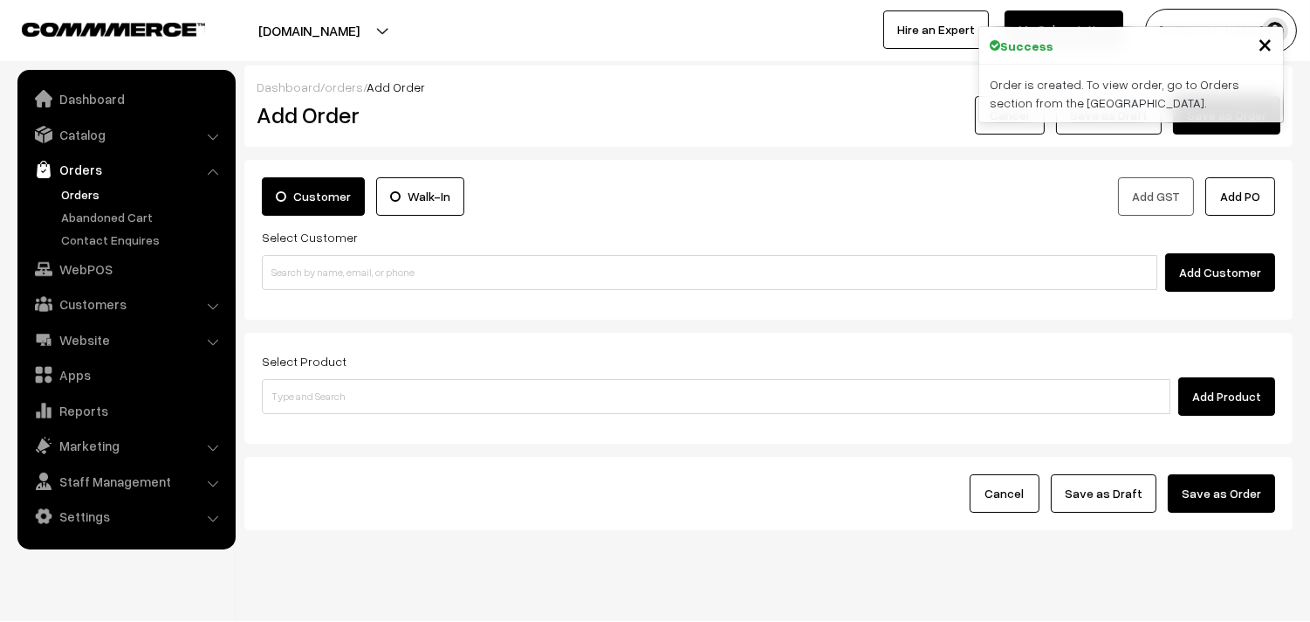
click at [79, 188] on link "Orders" at bounding box center [143, 194] width 173 height 18
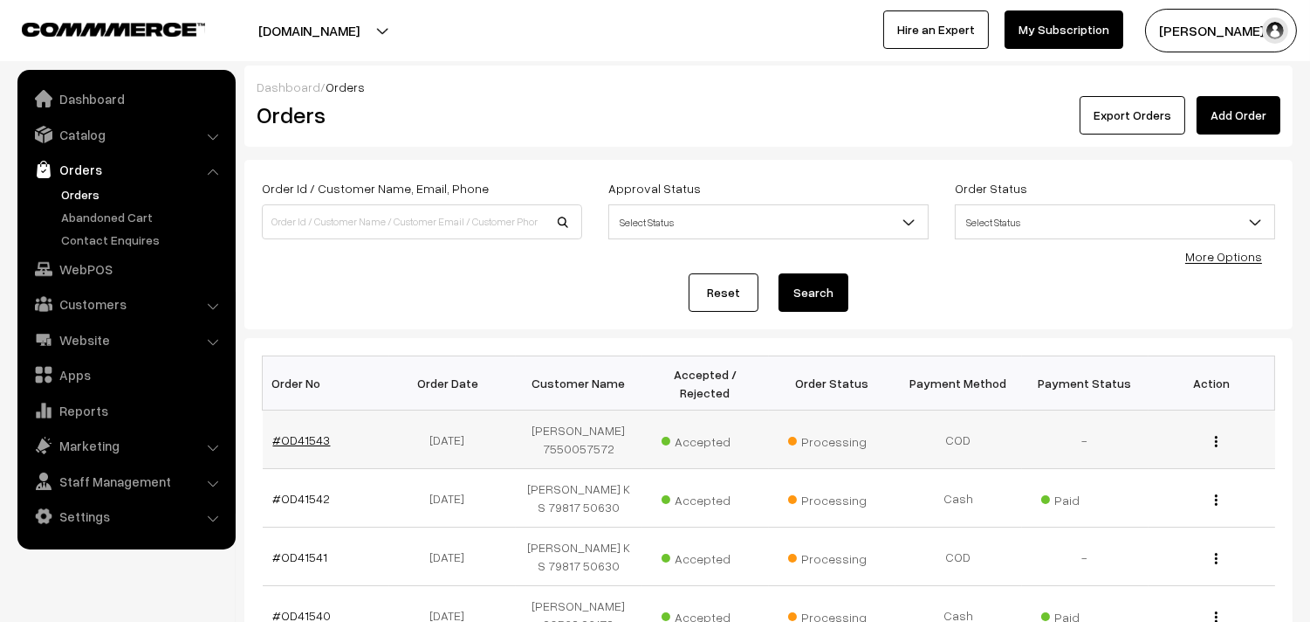
click at [316, 433] on link "#OD41543" at bounding box center [302, 439] width 58 height 15
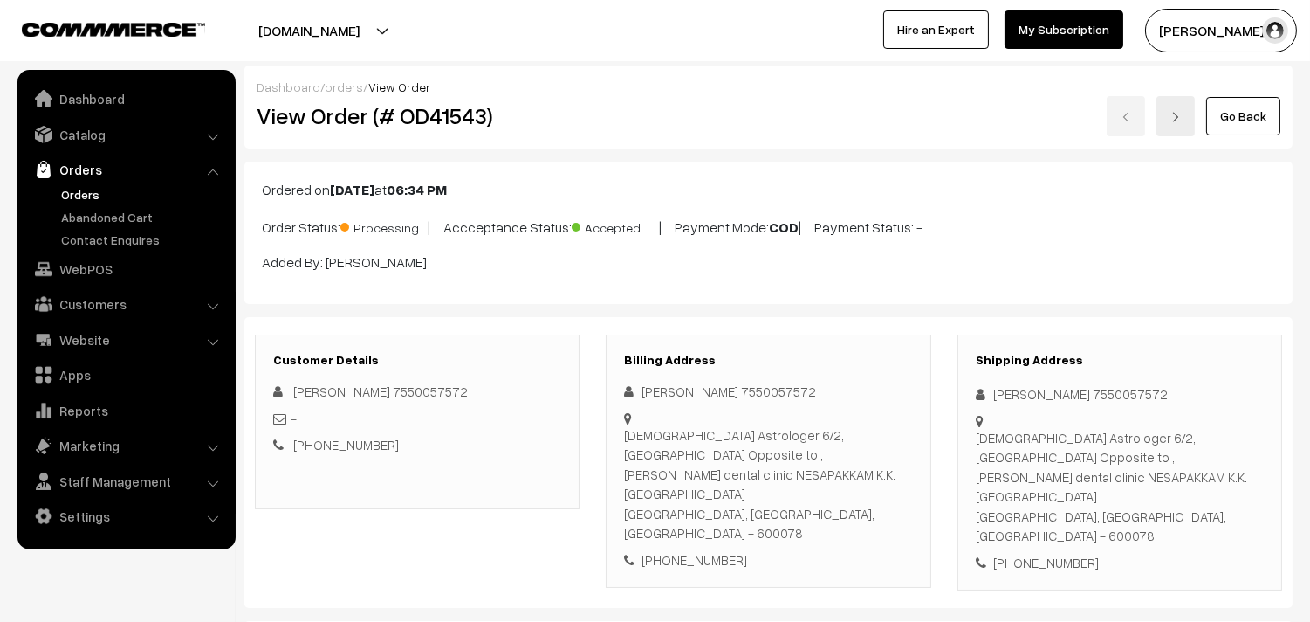
click at [319, 117] on h2 "View Order (# OD41543)" at bounding box center [419, 115] width 324 height 27
drag, startPoint x: 306, startPoint y: 118, endPoint x: 518, endPoint y: 132, distance: 211.7
click at [530, 127] on h2 "View Order (# OD41543)" at bounding box center [419, 115] width 324 height 27
copy h2 "Order (# OD41543)"
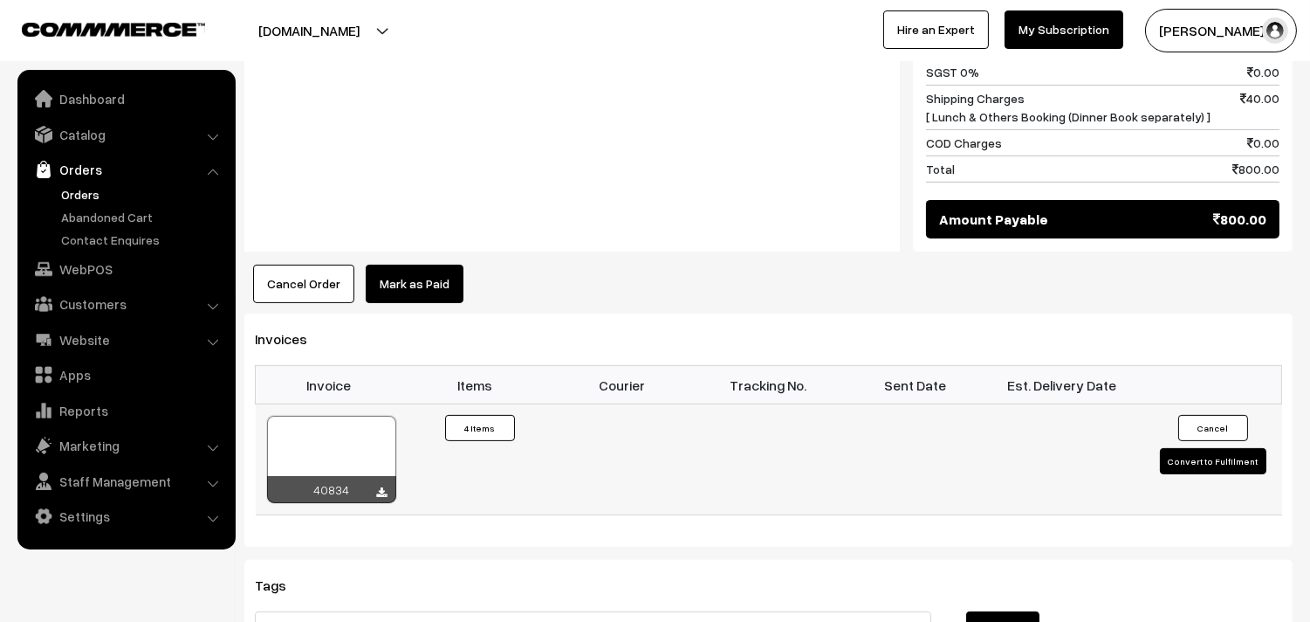
scroll to position [970, 0]
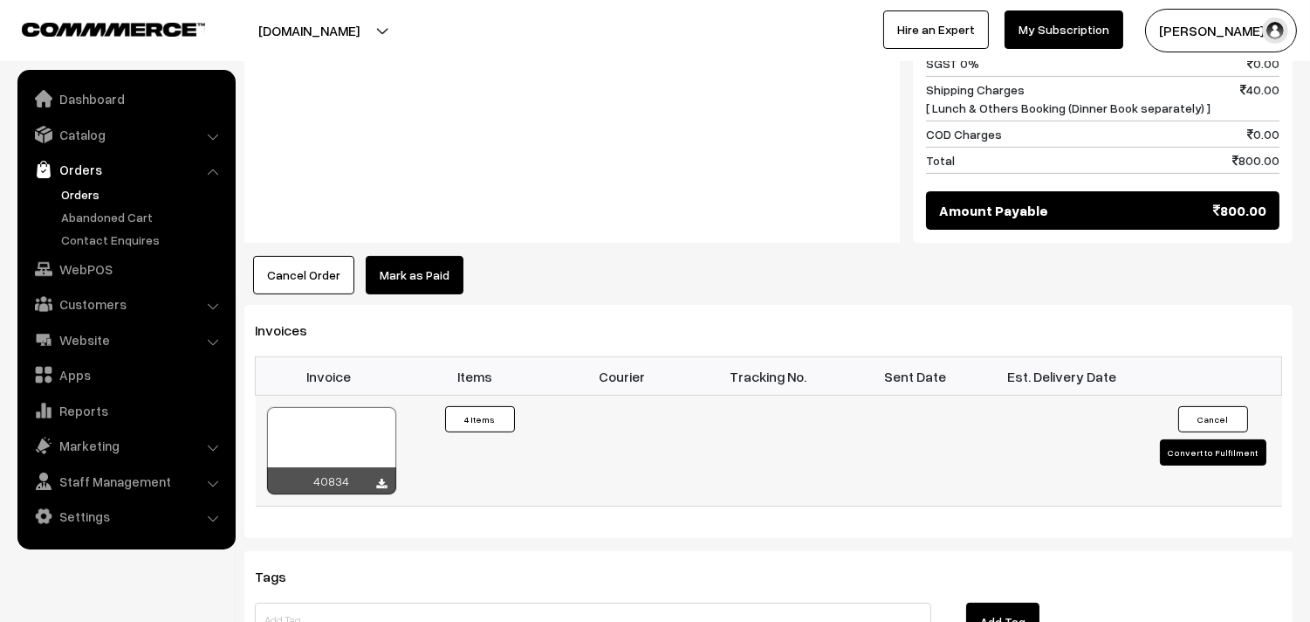
click at [326, 407] on div at bounding box center [331, 450] width 129 height 87
click at [83, 192] on link "Orders" at bounding box center [143, 194] width 173 height 18
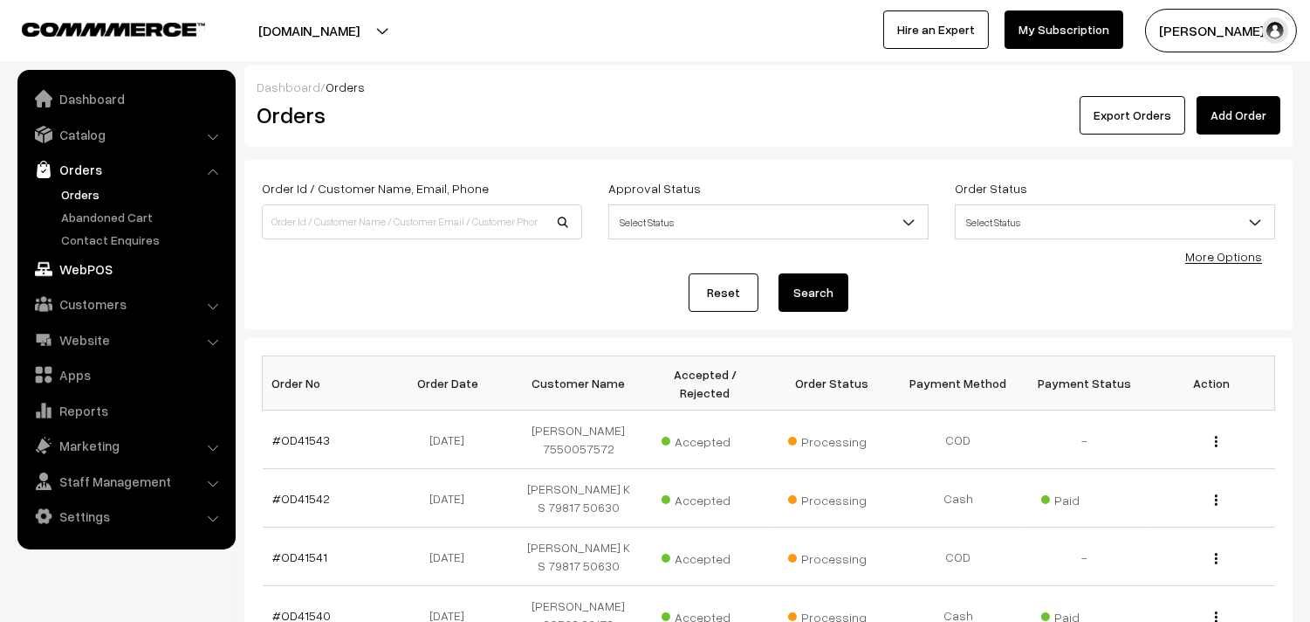
click at [108, 266] on link "WebPOS" at bounding box center [126, 268] width 208 height 31
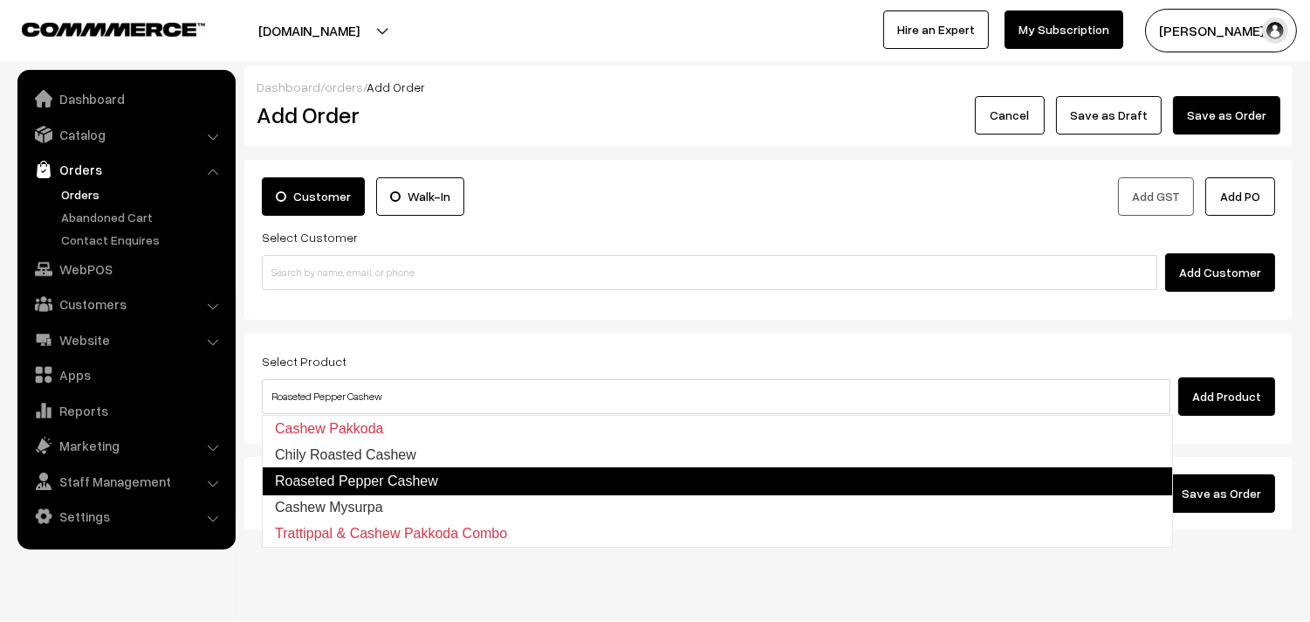
type input "Cashew Mysurpa"
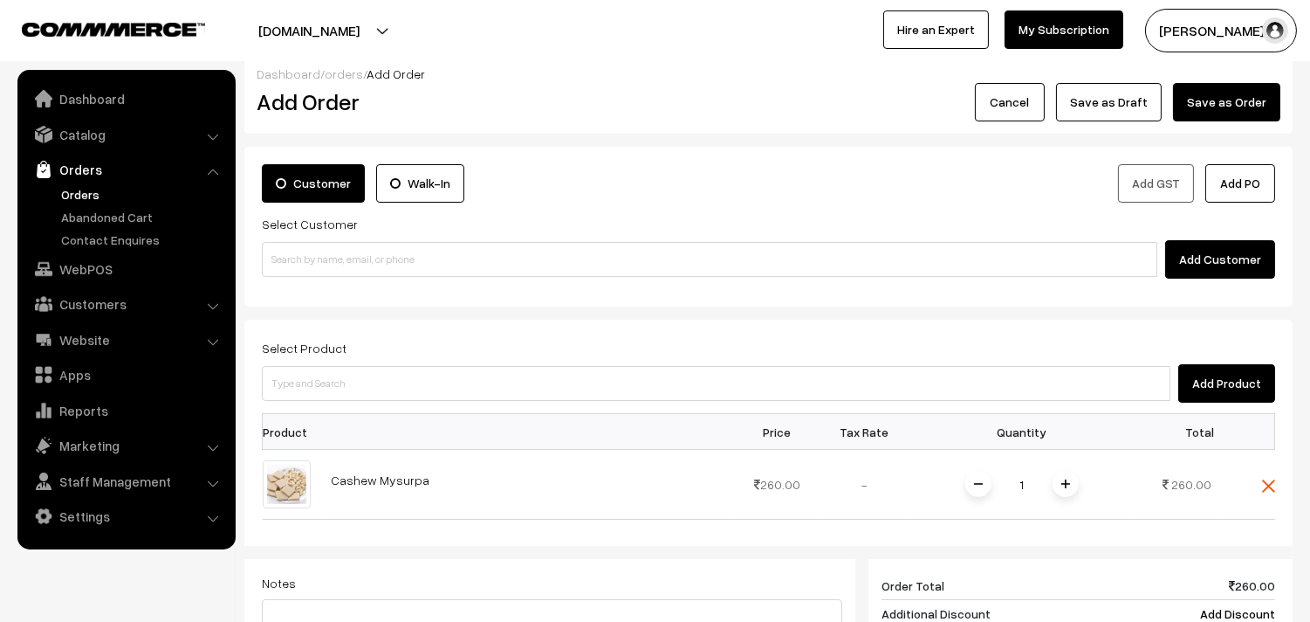
scroll to position [97, 0]
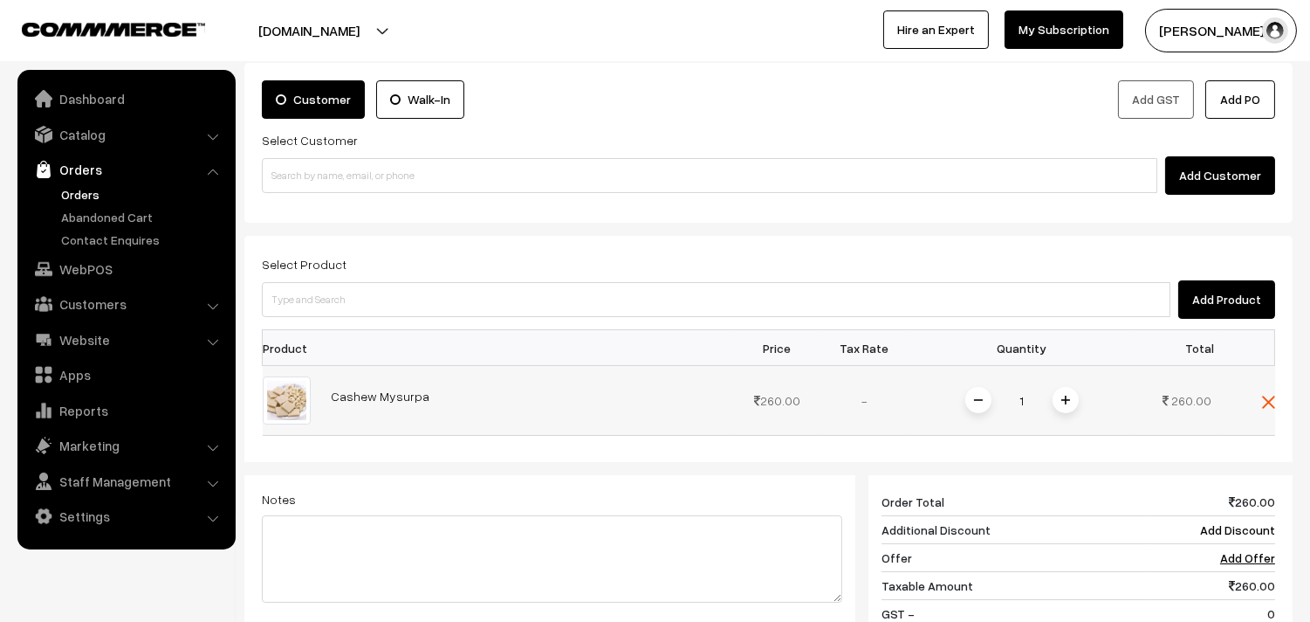
drag, startPoint x: 329, startPoint y: 407, endPoint x: 474, endPoint y: 411, distance: 145.0
click at [491, 409] on td "Cashew Mysurpa" at bounding box center [527, 401] width 413 height 70
copy link "Cashew Mysurpa"
click at [83, 195] on link "Orders" at bounding box center [143, 194] width 173 height 18
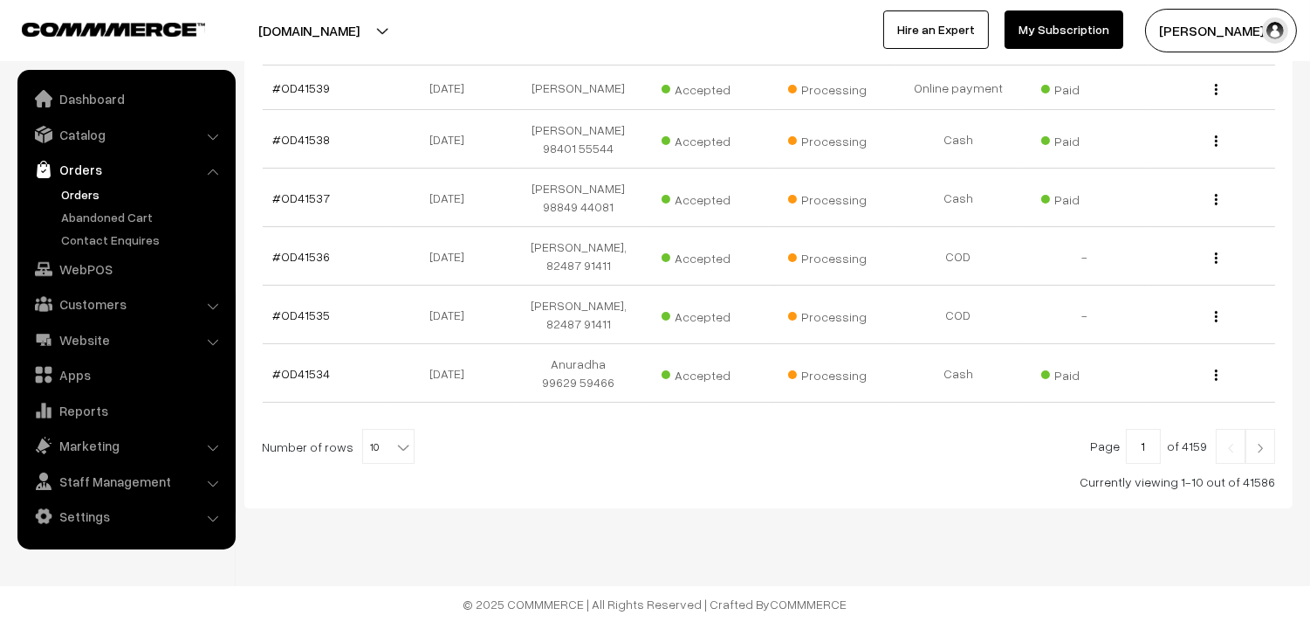
click at [386, 461] on span "10" at bounding box center [388, 447] width 51 height 35
select select "100"
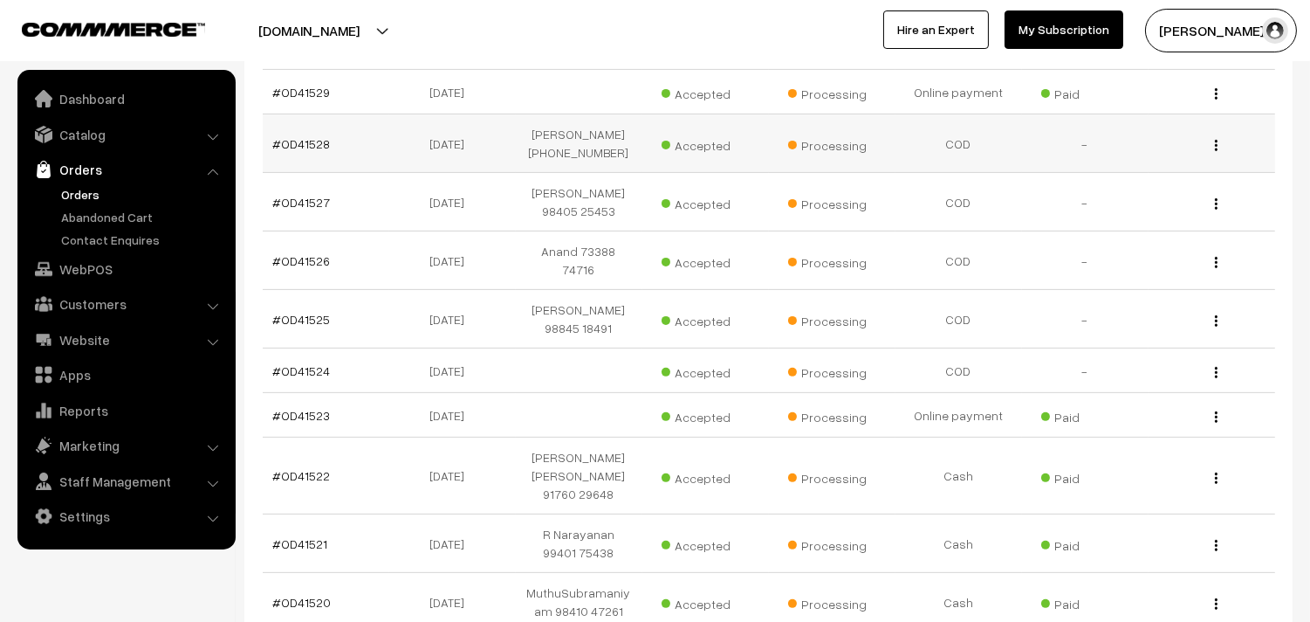
scroll to position [1164, 0]
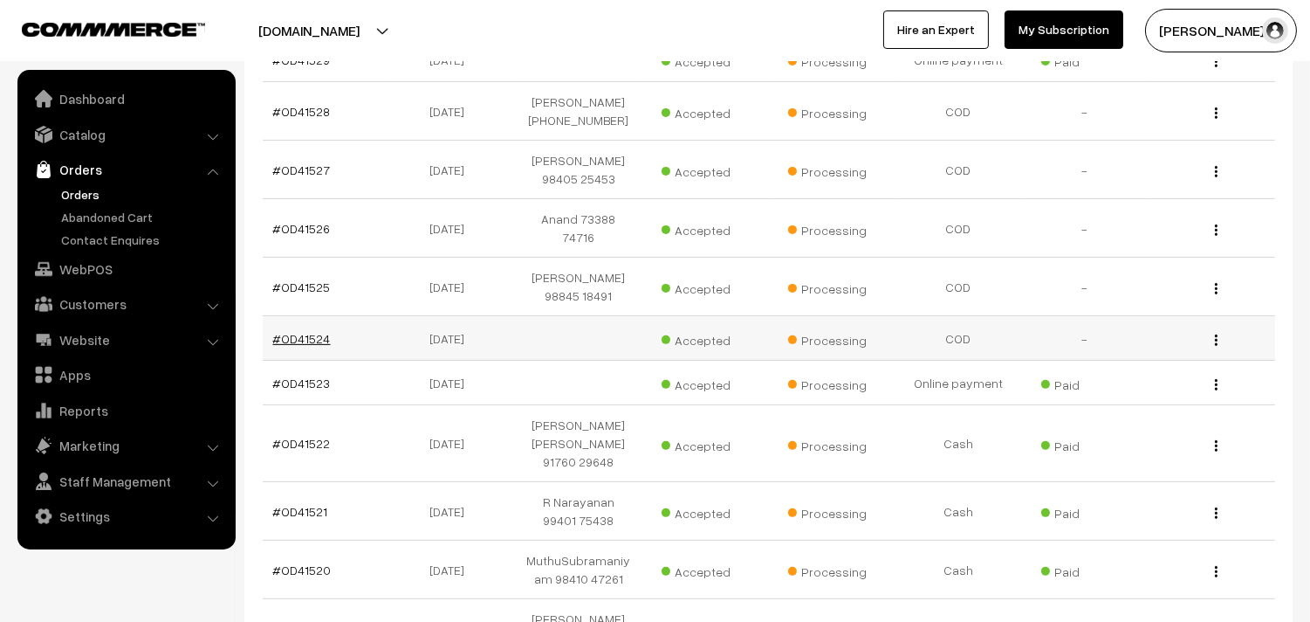
click at [308, 331] on link "#OD41524" at bounding box center [302, 338] width 58 height 15
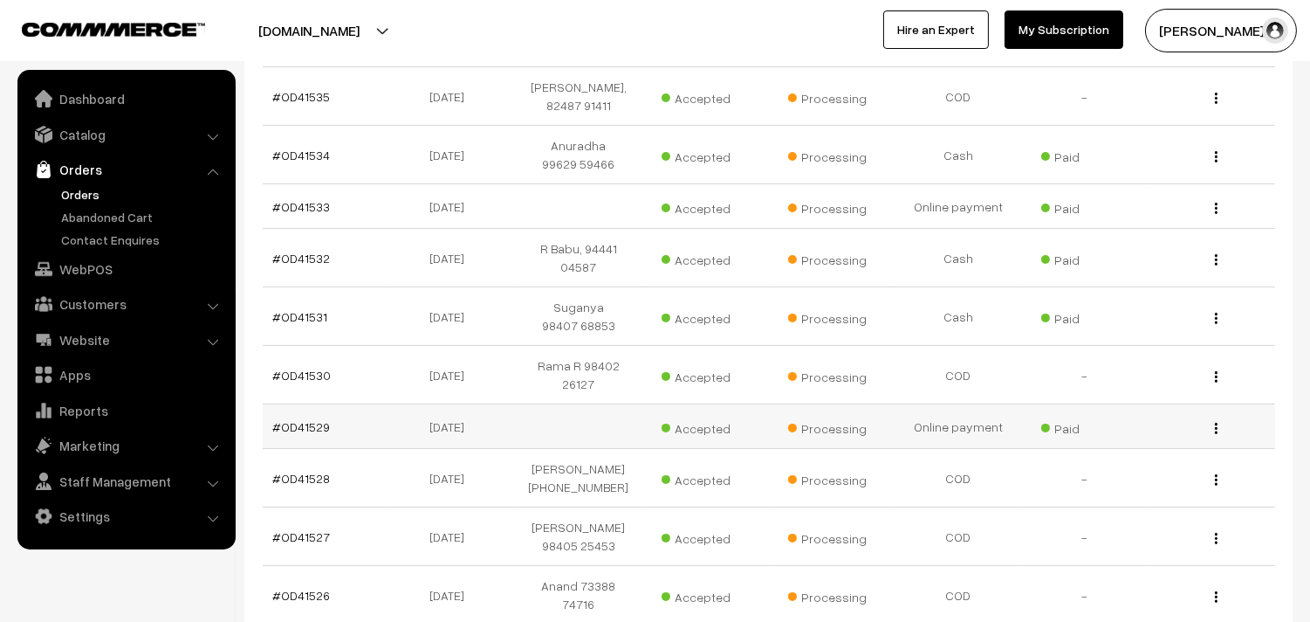
scroll to position [796, 0]
click at [317, 535] on link "#OD41527" at bounding box center [302, 537] width 58 height 15
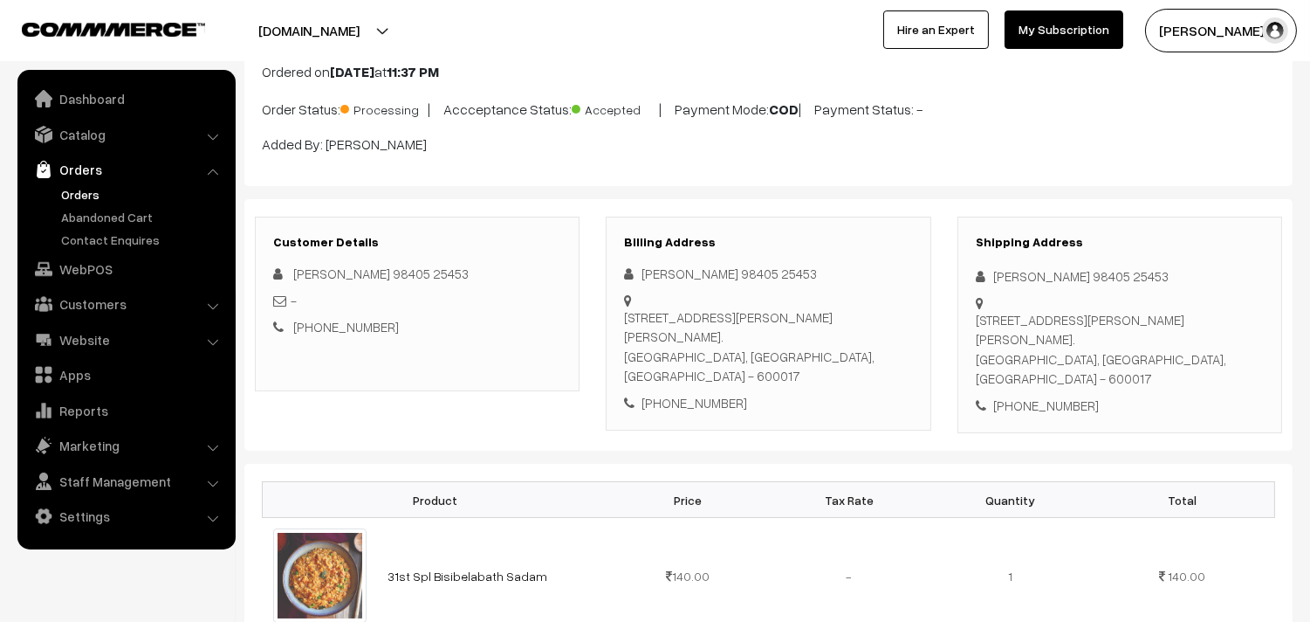
scroll to position [97, 0]
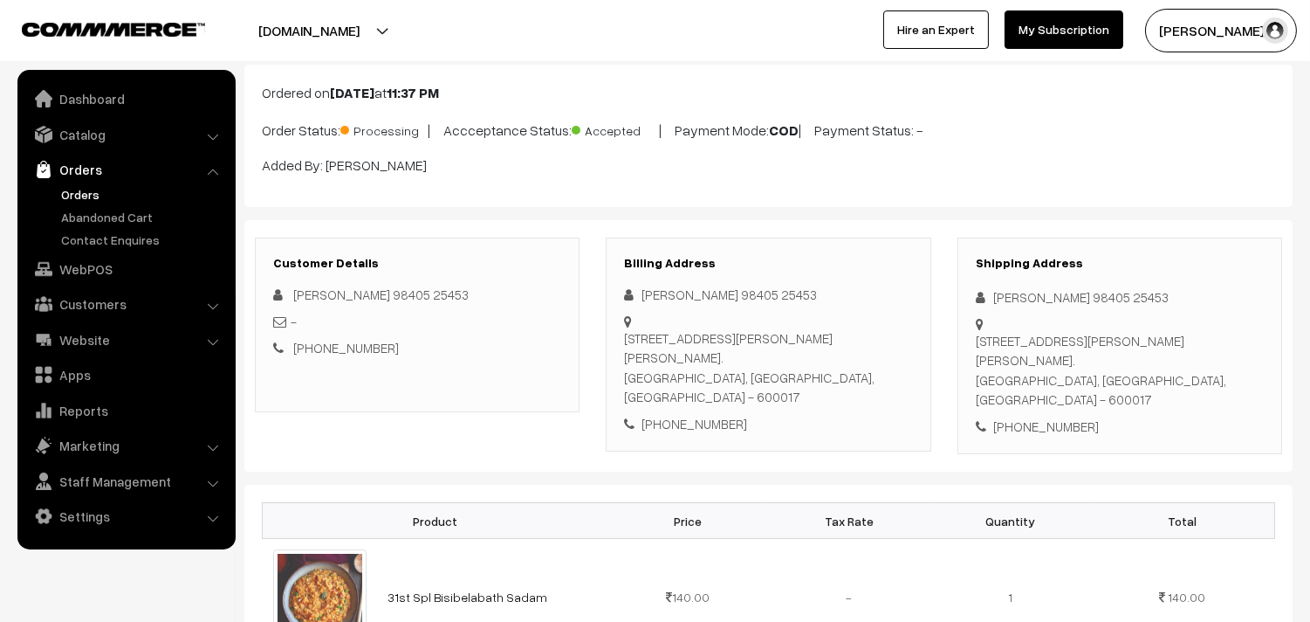
click at [79, 193] on link "Orders" at bounding box center [143, 194] width 173 height 18
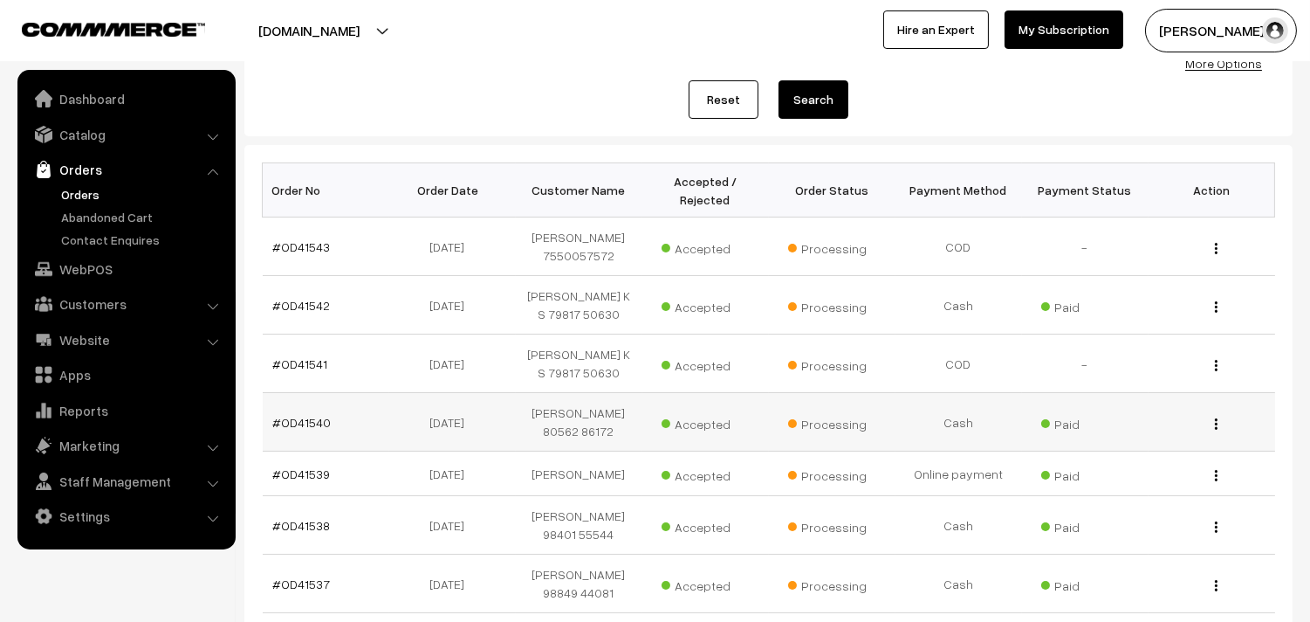
scroll to position [194, 0]
click at [125, 265] on link "WebPOS" at bounding box center [126, 268] width 208 height 31
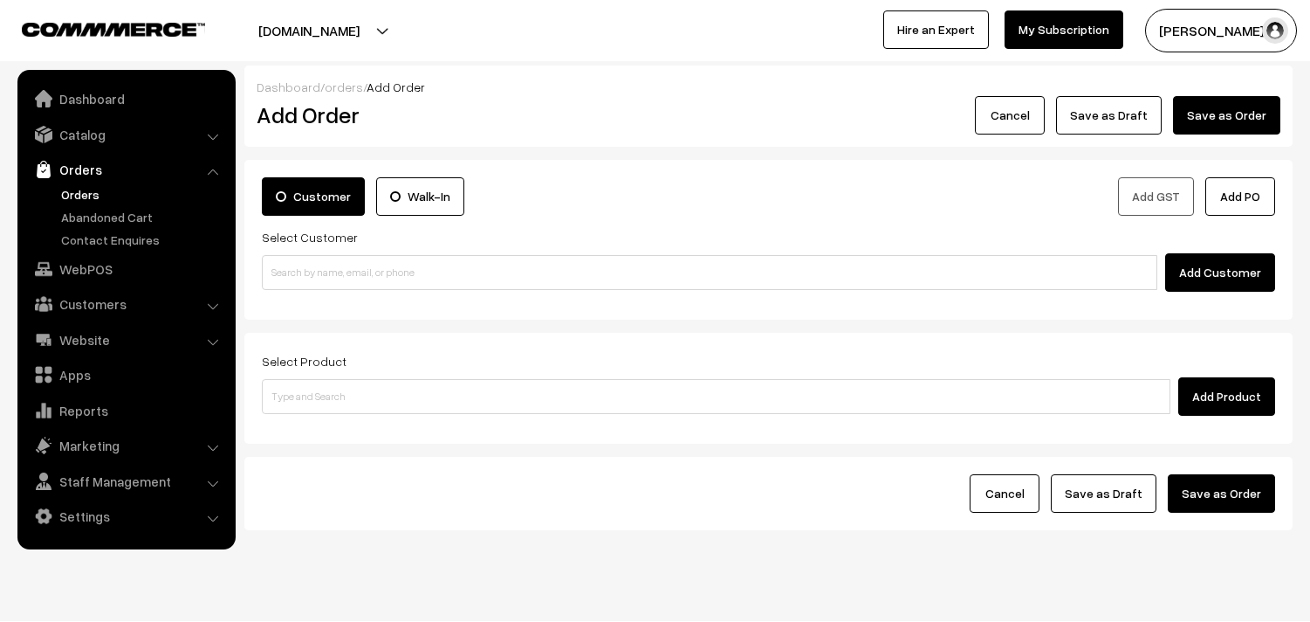
click at [353, 265] on input at bounding box center [710, 272] width 896 height 35
type input "[PHONE_NUMBER]"
click at [98, 289] on link "Customers" at bounding box center [126, 303] width 208 height 31
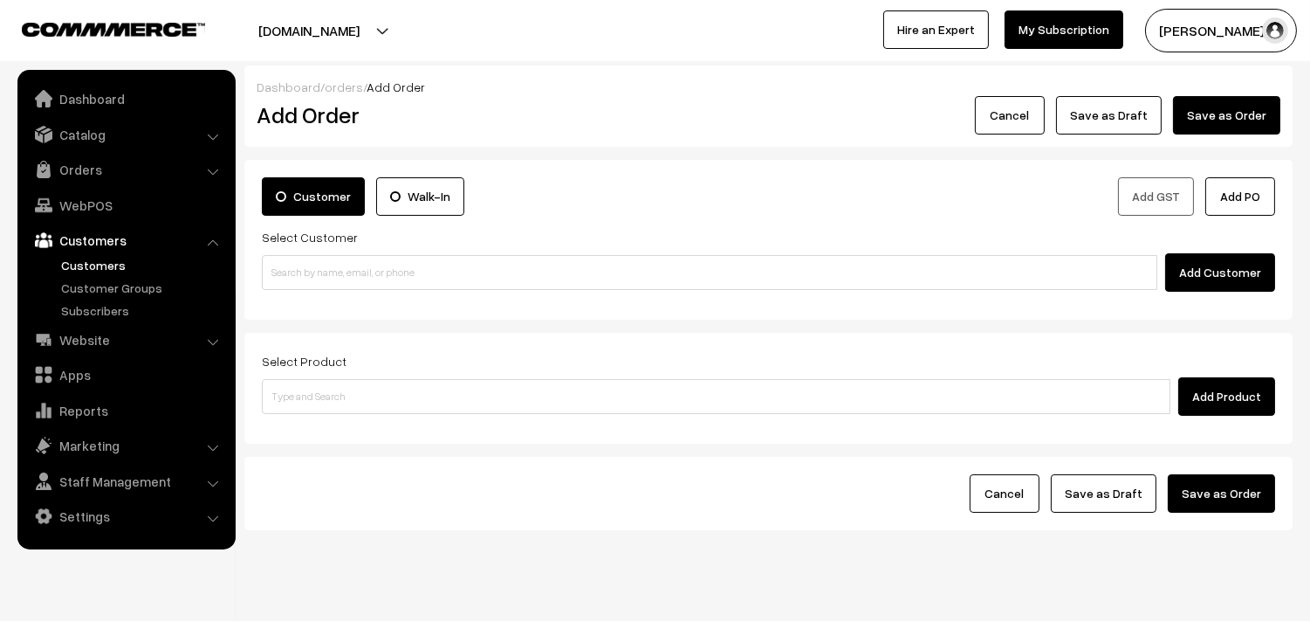
click at [102, 256] on link "Customers" at bounding box center [143, 265] width 173 height 18
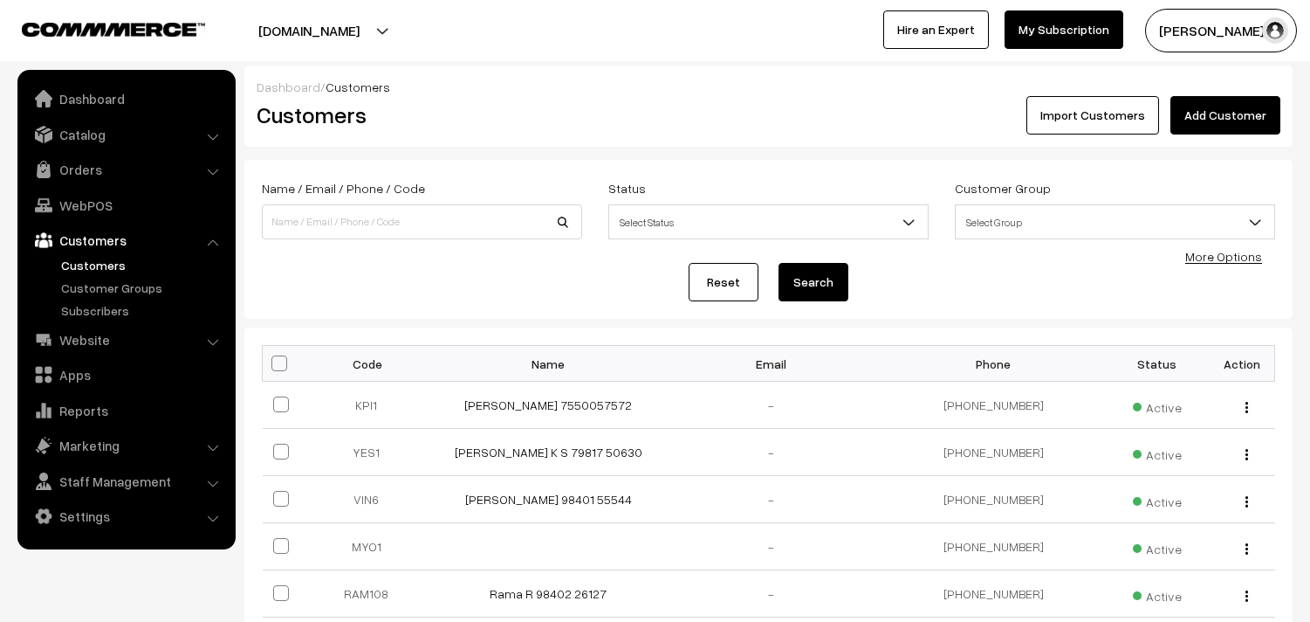
click at [1243, 106] on link "Add Customer" at bounding box center [1226, 115] width 110 height 38
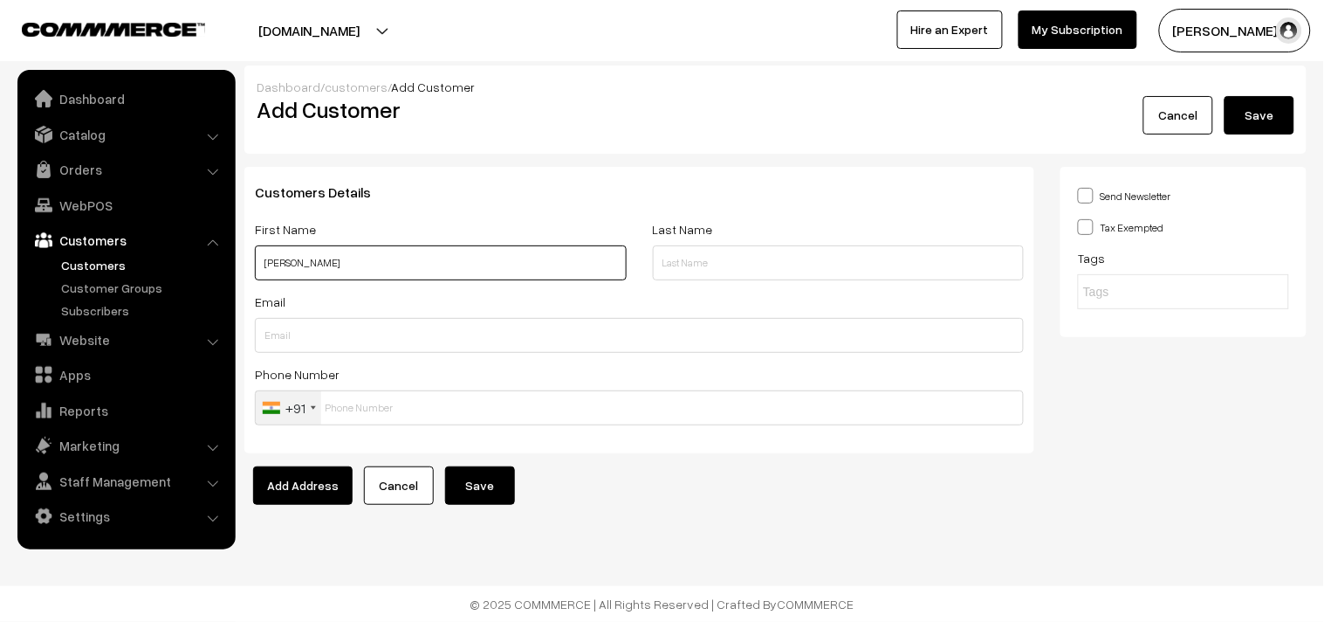
paste input "[PHONE_NUMBER]"
type input "[PERSON_NAME] [PHONE_NUMBER]"
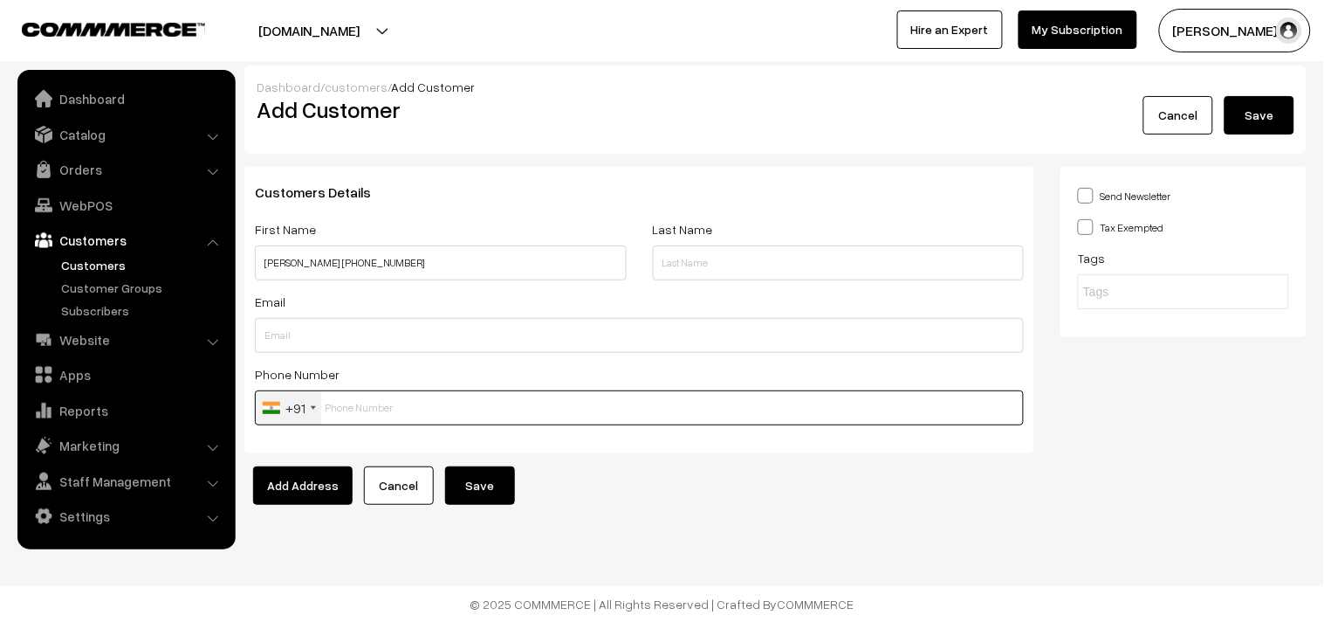
click at [384, 408] on input "text" at bounding box center [639, 407] width 769 height 35
paste input "9042300815"
type input "9042300815"
click at [505, 485] on button "Save" at bounding box center [480, 485] width 70 height 38
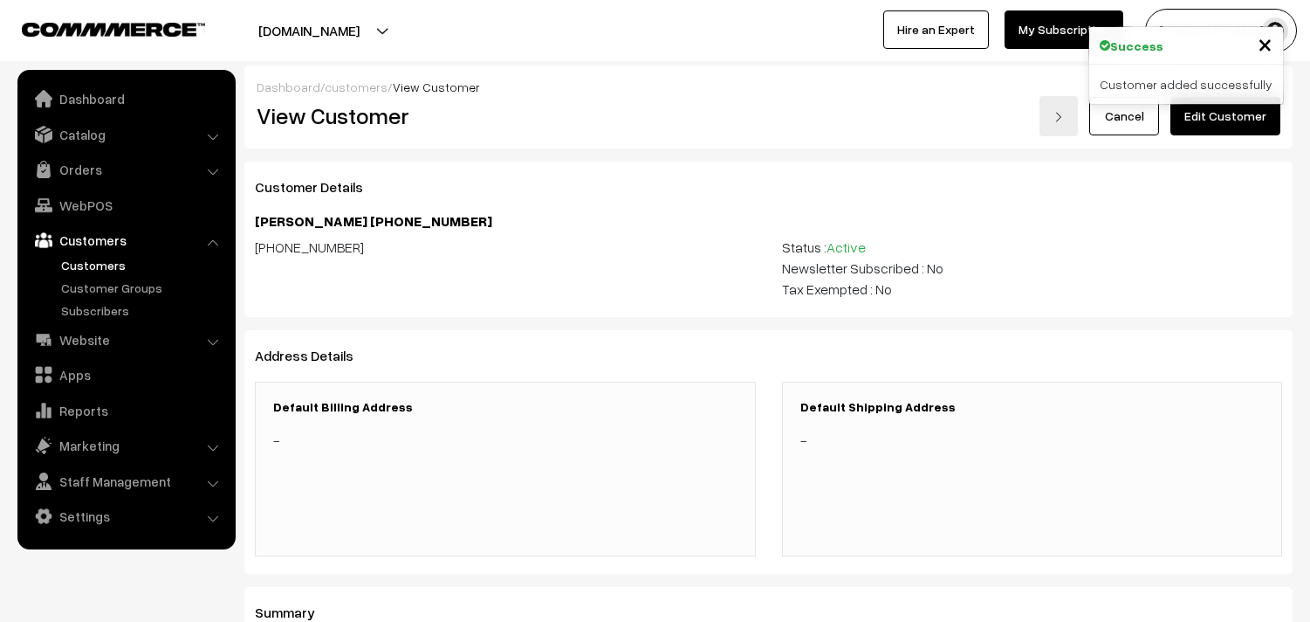
click at [1253, 123] on link "Edit Customer" at bounding box center [1226, 116] width 110 height 38
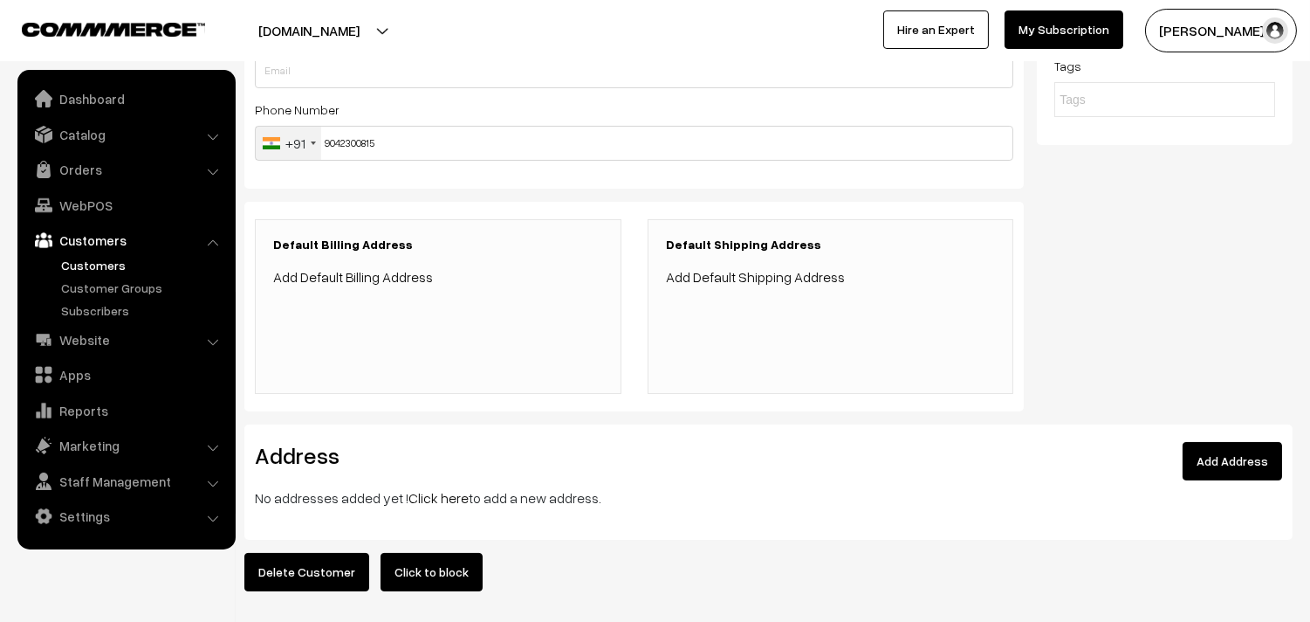
scroll to position [291, 0]
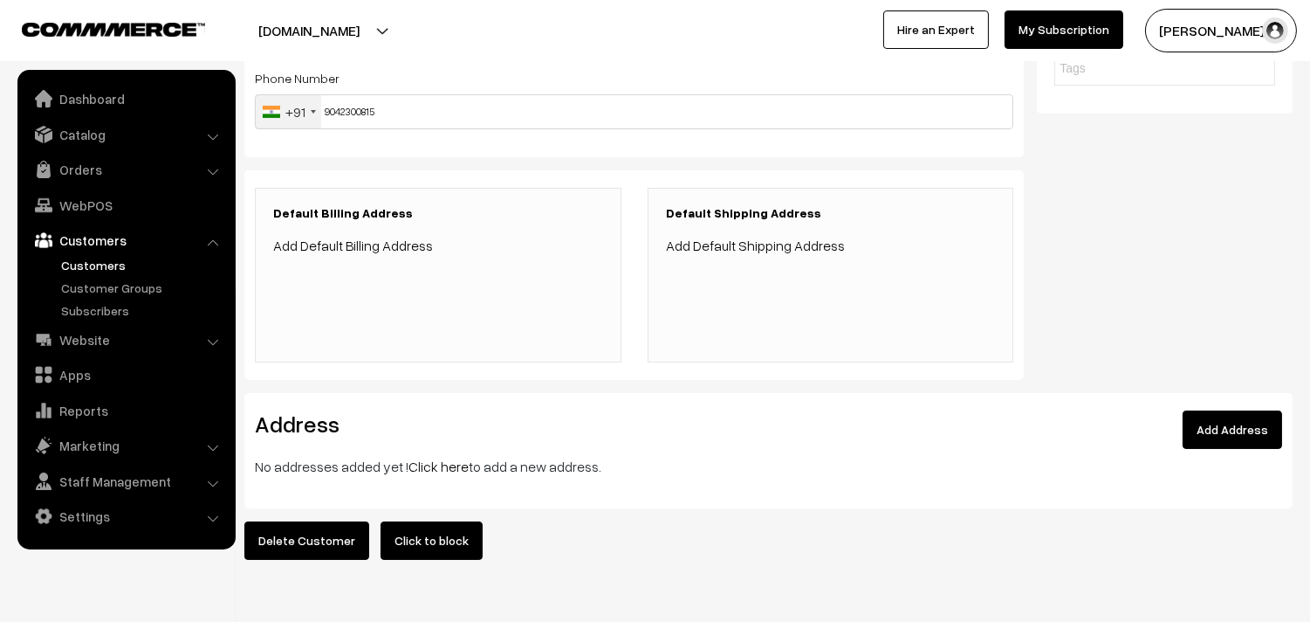
click at [424, 472] on link "Click here" at bounding box center [439, 465] width 60 height 17
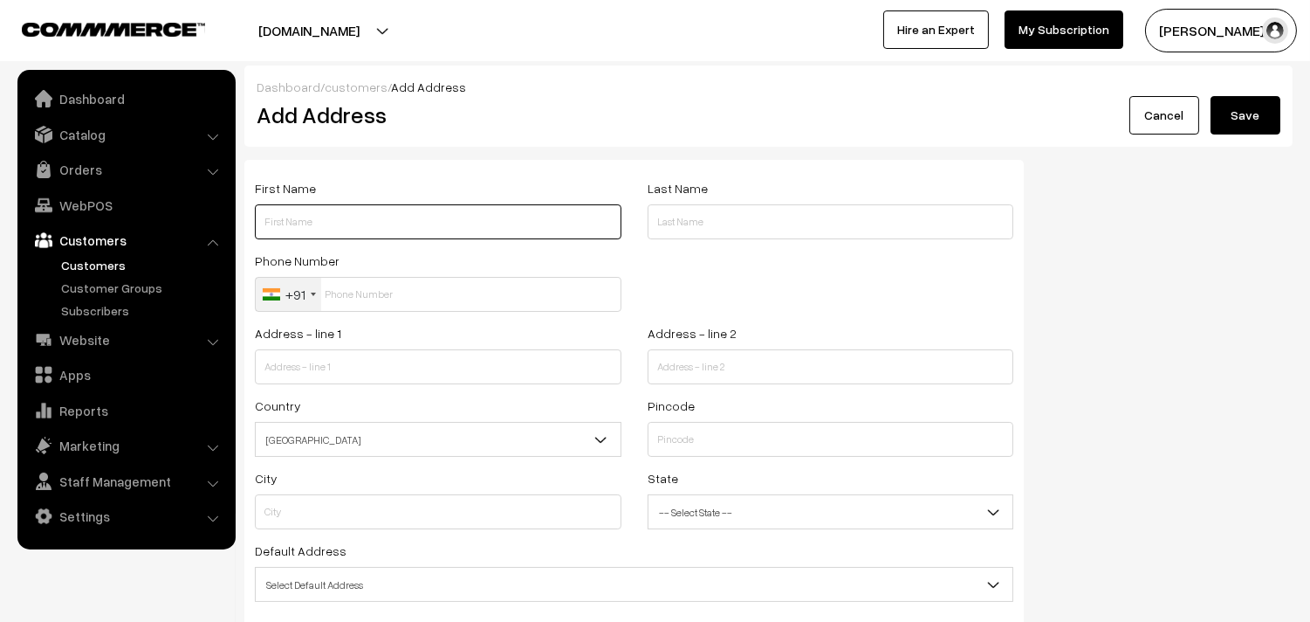
click at [349, 232] on input "text" at bounding box center [438, 221] width 367 height 35
paste input "S.Santhanam +1 (858) 525-3682"
type input "[PERSON_NAME] [PHONE_NUMBER]"
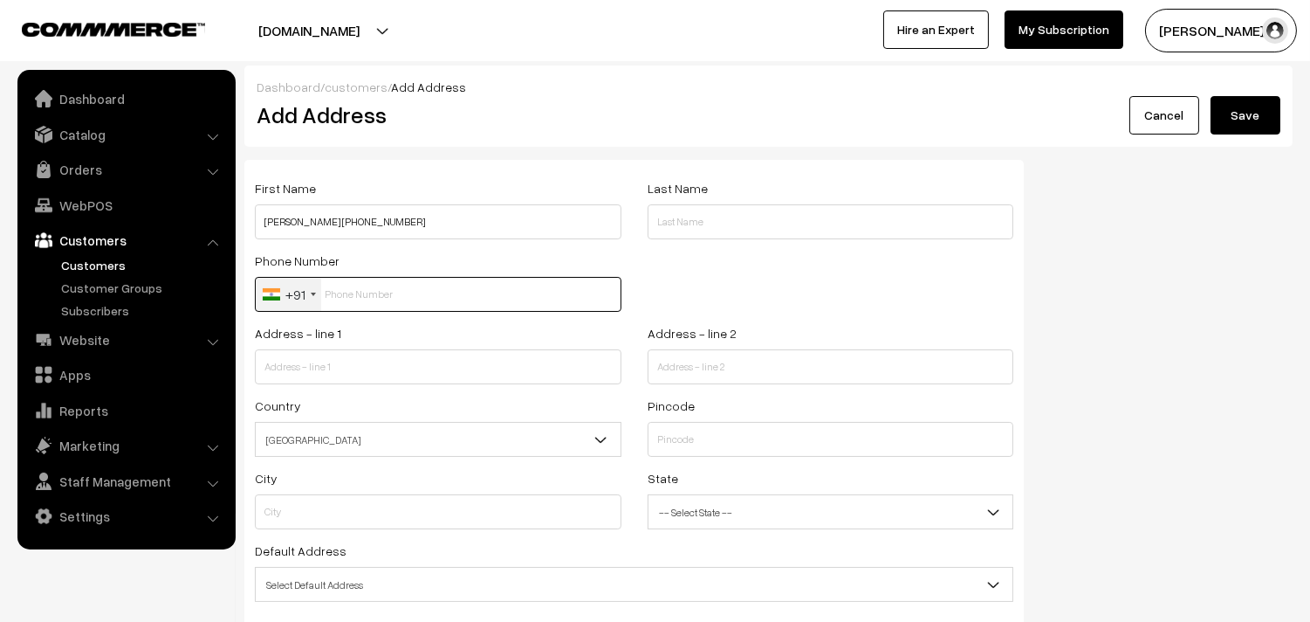
click at [350, 285] on input "text" at bounding box center [438, 294] width 367 height 35
paste input "9042300815"
type input "9042300815"
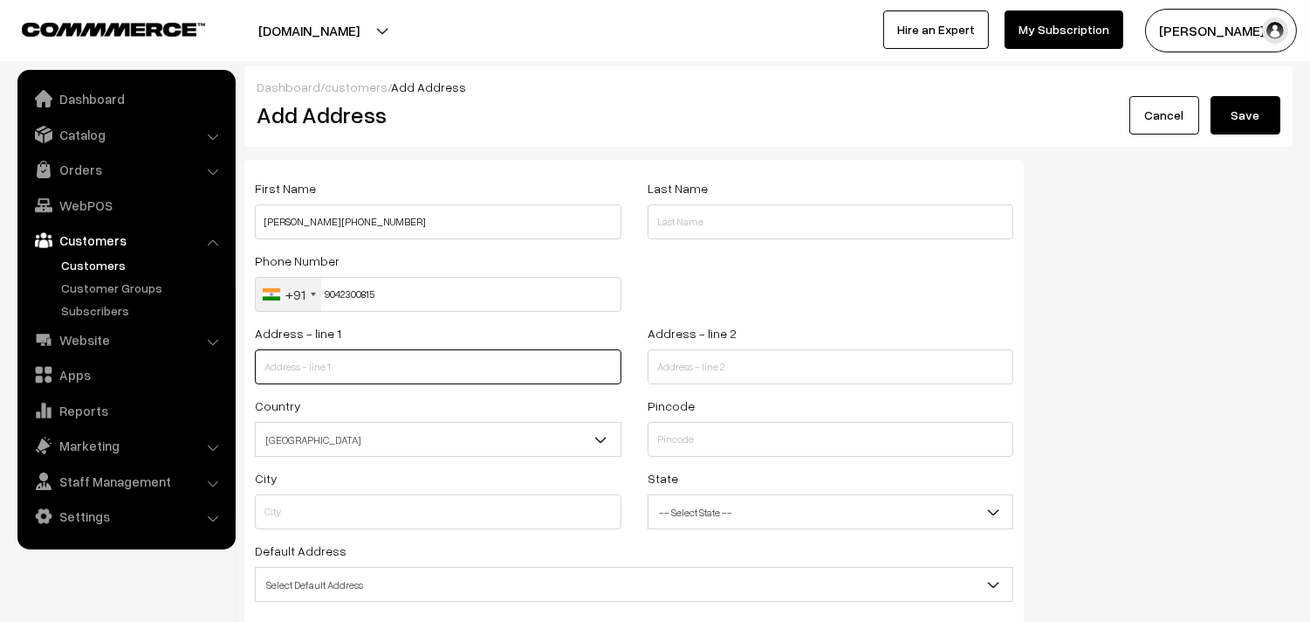
click at [346, 350] on input "text" at bounding box center [438, 366] width 367 height 35
paste input "8/18, 3rd Main Road, Kottur Gardens, Kotturpuram, 600085"
click at [520, 367] on input "8/18, 3rd Main Road, Kottur Gardens, Kotturpuram, 600085" at bounding box center [438, 366] width 367 height 35
type input "8/18, 3rd Main Road, Kottur Gardens, Kotturpuram, 600085"
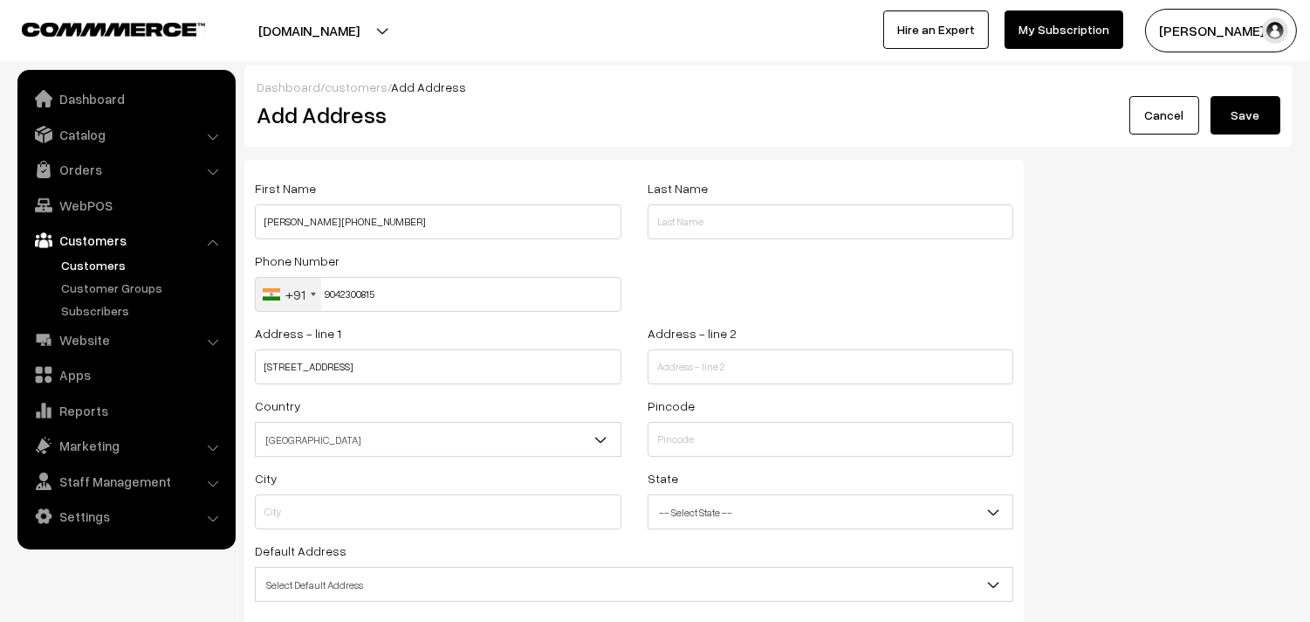
click at [705, 467] on div "State -- Select State -- Andaman & Nicobar Islands Andhra Pradesh Arunachal Pra…" at bounding box center [831, 498] width 367 height 62
paste input "600085"
type input "600085"
click at [705, 441] on input "600085" at bounding box center [831, 439] width 367 height 35
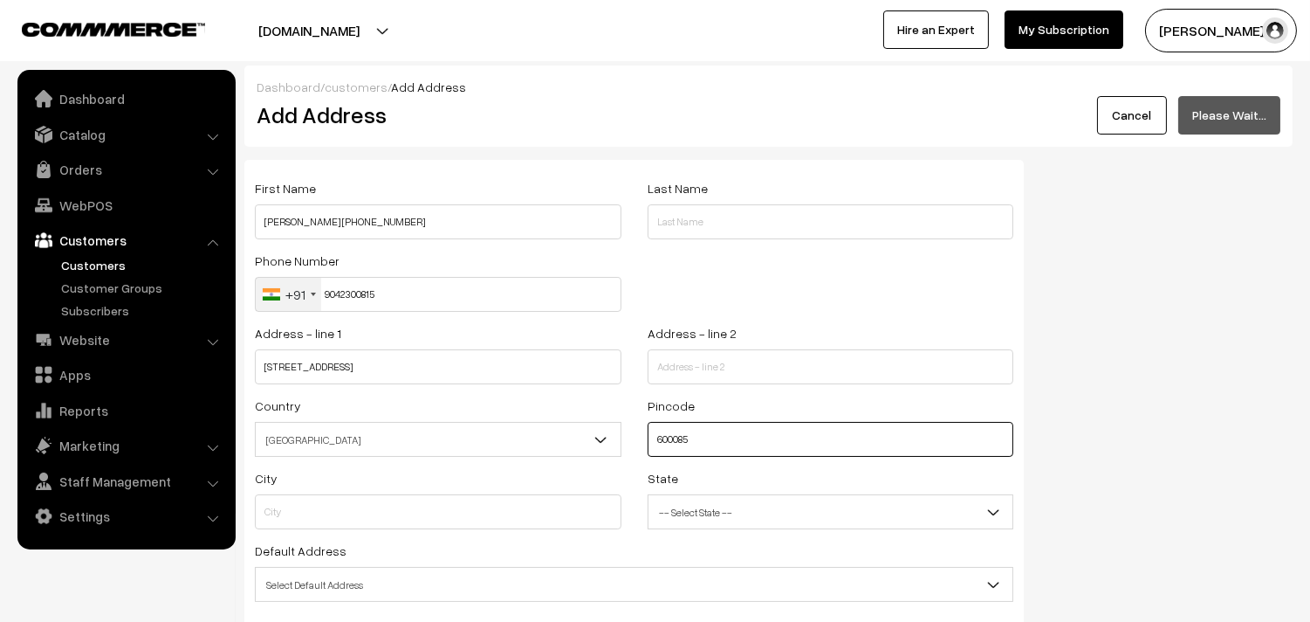
type input "Chennai"
select select "Tamil Nadu"
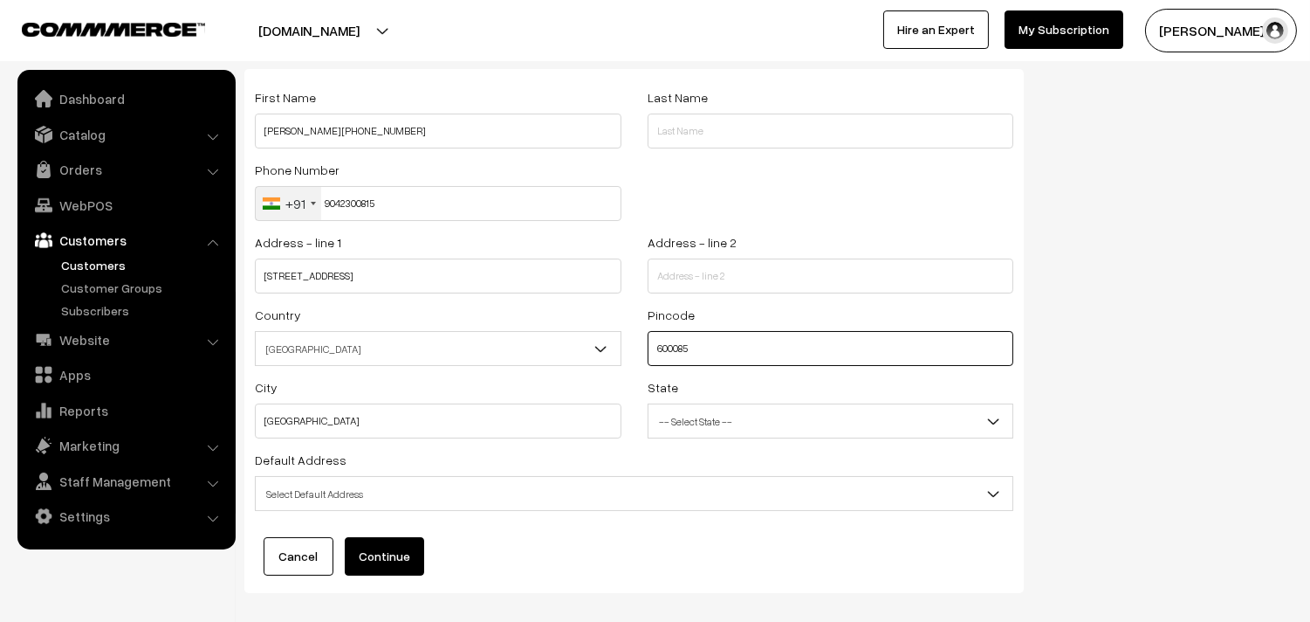
scroll to position [176, 0]
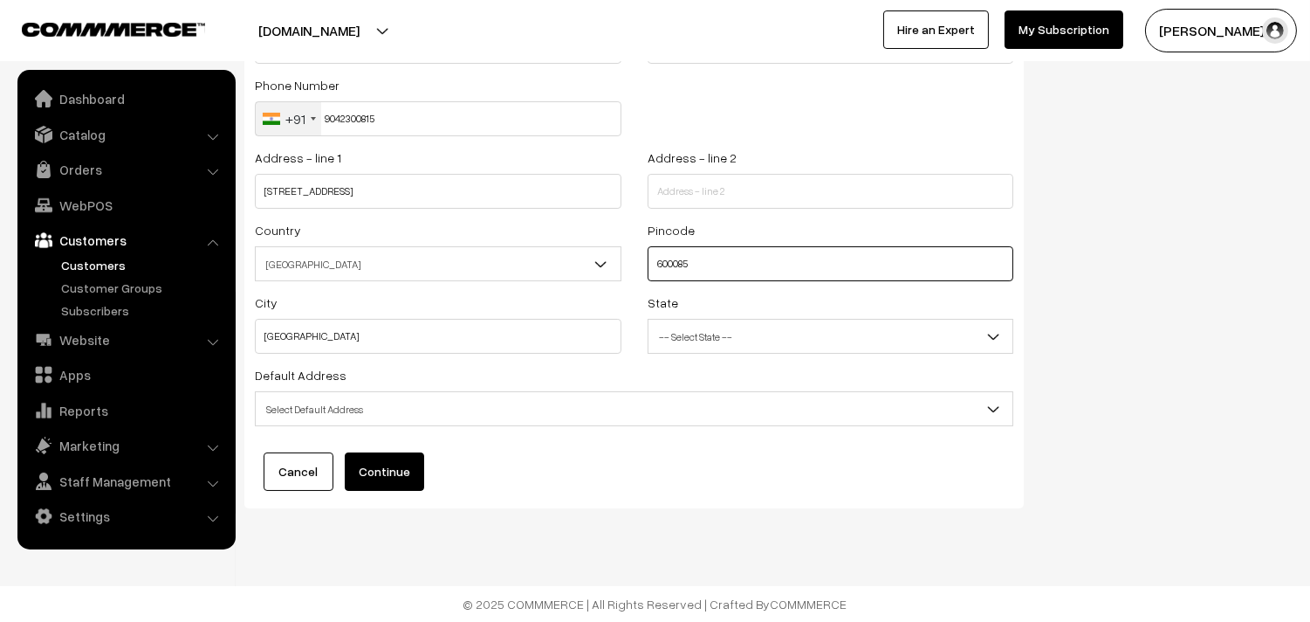
type input "600085"
click at [485, 404] on span "Select Default Address" at bounding box center [634, 409] width 757 height 31
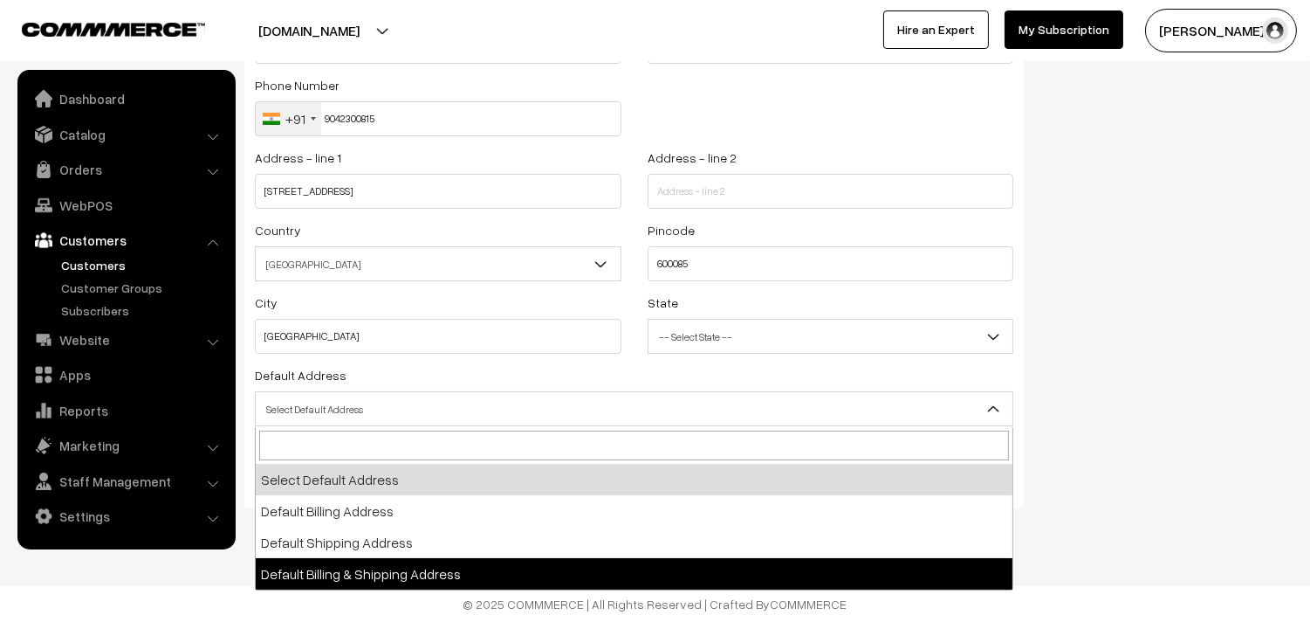
select select "3"
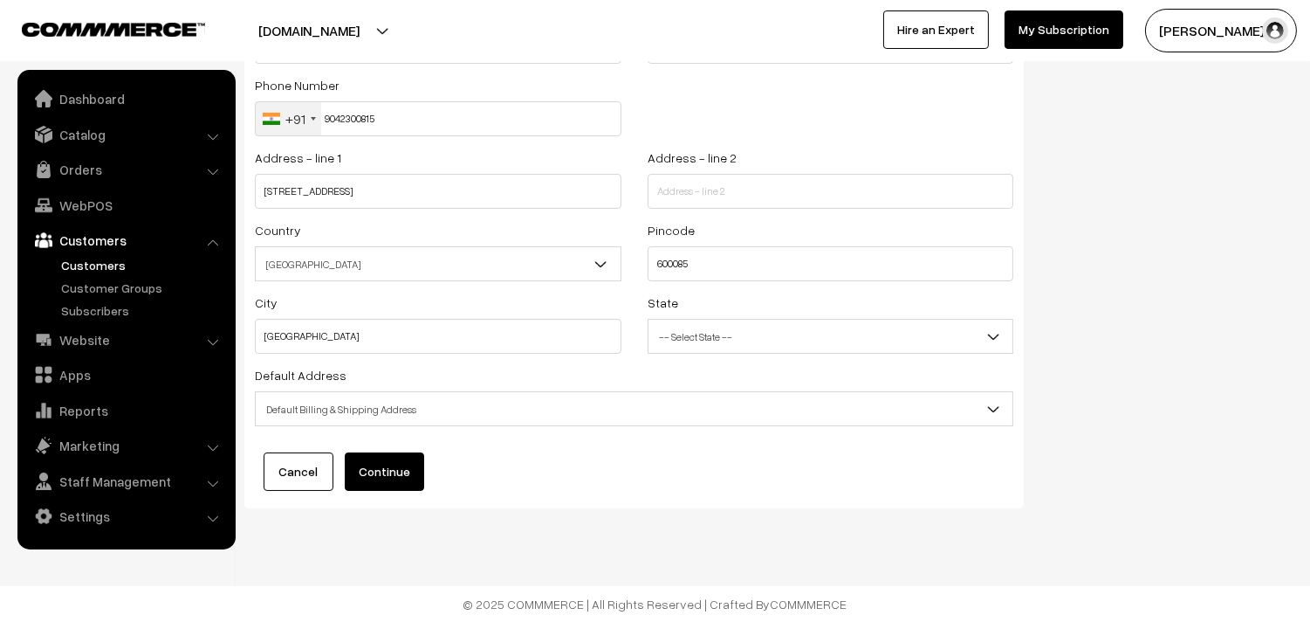
drag, startPoint x: 387, startPoint y: 464, endPoint x: 609, endPoint y: 425, distance: 226.0
click at [388, 464] on button "Continue" at bounding box center [384, 471] width 79 height 38
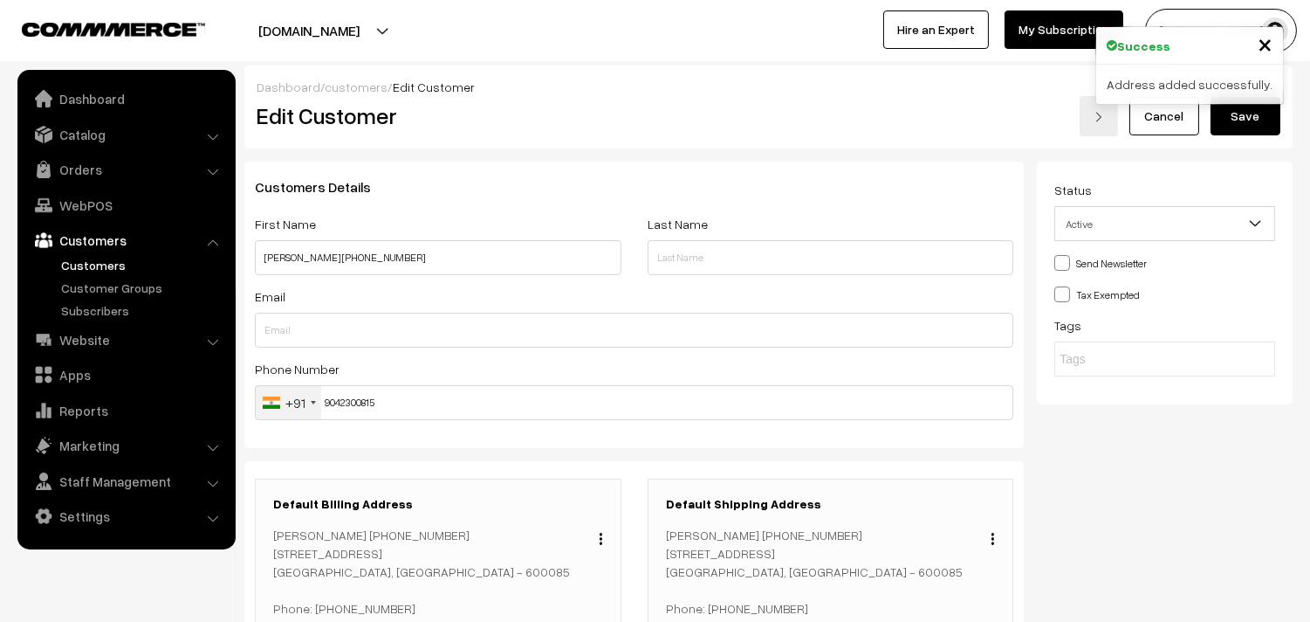
click at [1236, 126] on button "Save" at bounding box center [1246, 116] width 70 height 38
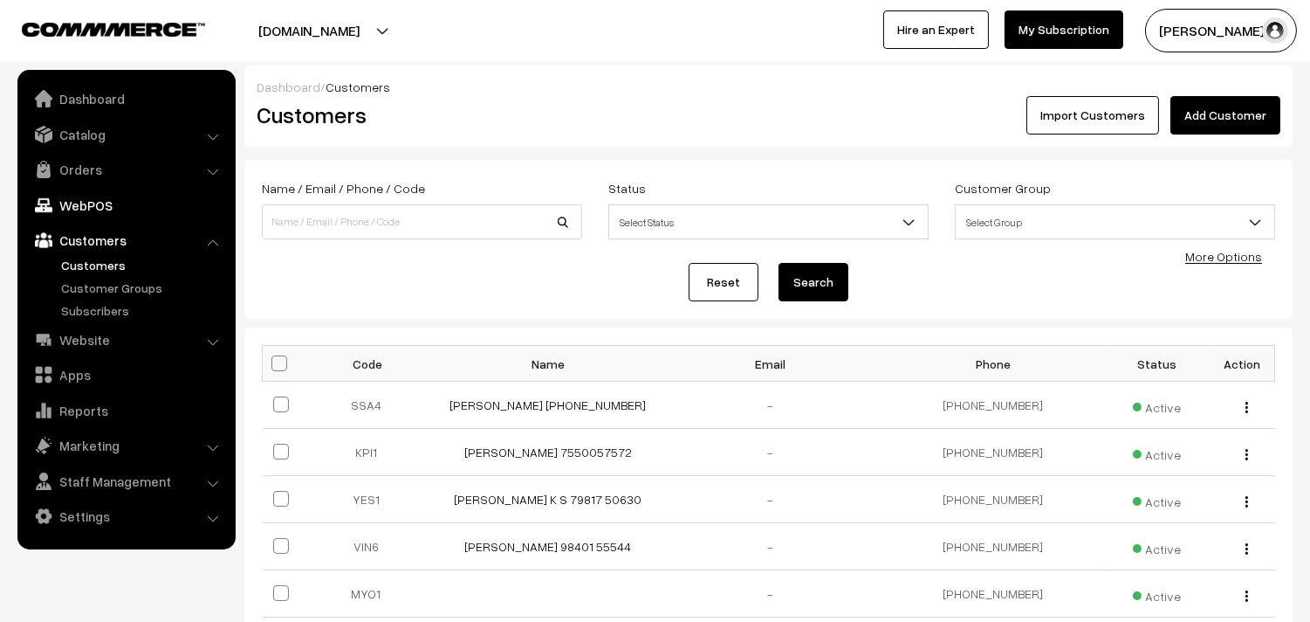
click at [107, 201] on link "WebPOS" at bounding box center [126, 204] width 208 height 31
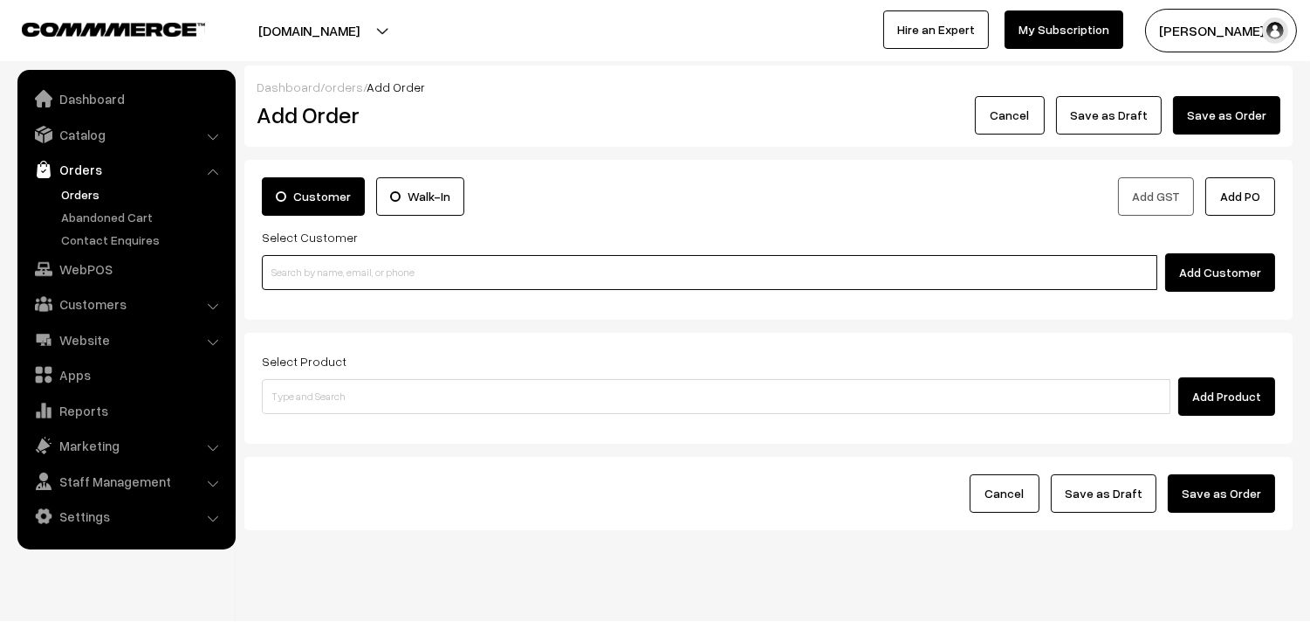
click at [437, 274] on input at bounding box center [710, 272] width 896 height 35
paste input "+1 (858) 525-3682"
type input "+1 (858) 525-3682"
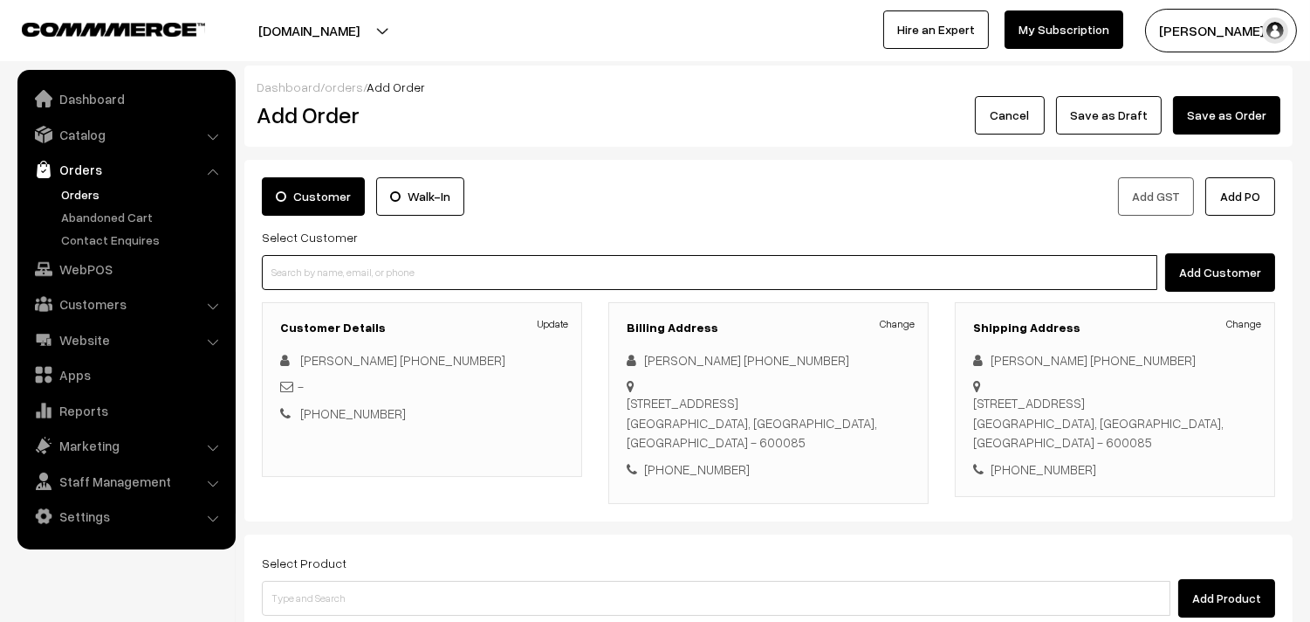
click at [512, 280] on input at bounding box center [710, 272] width 896 height 35
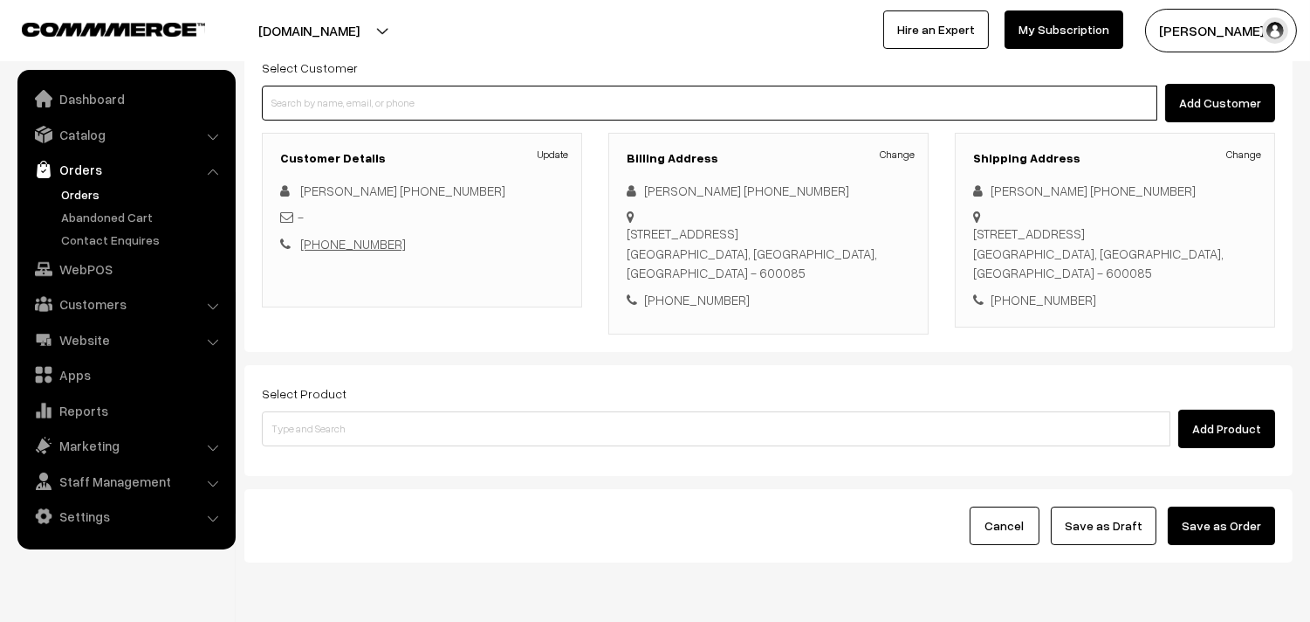
scroll to position [194, 0]
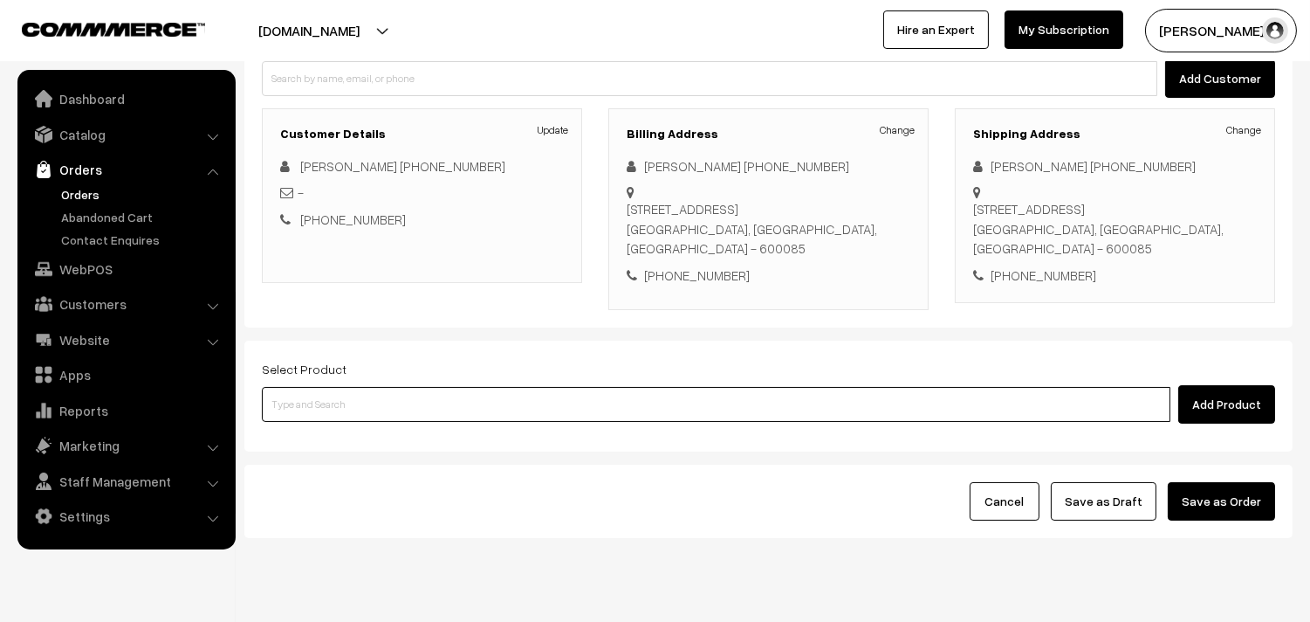
click at [381, 406] on input at bounding box center [716, 404] width 909 height 35
paste input "01st Without Rice..."
type input "01st Without Rice..."
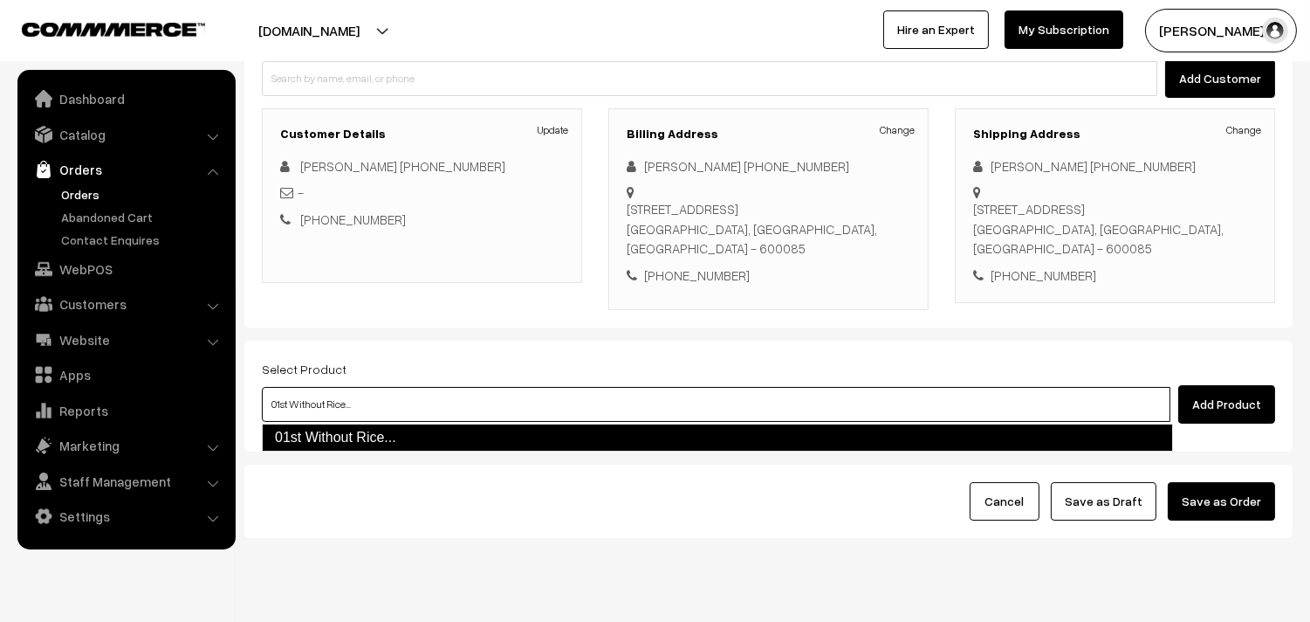
click at [370, 440] on link "01st Without Rice..." at bounding box center [717, 437] width 911 height 28
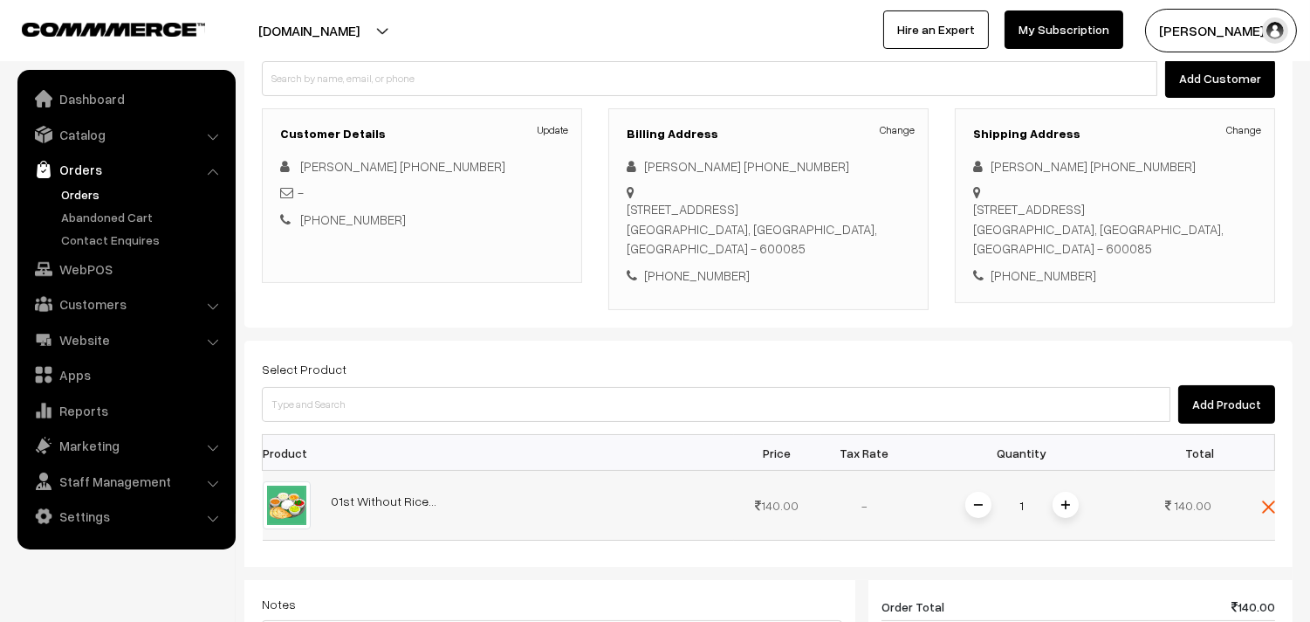
click at [1074, 502] on span at bounding box center [1066, 504] width 26 height 26
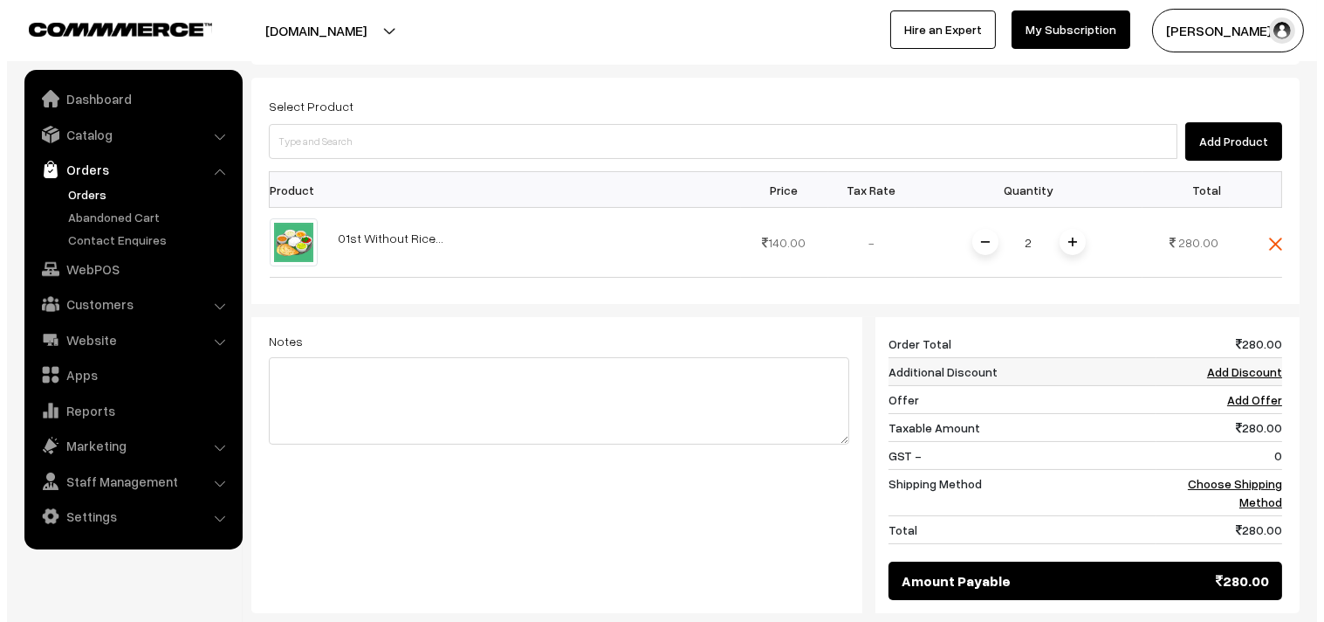
scroll to position [566, 0]
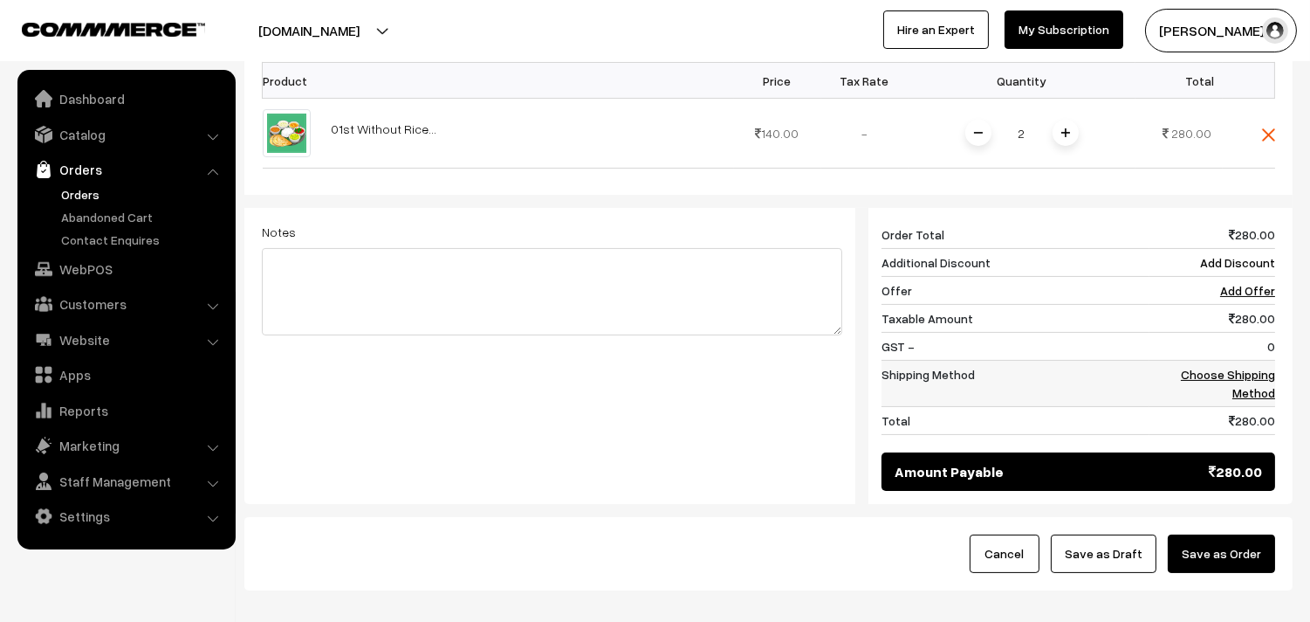
click at [1241, 381] on link "Choose Shipping Method" at bounding box center [1228, 383] width 94 height 33
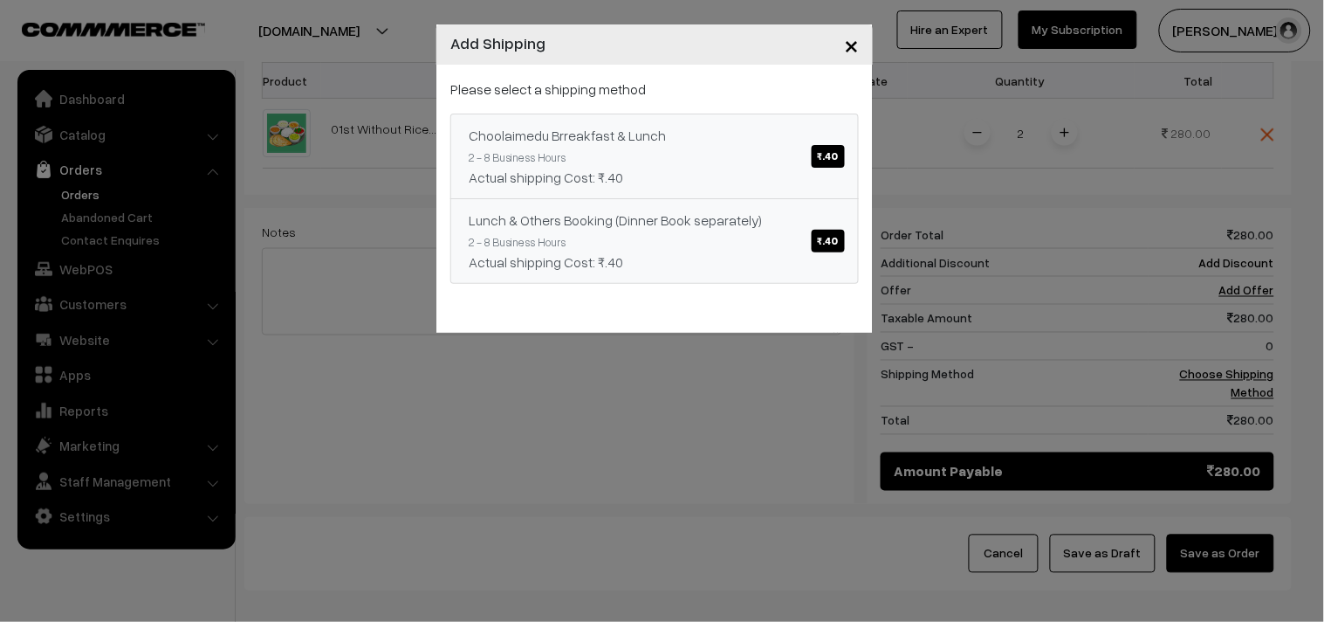
click at [685, 181] on div "Actual shipping Cost: ₹.40" at bounding box center [655, 177] width 372 height 21
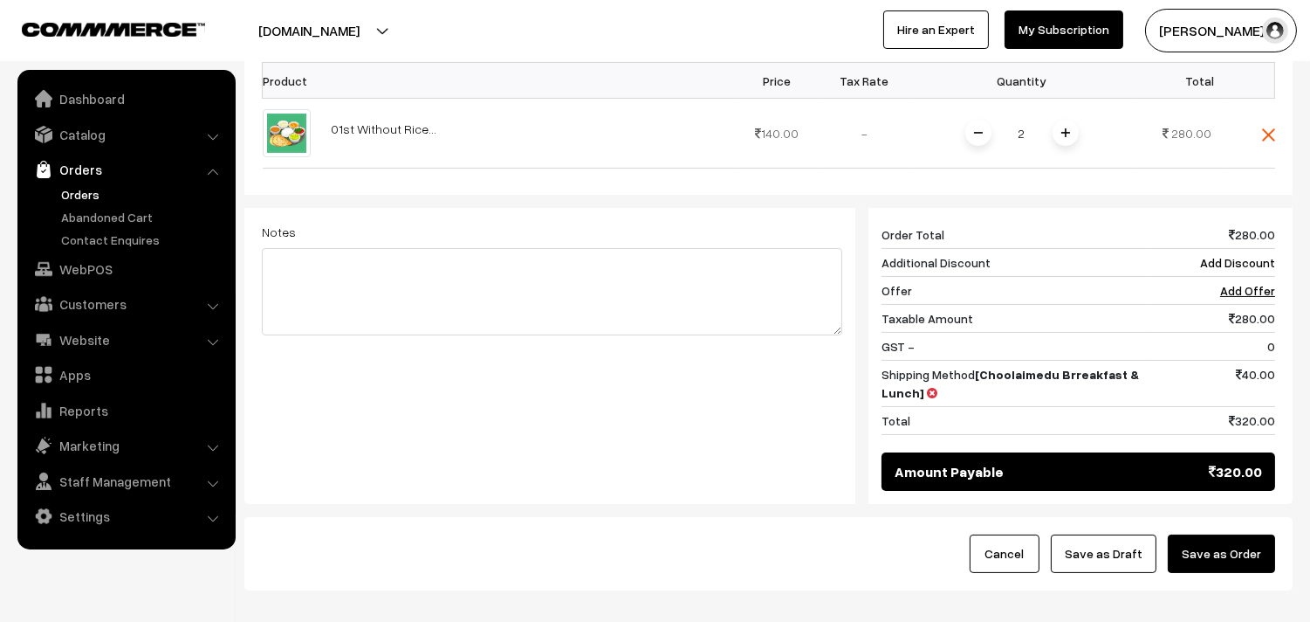
click at [1223, 545] on button "Save as Order" at bounding box center [1221, 553] width 107 height 38
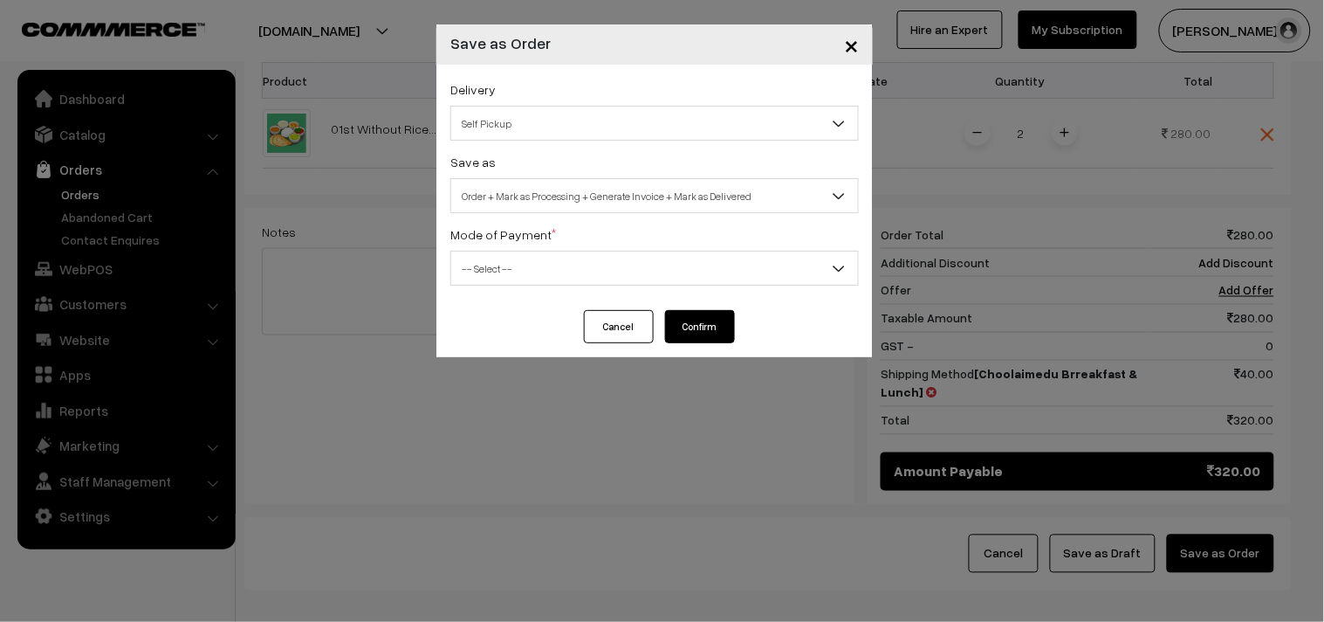
click at [541, 202] on span "Order + Mark as Processing + Generate Invoice + Mark as Delivered" at bounding box center [654, 196] width 407 height 31
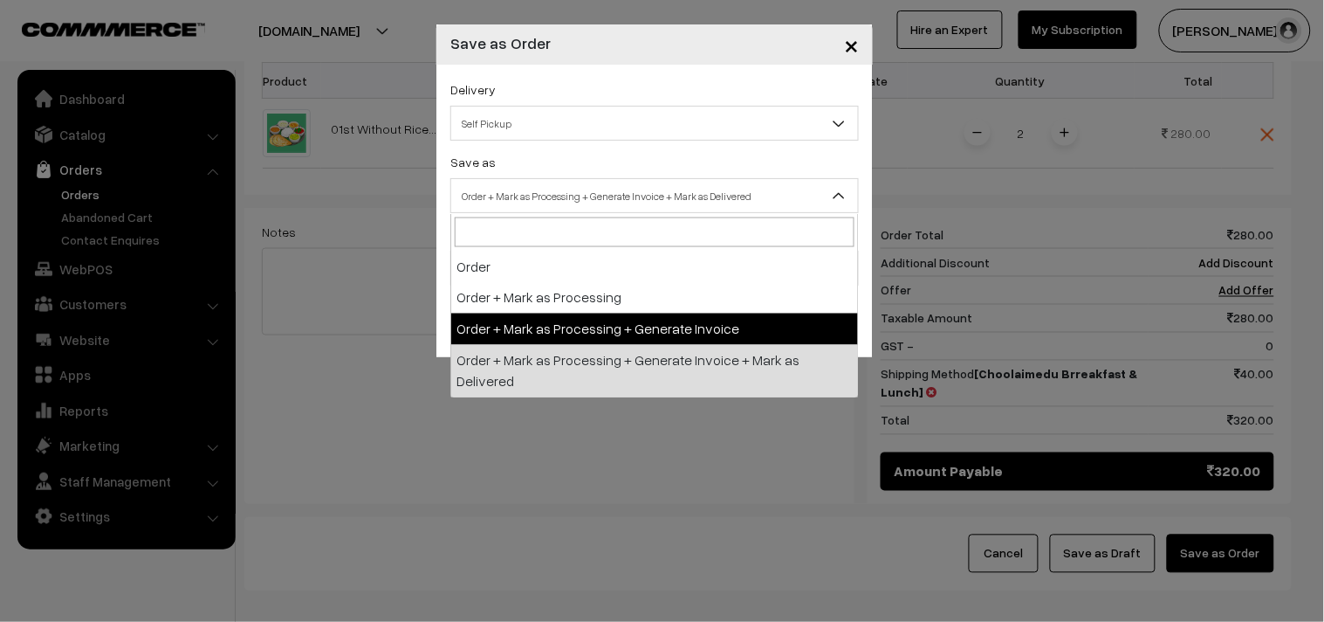
select select "3"
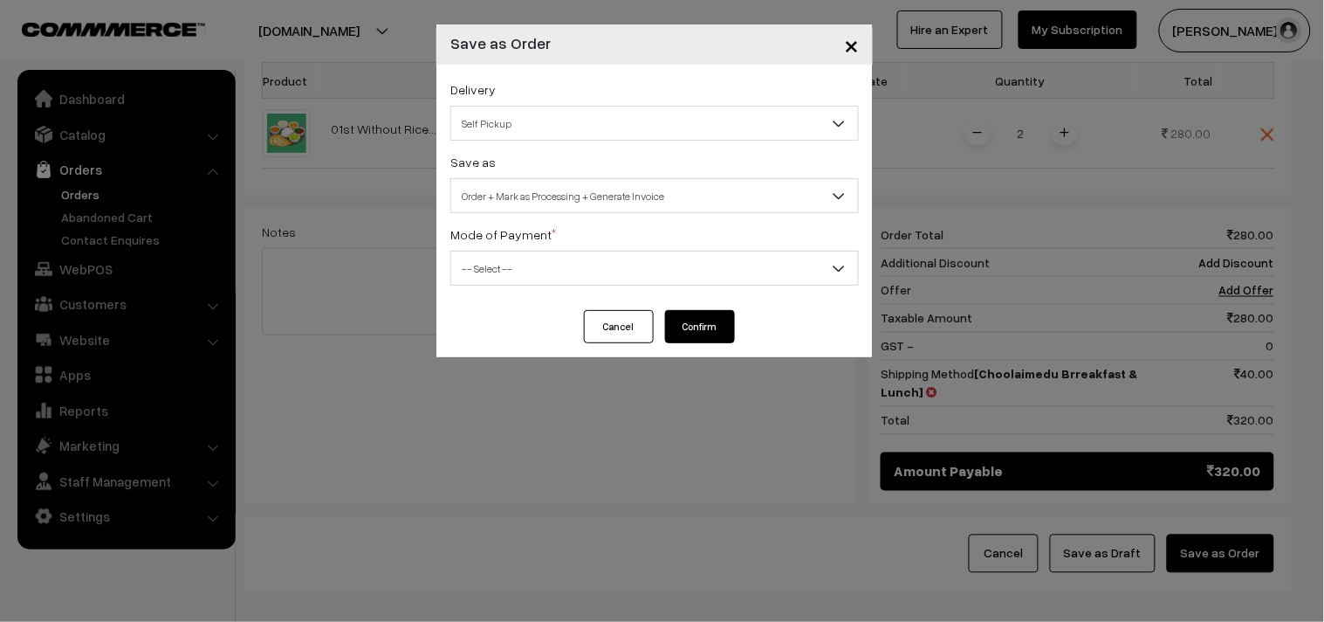
click at [550, 269] on span "-- Select --" at bounding box center [654, 268] width 407 height 31
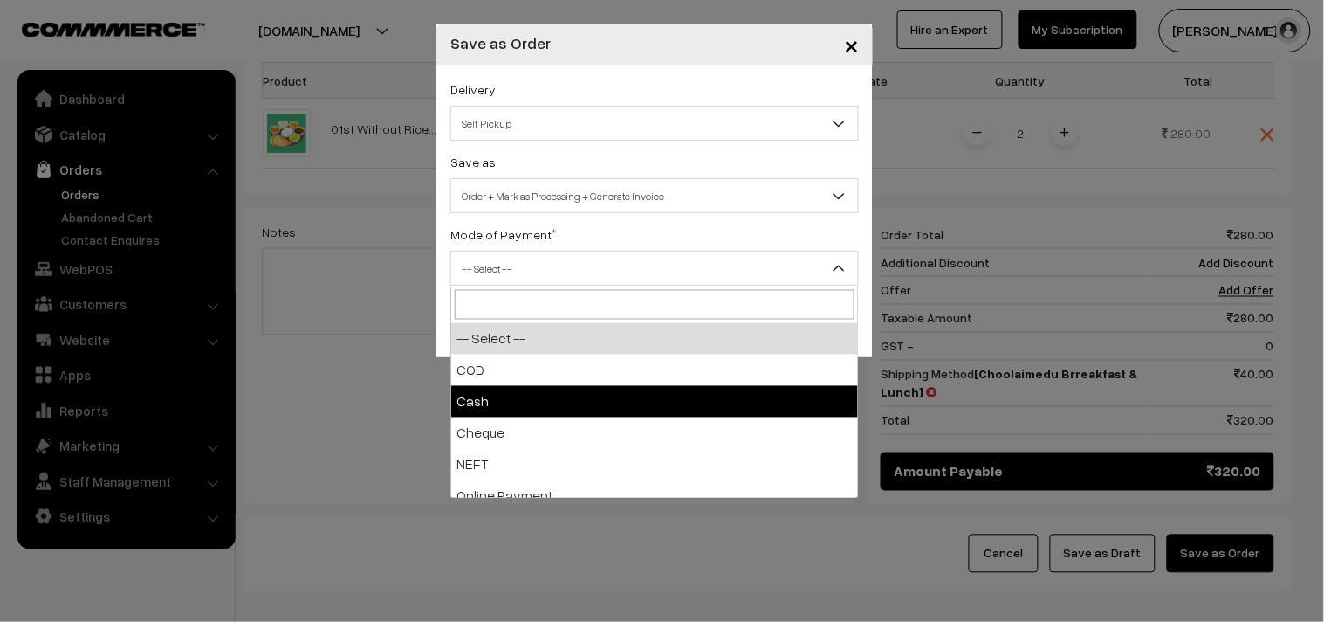
select select "2"
checkbox input "true"
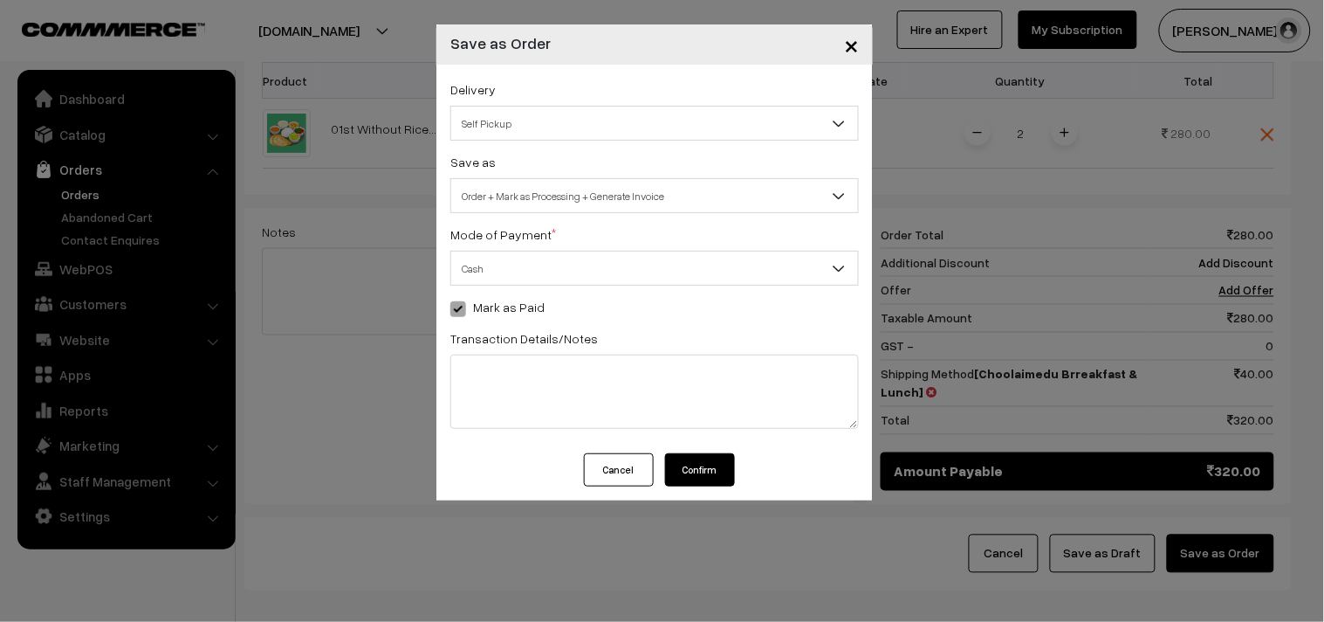
click at [710, 472] on button "Confirm" at bounding box center [700, 469] width 70 height 33
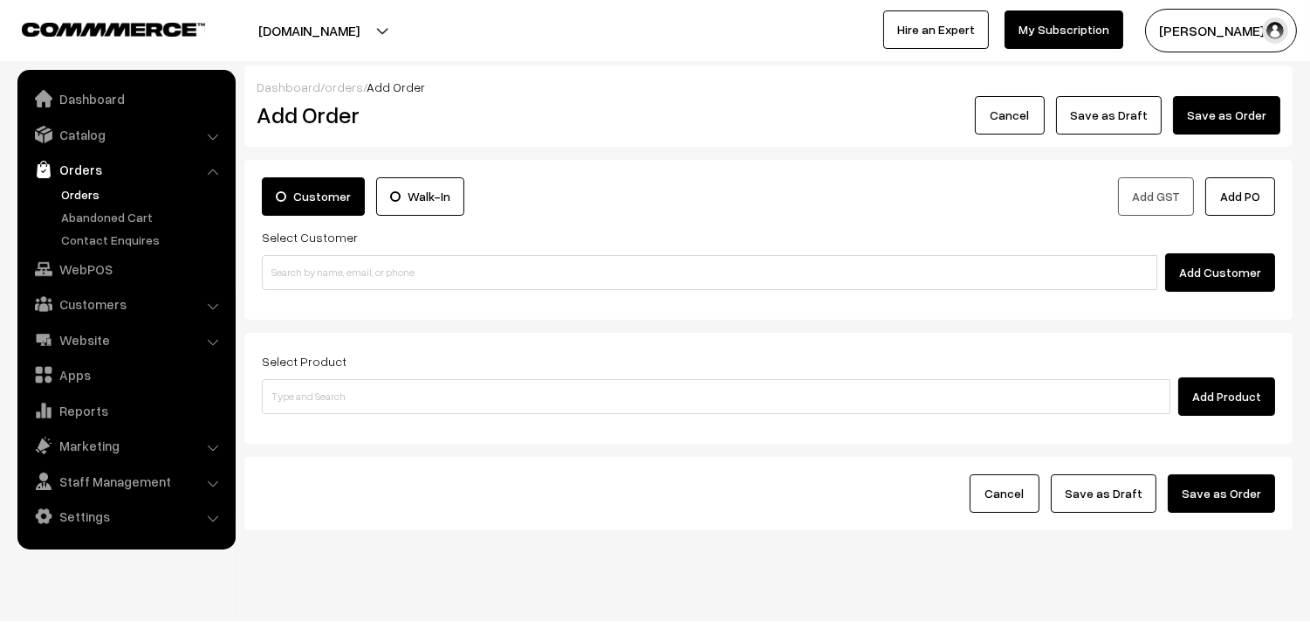
click at [87, 196] on link "Orders" at bounding box center [143, 194] width 173 height 18
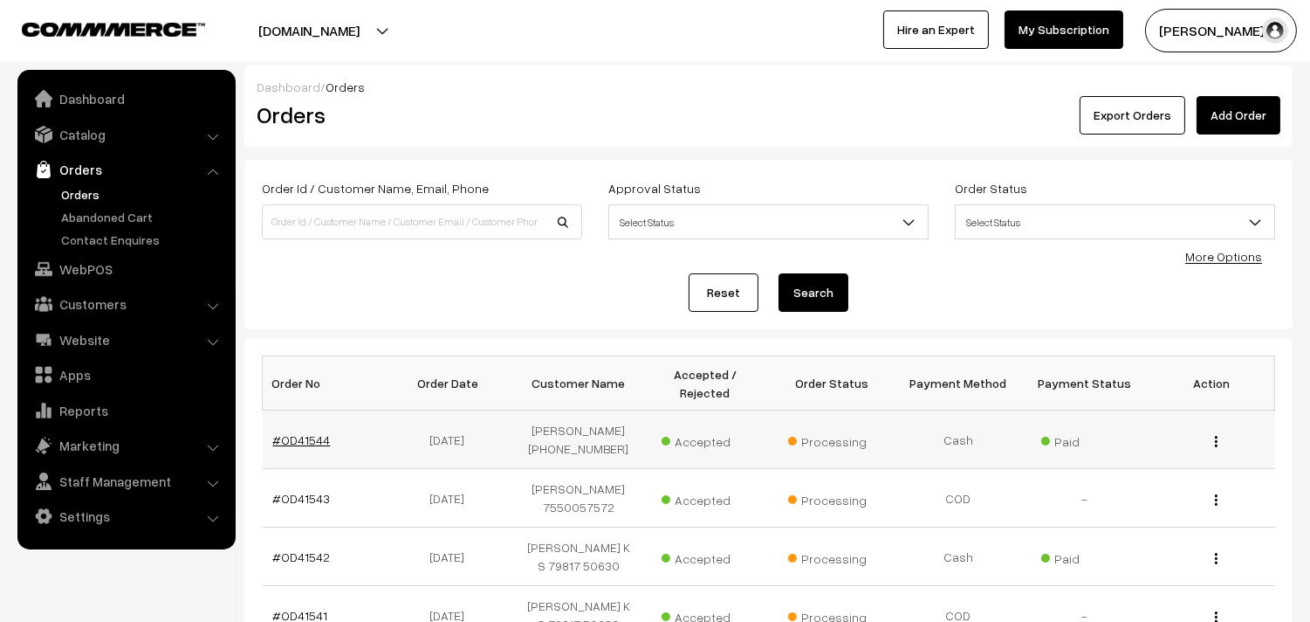
click at [298, 442] on link "#OD41544" at bounding box center [302, 439] width 58 height 15
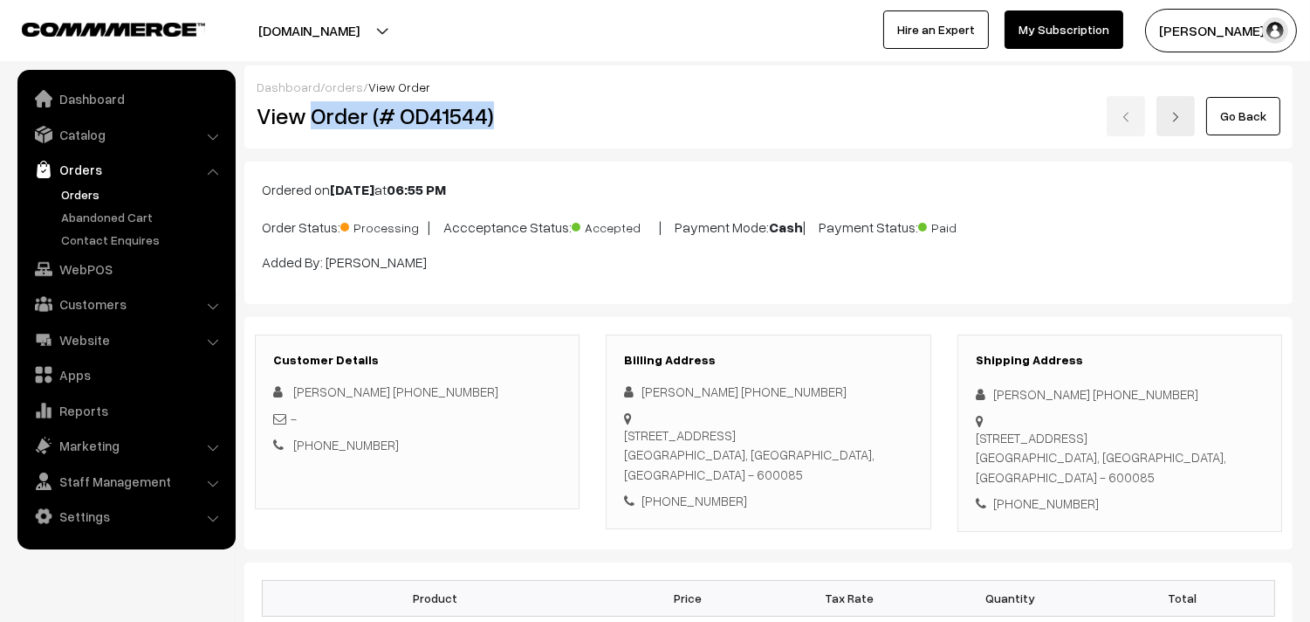
drag, startPoint x: 314, startPoint y: 120, endPoint x: 603, endPoint y: 129, distance: 289.1
click at [603, 129] on div "View Order (# OD41544) Go Back" at bounding box center [769, 116] width 1050 height 40
copy div "Order (# OD41544)"
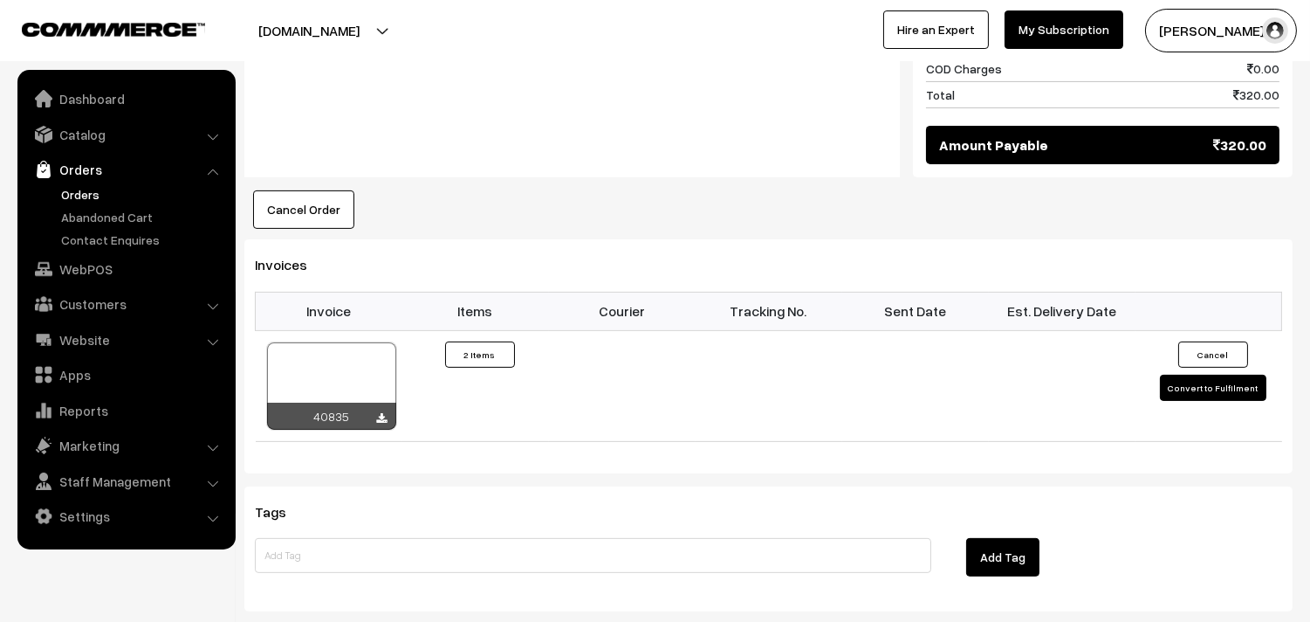
scroll to position [873, 0]
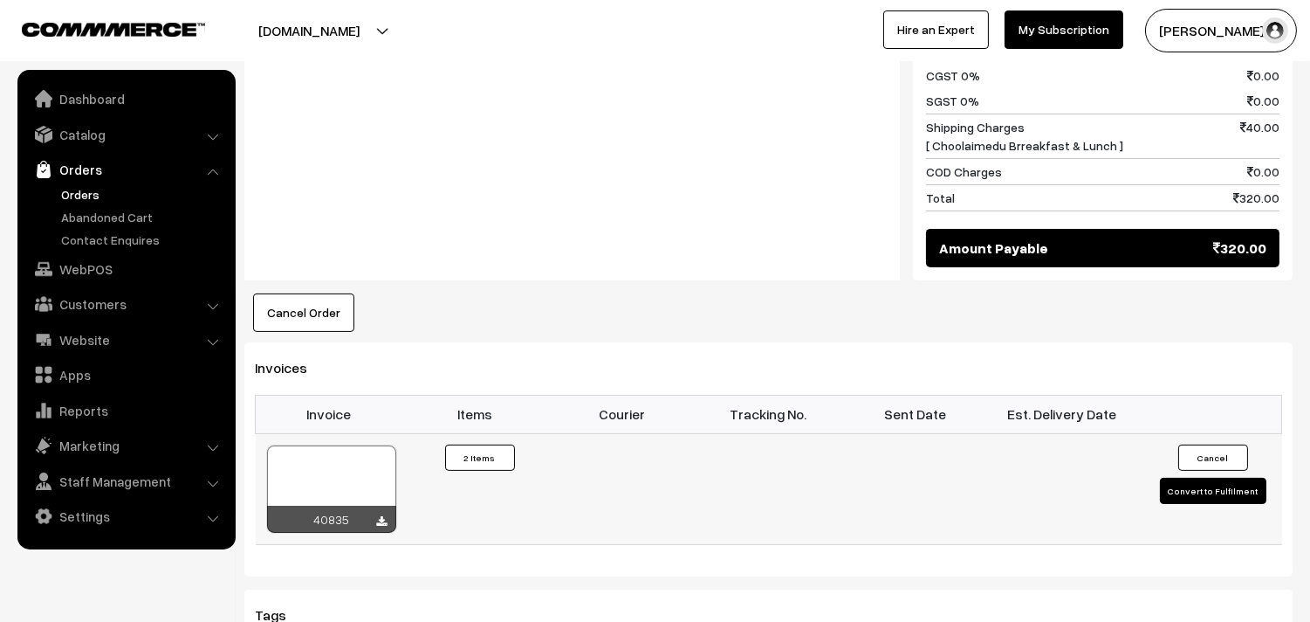
click at [337, 448] on div at bounding box center [331, 488] width 129 height 87
click at [90, 185] on link "Orders" at bounding box center [143, 194] width 173 height 18
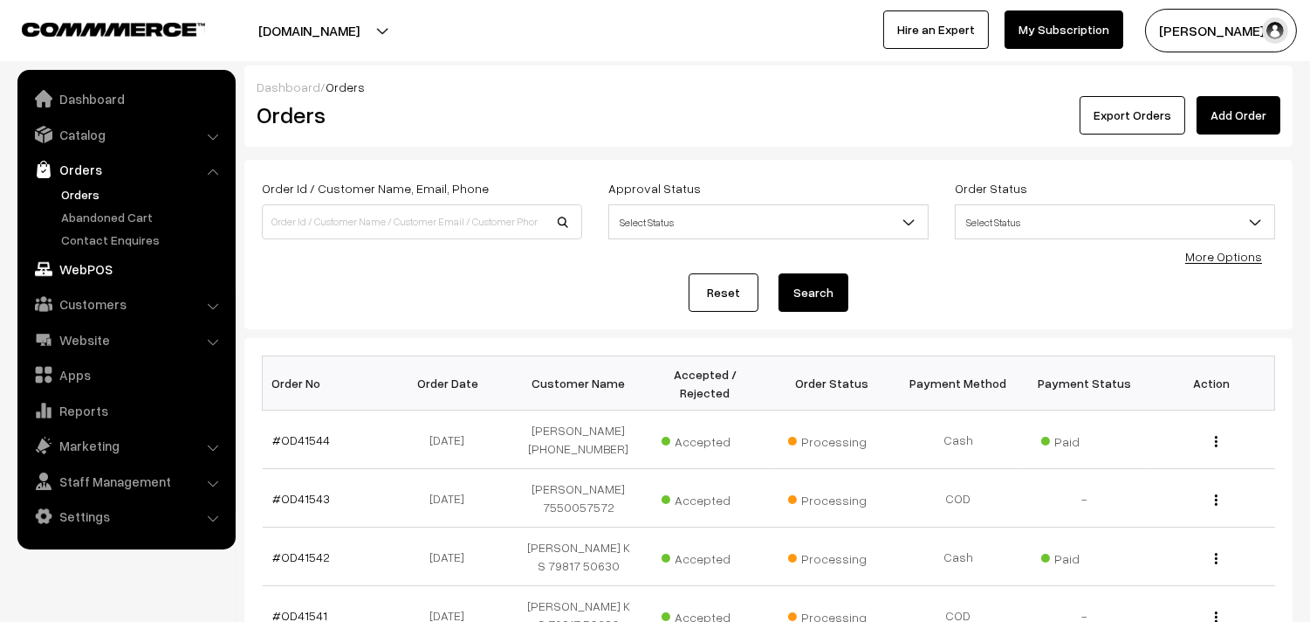
click at [103, 265] on link "WebPOS" at bounding box center [126, 268] width 208 height 31
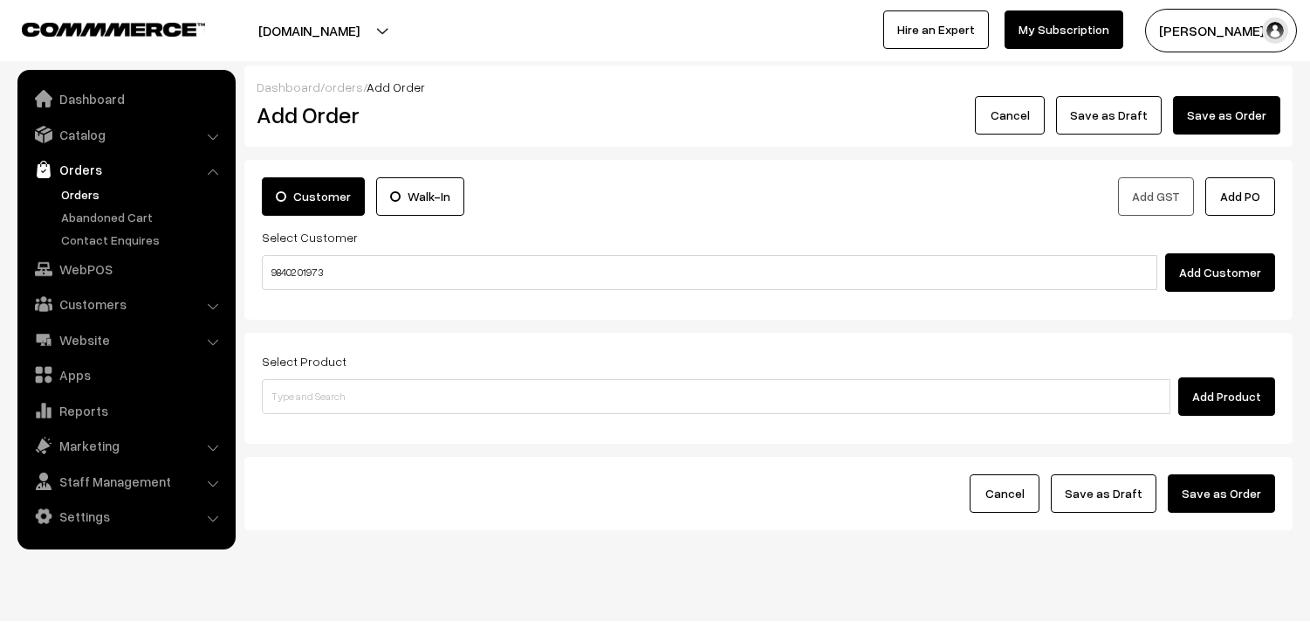
click at [335, 278] on input "98402 01973" at bounding box center [710, 272] width 896 height 35
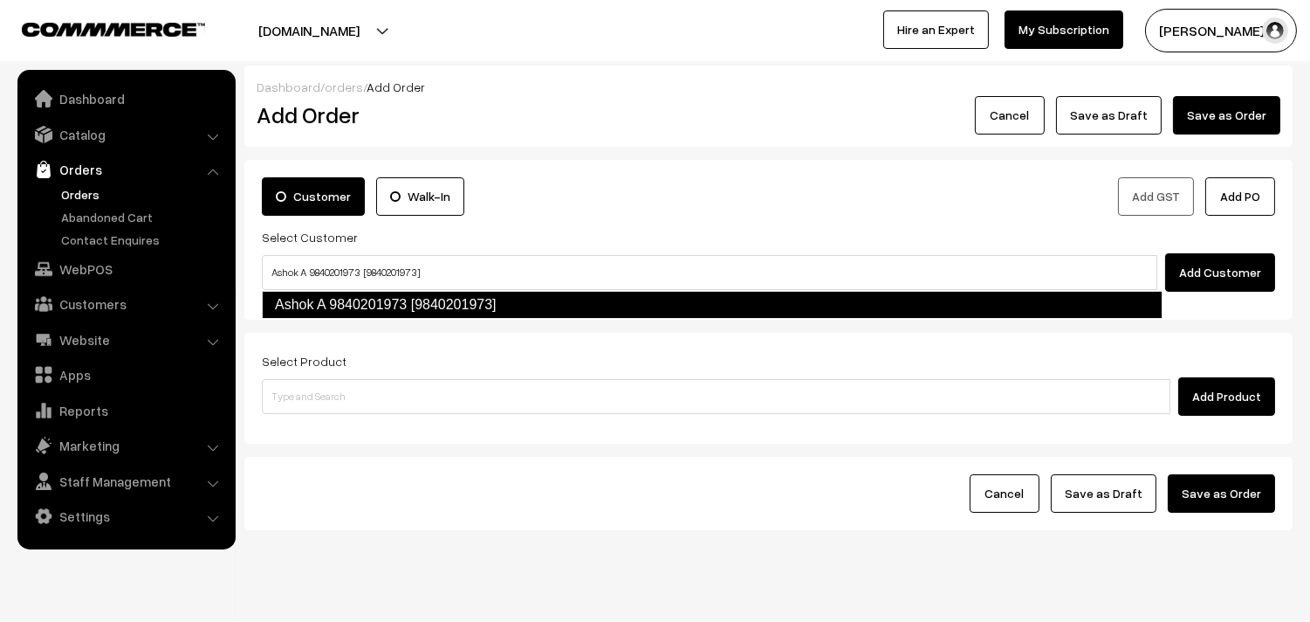
type input "Ashok A 9840201973 [9840201973]"
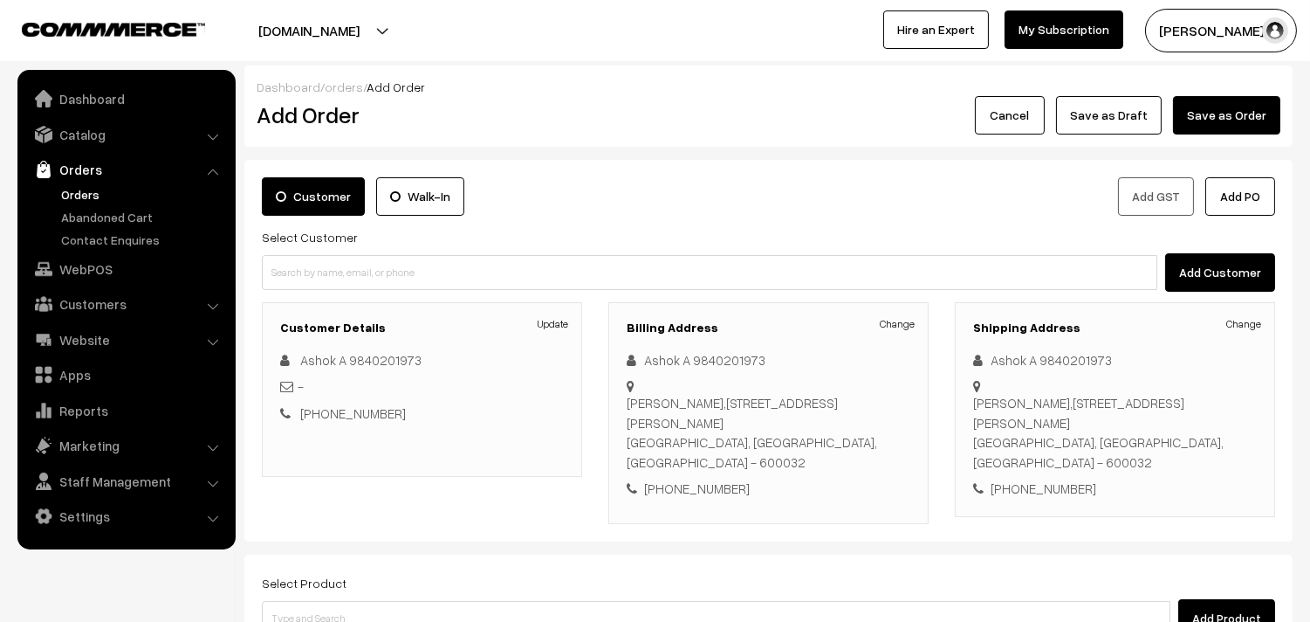
scroll to position [120, 0]
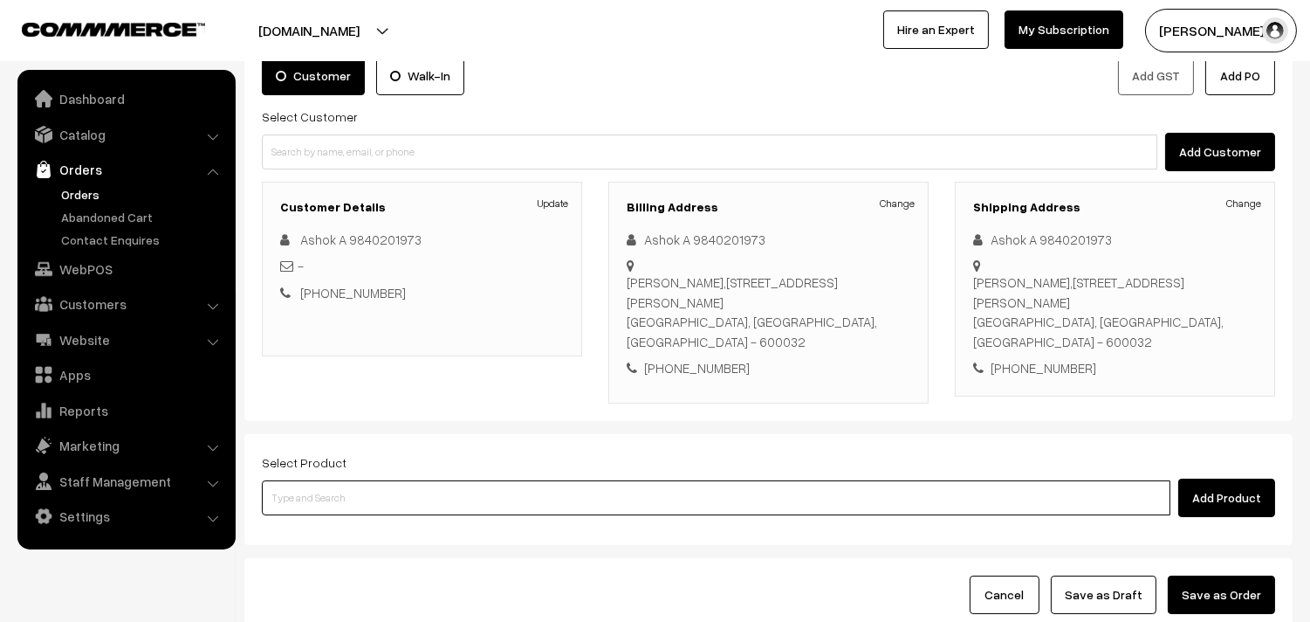
click at [536, 480] on input at bounding box center [716, 497] width 909 height 35
paste input "01st Without Rice..."
type input "01st Without Rice..."
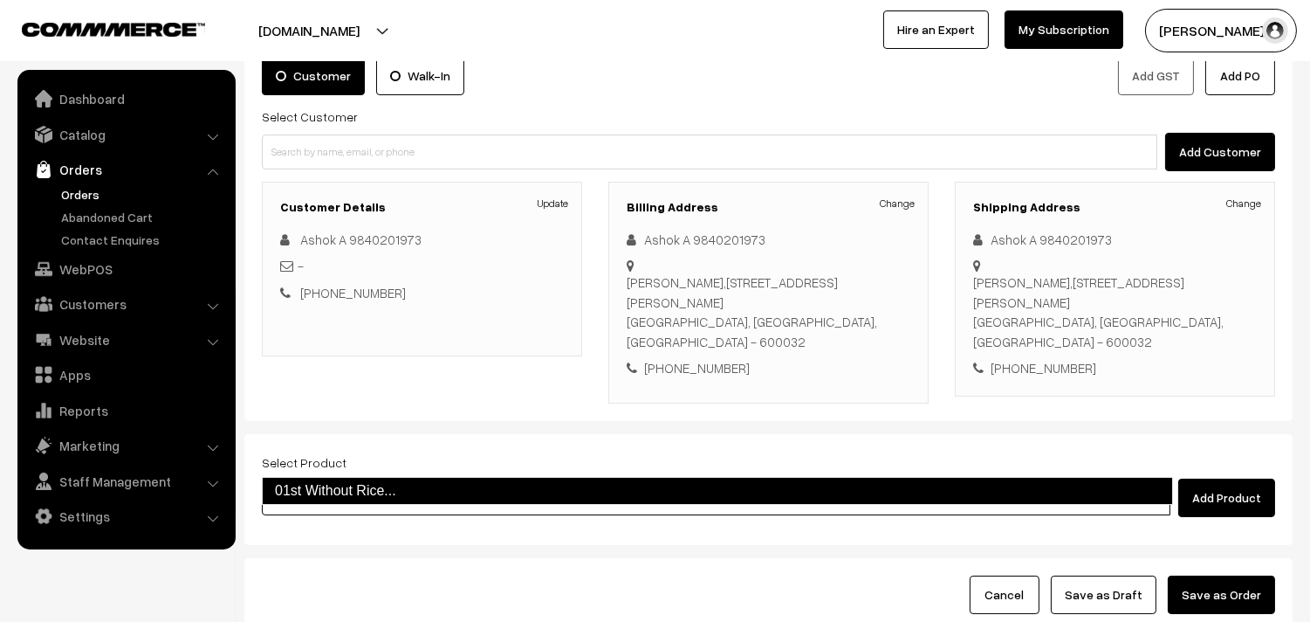
click at [402, 482] on link "01st Without Rice..." at bounding box center [717, 491] width 911 height 28
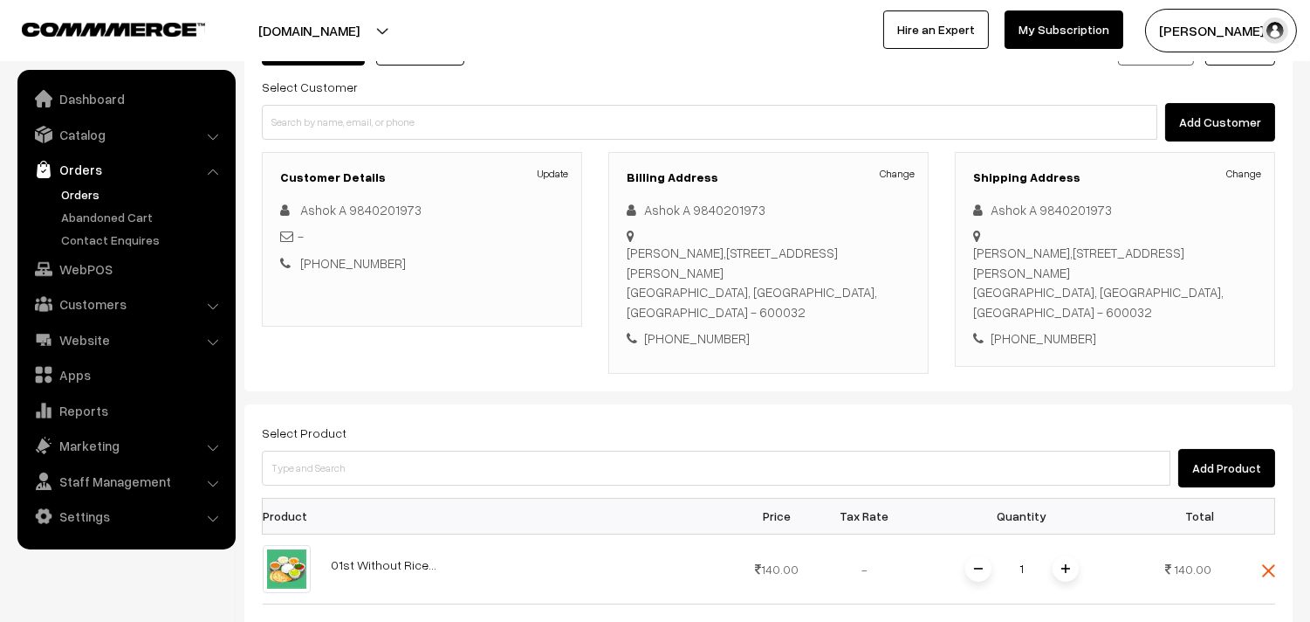
scroll to position [218, 0]
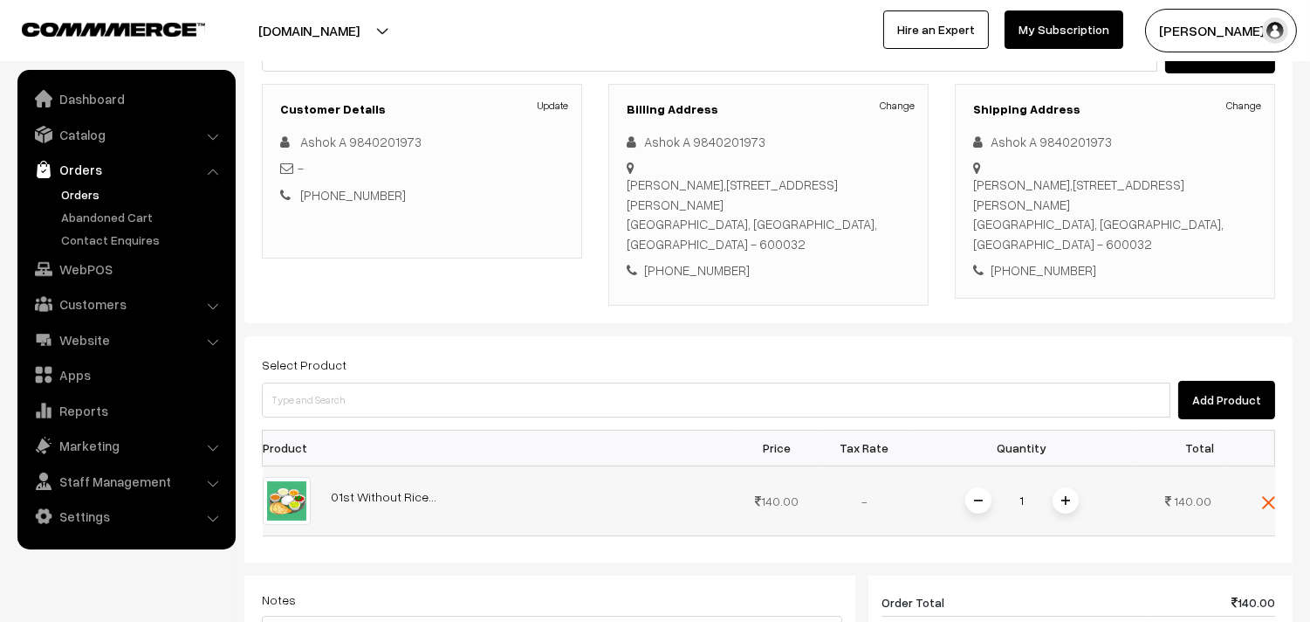
click at [1069, 487] on span at bounding box center [1066, 500] width 26 height 26
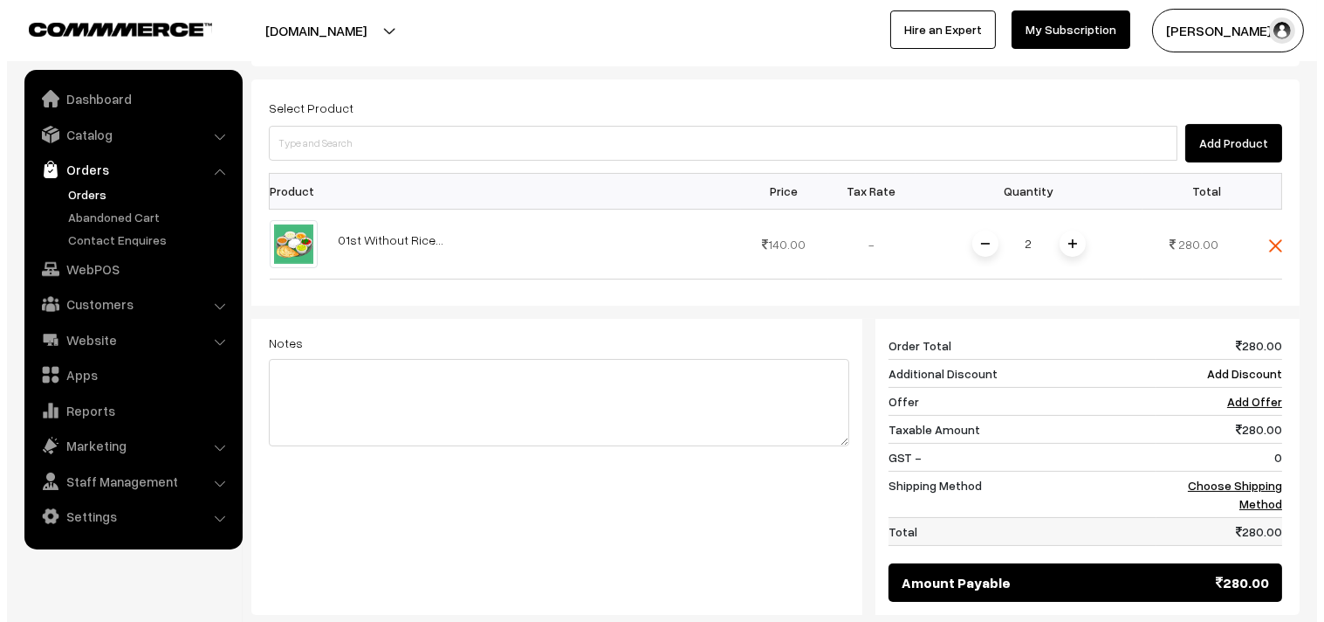
scroll to position [606, 0]
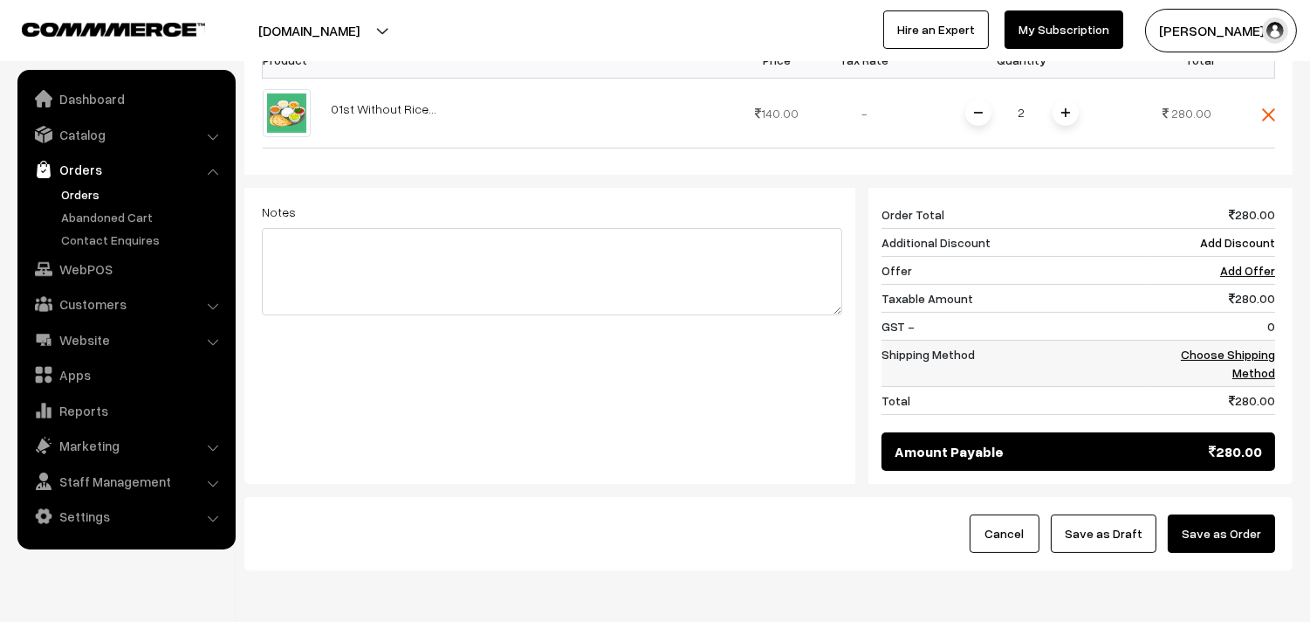
click at [1251, 347] on link "Choose Shipping Method" at bounding box center [1228, 363] width 94 height 33
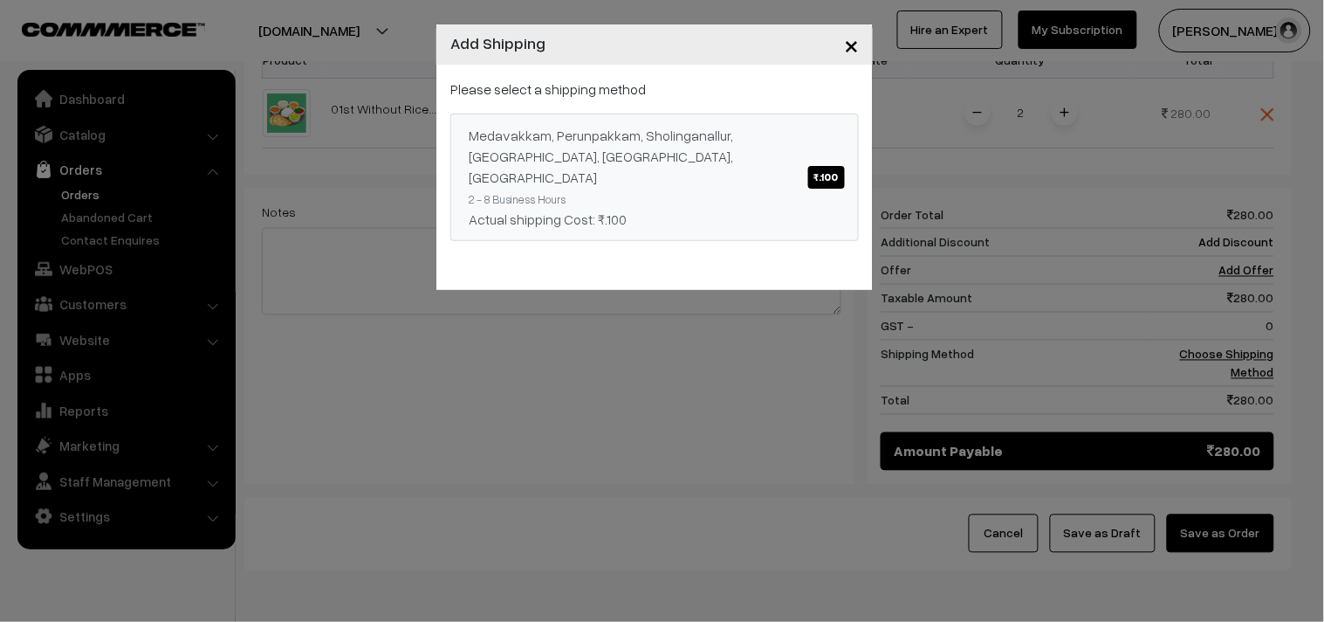
click at [683, 159] on div "Medavakkam, Perunpakkam, Sholinganallur, seliyur, [GEOGRAPHIC_DATA], [GEOGRAPHI…" at bounding box center [655, 156] width 372 height 63
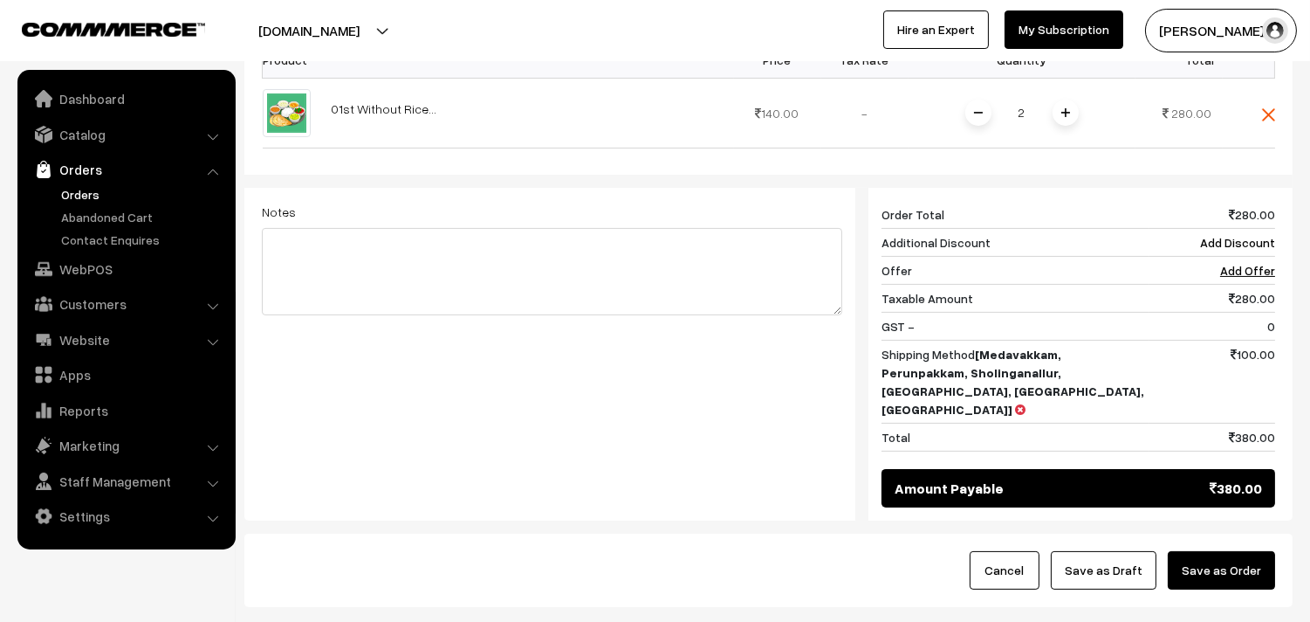
drag, startPoint x: 1226, startPoint y: 486, endPoint x: 1070, endPoint y: 478, distance: 155.6
click at [1227, 551] on button "Save as Order" at bounding box center [1221, 570] width 107 height 38
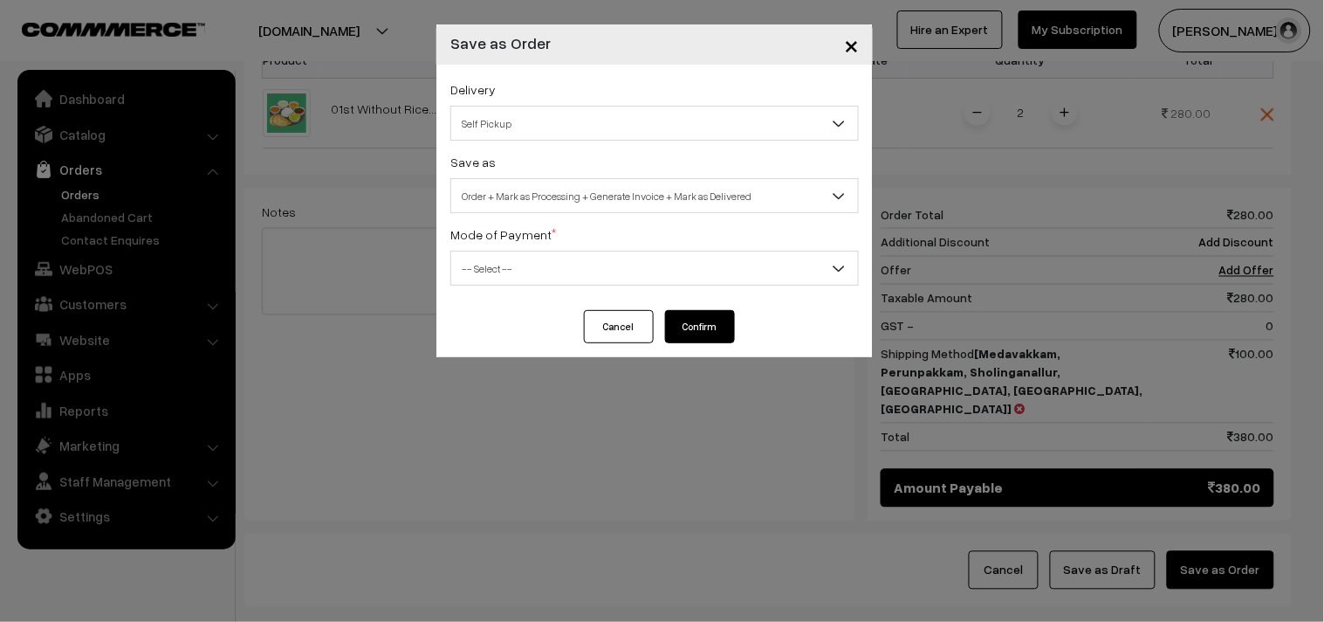
click at [498, 193] on span "Order + Mark as Processing + Generate Invoice + Mark as Delivered" at bounding box center [654, 196] width 407 height 31
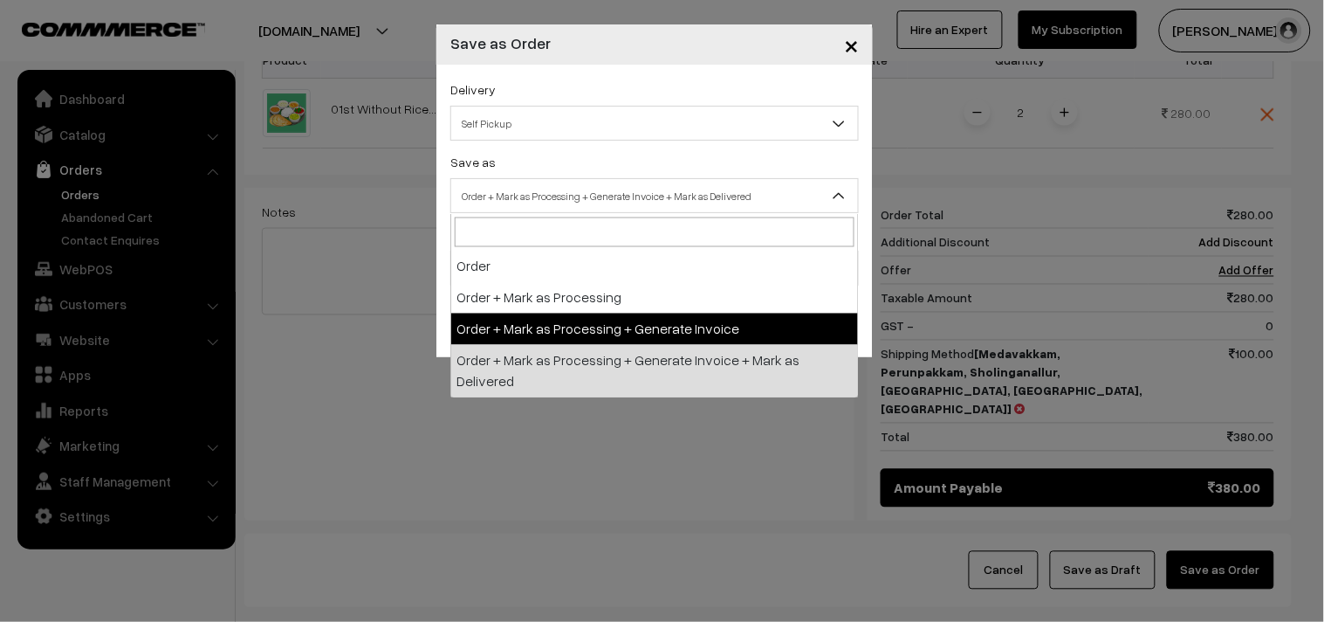
select select "3"
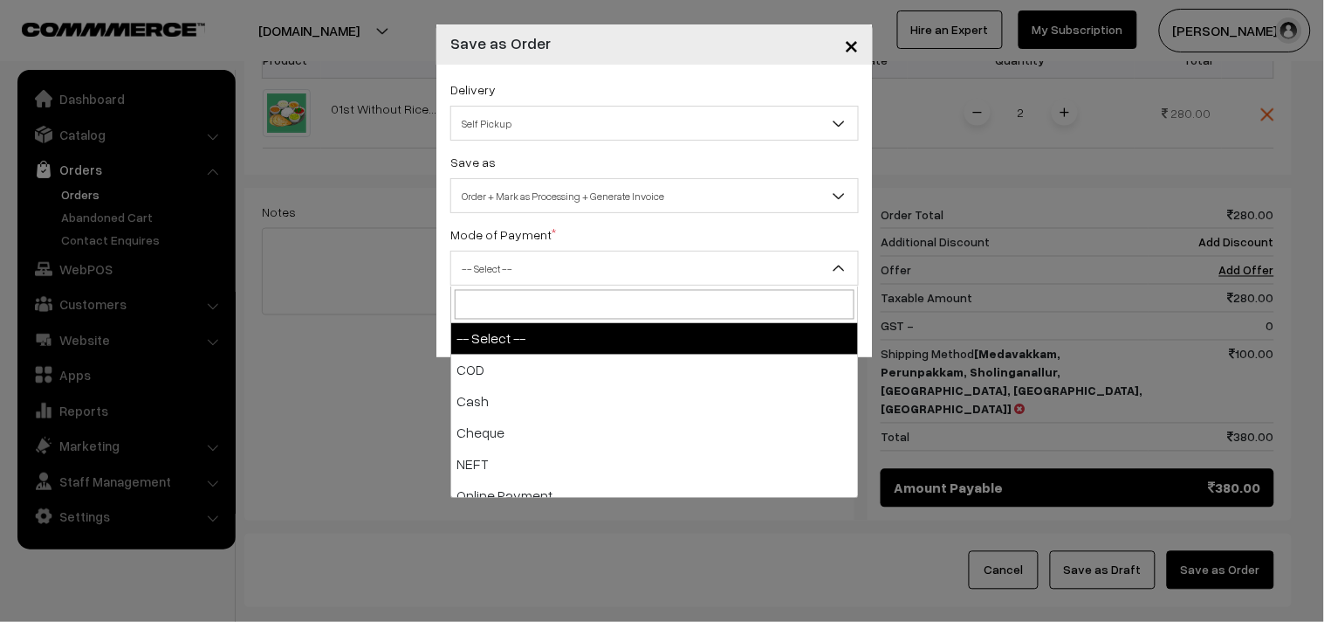
click at [492, 275] on span "-- Select --" at bounding box center [654, 268] width 407 height 31
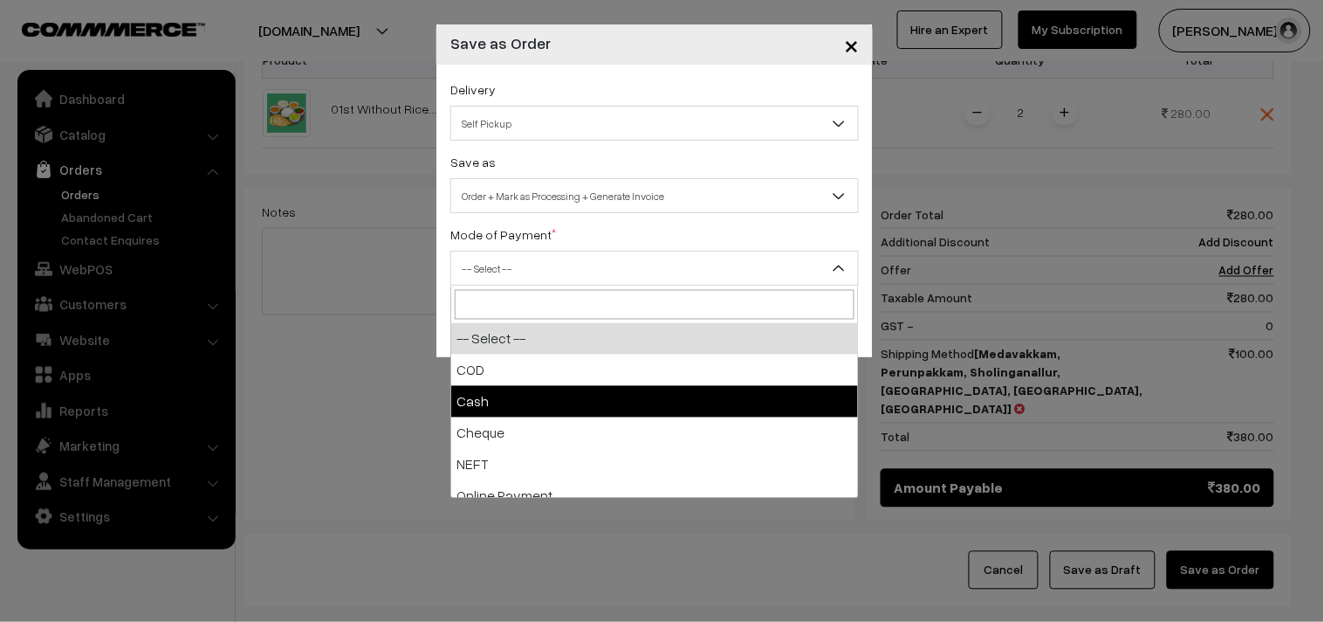
select select "2"
checkbox input "true"
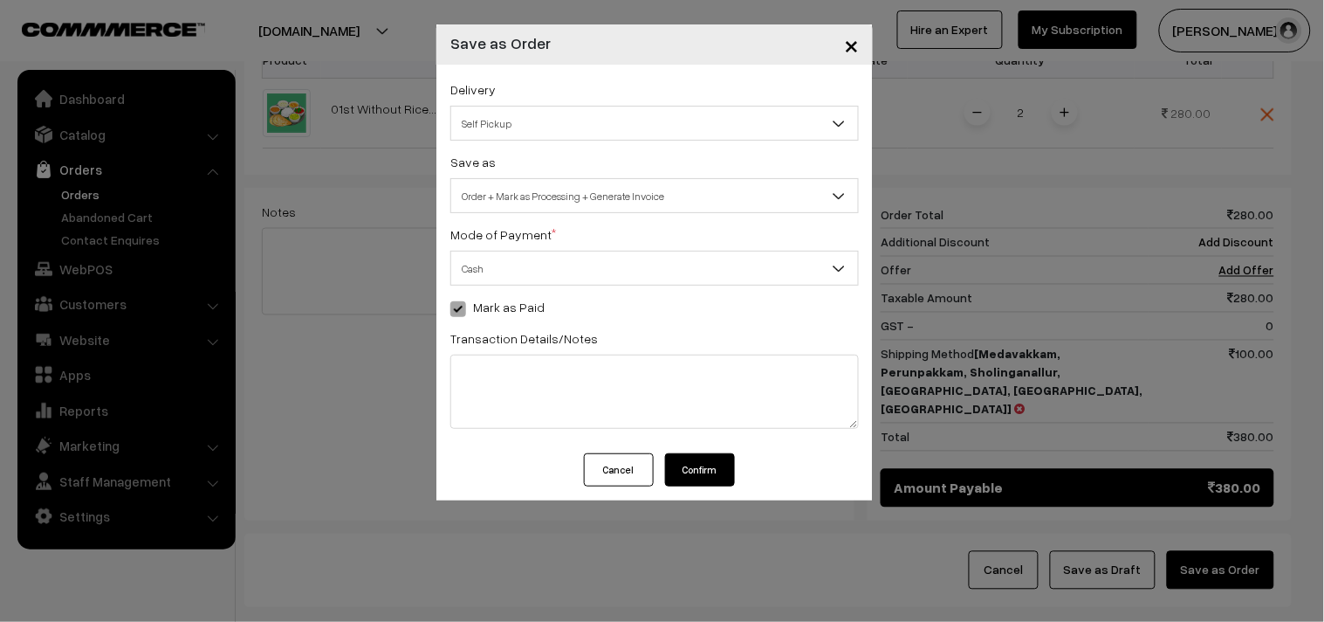
click at [692, 469] on button "Confirm" at bounding box center [700, 469] width 70 height 33
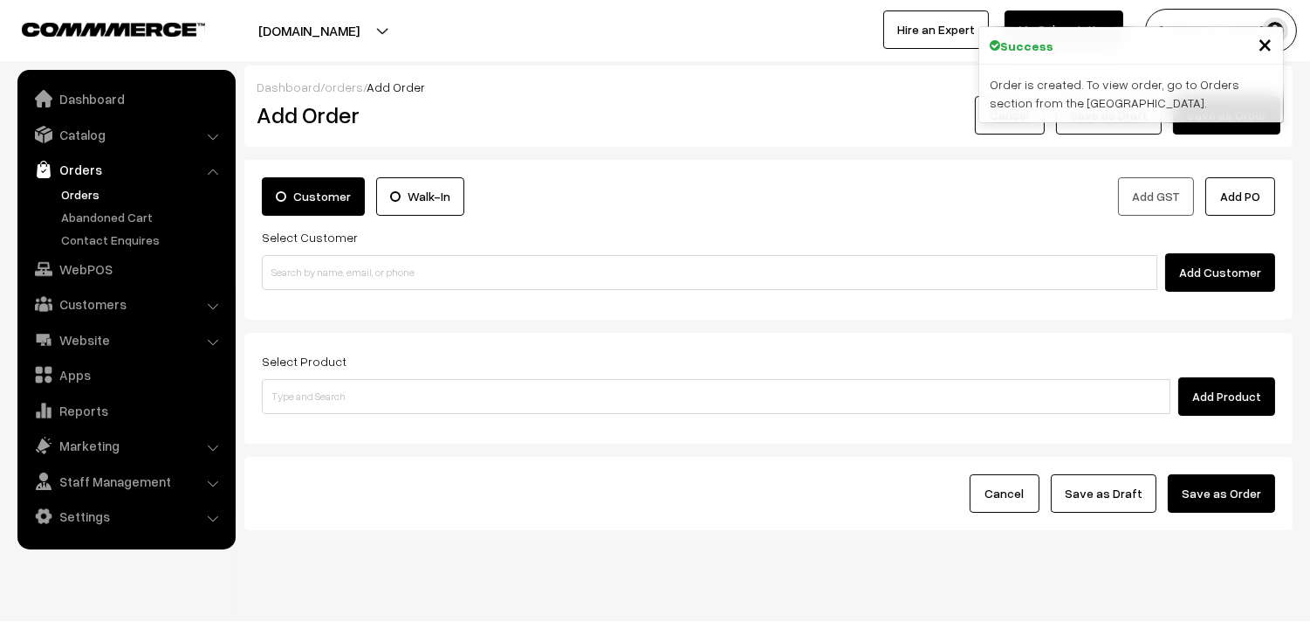
click at [85, 185] on link "Orders" at bounding box center [143, 194] width 173 height 18
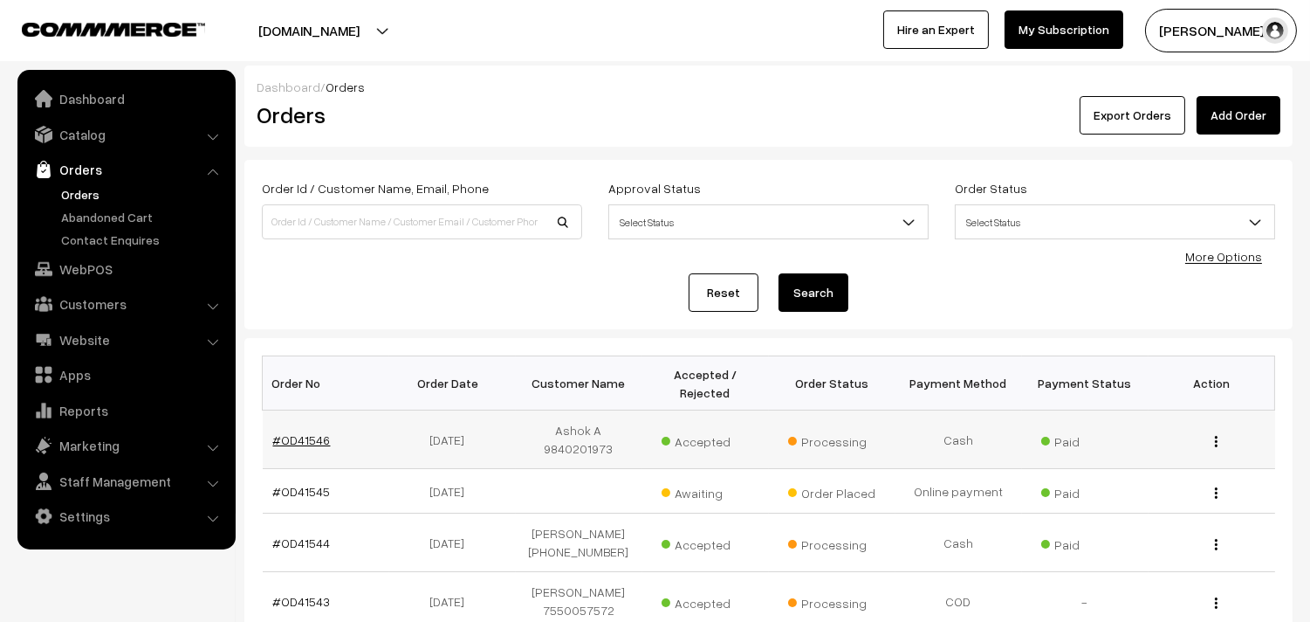
click at [302, 439] on link "#OD41546" at bounding box center [302, 439] width 58 height 15
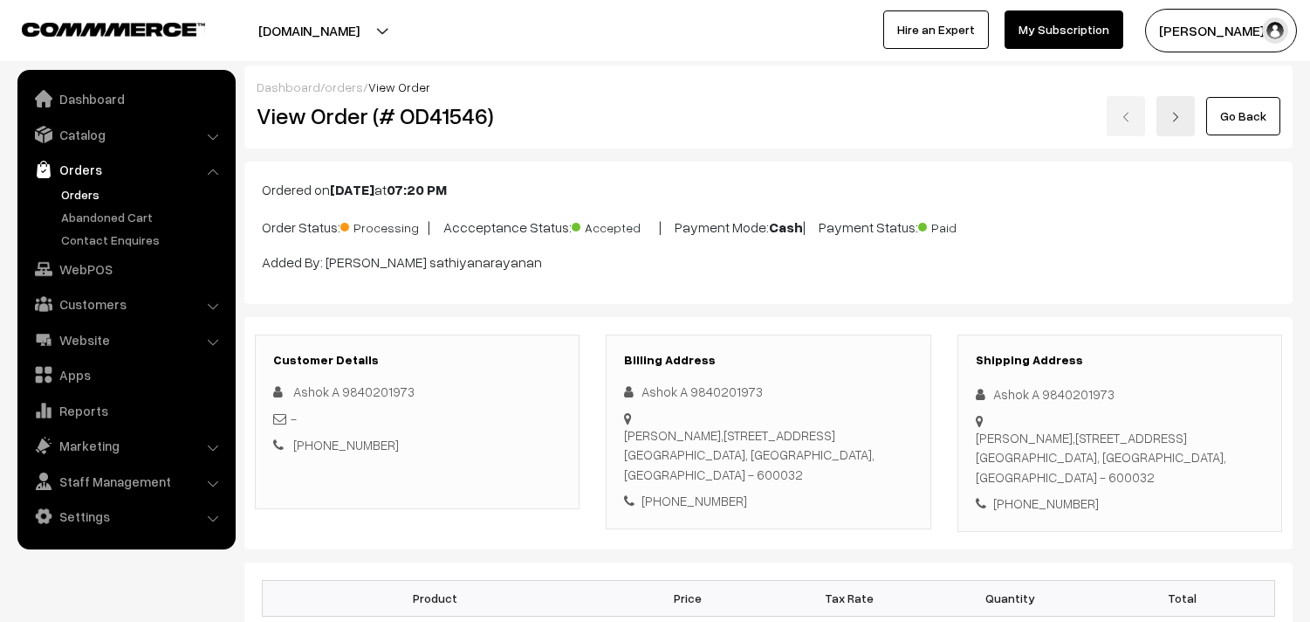
click at [498, 116] on h2 "View Order (# OD41546)" at bounding box center [419, 115] width 324 height 27
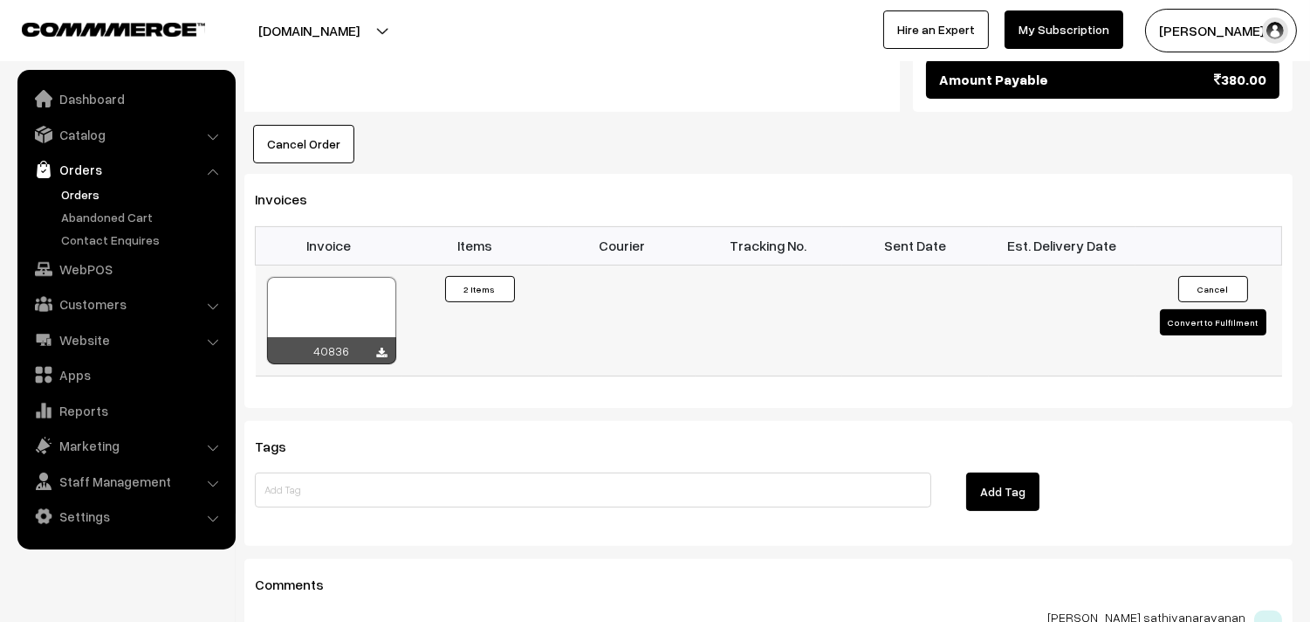
scroll to position [1067, 0]
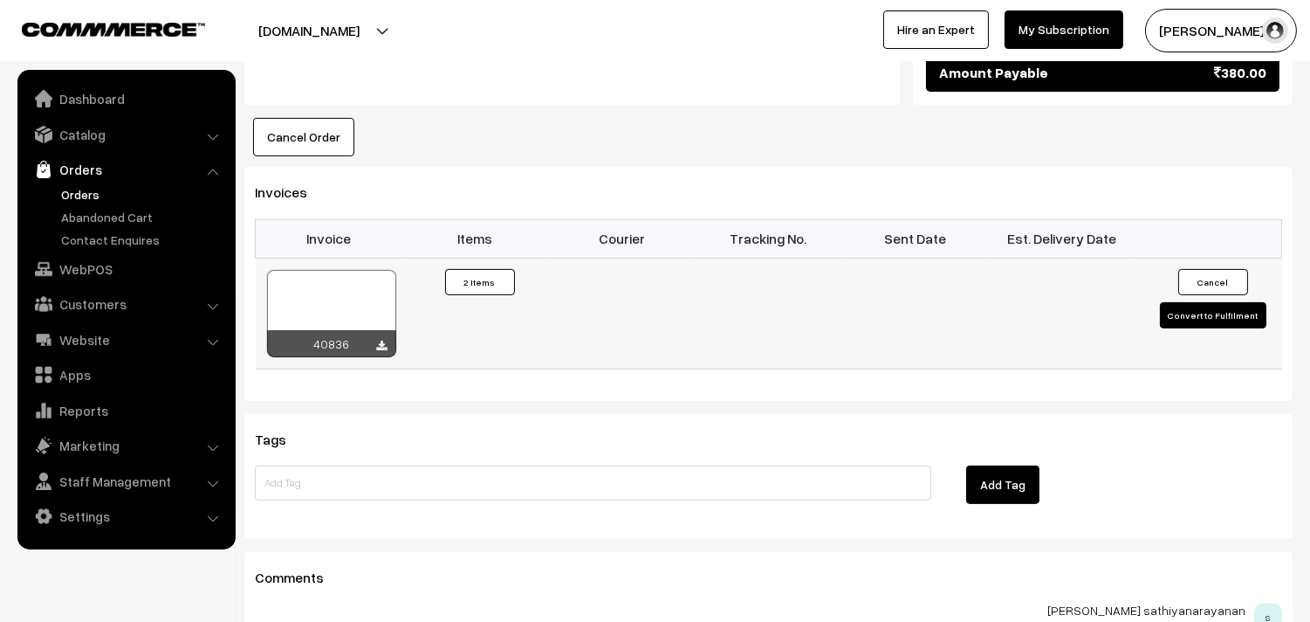
click at [320, 270] on div at bounding box center [331, 313] width 129 height 87
click at [85, 192] on link "Orders" at bounding box center [143, 194] width 173 height 18
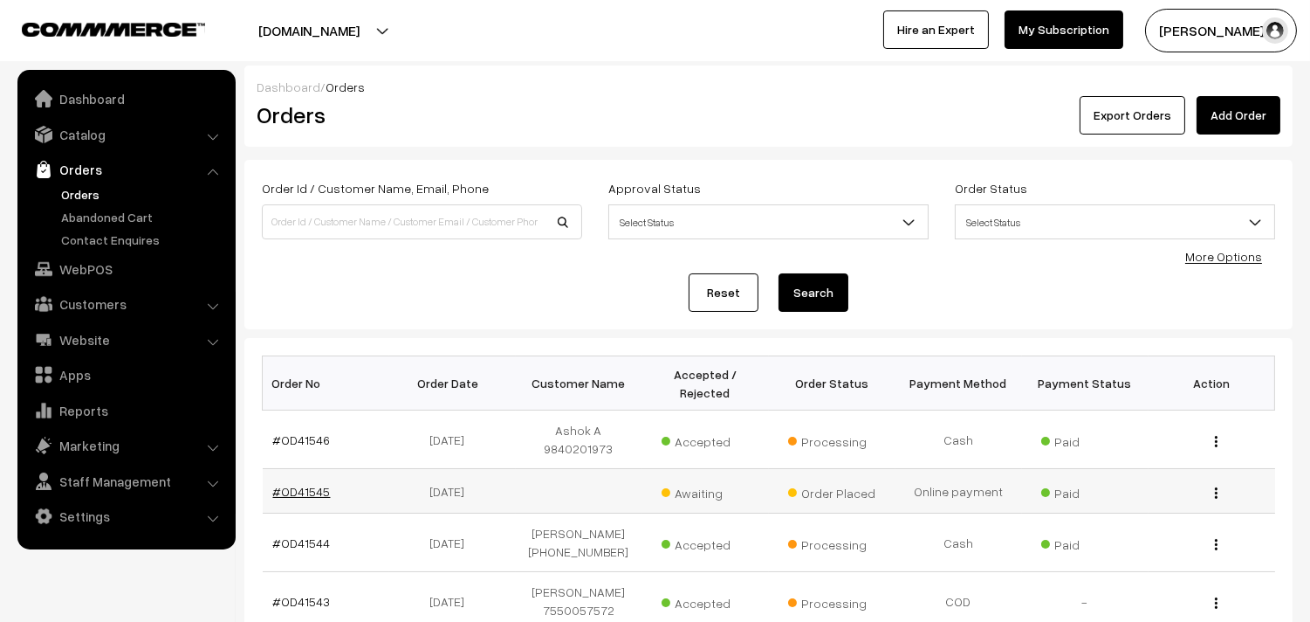
click at [316, 484] on link "#OD41545" at bounding box center [302, 491] width 58 height 15
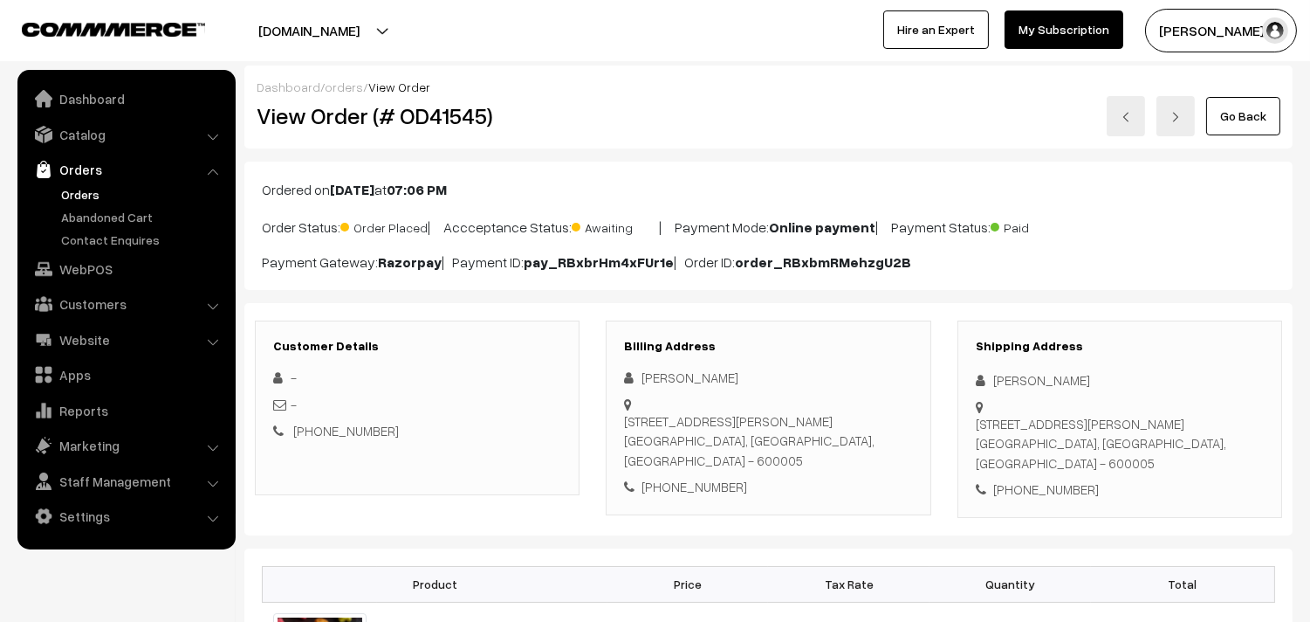
click at [694, 493] on div "[PHONE_NUMBER]" at bounding box center [768, 487] width 288 height 20
copy div "9940321807"
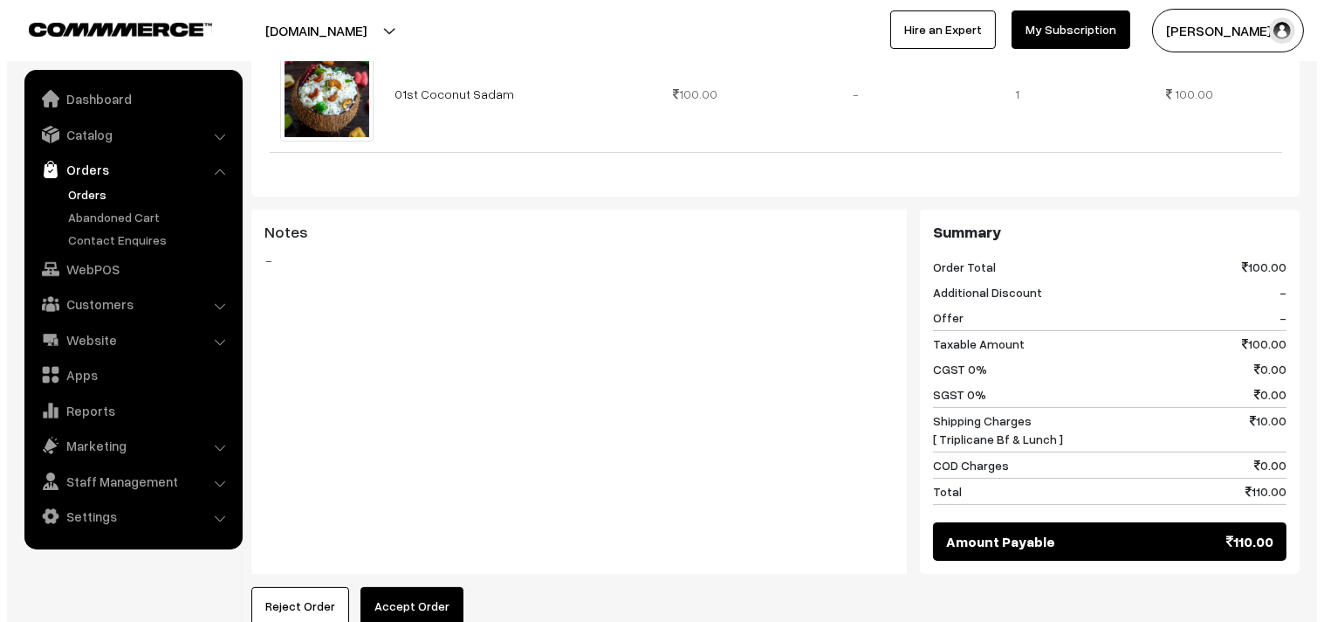
scroll to position [581, 0]
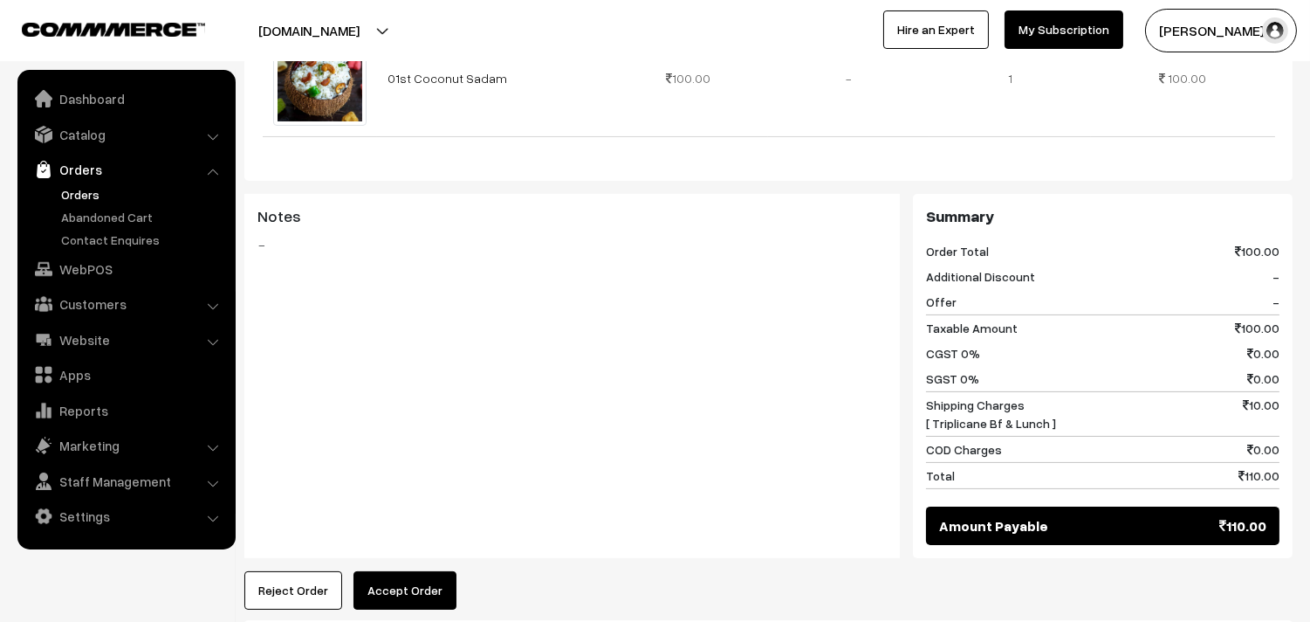
click at [373, 581] on button "Accept Order" at bounding box center [405, 590] width 103 height 38
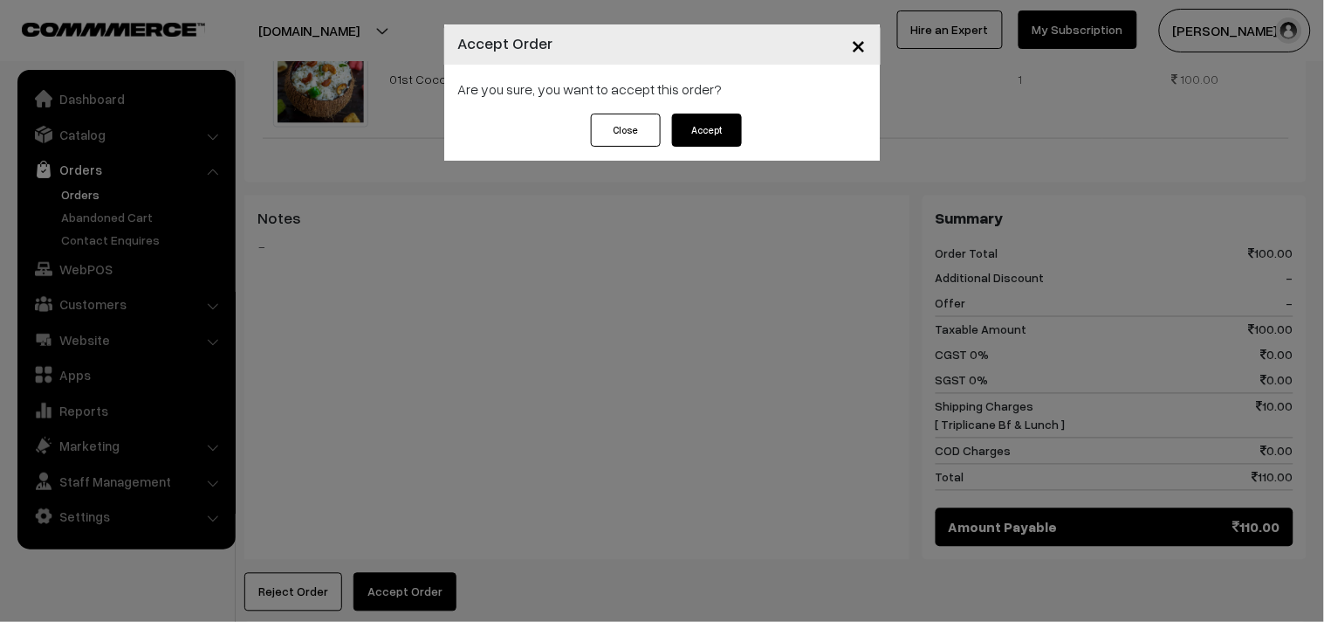
click at [711, 119] on button "Accept" at bounding box center [707, 129] width 70 height 33
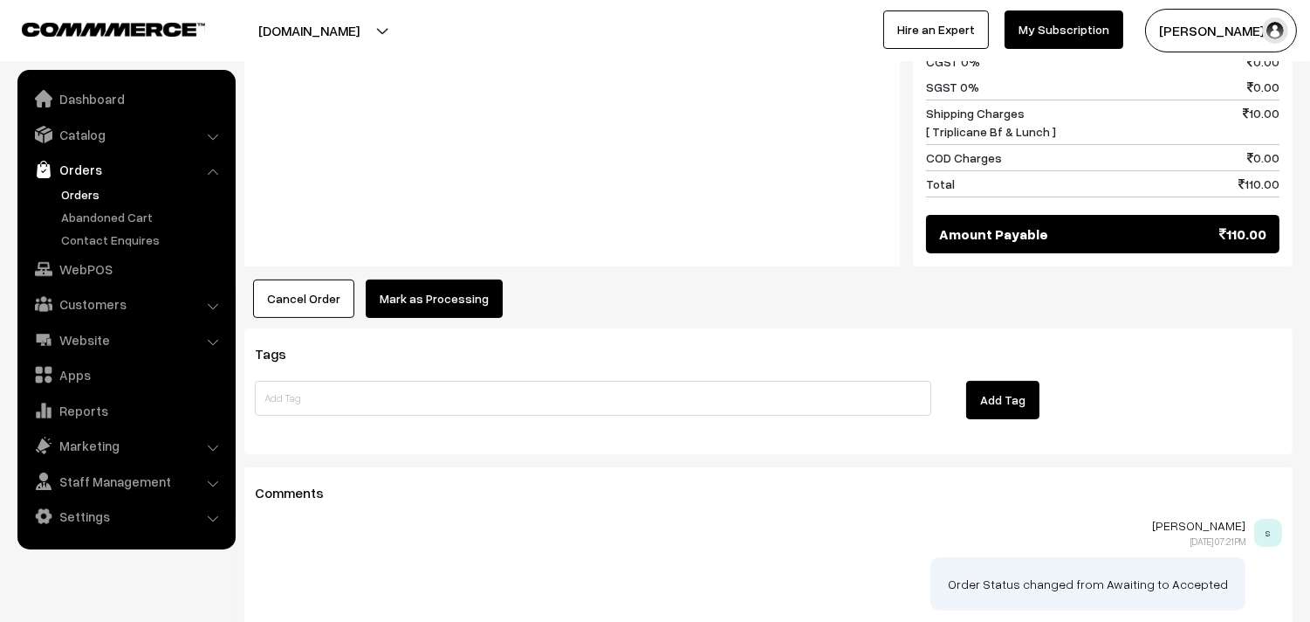
click at [449, 309] on button "Mark as Processing" at bounding box center [434, 298] width 137 height 38
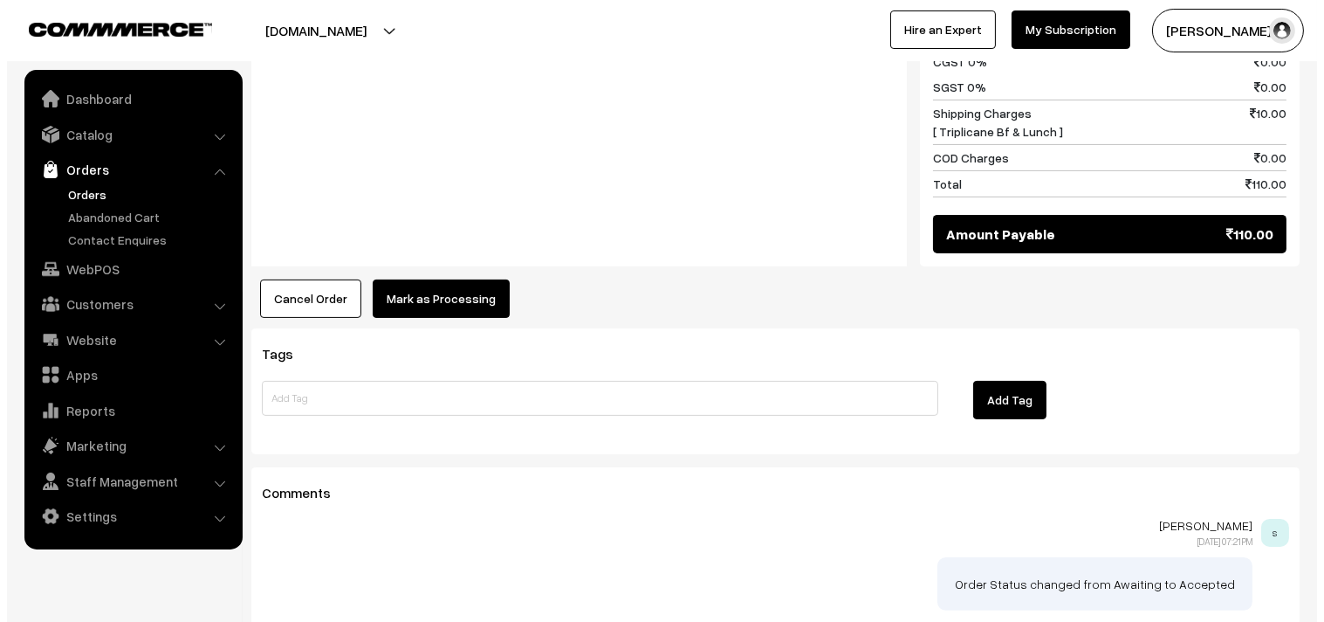
scroll to position [874, 0]
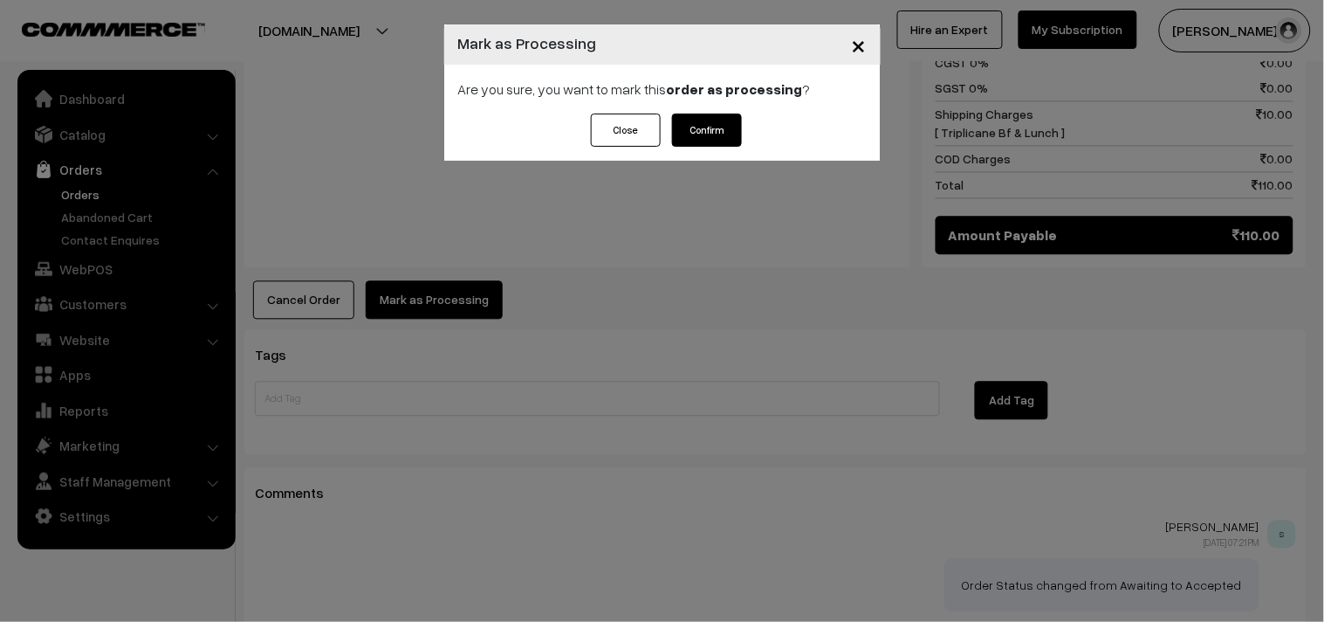
click at [698, 131] on button "Confirm" at bounding box center [707, 129] width 70 height 33
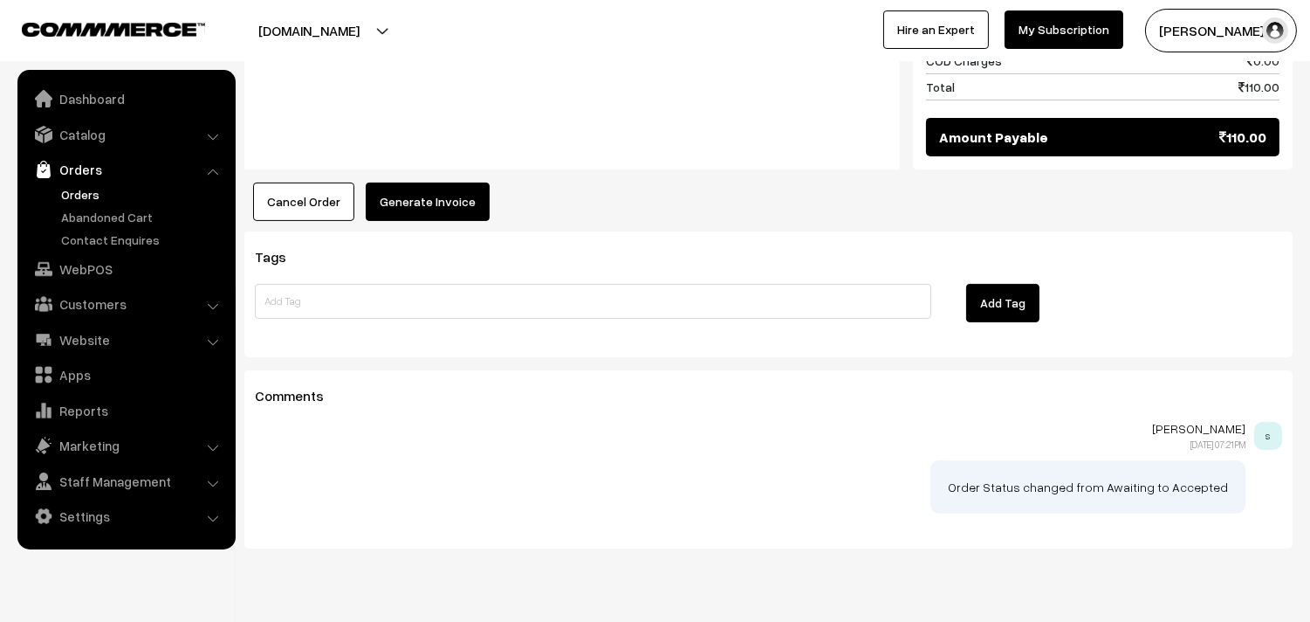
click at [447, 213] on button "Generate Invoice" at bounding box center [428, 201] width 124 height 38
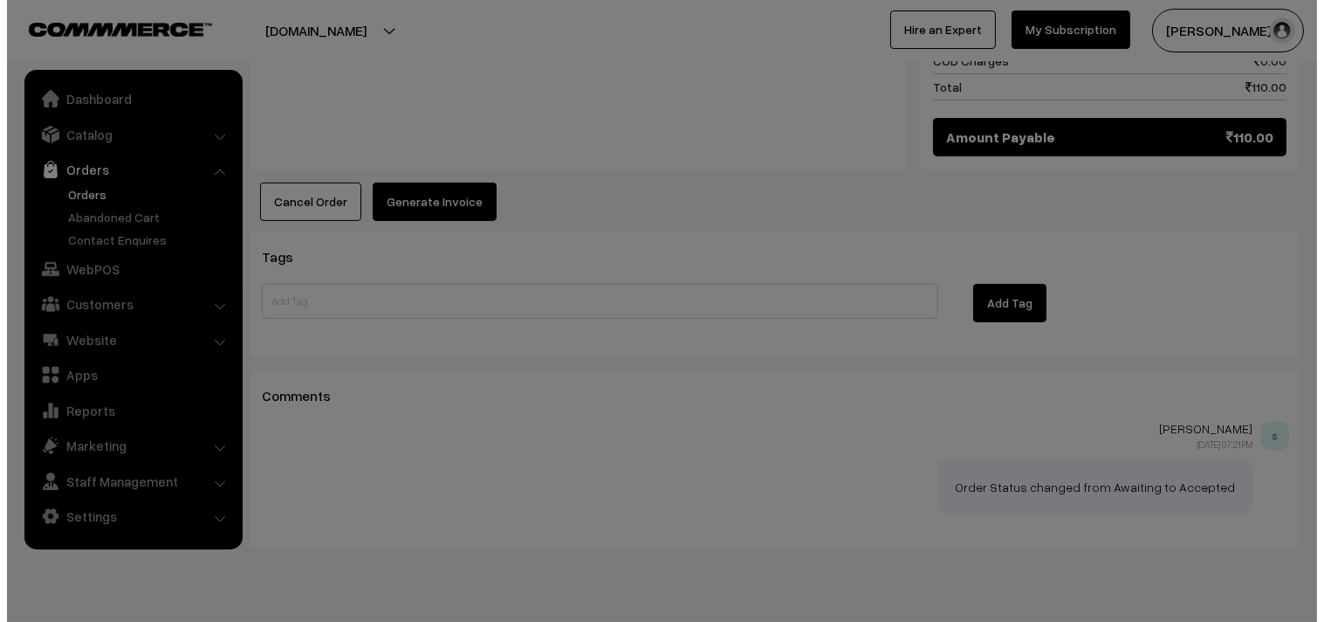
scroll to position [971, 0]
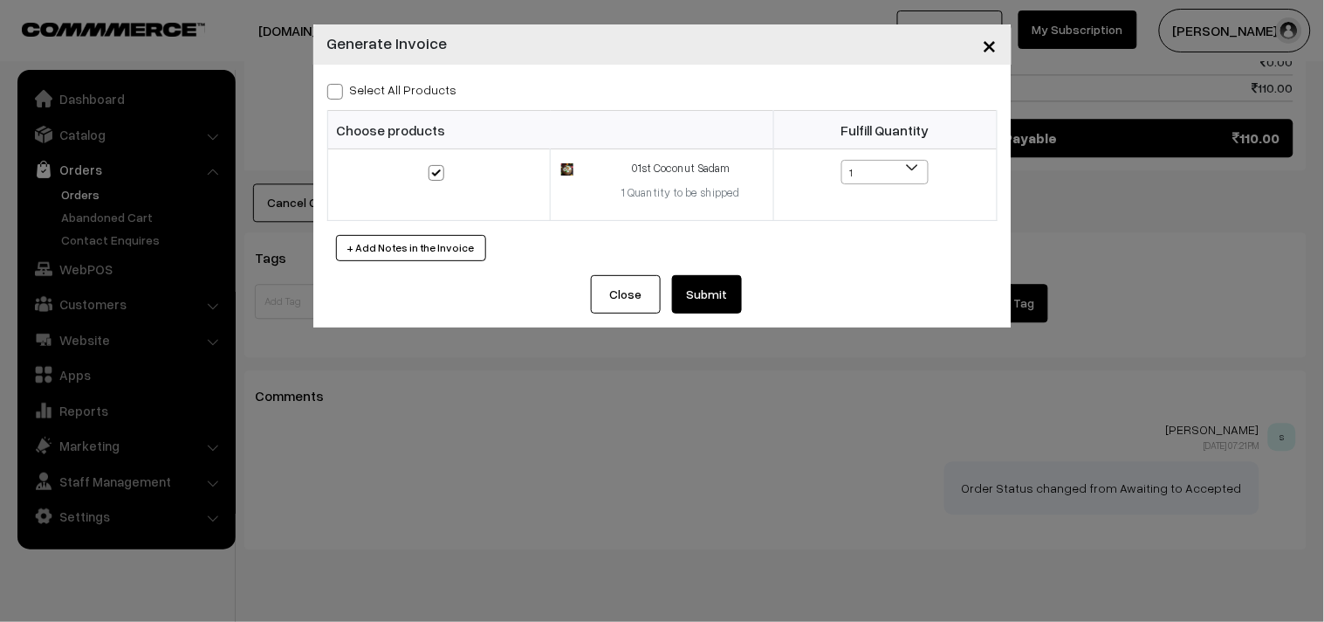
click at [711, 299] on button "Submit" at bounding box center [707, 294] width 70 height 38
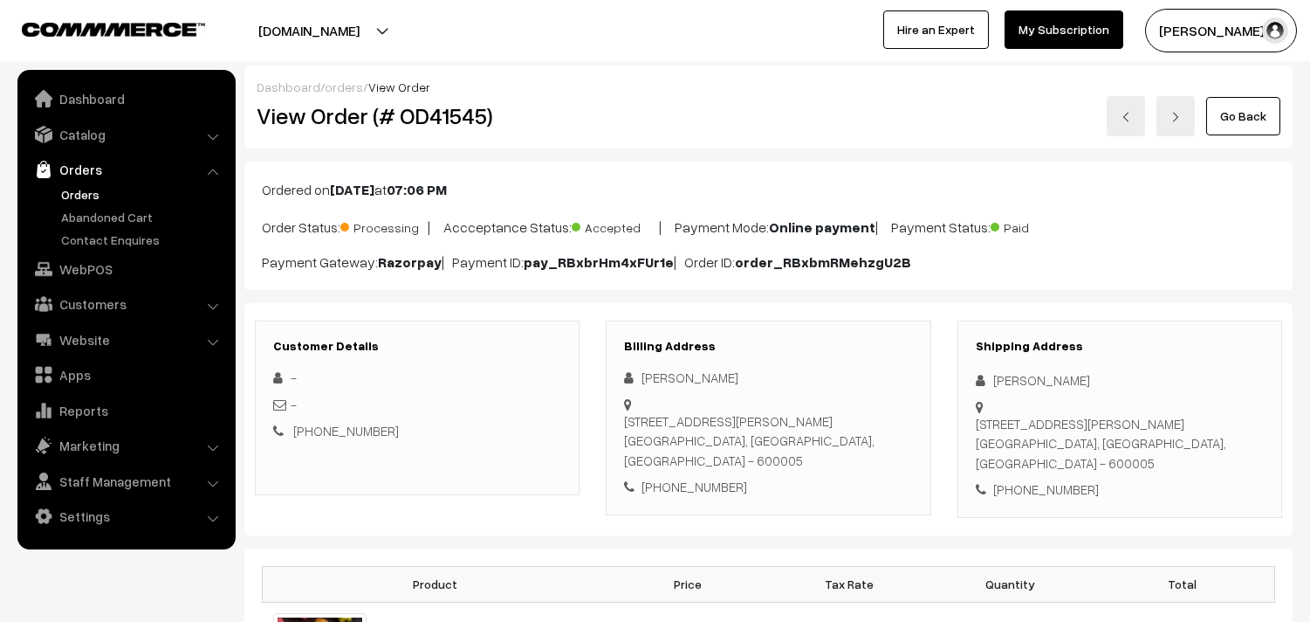
scroll to position [970, 0]
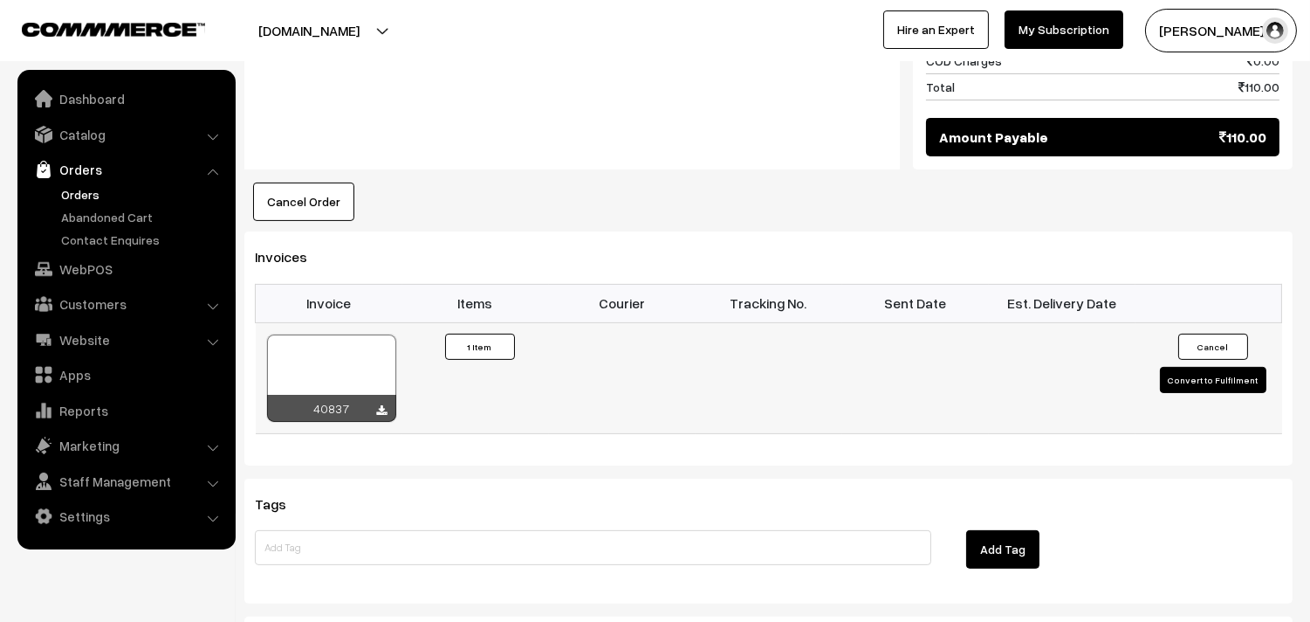
click at [338, 378] on div at bounding box center [331, 377] width 129 height 87
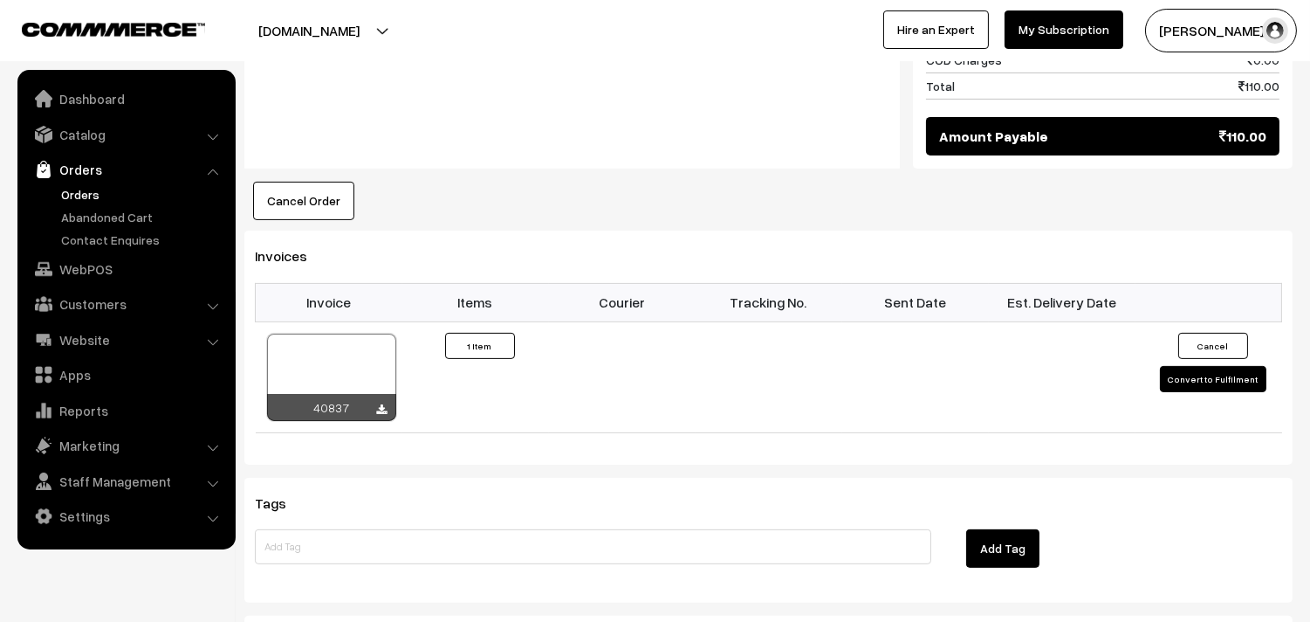
click at [85, 185] on link "Orders" at bounding box center [143, 194] width 173 height 18
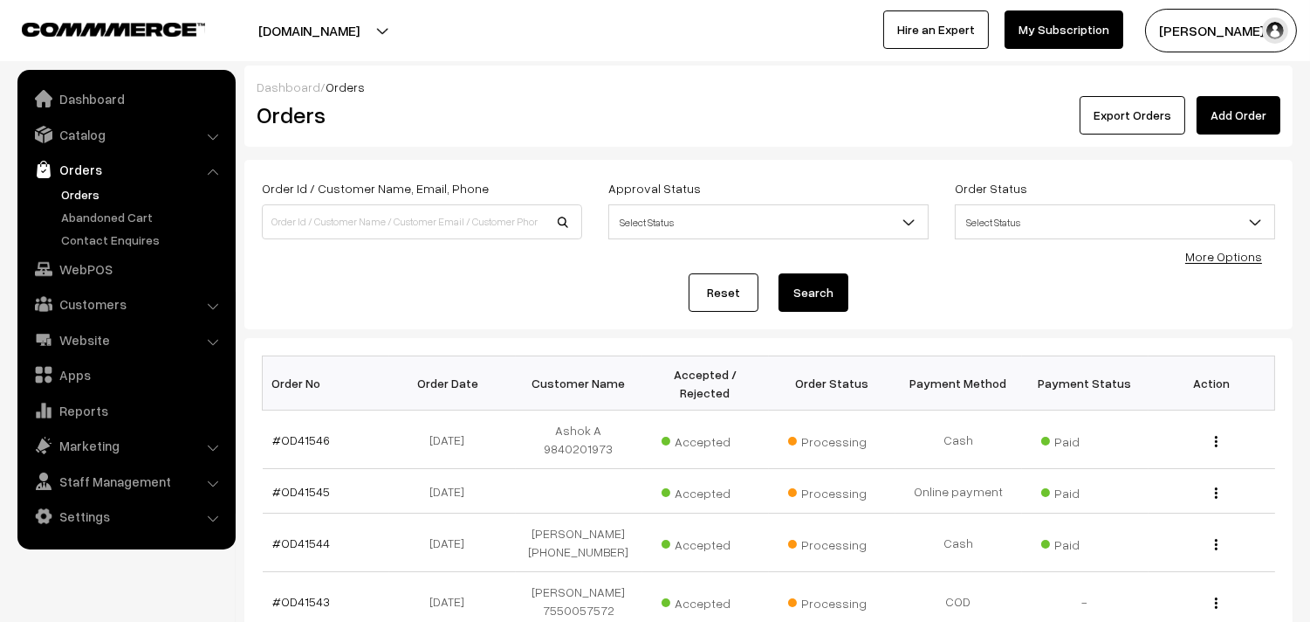
click at [84, 185] on link "Orders" at bounding box center [143, 194] width 173 height 18
click at [85, 193] on link "Orders" at bounding box center [143, 194] width 173 height 18
